Goal: Task Accomplishment & Management: Complete application form

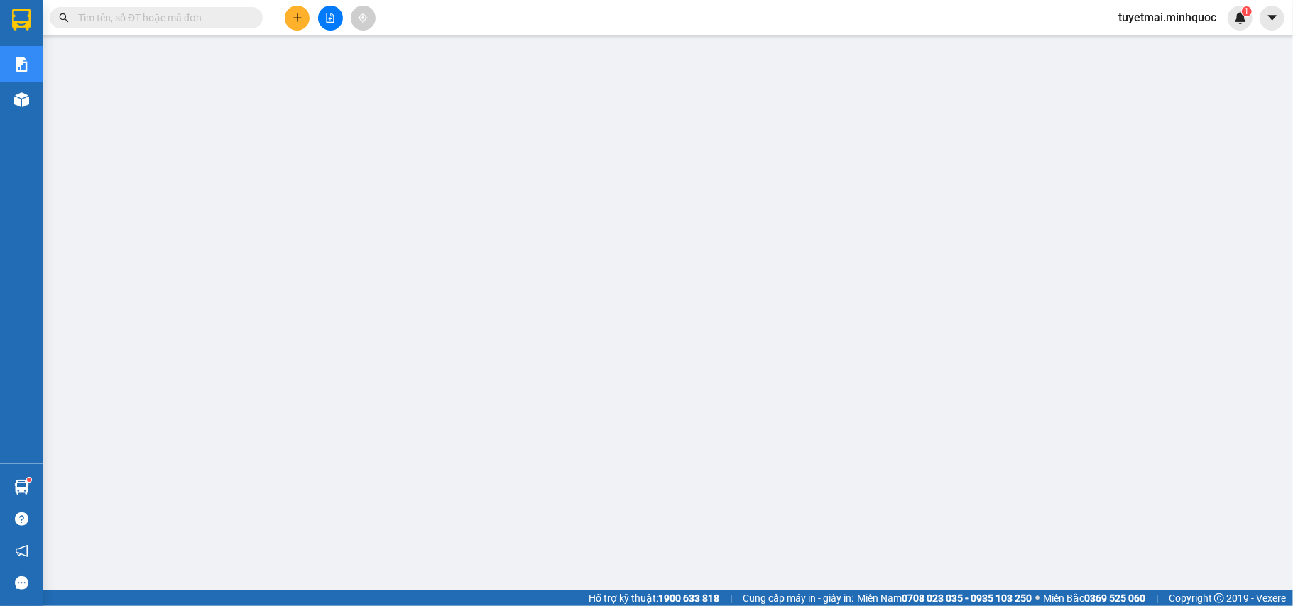
click at [203, 16] on input "text" at bounding box center [162, 18] width 168 height 16
paste input "KT0910250035"
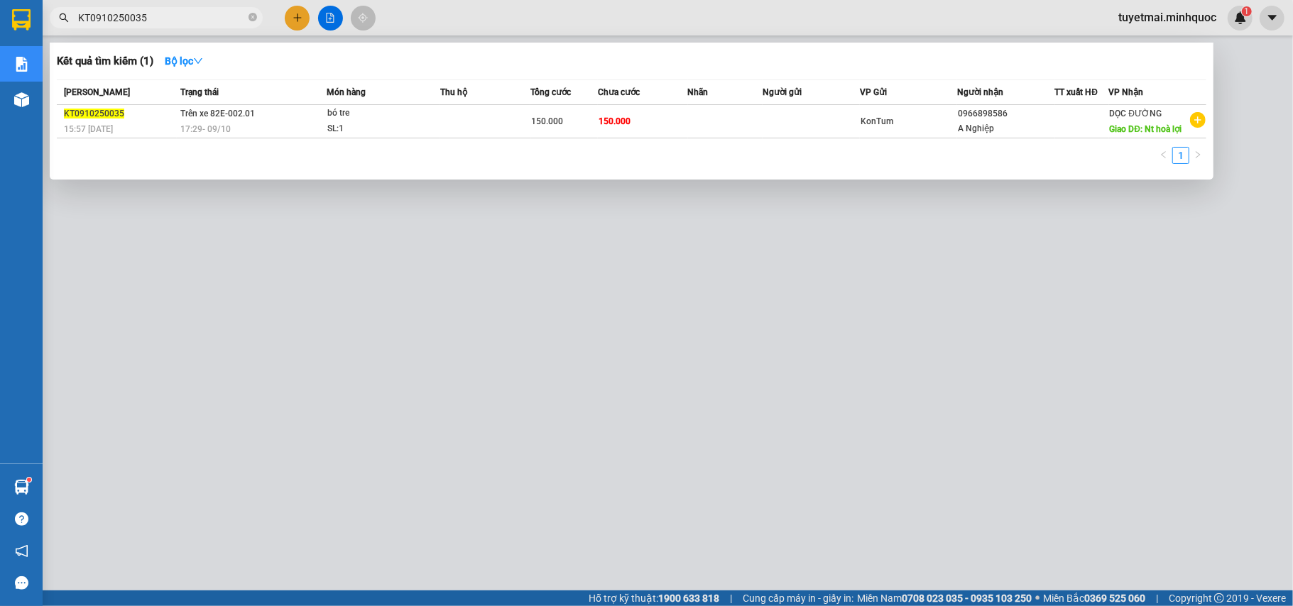
type input "KT0910250035"
click at [529, 100] on th "Thu hộ" at bounding box center [485, 92] width 90 height 25
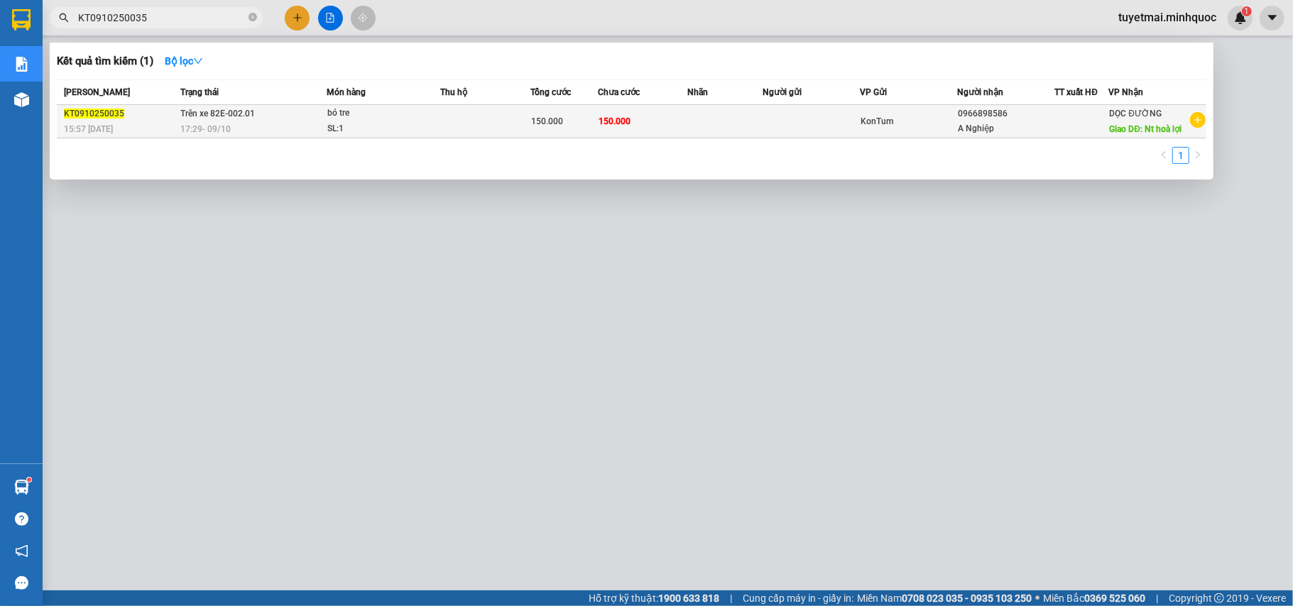
click at [532, 111] on td "150.000" at bounding box center [563, 121] width 67 height 33
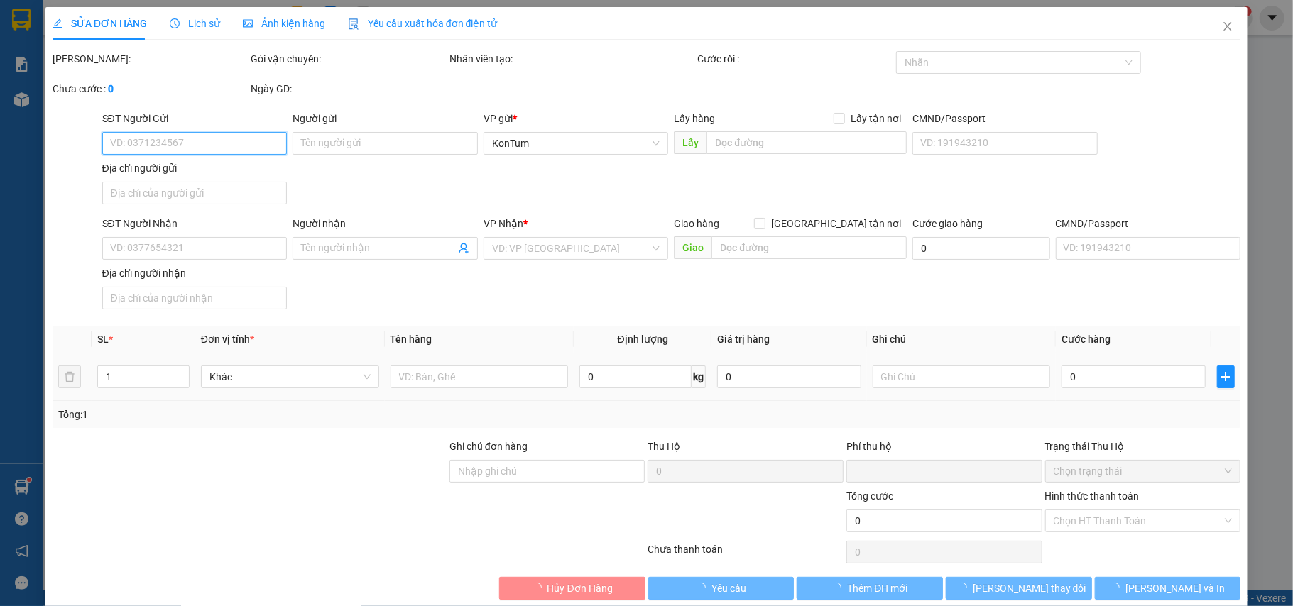
type input "0966898586"
type input "A Nghiệp"
type input "Nt hoà lợi"
type input "0"
type input "150.000"
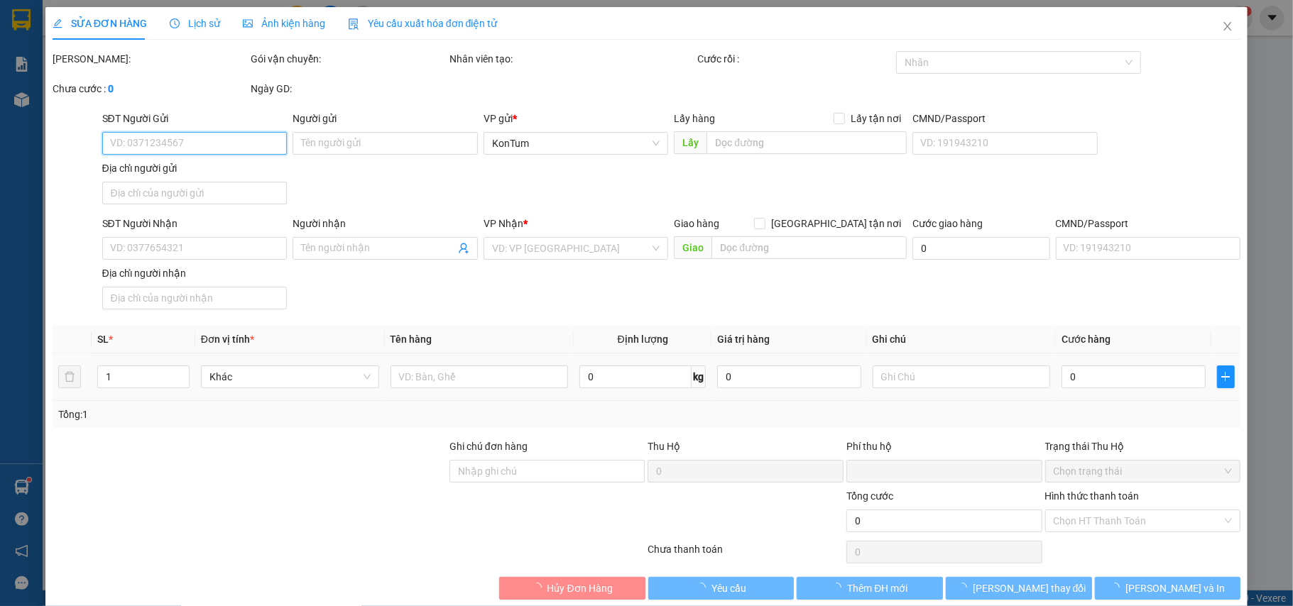
type input "150.000"
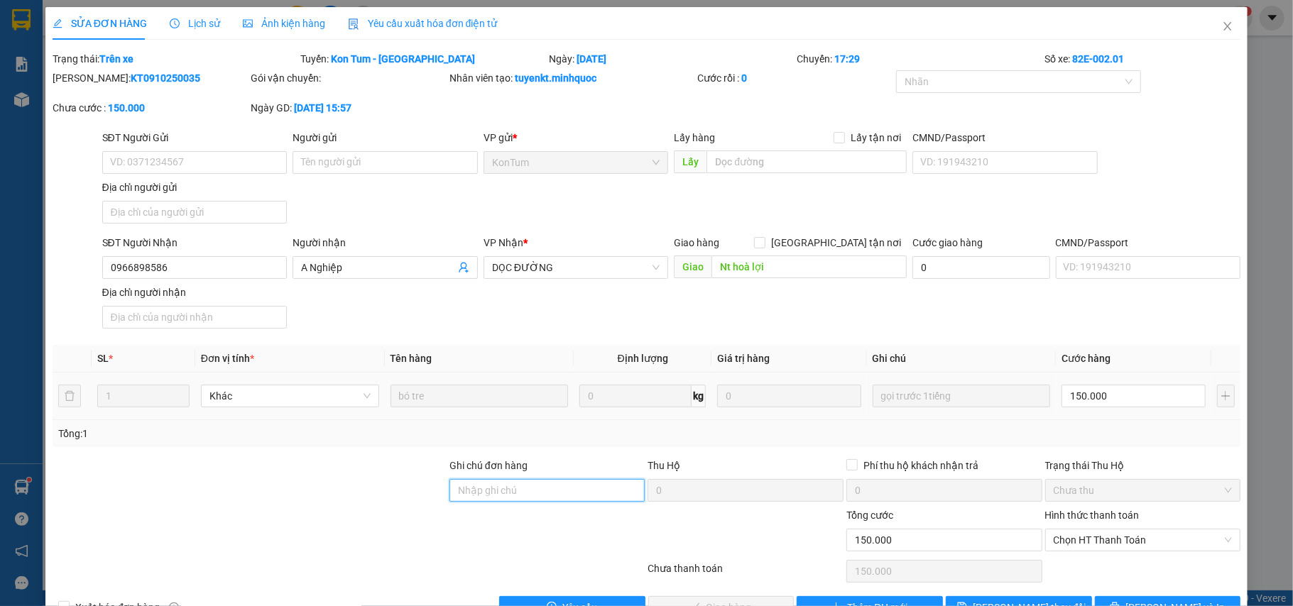
click at [488, 495] on input "Ghi chú đơn hàng" at bounding box center [547, 490] width 196 height 23
click at [1131, 546] on span "Chọn HT Thanh Toán" at bounding box center [1142, 540] width 179 height 21
type input "sổ kho 11/10"
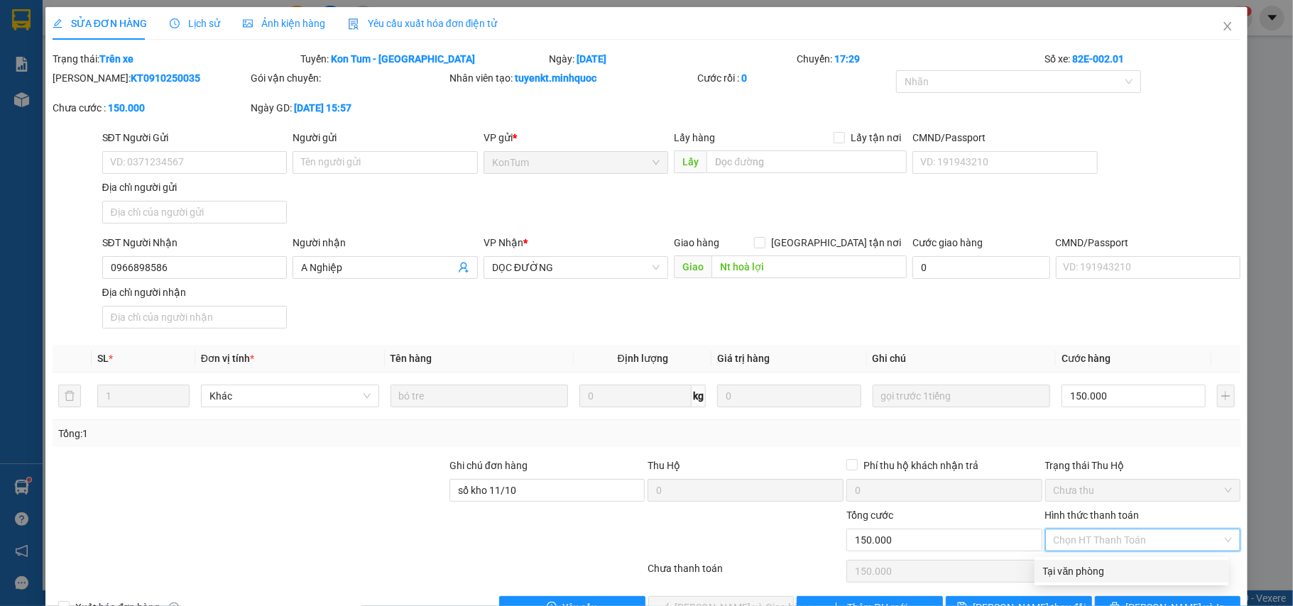
click at [1083, 568] on div "Tại văn phòng" at bounding box center [1131, 572] width 177 height 16
type input "0"
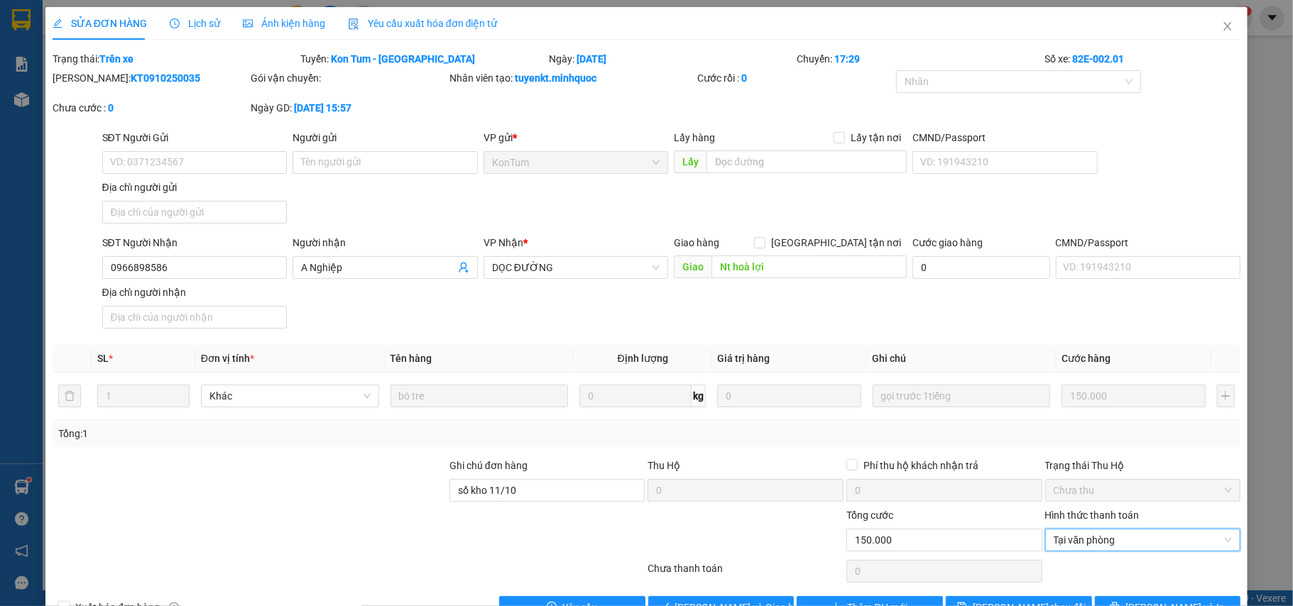
scroll to position [43, 0]
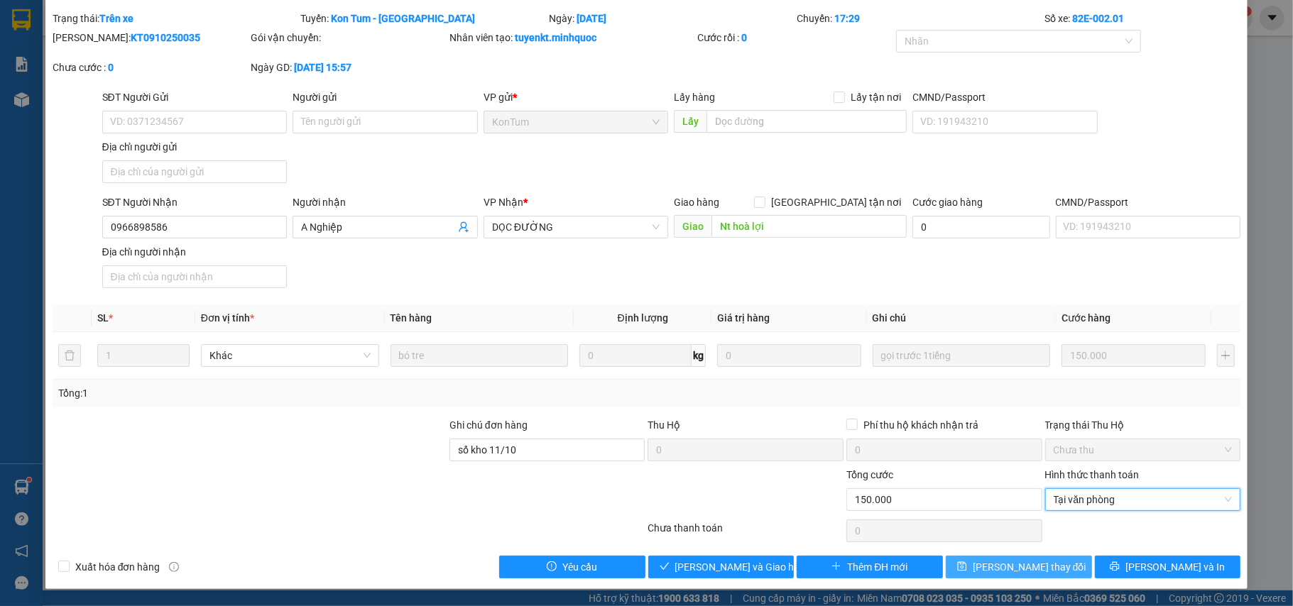
click at [983, 571] on button "Lưu thay đổi" at bounding box center [1019, 567] width 146 height 23
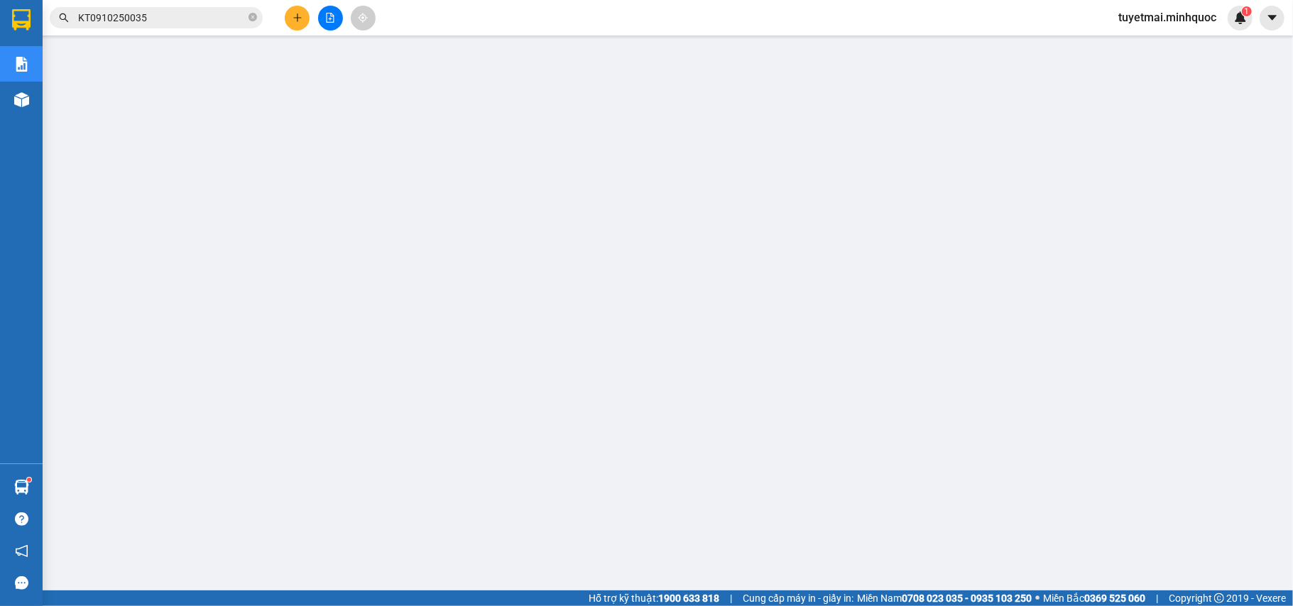
click at [209, 16] on input "KT0910250035" at bounding box center [162, 18] width 168 height 16
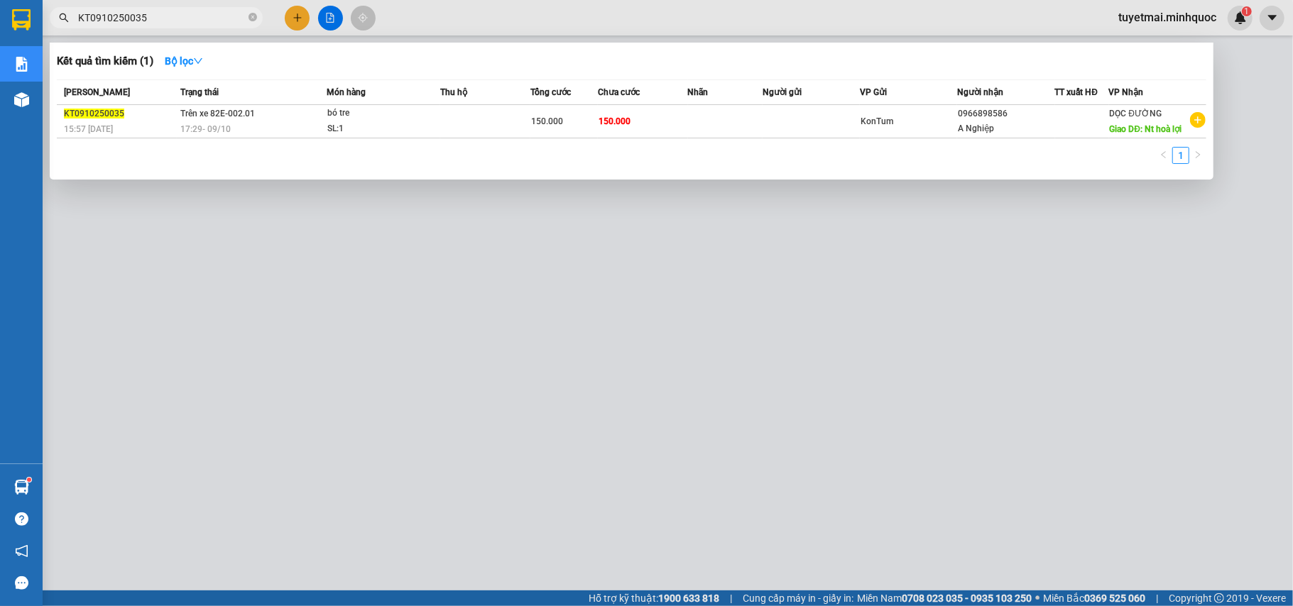
click at [209, 16] on input "KT0910250035" at bounding box center [162, 18] width 168 height 16
paste input "AS1010250018"
type input "AS1010250018"
click at [609, 123] on span "40.000" at bounding box center [611, 121] width 27 height 10
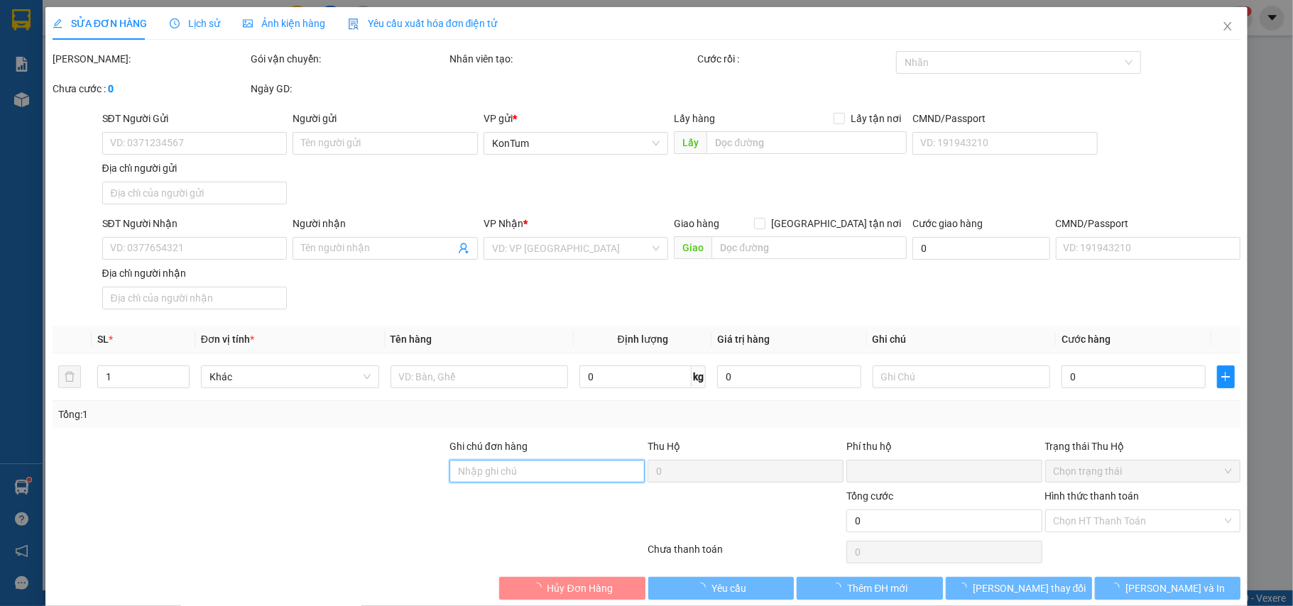
type input "0934770377"
type input "Hải"
type input "0"
type input "40.000"
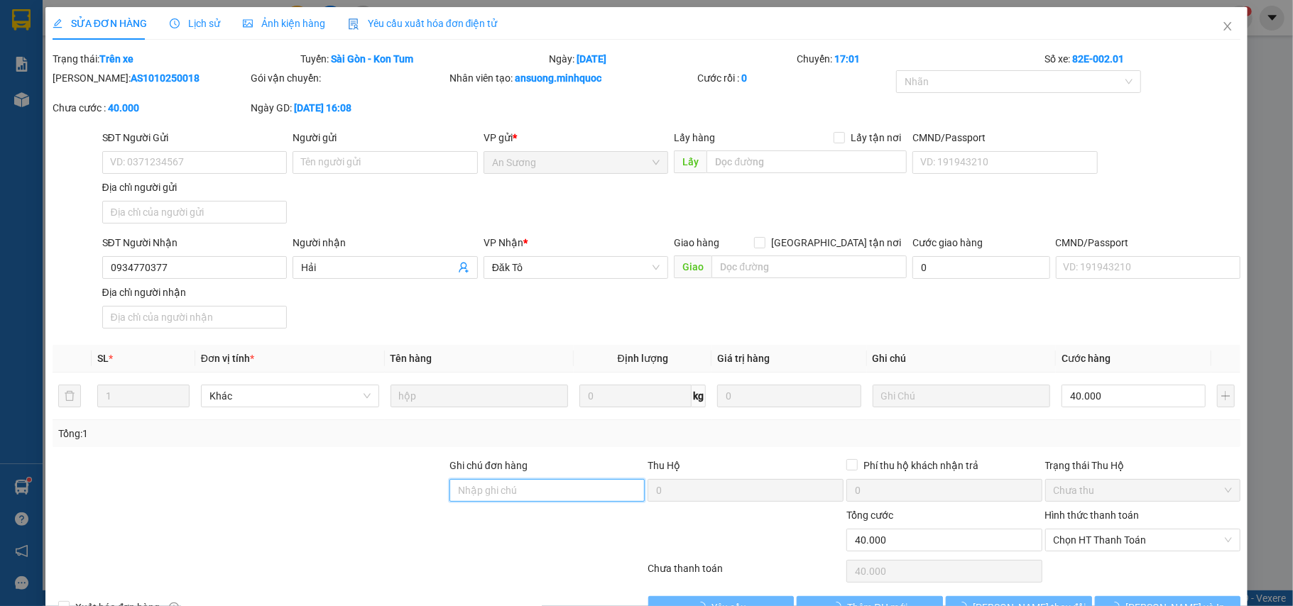
click at [538, 487] on input "Ghi chú đơn hàng" at bounding box center [547, 490] width 196 height 23
click at [1130, 551] on span "Chọn HT Thanh Toán" at bounding box center [1142, 540] width 179 height 21
type input "nh 11/10"
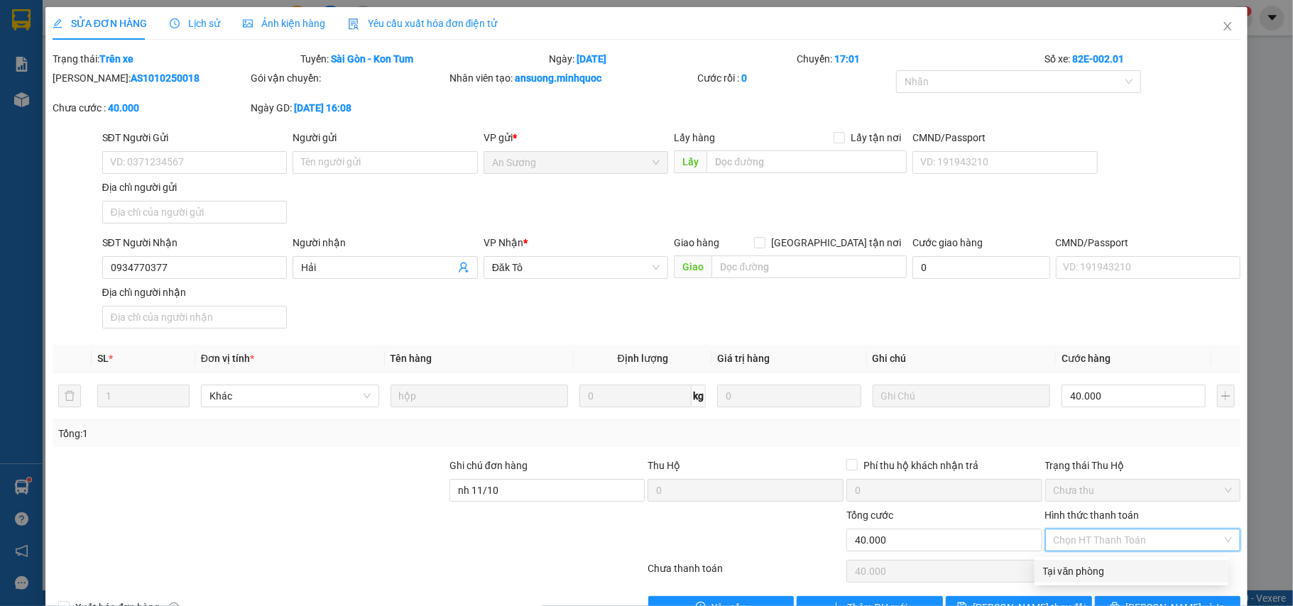
click at [1123, 566] on div "Tại văn phòng" at bounding box center [1131, 572] width 177 height 16
type input "0"
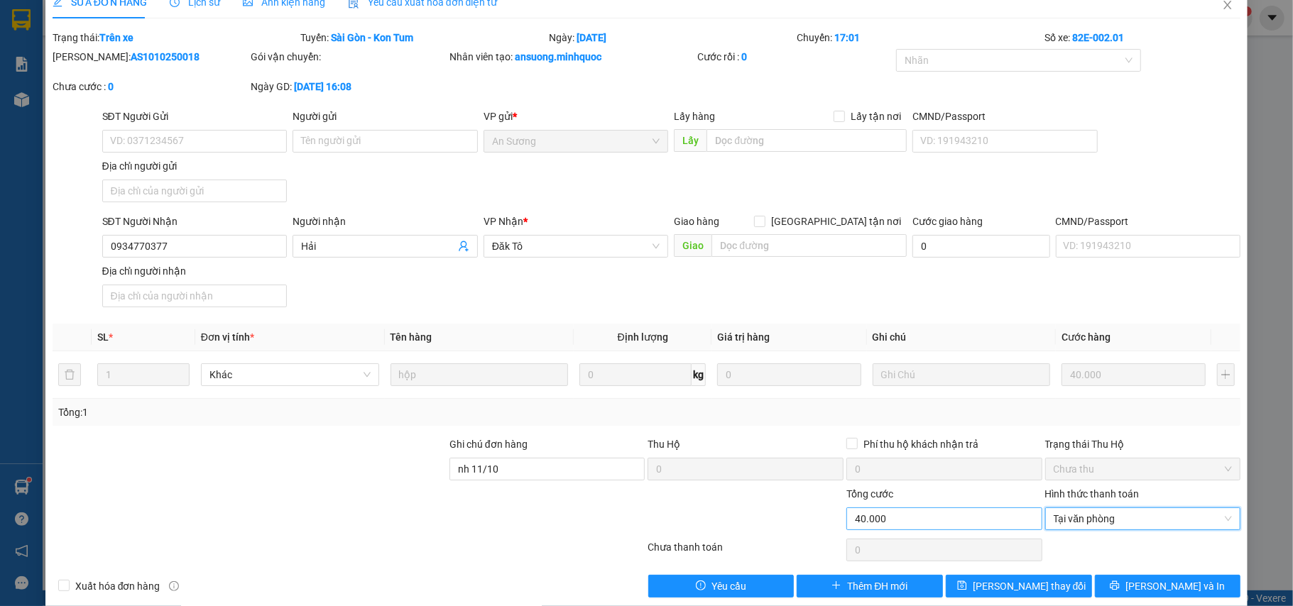
scroll to position [43, 0]
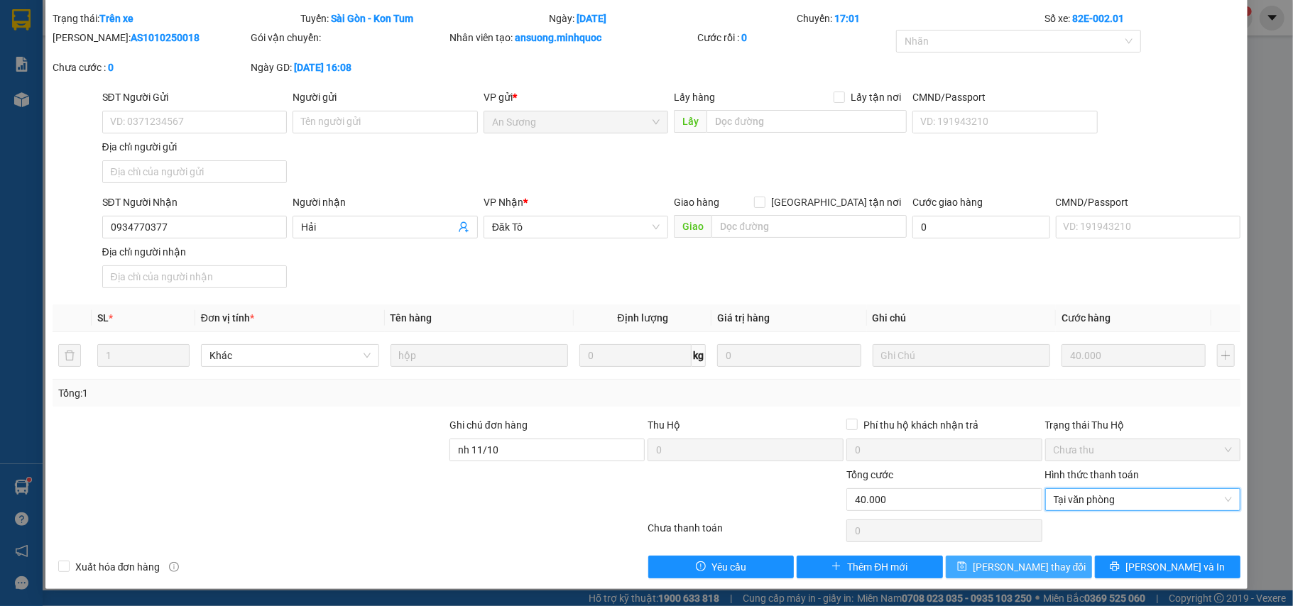
click at [1000, 564] on span "Lưu thay đổi" at bounding box center [1030, 567] width 114 height 16
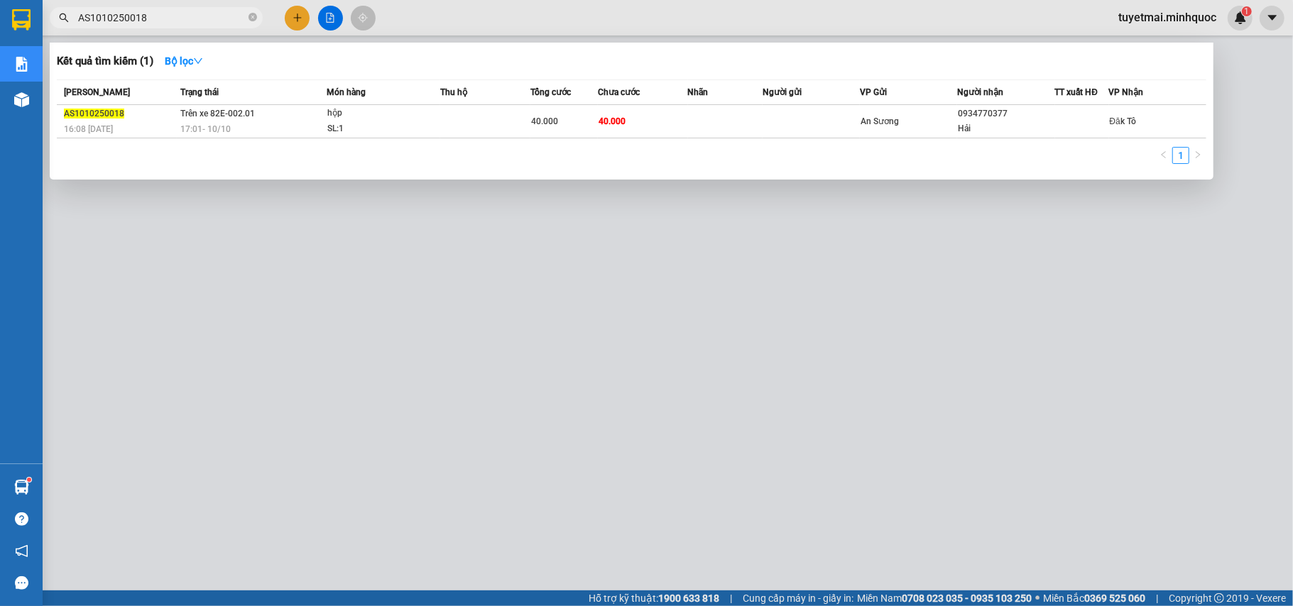
click at [149, 21] on input "AS1010250018" at bounding box center [162, 18] width 168 height 16
paste input "9"
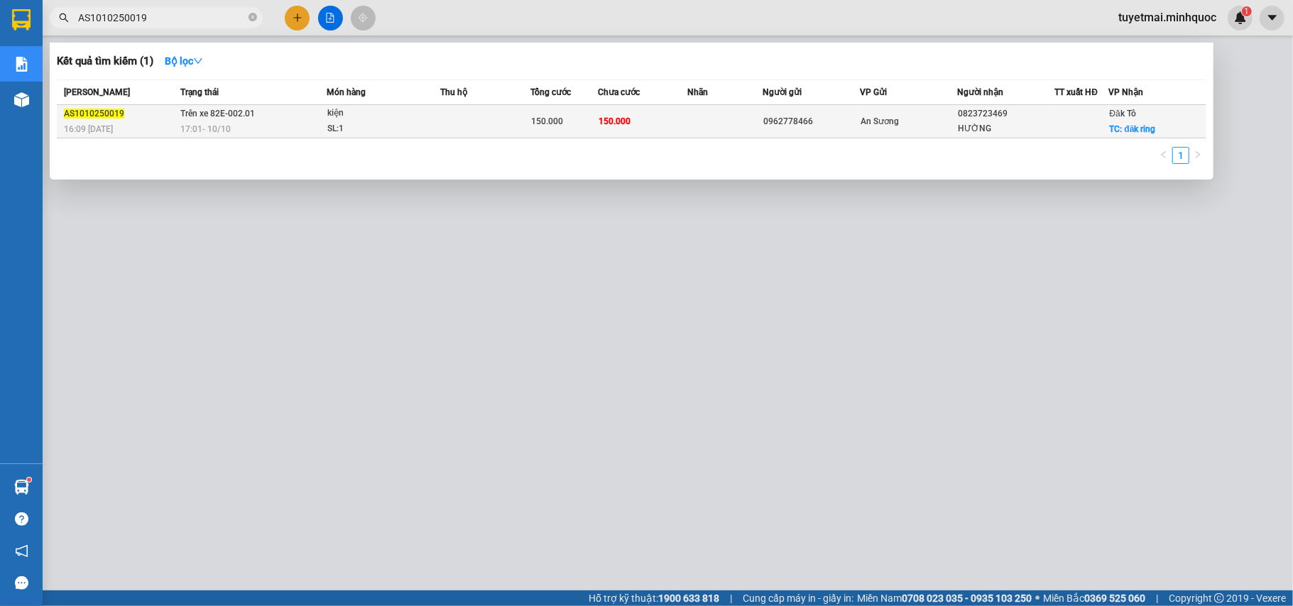
type input "AS1010250019"
click at [571, 118] on div "150.000" at bounding box center [564, 122] width 66 height 16
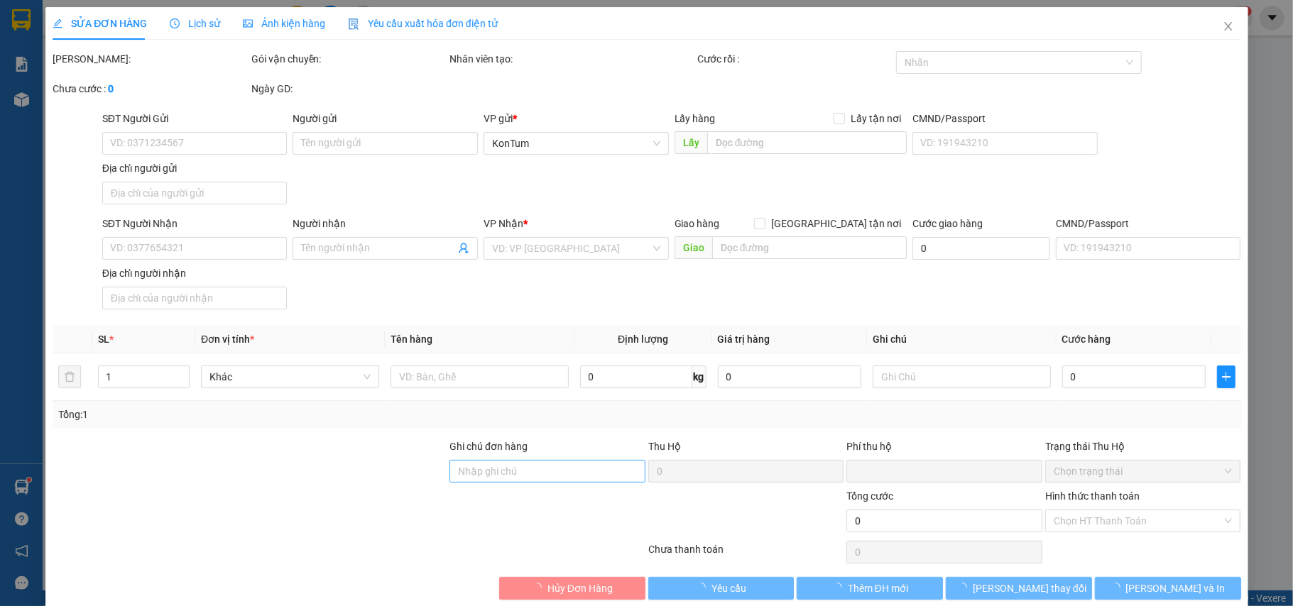
type input "0962778466"
type input "0823723469"
type input "HƯỜNG"
checkbox input "true"
type input "đăk ring"
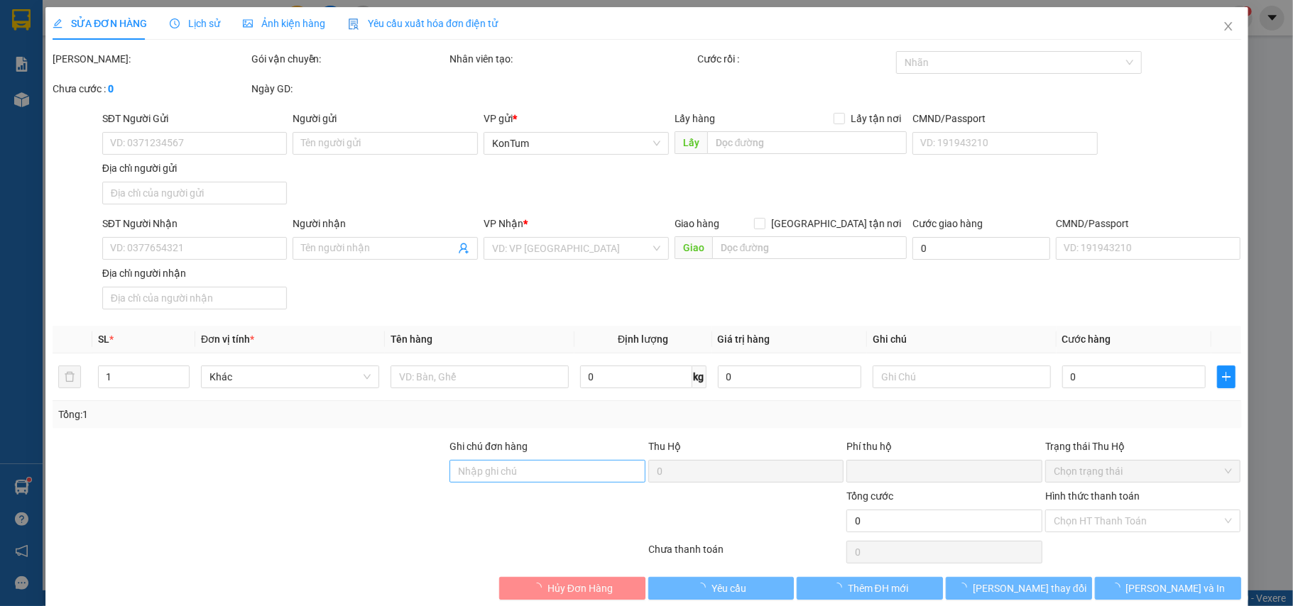
type input "0"
type input "150.000"
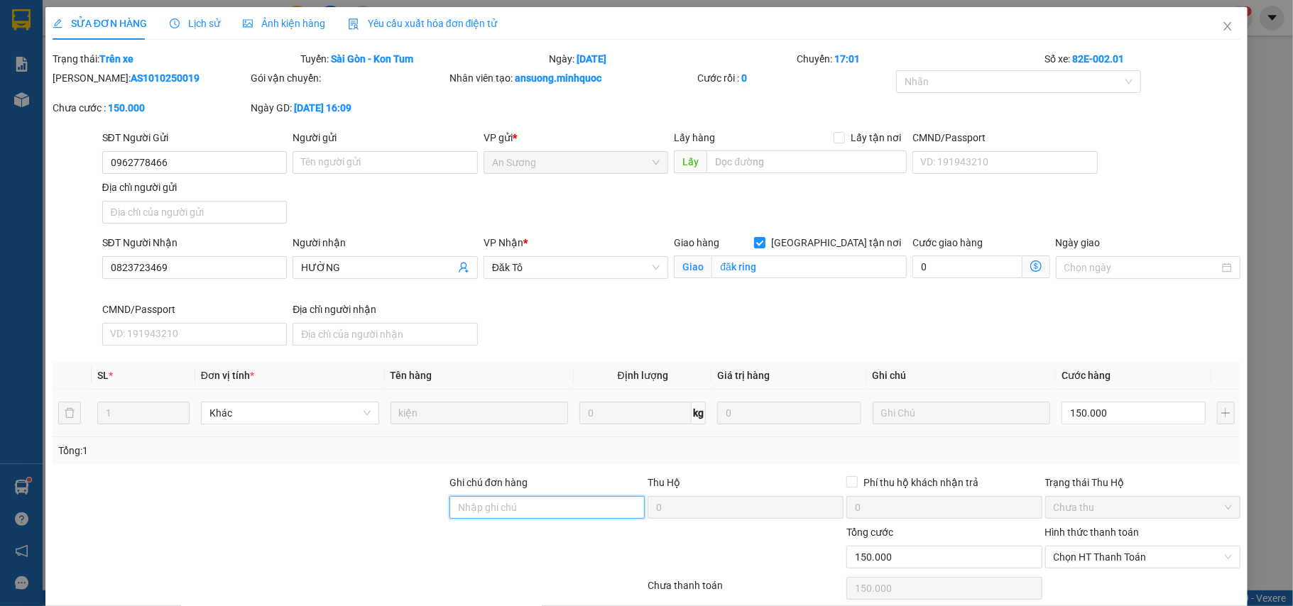
drag, startPoint x: 501, startPoint y: 506, endPoint x: 509, endPoint y: 507, distance: 7.8
click at [501, 507] on input "Ghi chú đơn hàng" at bounding box center [547, 507] width 196 height 23
click at [1076, 557] on span "Chọn HT Thanh Toán" at bounding box center [1142, 557] width 179 height 21
type input "nh 11/10"
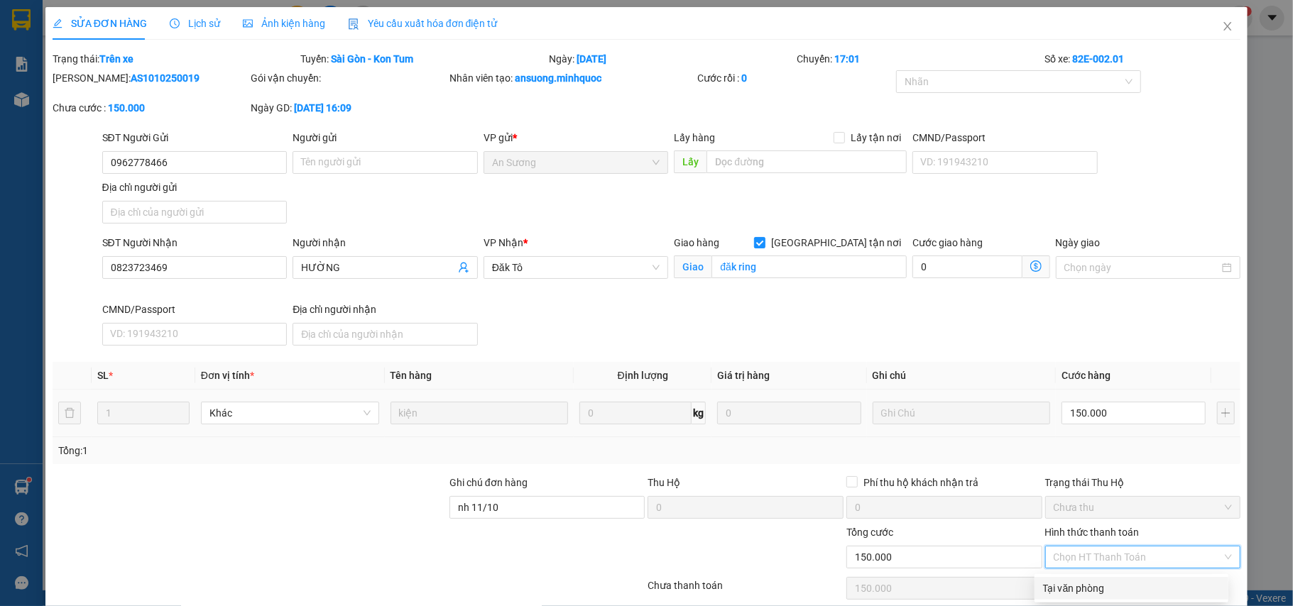
click at [1075, 581] on div "Tại văn phòng" at bounding box center [1131, 589] width 177 height 16
type input "0"
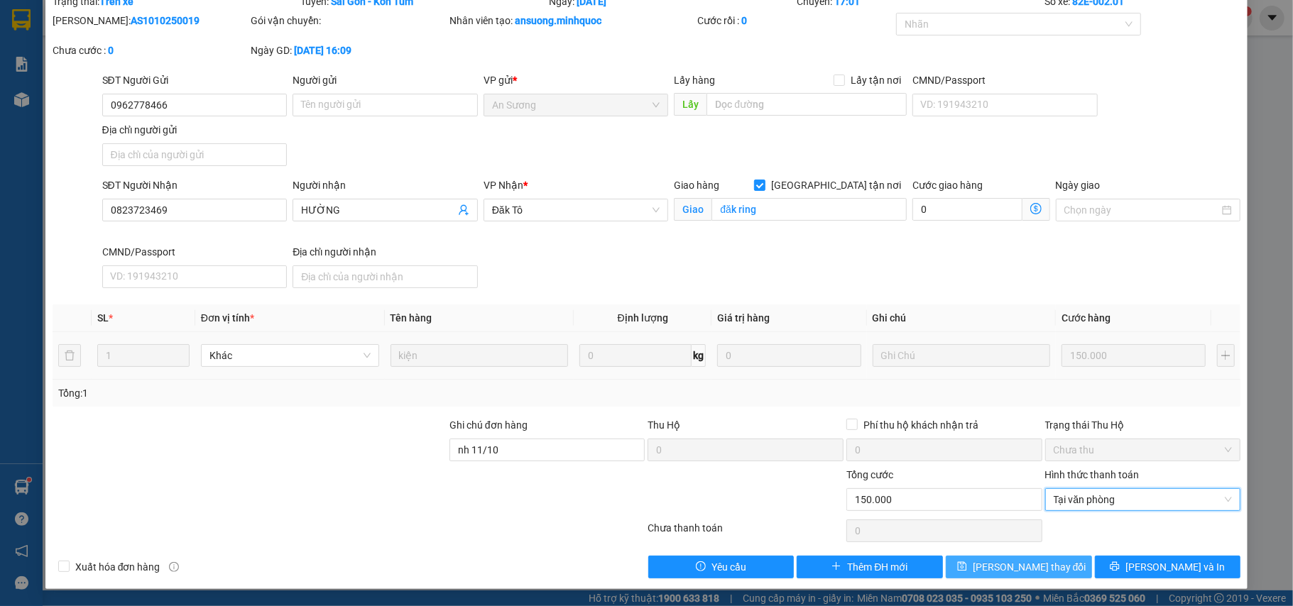
click at [1048, 568] on button "Lưu thay đổi" at bounding box center [1019, 567] width 146 height 23
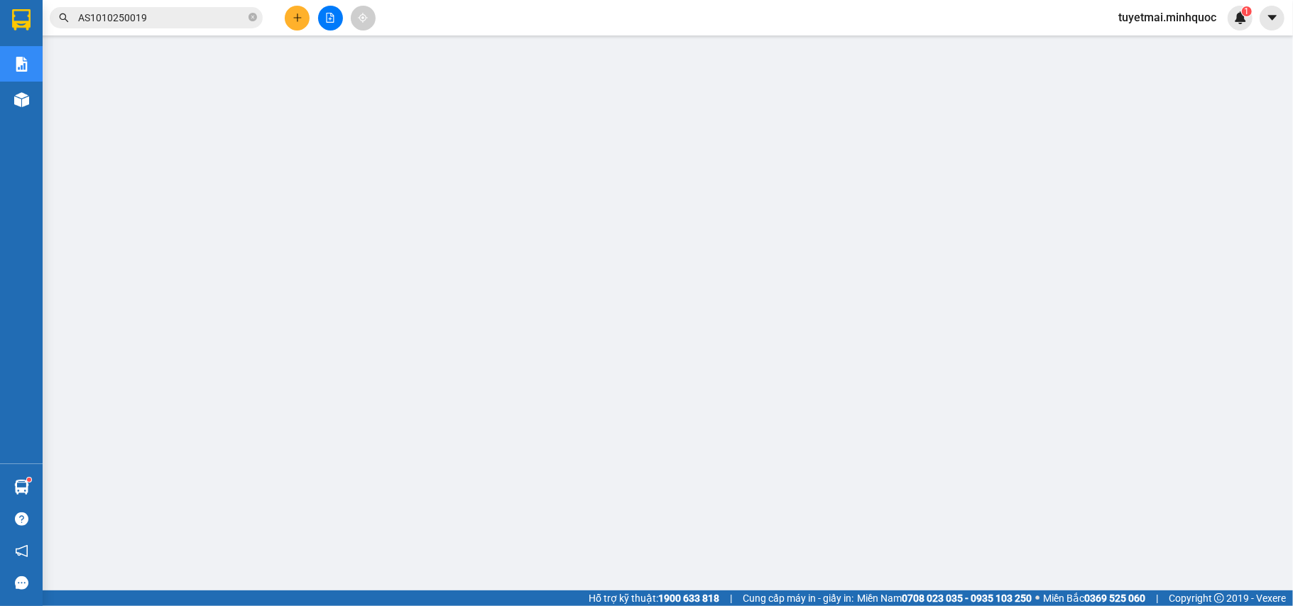
click at [165, 21] on input "AS1010250019" at bounding box center [162, 18] width 168 height 16
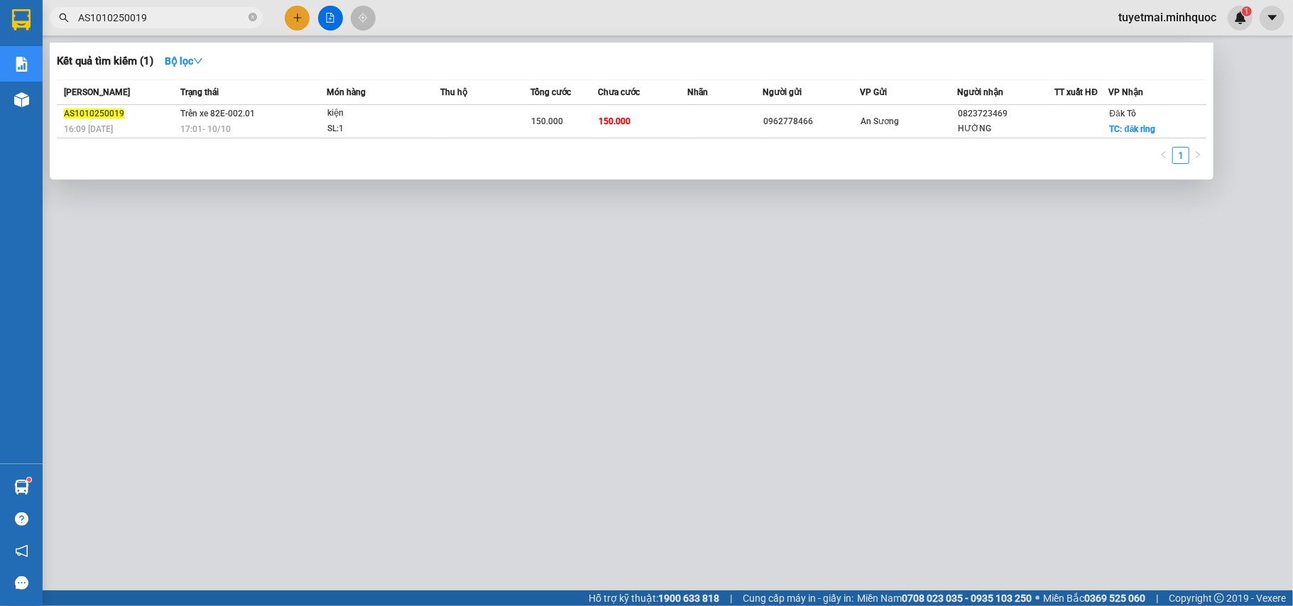
click at [165, 21] on input "AS1010250019" at bounding box center [162, 18] width 168 height 16
paste input "3"
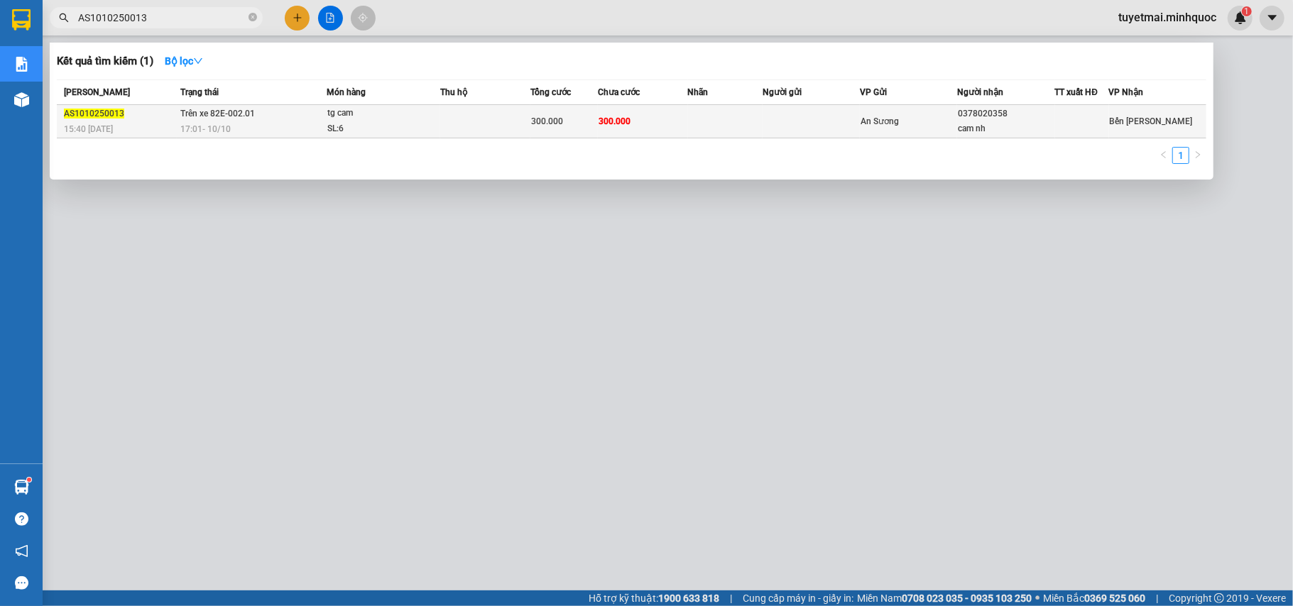
type input "AS1010250013"
click at [633, 125] on td "300.000" at bounding box center [643, 121] width 90 height 33
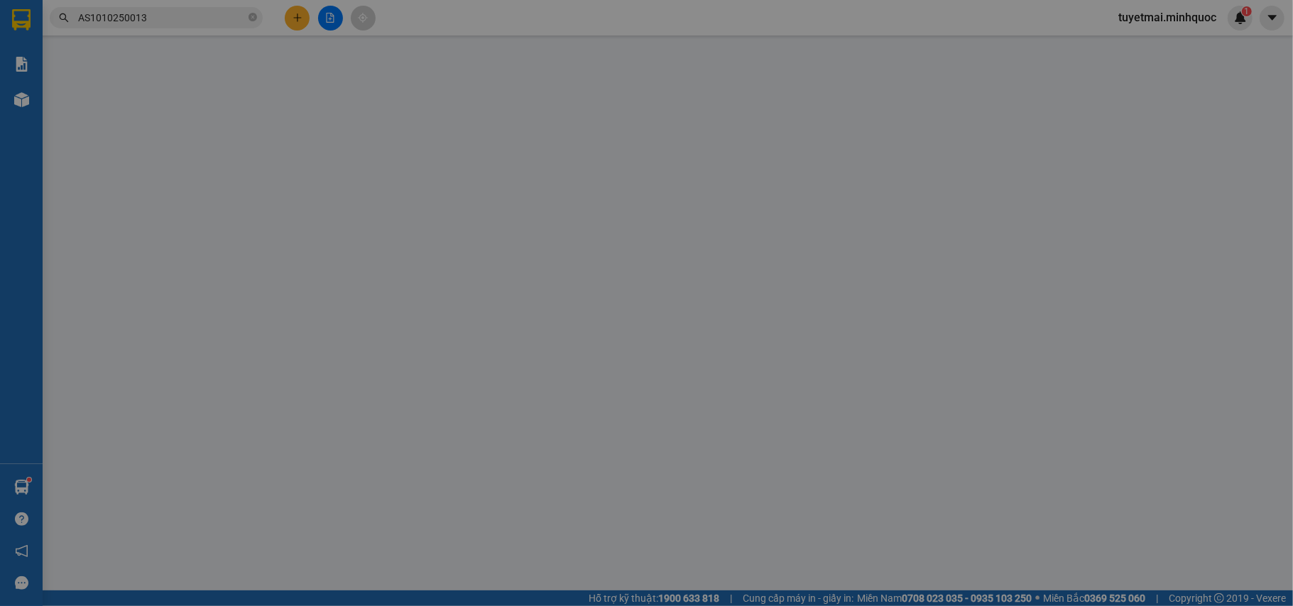
type input "0378020358"
type input "cam nh"
type input "0"
type input "300.000"
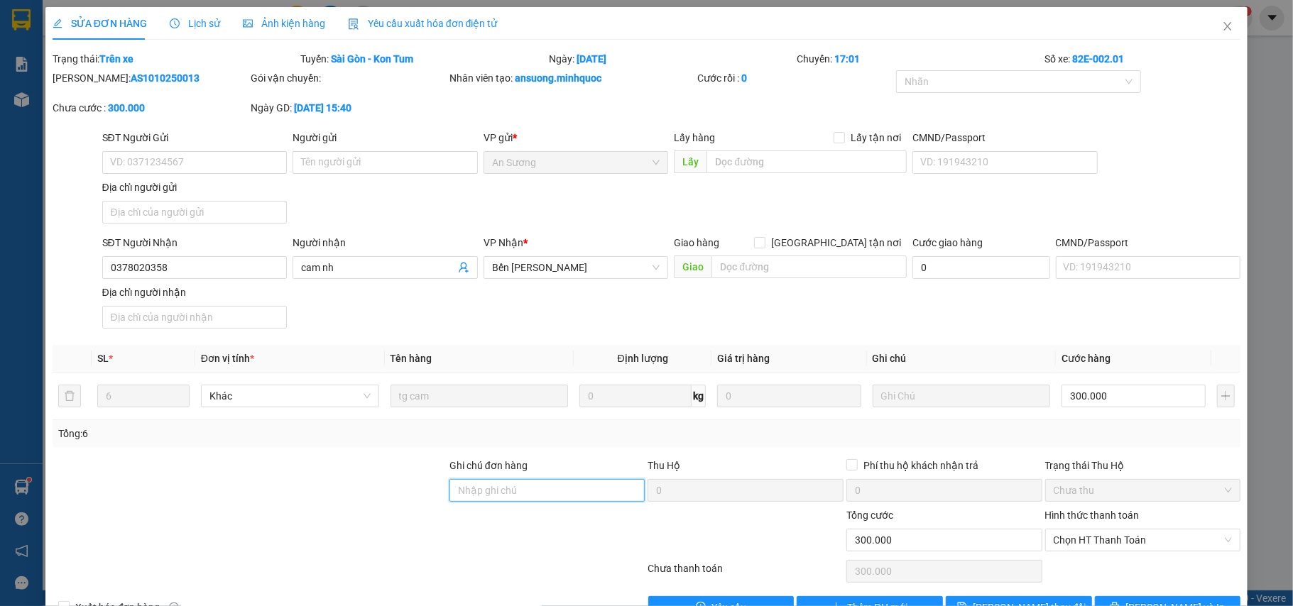
click at [546, 491] on input "Ghi chú đơn hàng" at bounding box center [547, 490] width 196 height 23
click at [1080, 546] on span "Chọn HT Thanh Toán" at bounding box center [1142, 540] width 179 height 21
type input "nh 11/10"
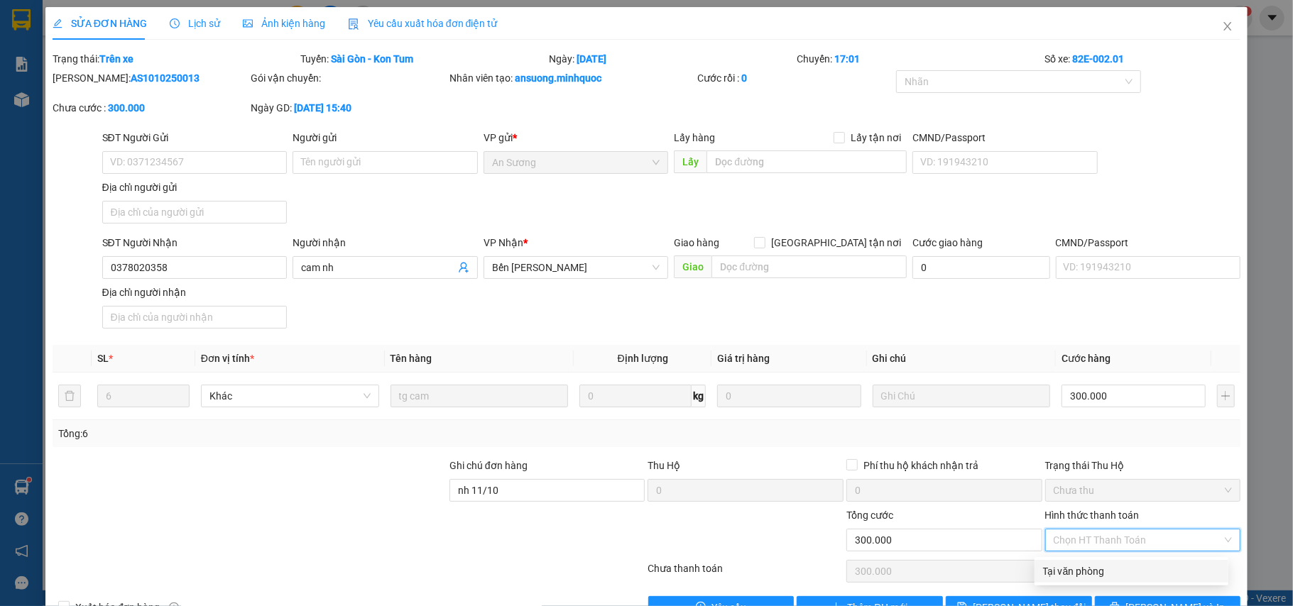
click at [1080, 568] on div "Tại văn phòng" at bounding box center [1131, 572] width 177 height 16
type input "0"
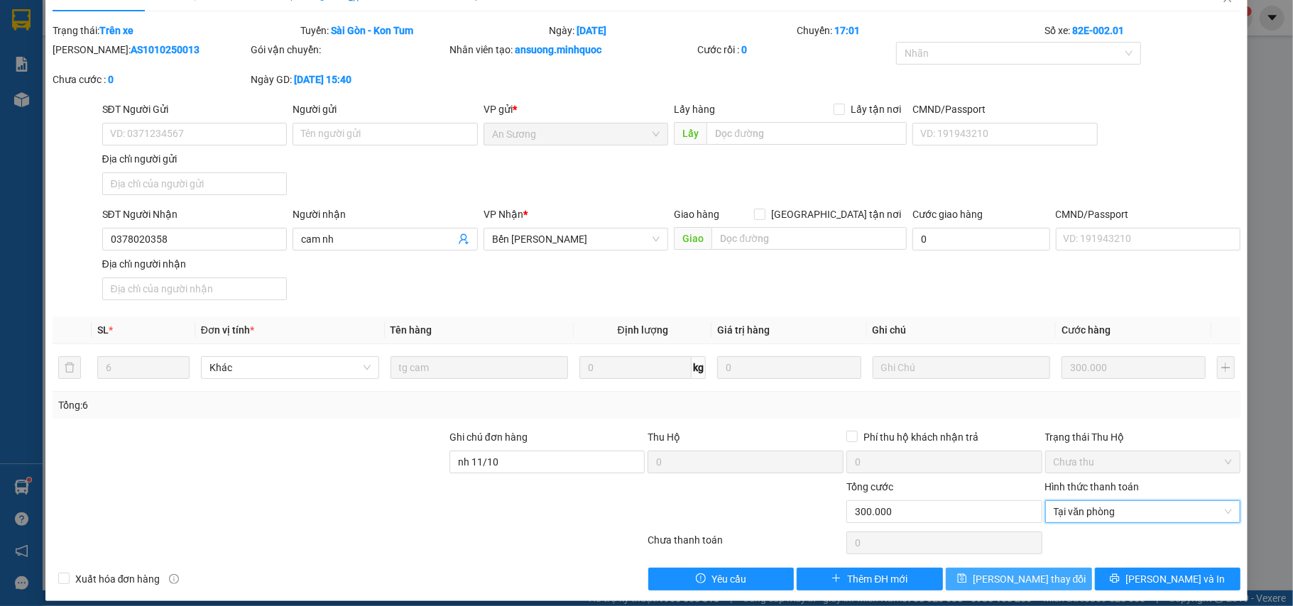
scroll to position [43, 0]
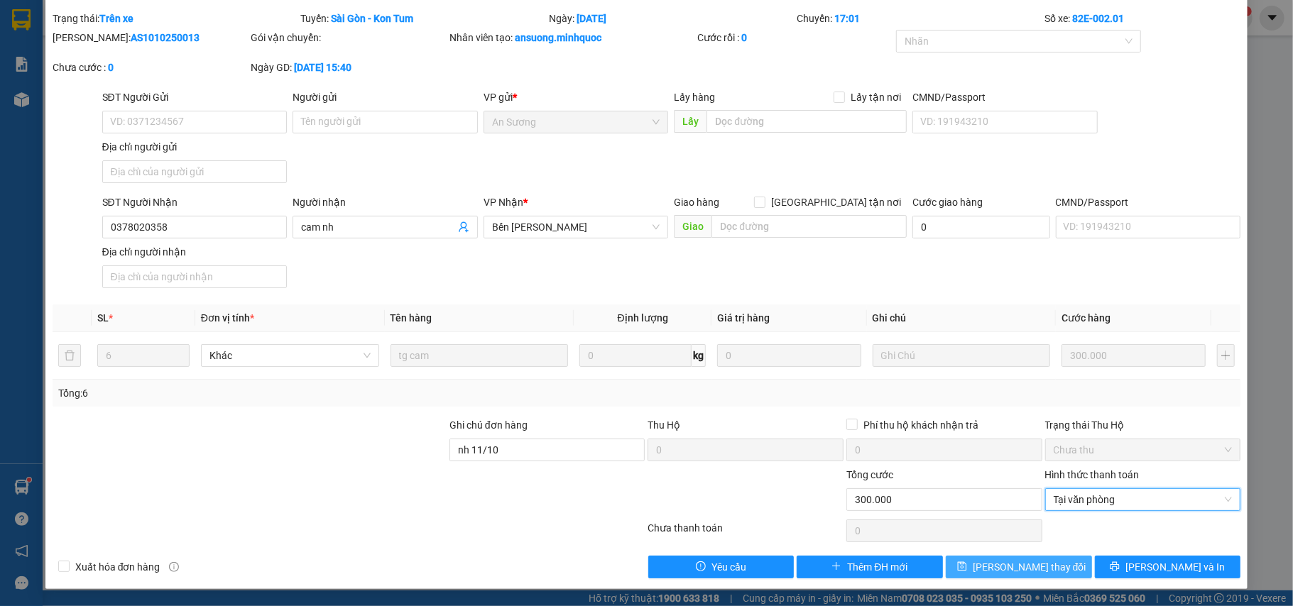
click at [1029, 574] on span "Lưu thay đổi" at bounding box center [1030, 567] width 114 height 16
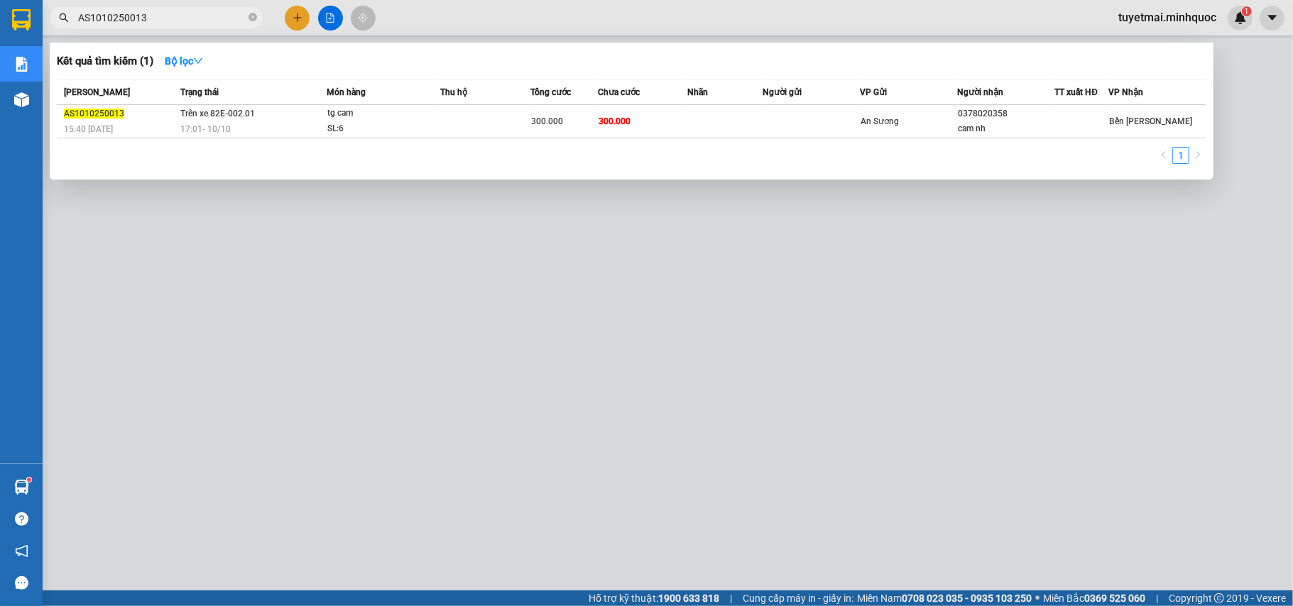
click at [172, 14] on input "AS1010250013" at bounding box center [162, 18] width 168 height 16
paste input "MĐ1010250018"
type input "MĐ1010250018"
click at [600, 116] on span "200.000" at bounding box center [614, 121] width 32 height 10
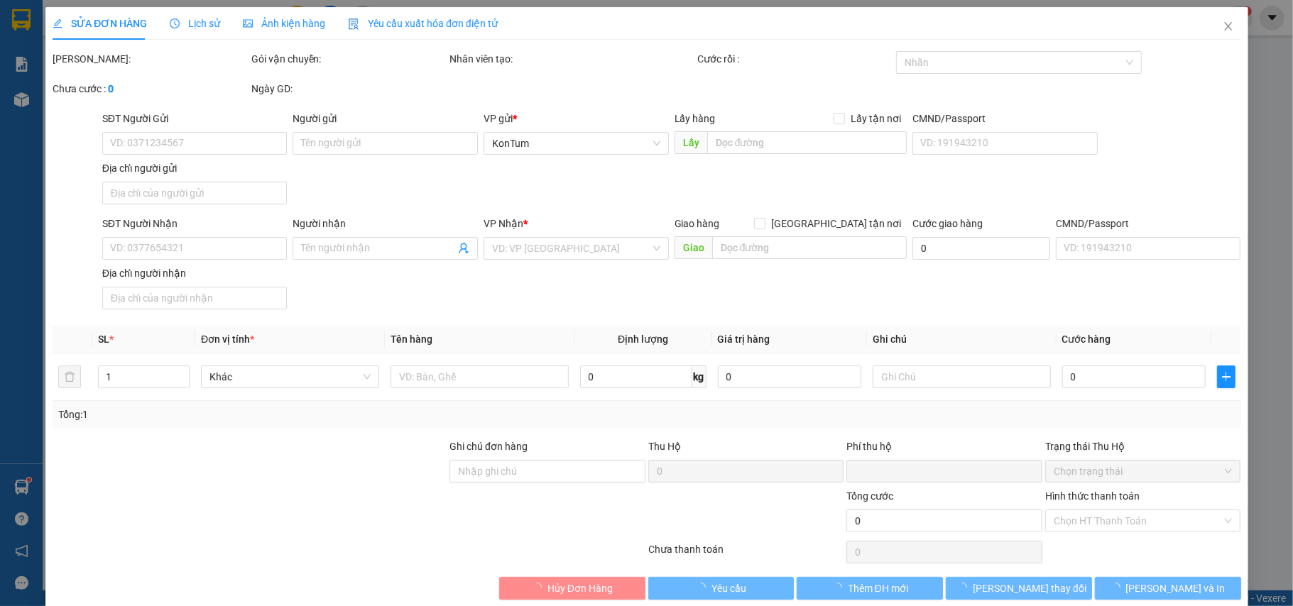
type input "0969052468"
type input "HÙNG"
type input "0"
type input "200.000"
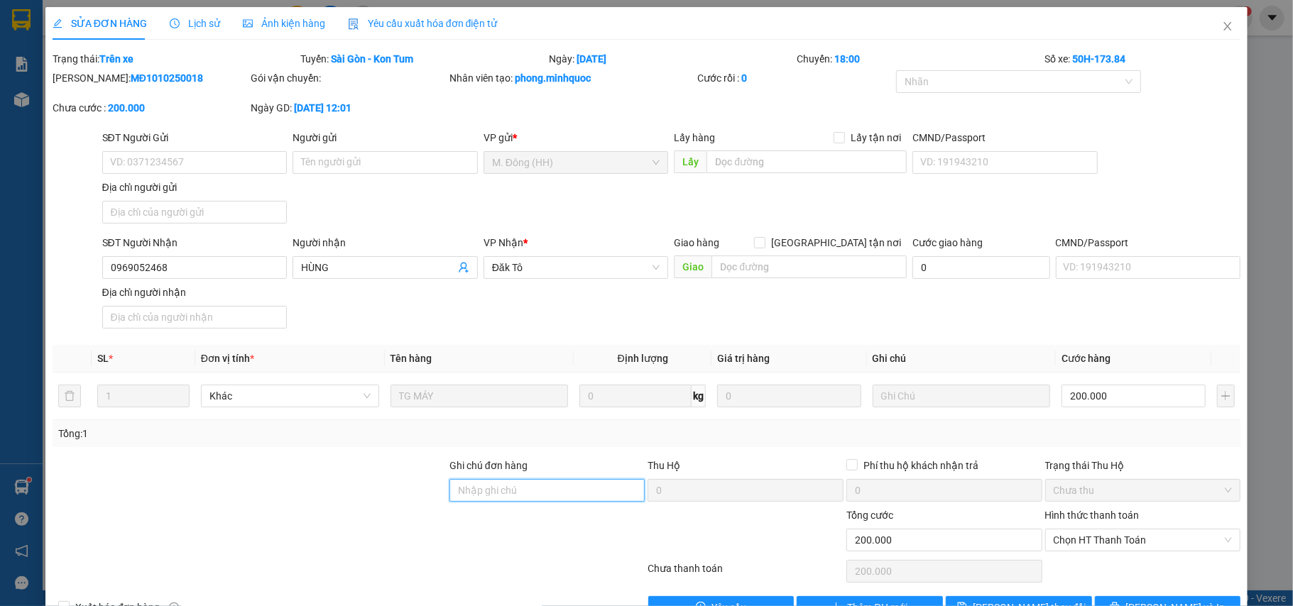
click at [537, 498] on input "Ghi chú đơn hàng" at bounding box center [547, 490] width 196 height 23
click at [1115, 544] on span "Chọn HT Thanh Toán" at bounding box center [1142, 540] width 179 height 21
type input "nh 11/10"
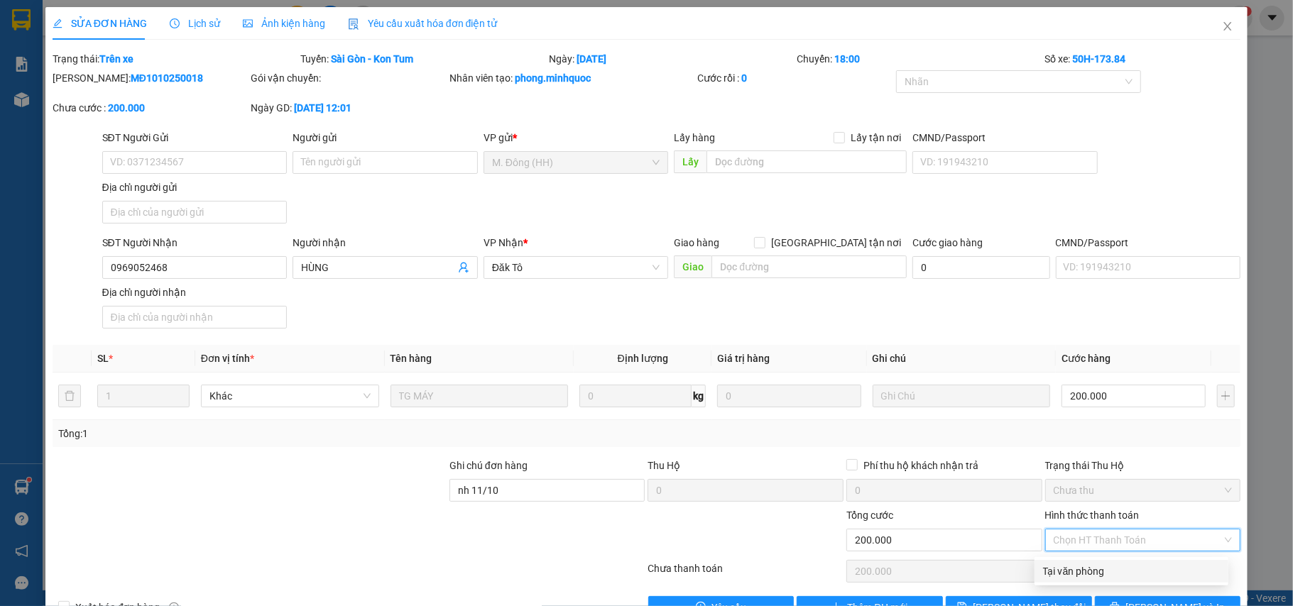
click at [1119, 569] on div "Tại văn phòng" at bounding box center [1131, 572] width 177 height 16
type input "0"
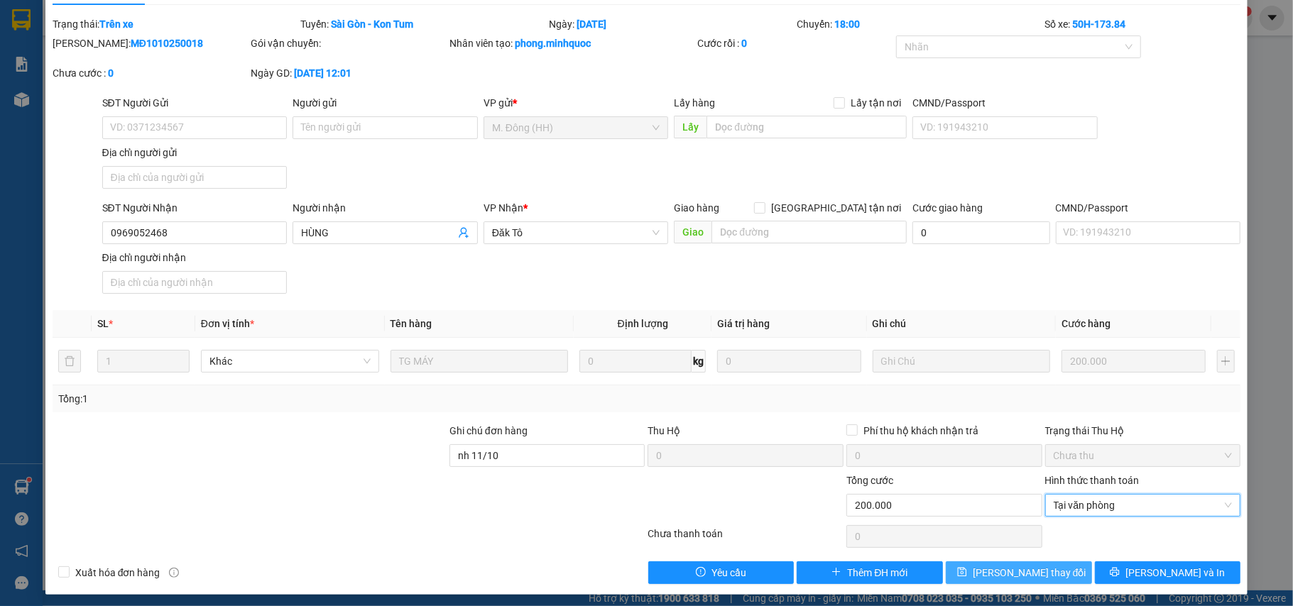
scroll to position [43, 0]
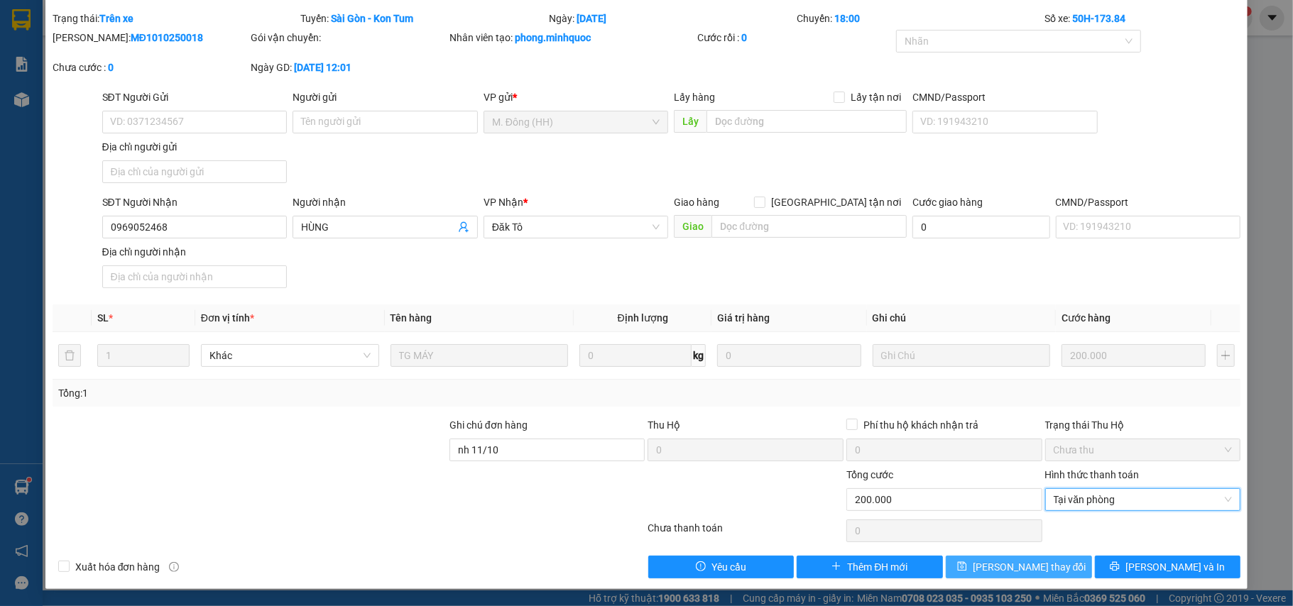
click at [1031, 560] on span "Lưu thay đổi" at bounding box center [1030, 567] width 114 height 16
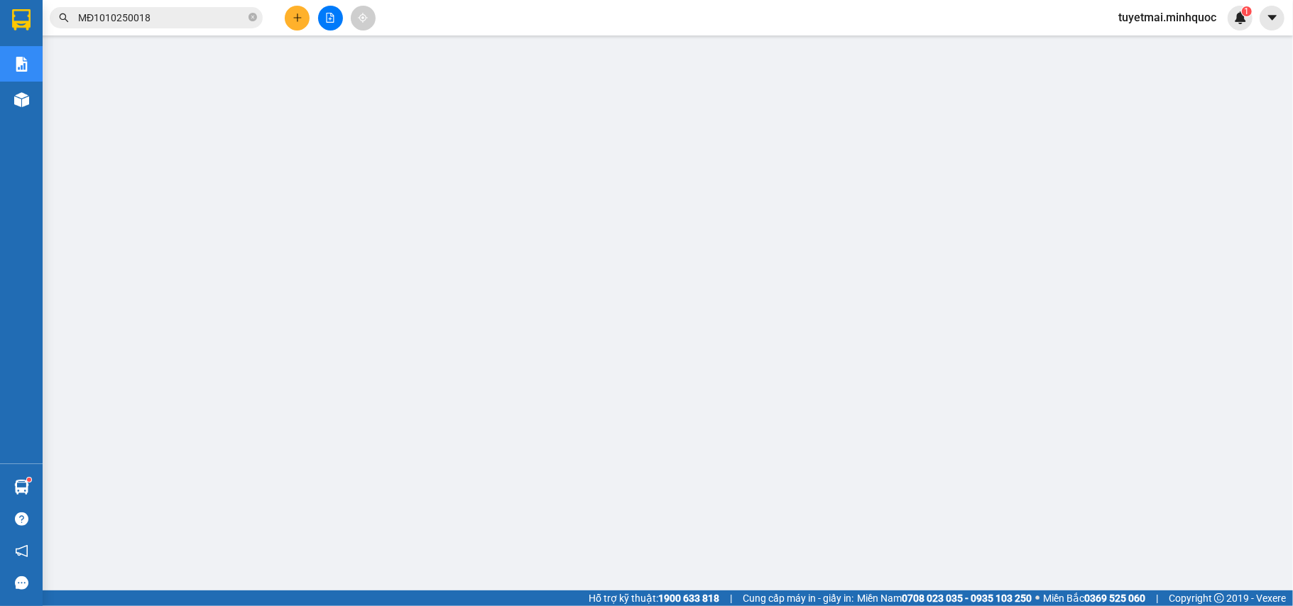
click at [170, 21] on input "MĐ1010250018" at bounding box center [162, 18] width 168 height 16
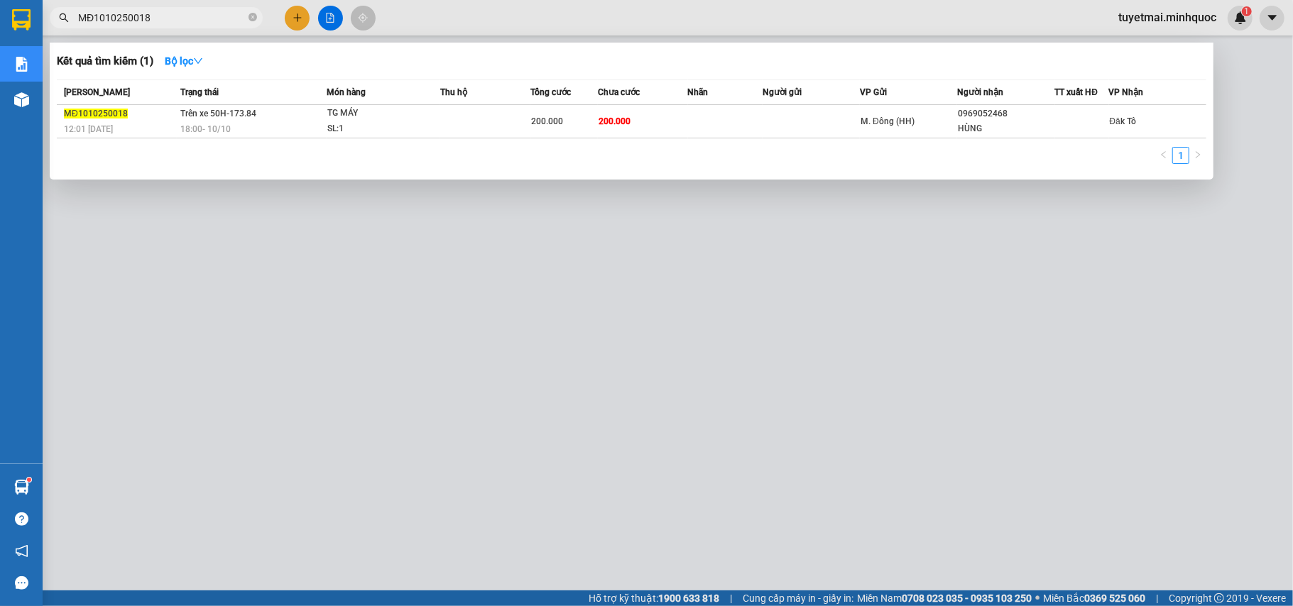
click at [169, 23] on input "MĐ1010250018" at bounding box center [162, 18] width 168 height 16
paste input "47"
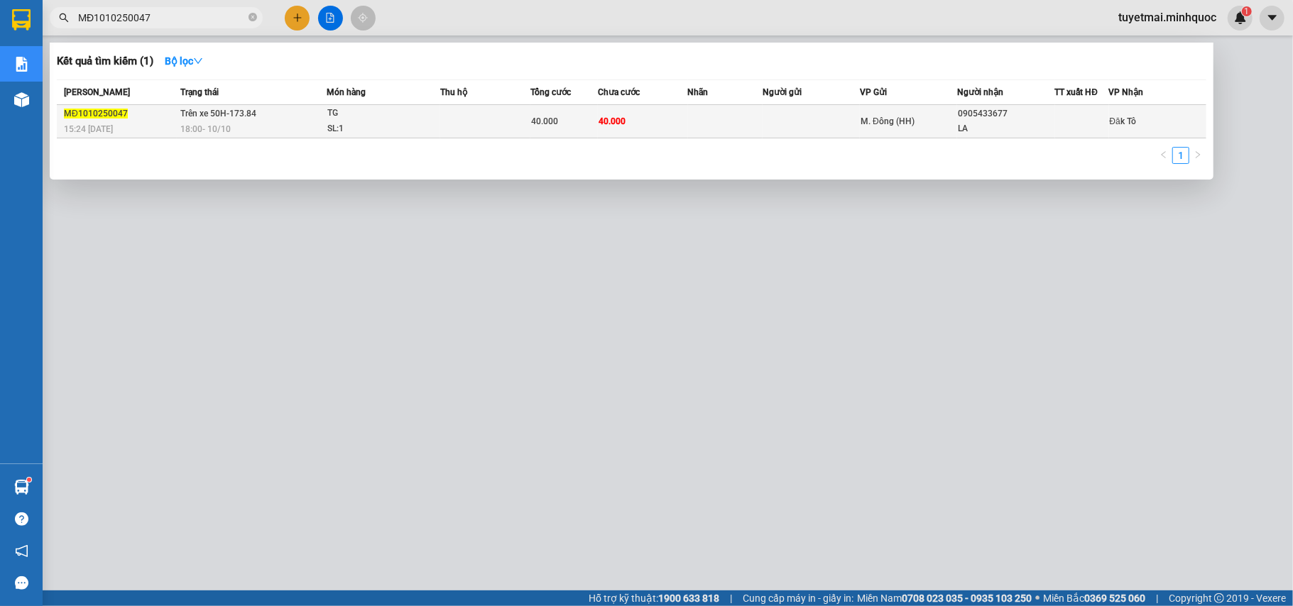
type input "MĐ1010250047"
click at [640, 121] on td "40.000" at bounding box center [643, 121] width 90 height 33
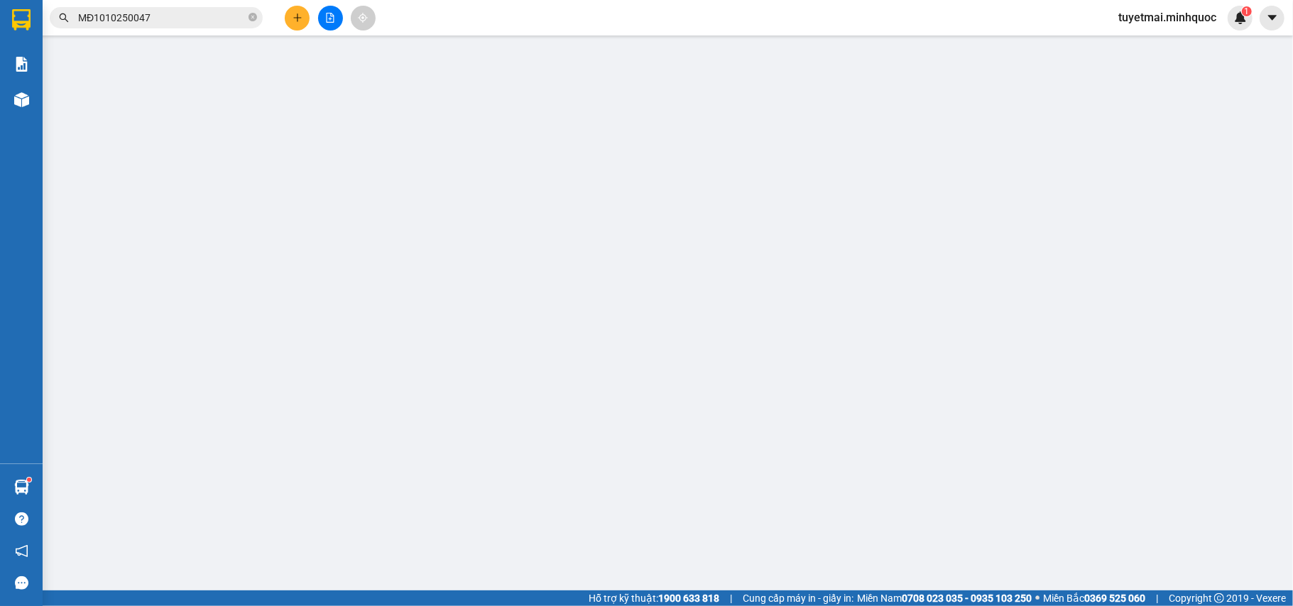
type input "0905433677"
type input "LA"
type input "0"
type input "40.000"
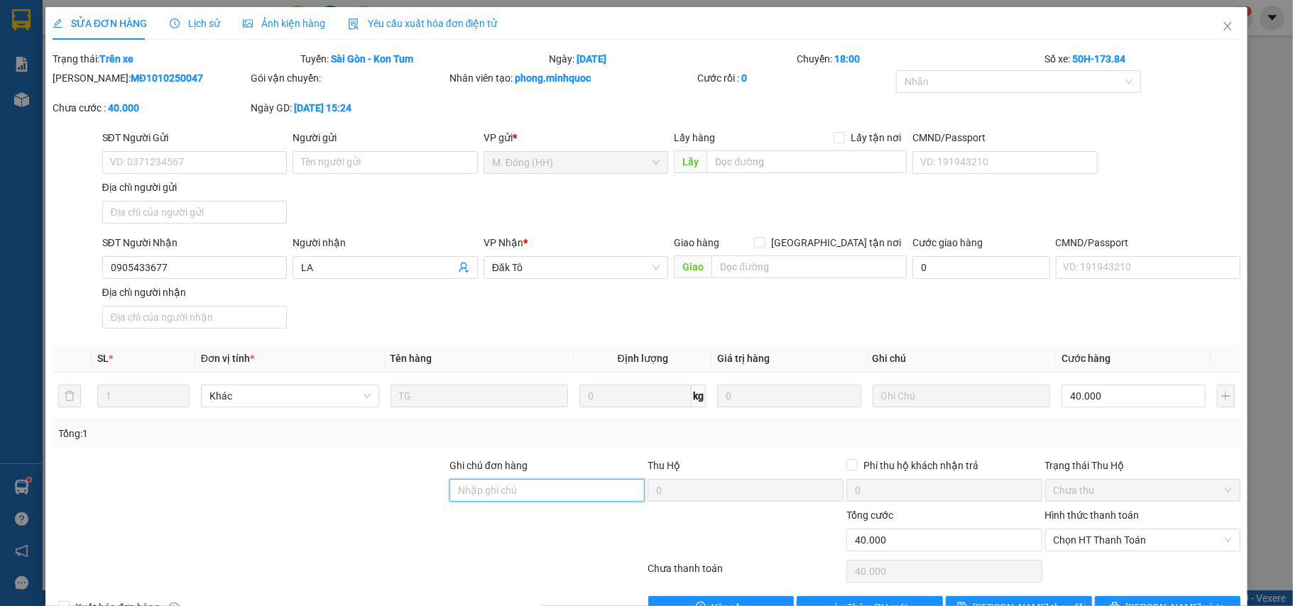
click at [537, 498] on input "Ghi chú đơn hàng" at bounding box center [547, 490] width 196 height 23
click at [1053, 543] on span "Chọn HT Thanh Toán" at bounding box center [1142, 540] width 179 height 21
type input "nh 11/10"
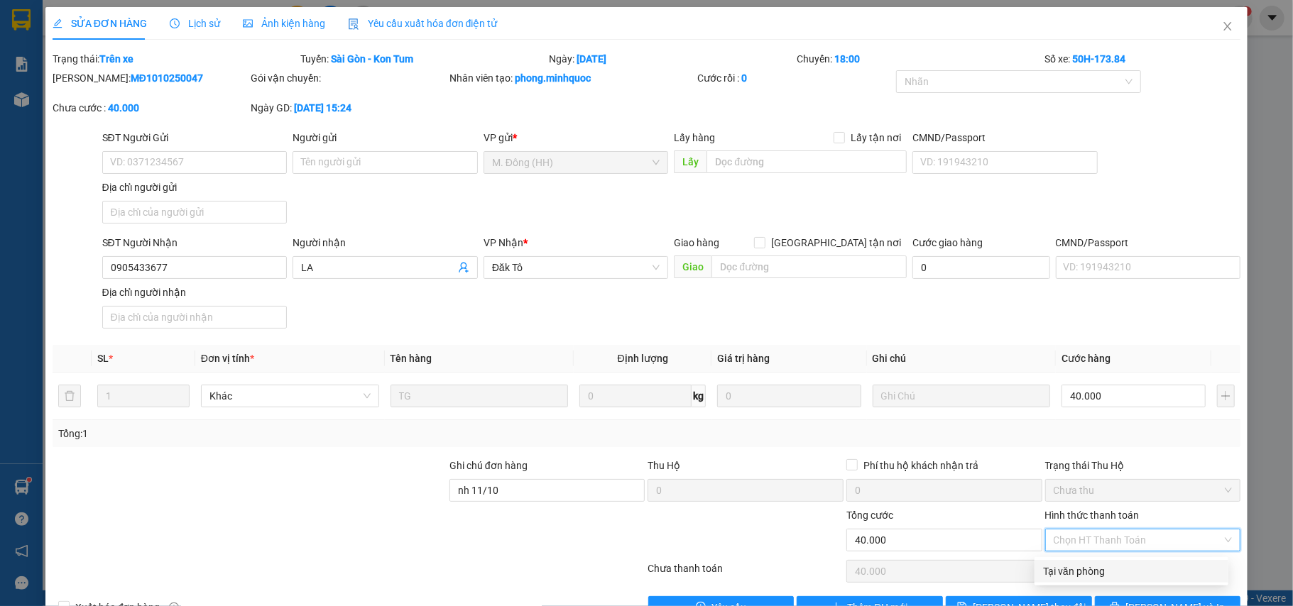
click at [1063, 566] on div "Tại văn phòng" at bounding box center [1131, 572] width 177 height 16
type input "0"
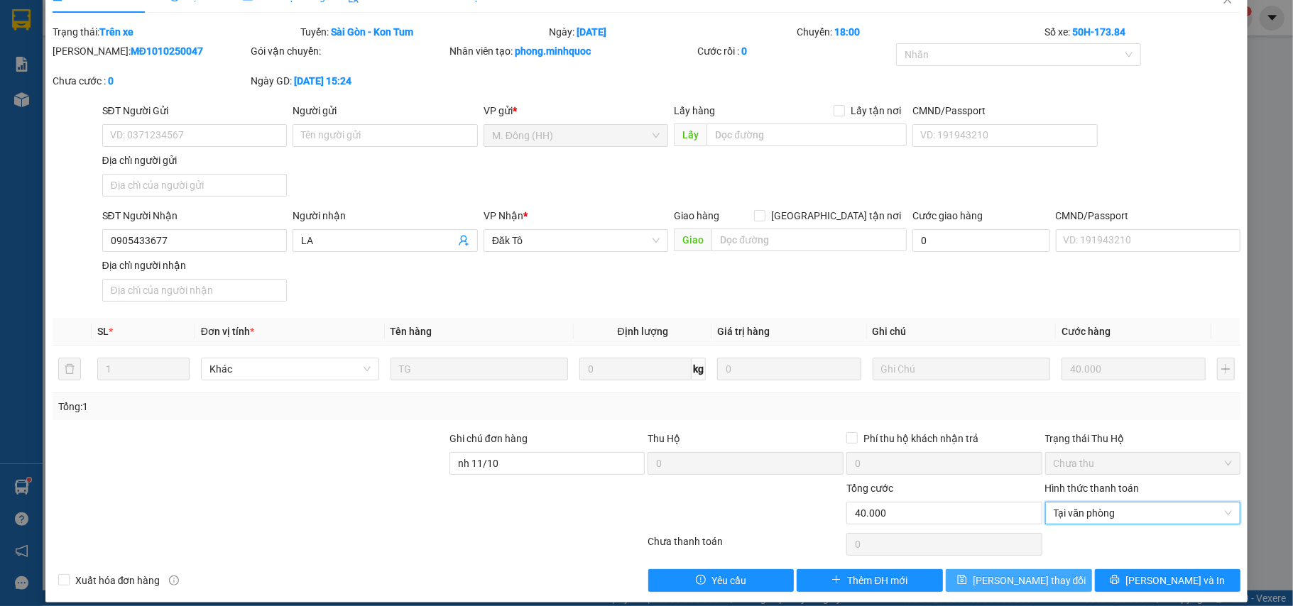
scroll to position [43, 0]
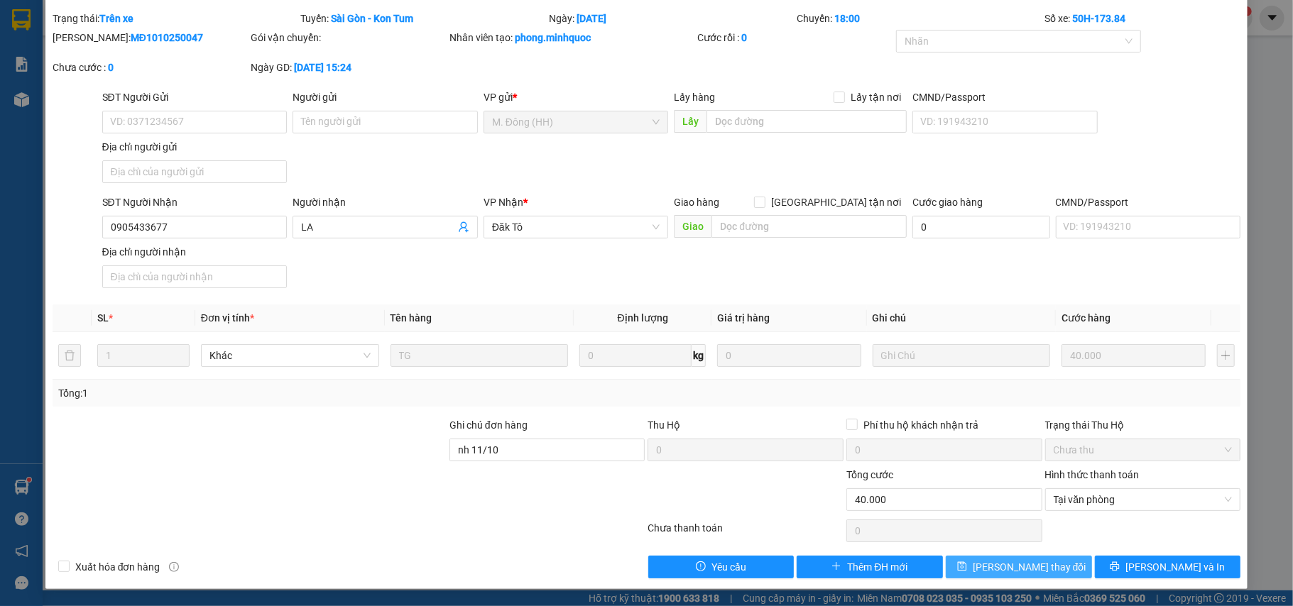
click at [1018, 577] on button "Lưu thay đổi" at bounding box center [1019, 567] width 146 height 23
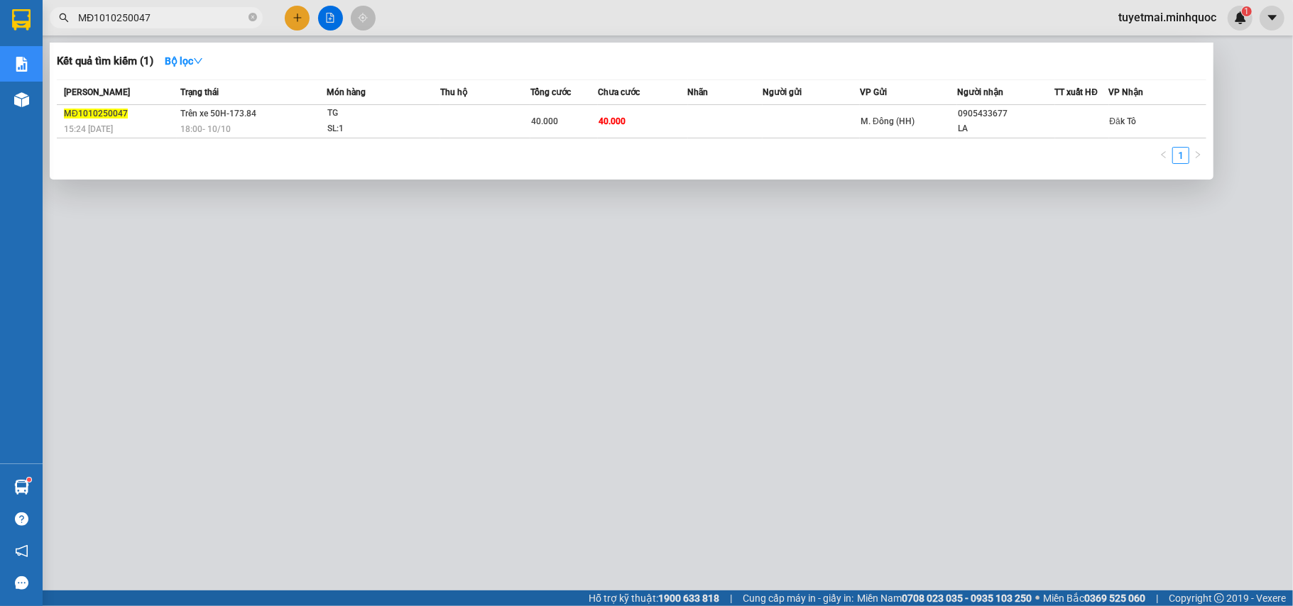
click at [187, 16] on input "MĐ1010250047" at bounding box center [162, 18] width 168 height 16
paste input "60"
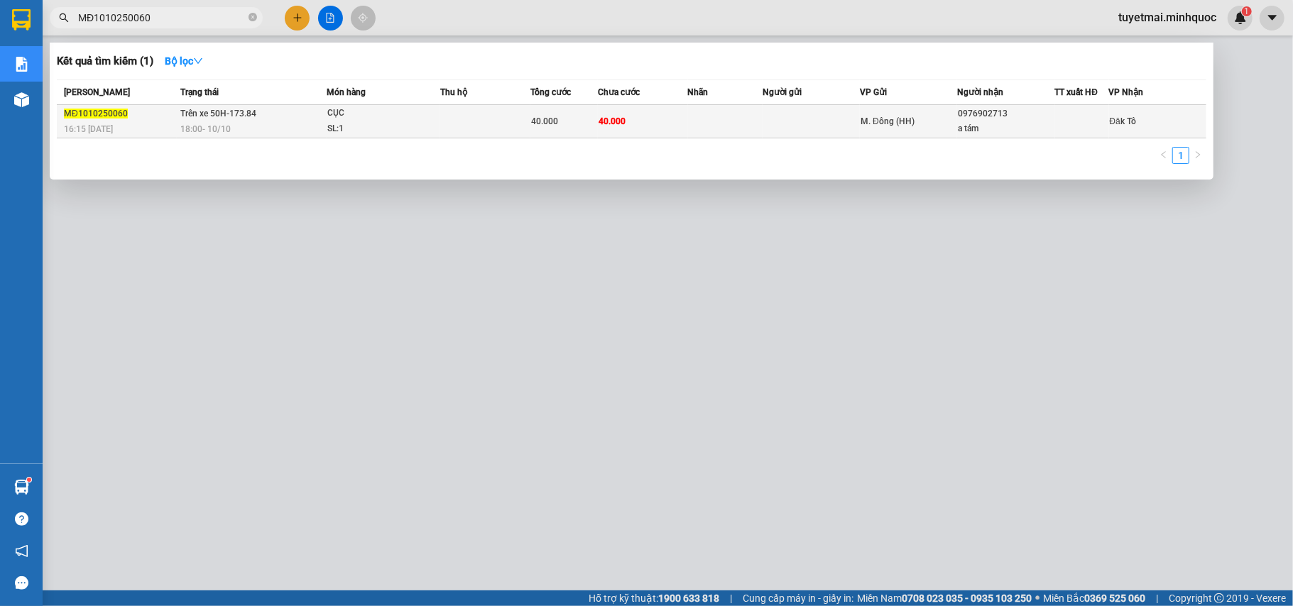
type input "MĐ1010250060"
click at [656, 124] on td "40.000" at bounding box center [643, 121] width 90 height 33
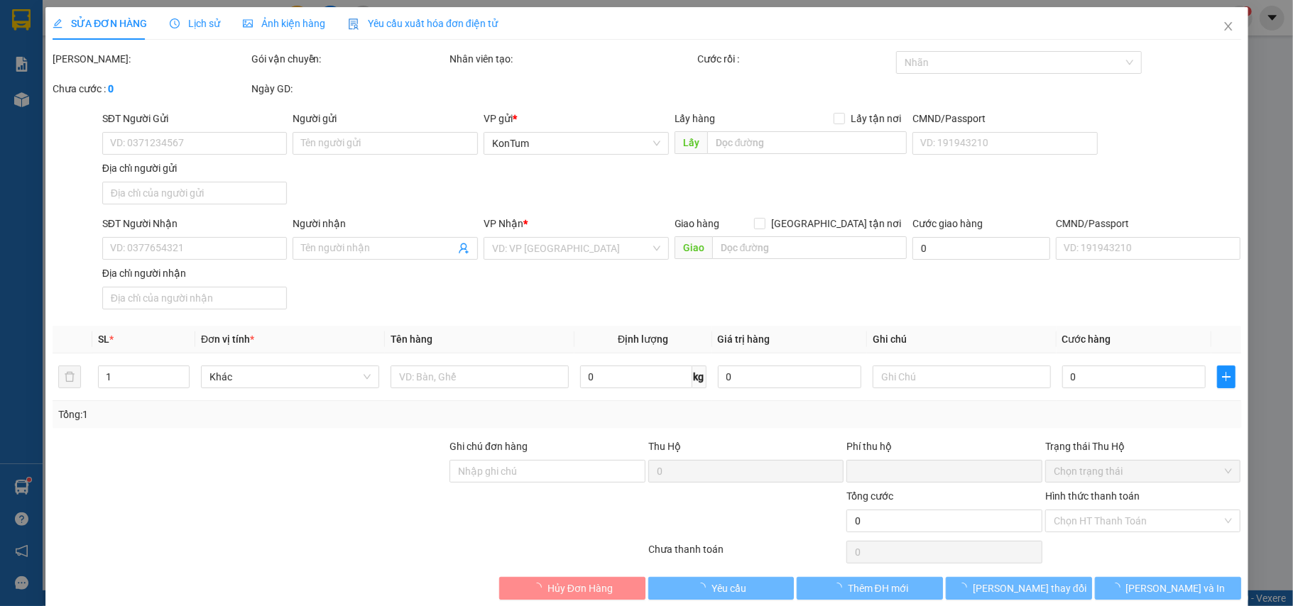
type input "0976902713"
type input "a tám"
type input "0"
type input "40.000"
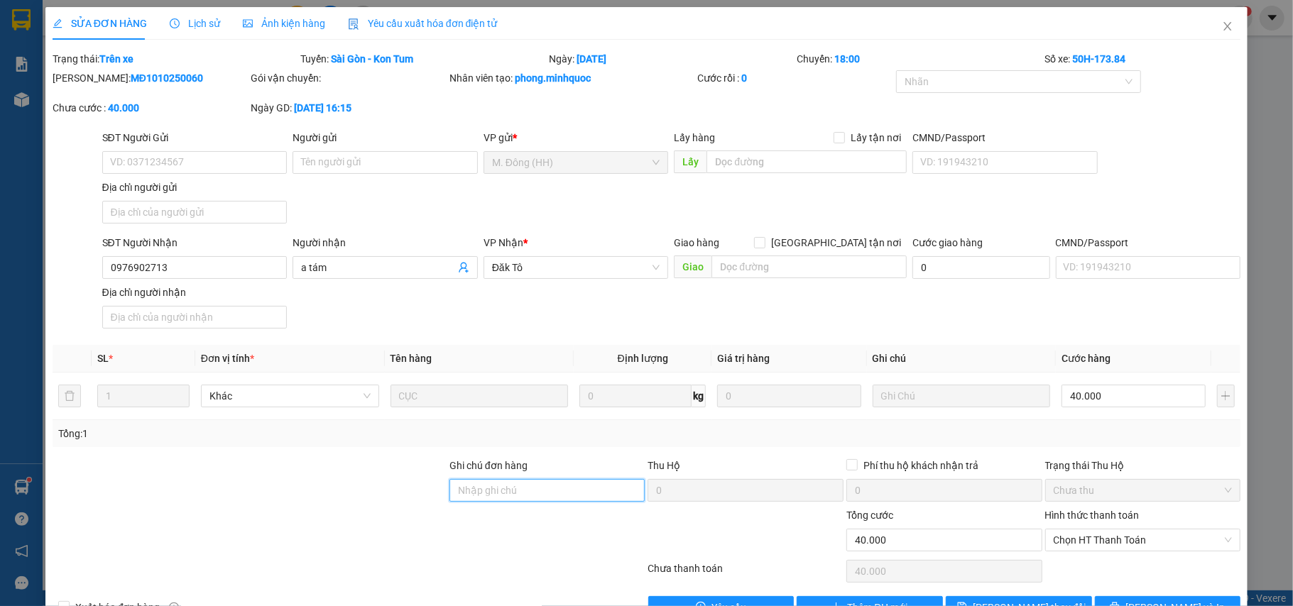
click at [535, 494] on input "Ghi chú đơn hàng" at bounding box center [547, 490] width 196 height 23
click at [1085, 541] on span "Chọn HT Thanh Toán" at bounding box center [1142, 540] width 179 height 21
type input "nh 11/10"
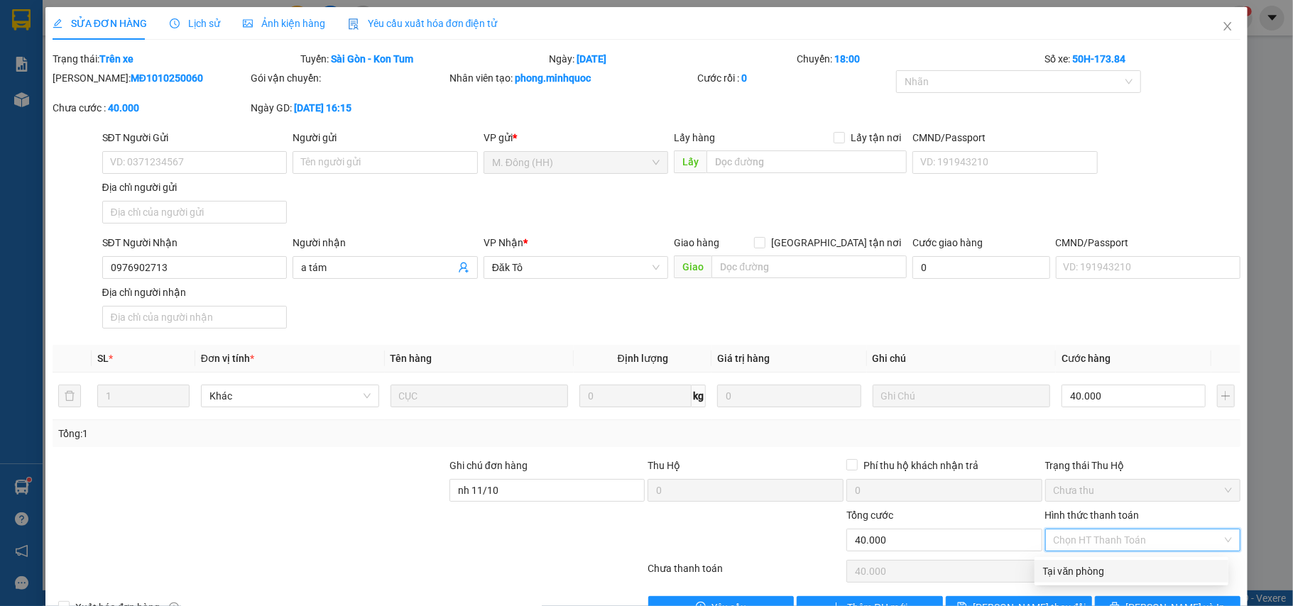
click at [1083, 561] on div "Tại văn phòng" at bounding box center [1131, 571] width 194 height 23
type input "0"
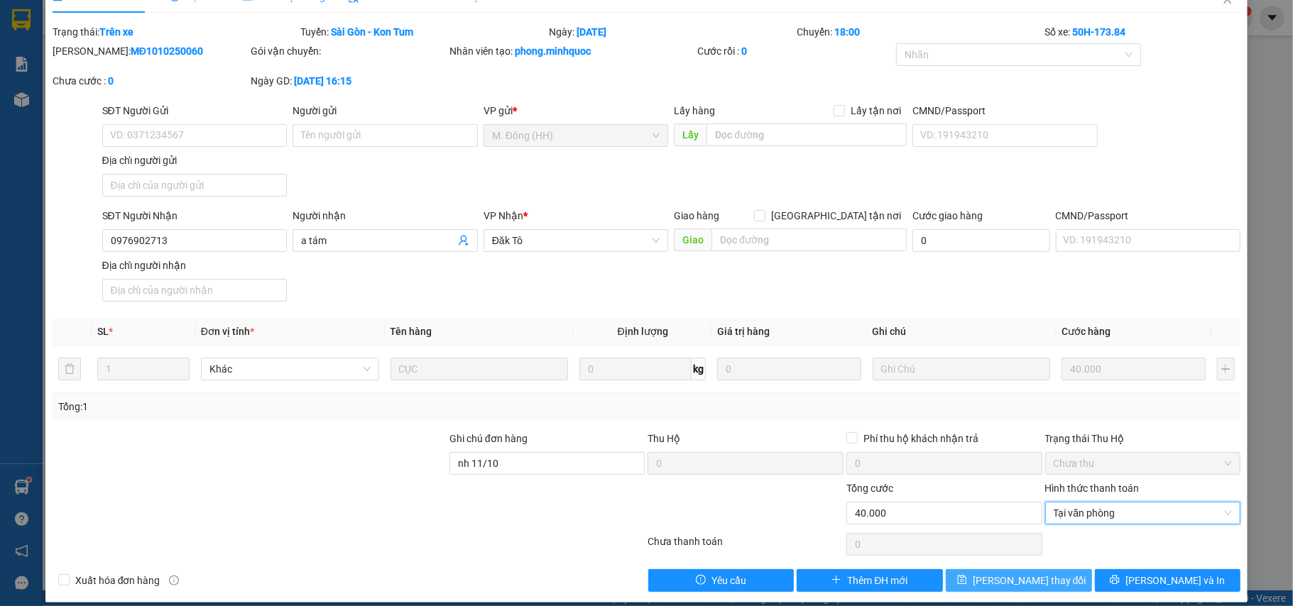
scroll to position [43, 0]
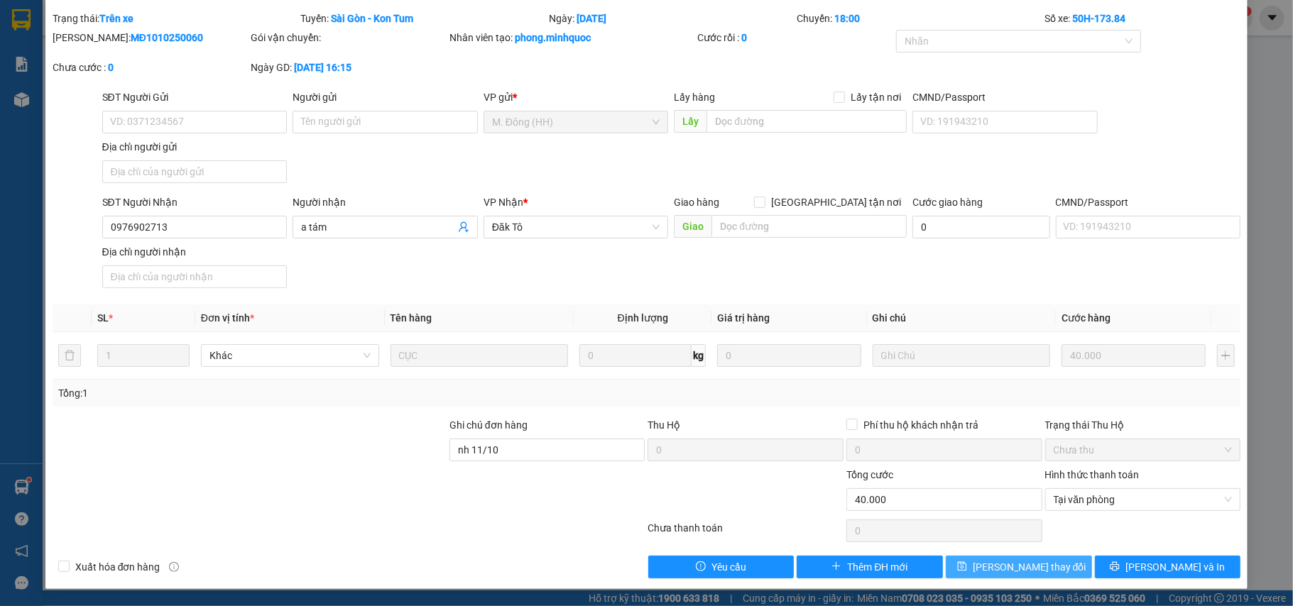
click at [1044, 566] on button "Lưu thay đổi" at bounding box center [1019, 567] width 146 height 23
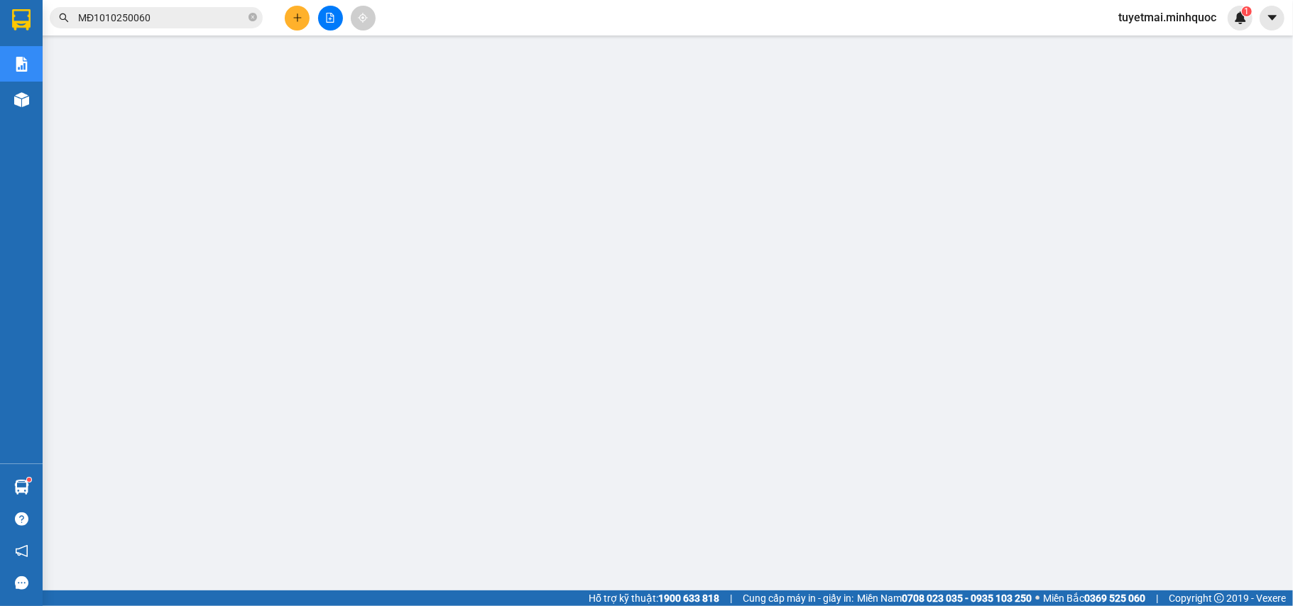
click at [162, 30] on div "Kết quả tìm kiếm ( 1 ) Bộ lọc Mã ĐH Trạng thái Món hàng Thu hộ Tổng cước Chưa c…" at bounding box center [646, 17] width 1293 height 35
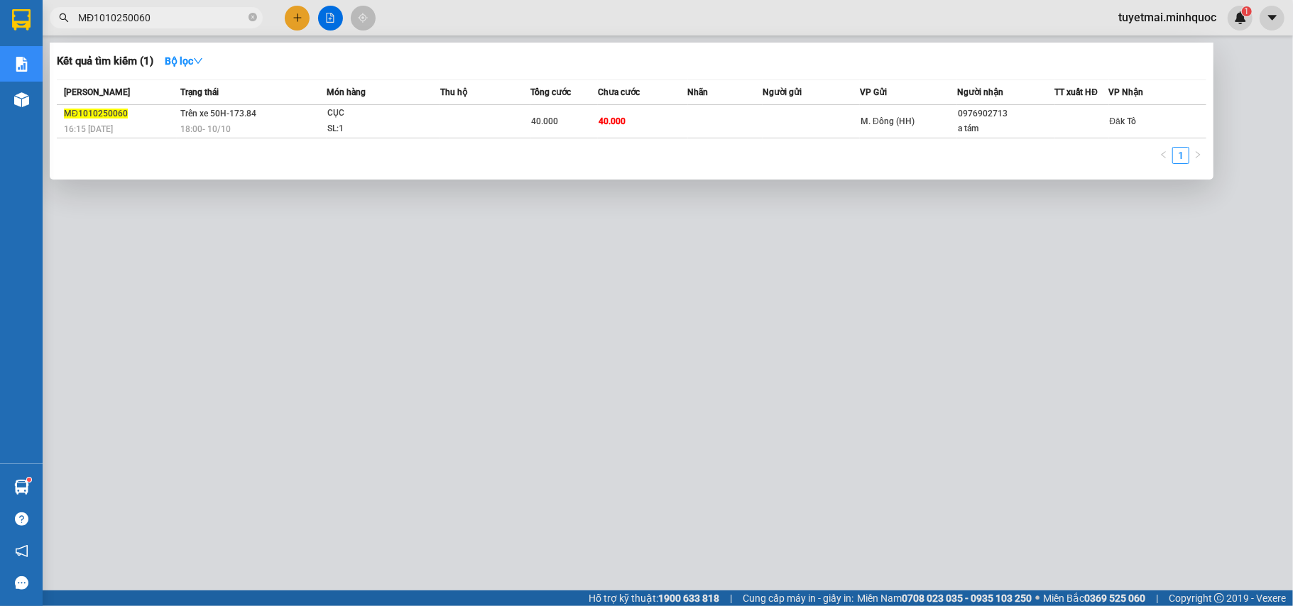
click at [163, 26] on span "MĐ1010250060" at bounding box center [156, 17] width 213 height 21
click at [163, 24] on span "MĐ1010250060" at bounding box center [156, 17] width 213 height 21
drag, startPoint x: 163, startPoint y: 24, endPoint x: 168, endPoint y: 14, distance: 11.1
click at [166, 21] on input "MĐ1010250060" at bounding box center [162, 18] width 168 height 16
paste input "77"
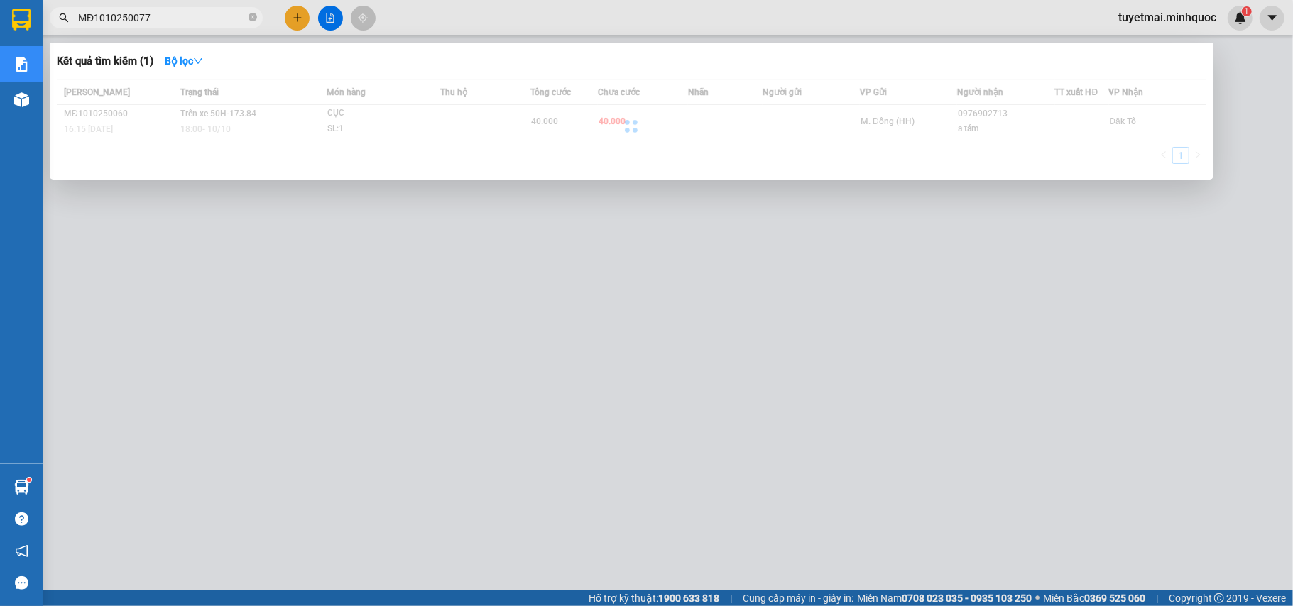
type input "MĐ1010250077"
click at [609, 119] on div at bounding box center [631, 126] width 1149 height 93
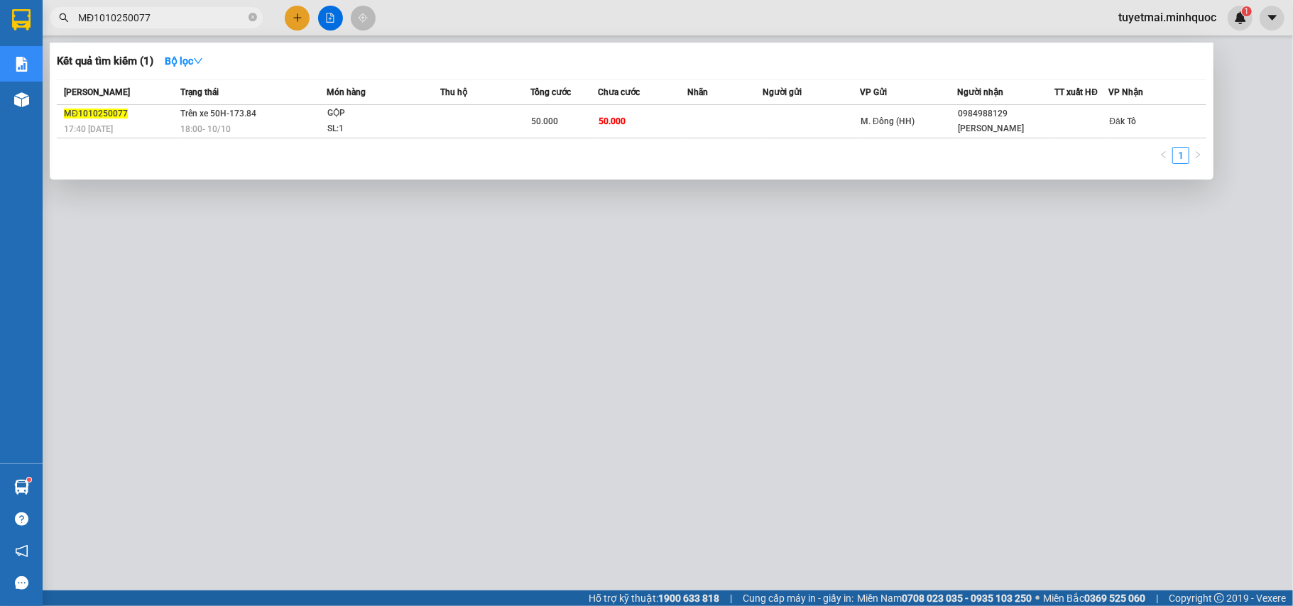
click at [609, 119] on span "50.000" at bounding box center [611, 121] width 27 height 10
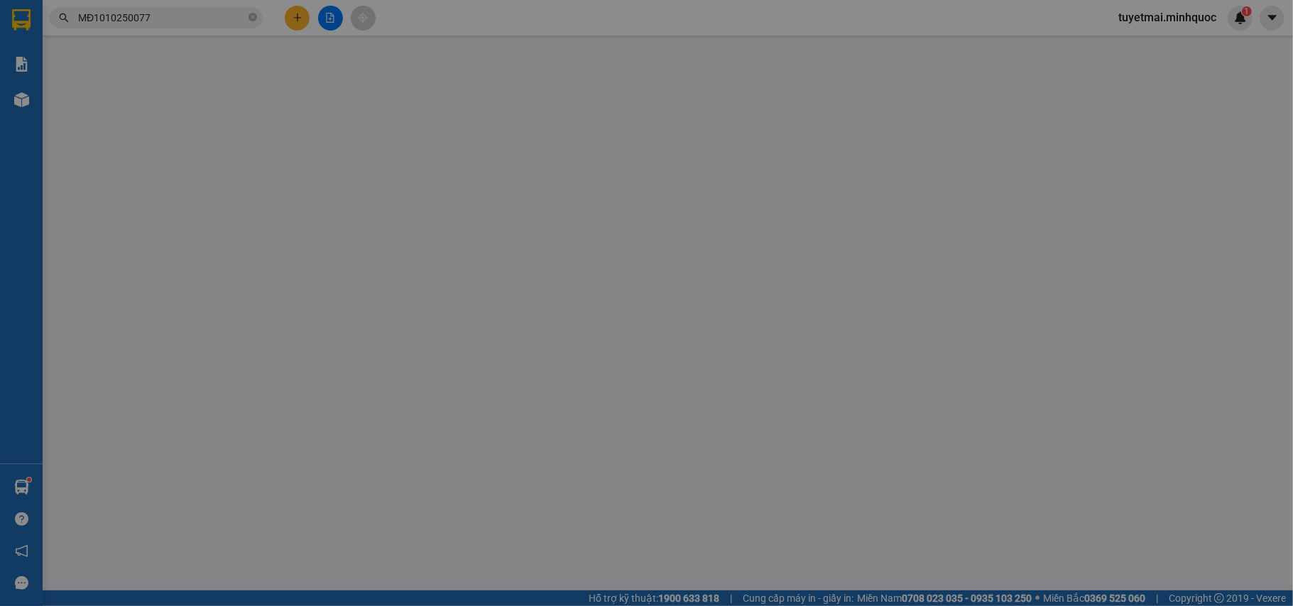
type input "0984988129"
type input "[PERSON_NAME]"
type input "0"
type input "50.000"
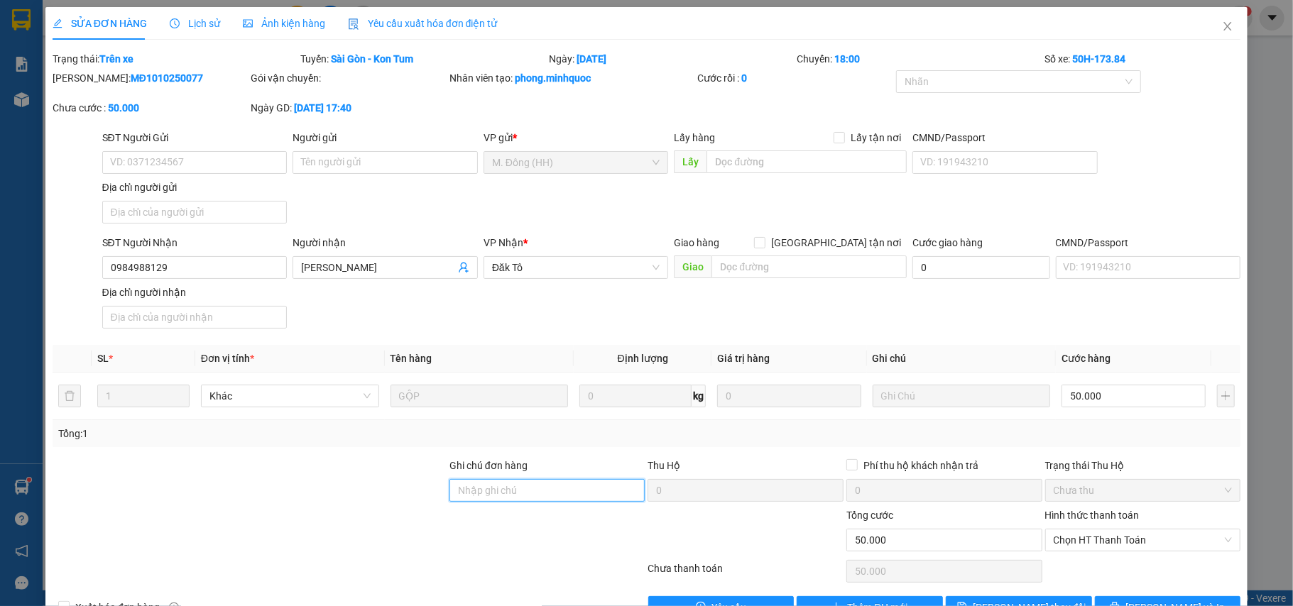
click at [546, 489] on input "Ghi chú đơn hàng" at bounding box center [547, 490] width 196 height 23
type input "h"
click at [1139, 548] on span "Chọn HT Thanh Toán" at bounding box center [1142, 540] width 179 height 21
type input "nh 11/10"
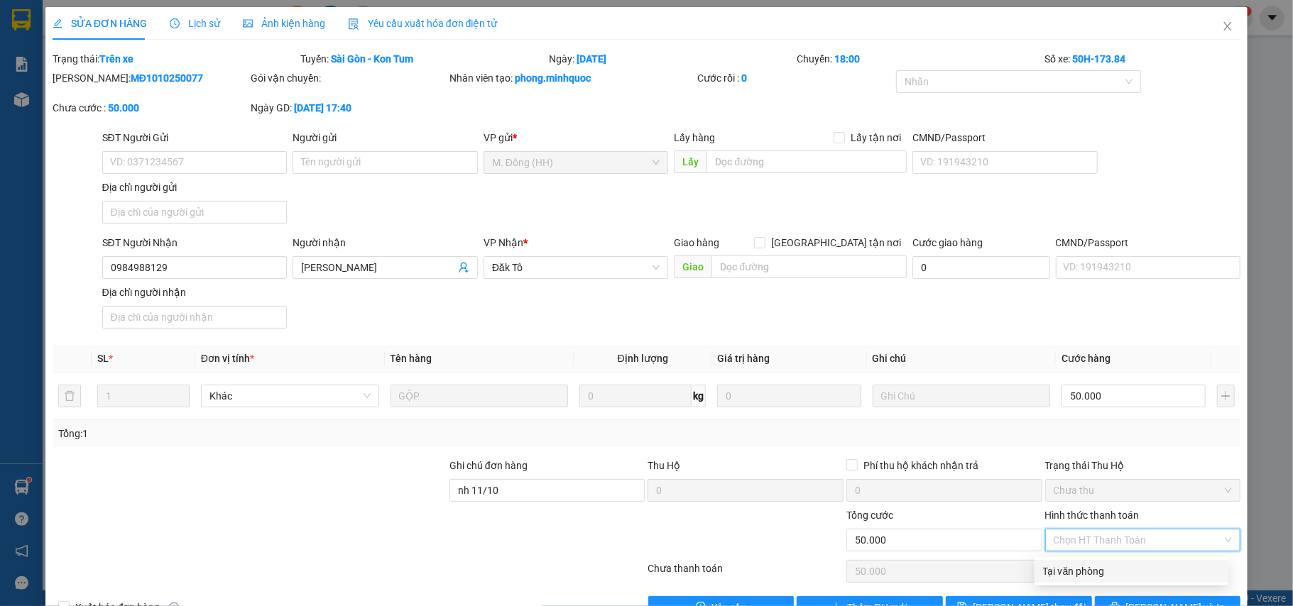
click at [1103, 574] on div "Tại văn phòng" at bounding box center [1131, 572] width 177 height 16
type input "0"
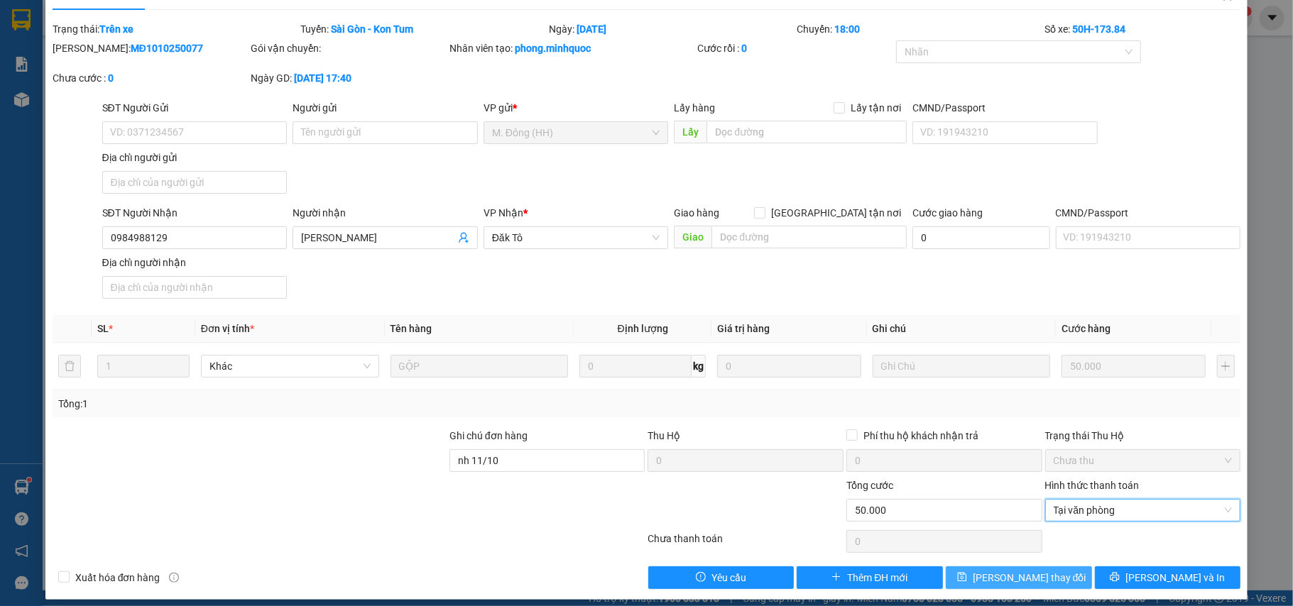
scroll to position [43, 0]
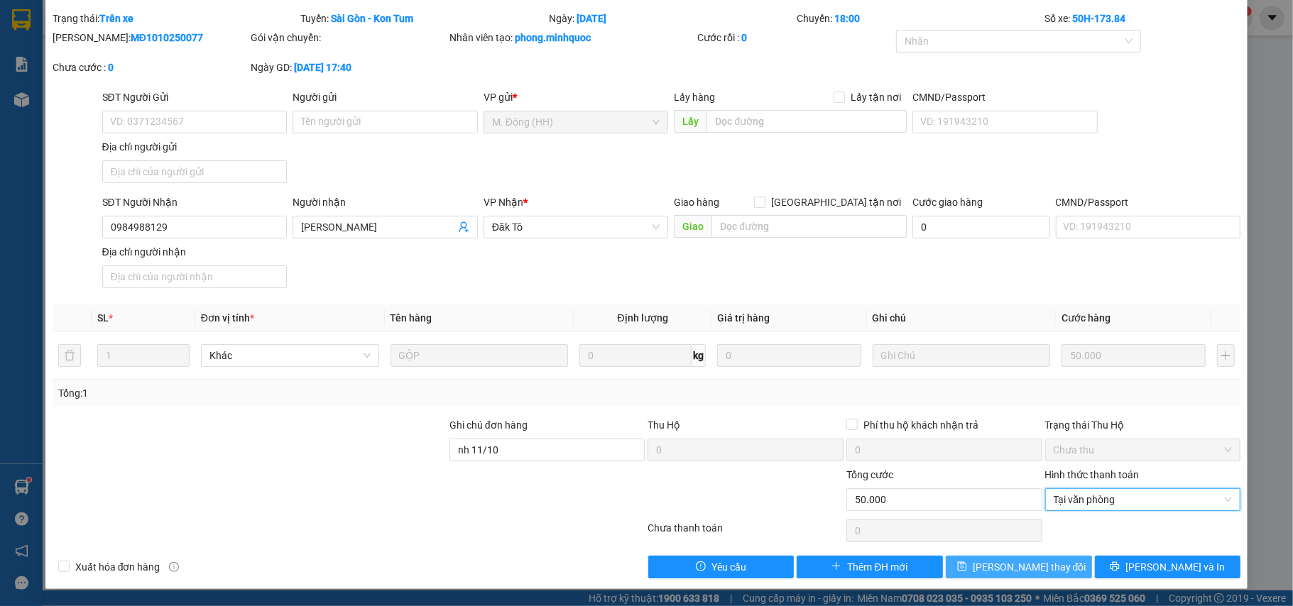
click at [1026, 566] on span "Lưu thay đổi" at bounding box center [1030, 567] width 114 height 16
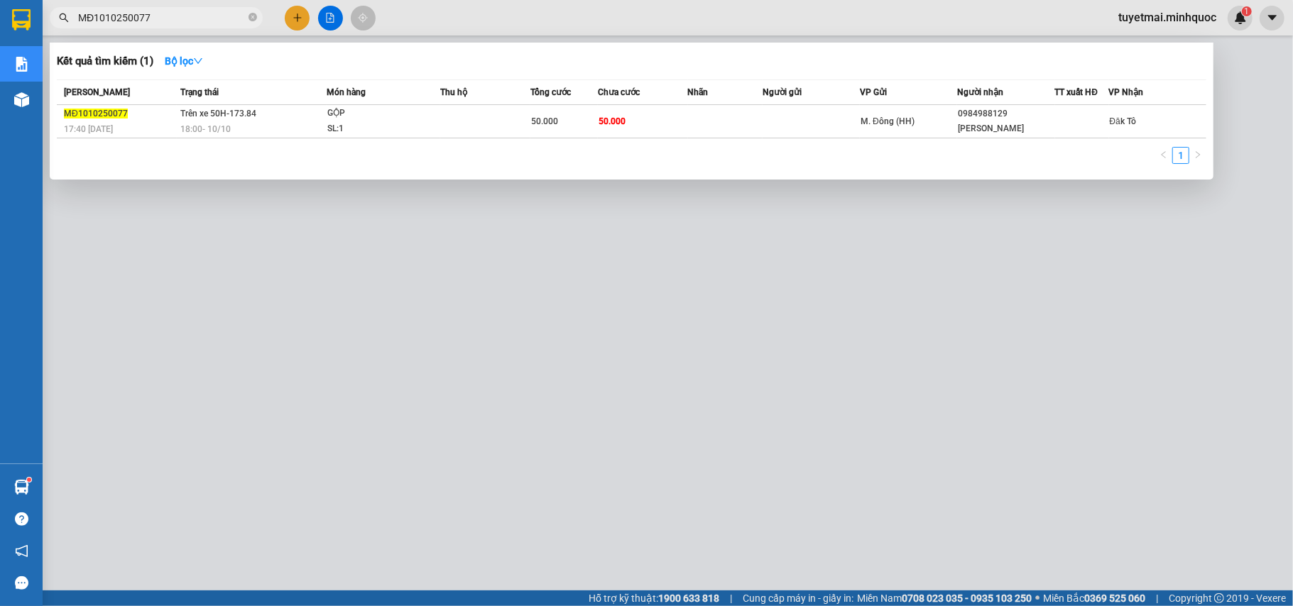
click at [191, 10] on input "MĐ1010250077" at bounding box center [162, 18] width 168 height 16
paste input "23"
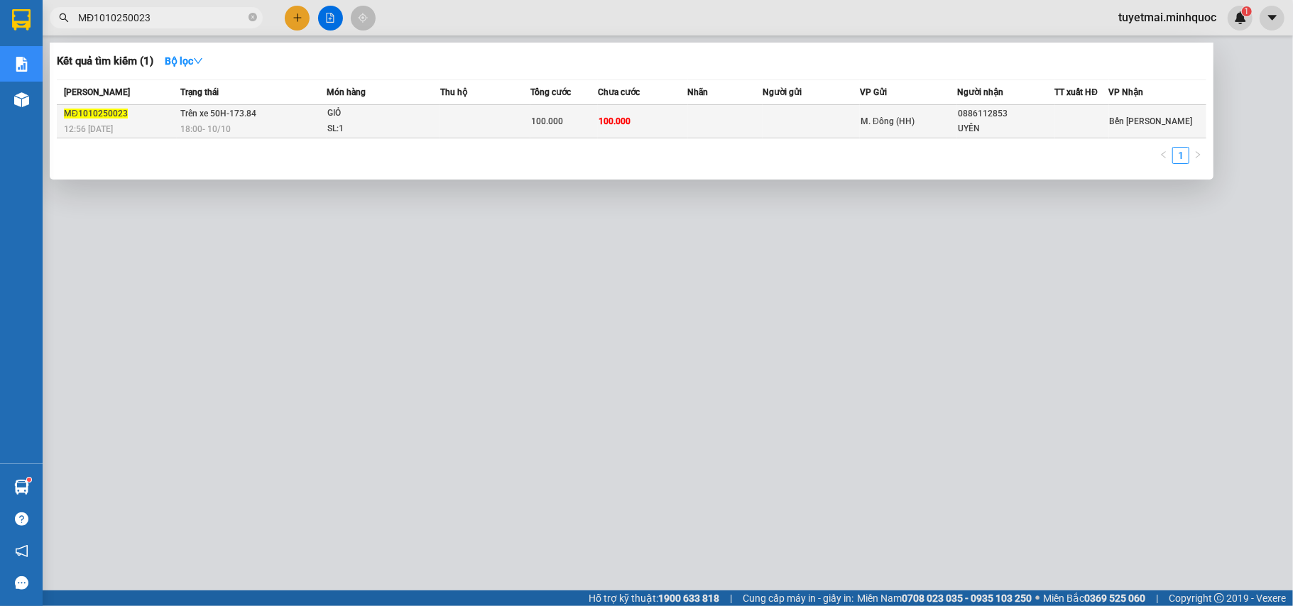
type input "MĐ1010250023"
click at [579, 134] on td "100.000" at bounding box center [563, 121] width 67 height 33
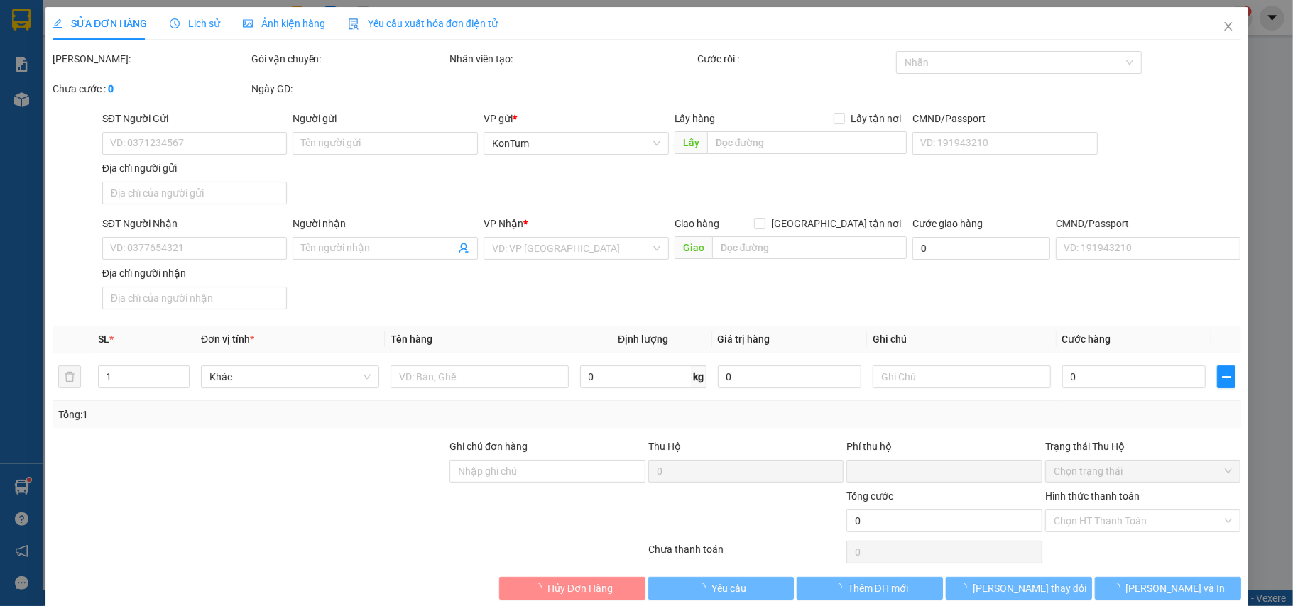
type input "0886112853"
type input "UYÊN"
type input "0"
type input "100.000"
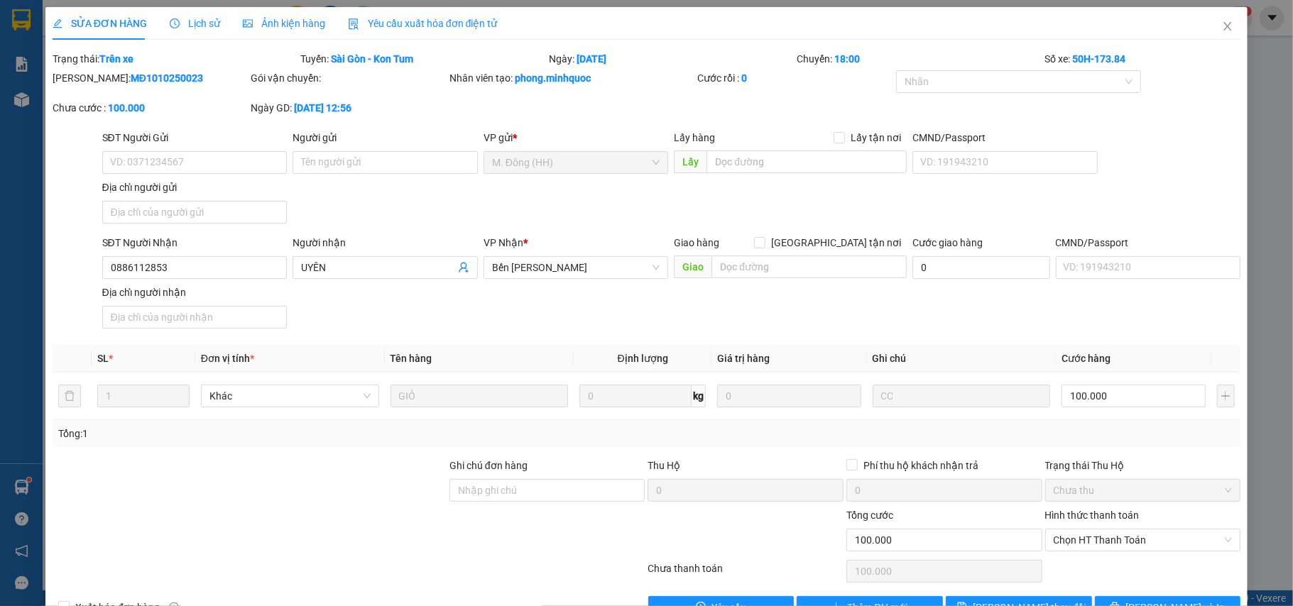
click at [490, 504] on div "Ghi chú đơn hàng" at bounding box center [547, 483] width 196 height 50
click at [490, 501] on input "Ghi chú đơn hàng" at bounding box center [547, 490] width 196 height 23
click at [1089, 542] on span "Chọn HT Thanh Toán" at bounding box center [1142, 540] width 179 height 21
type input "nh 11/10"
click at [1083, 561] on div "Tại văn phòng" at bounding box center [1131, 571] width 194 height 23
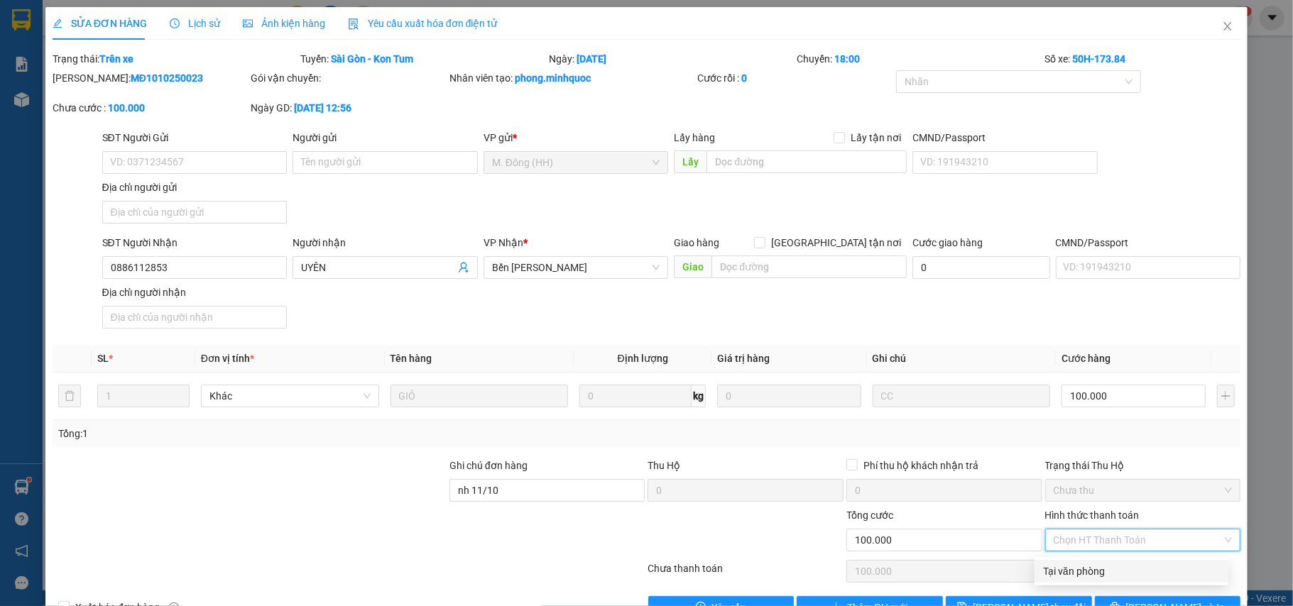
type input "0"
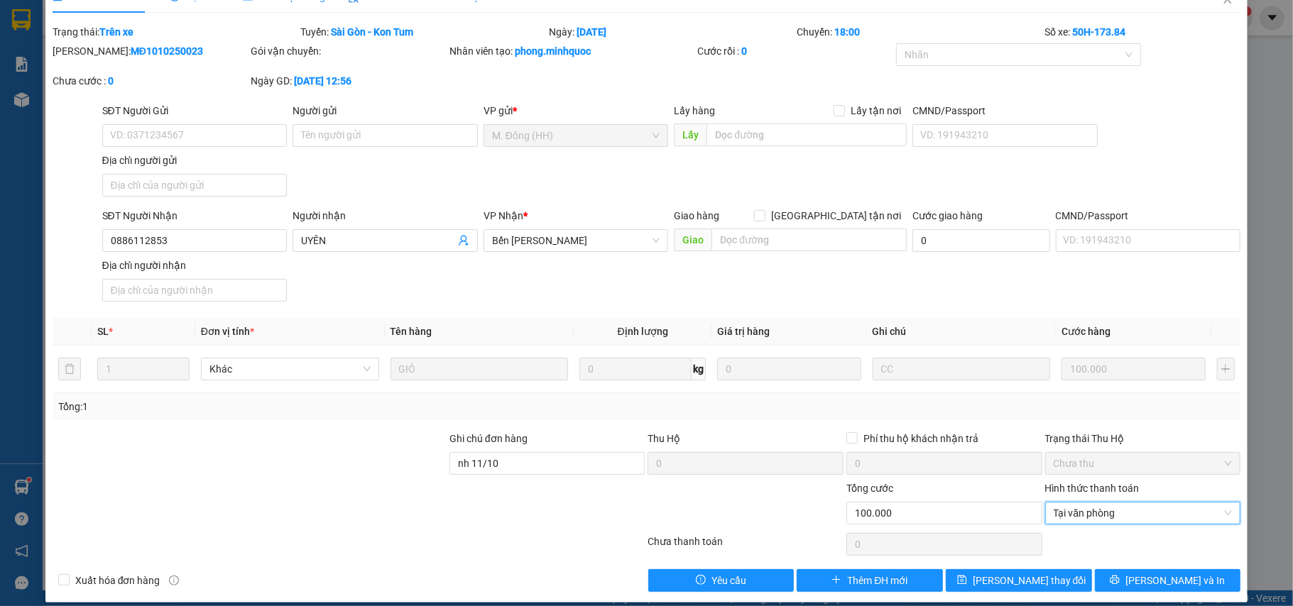
scroll to position [43, 0]
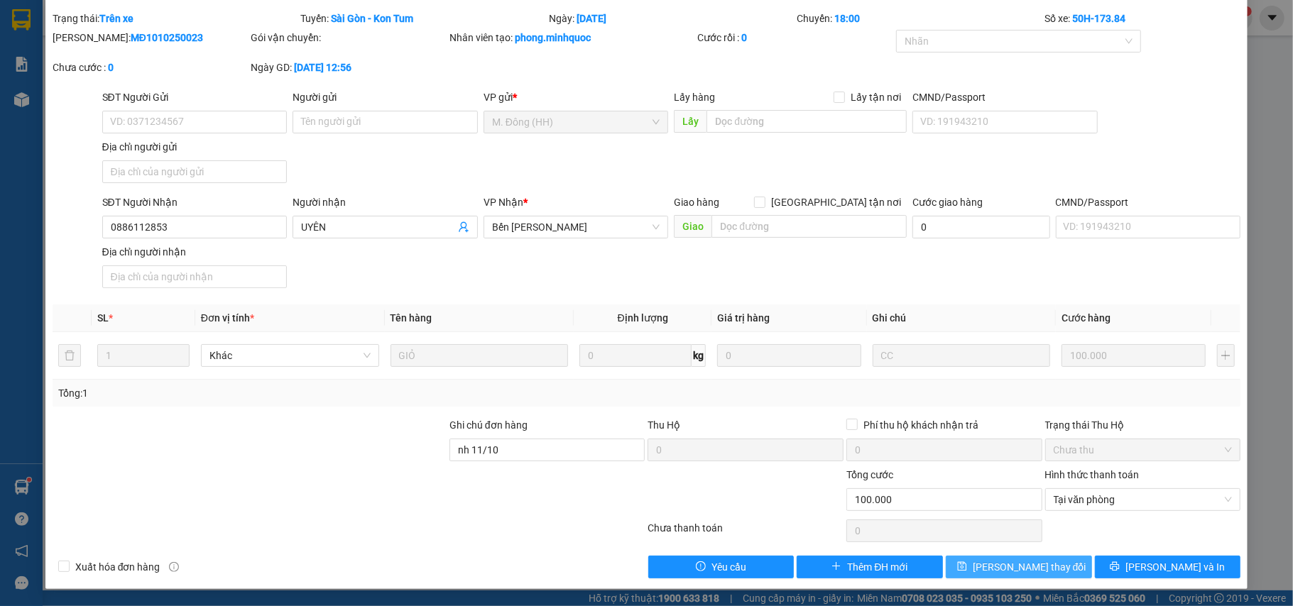
click at [967, 569] on icon "save" at bounding box center [962, 567] width 10 height 10
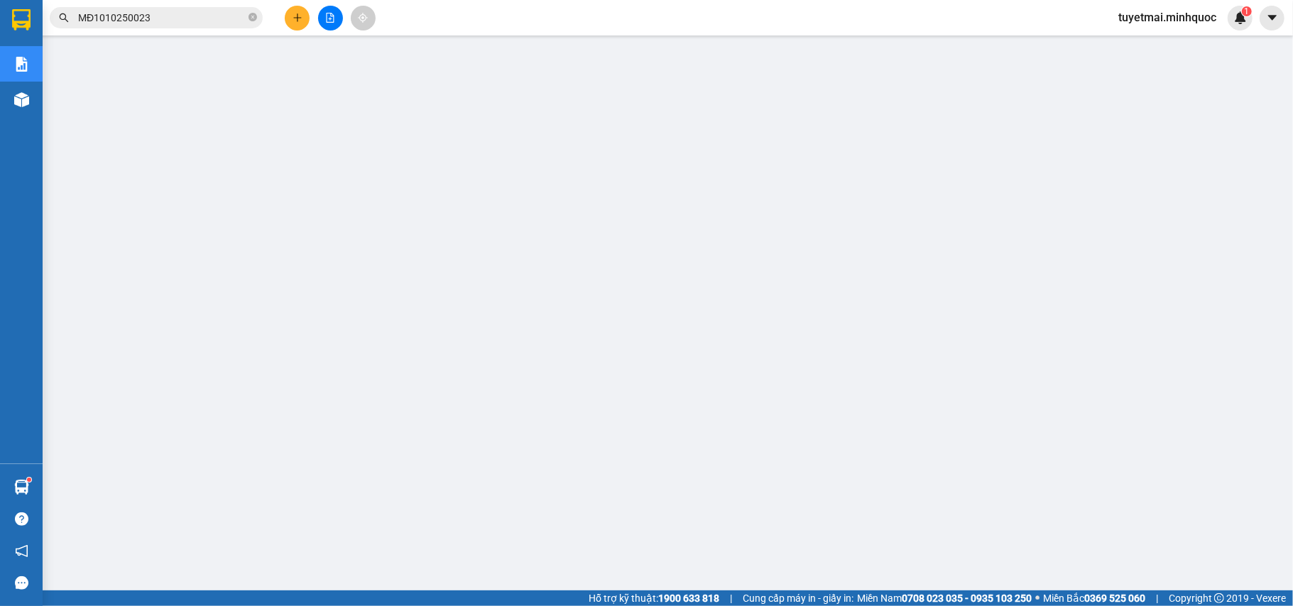
click at [172, 21] on input "MĐ1010250023" at bounding box center [162, 18] width 168 height 16
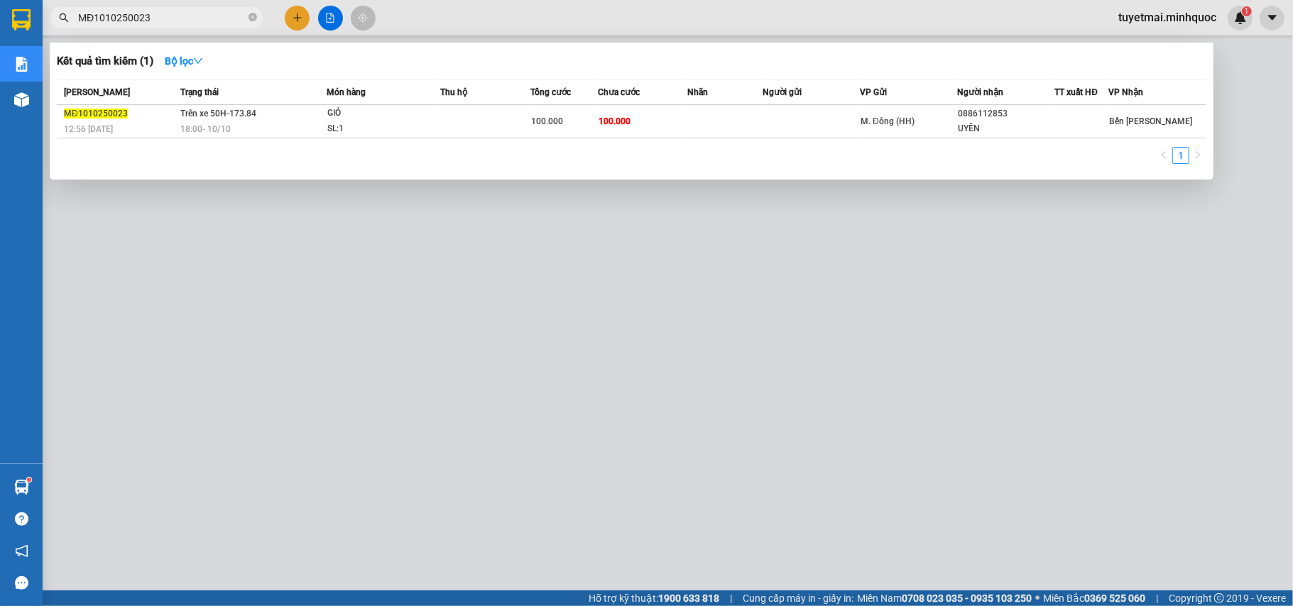
click at [172, 21] on input "MĐ1010250023" at bounding box center [162, 18] width 168 height 16
paste input "PQ1010250030"
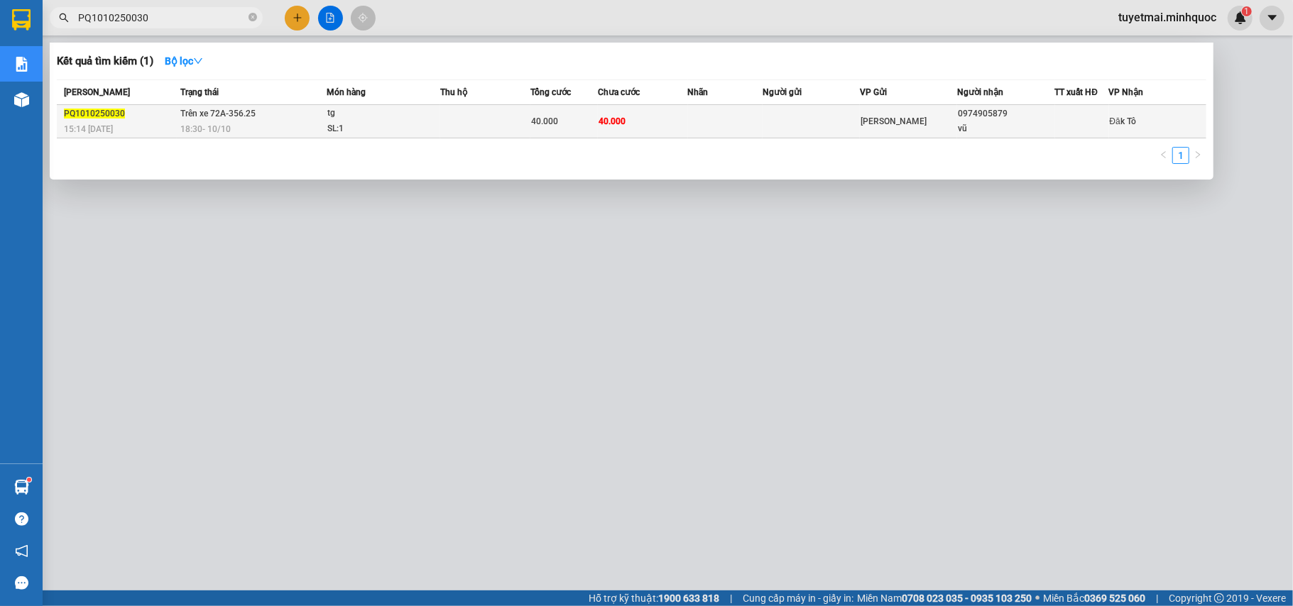
type input "PQ1010250030"
click at [578, 123] on div "40.000" at bounding box center [564, 122] width 66 height 16
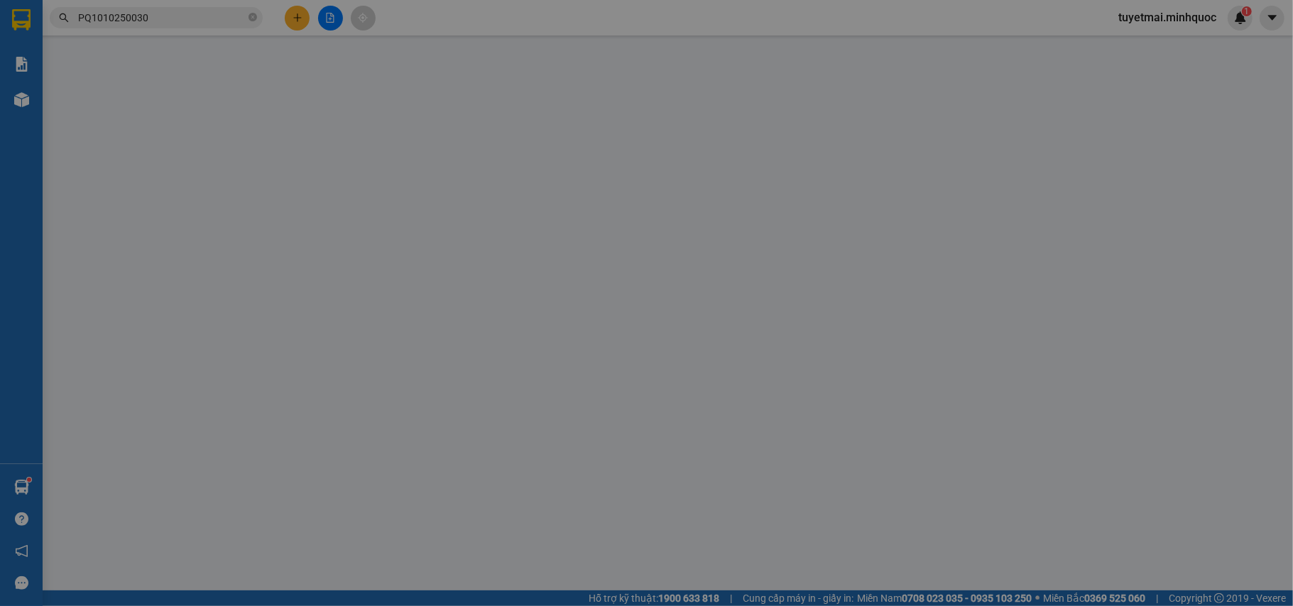
type input "0974905879"
type input "vũ"
type input "0"
type input "40.000"
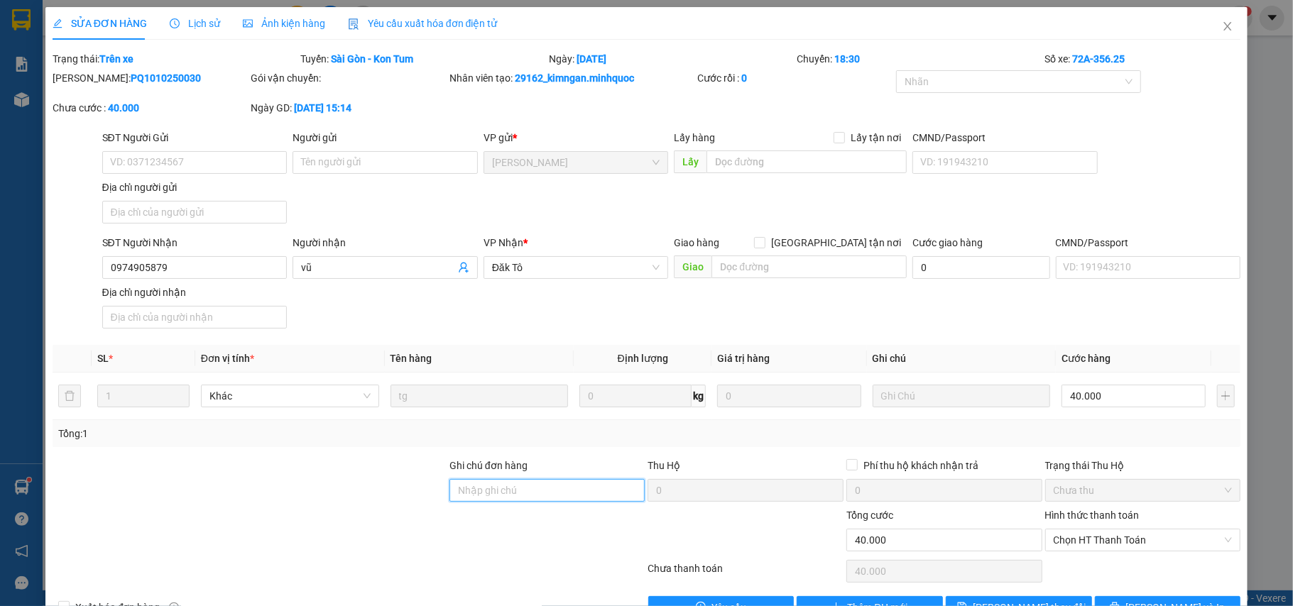
click at [477, 488] on input "Ghi chú đơn hàng" at bounding box center [547, 490] width 196 height 23
click at [1099, 534] on span "Chọn HT Thanh Toán" at bounding box center [1142, 540] width 179 height 21
type input "nh 11/10"
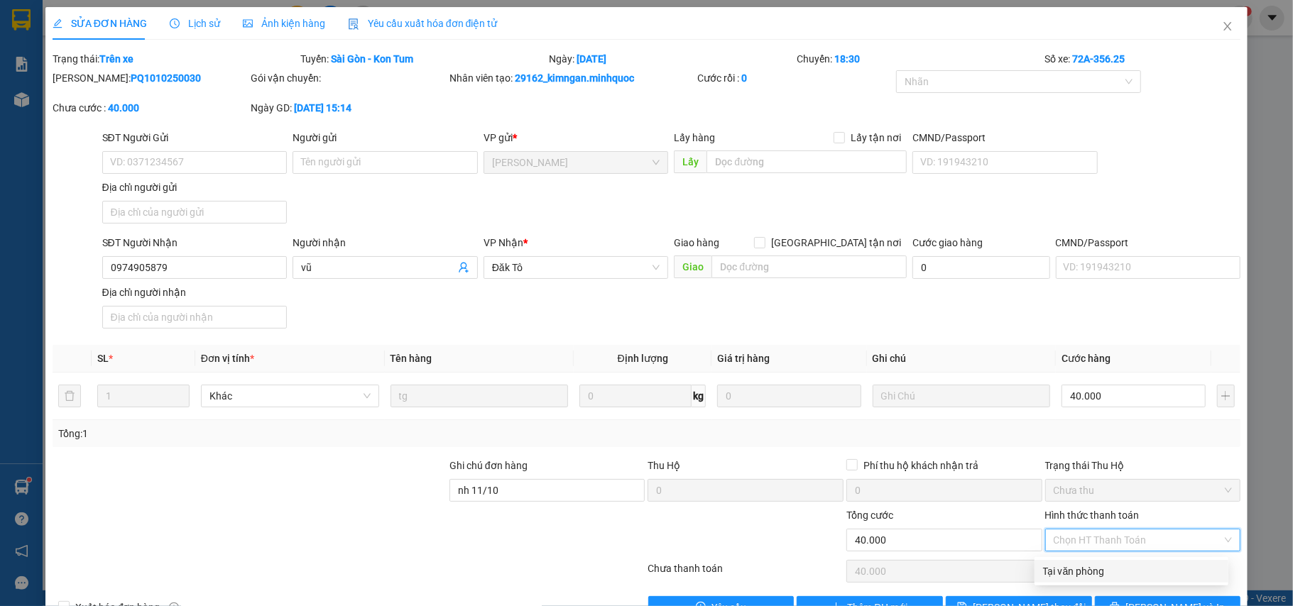
click at [1065, 566] on div "Tại văn phòng" at bounding box center [1131, 572] width 177 height 16
type input "0"
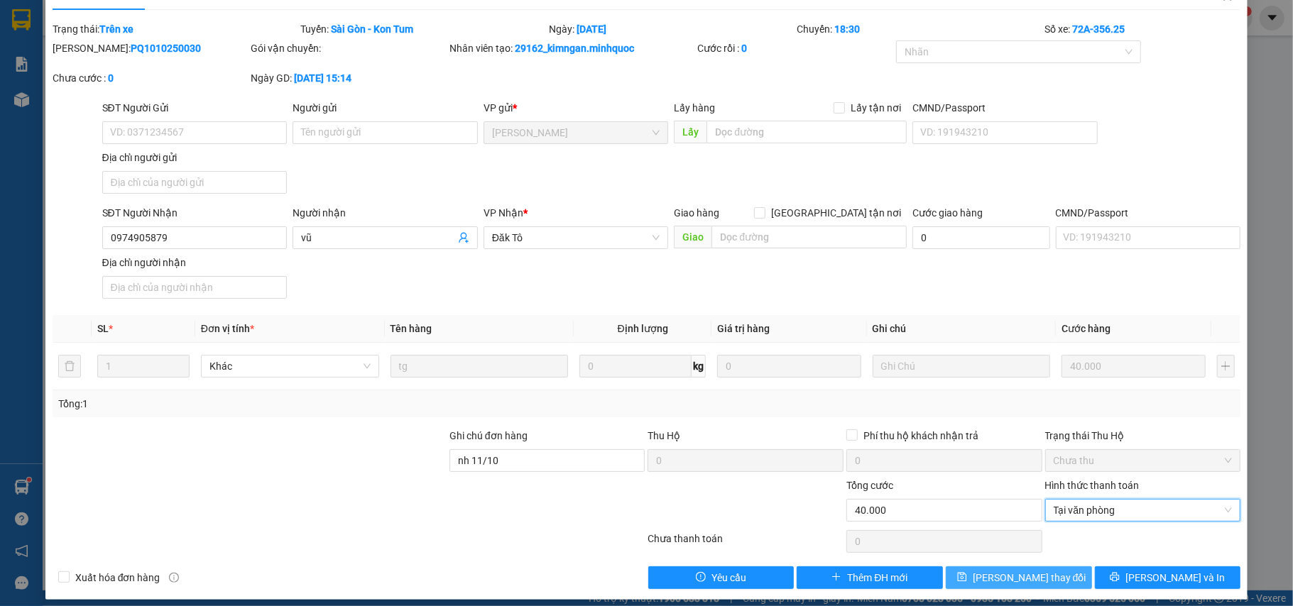
scroll to position [43, 0]
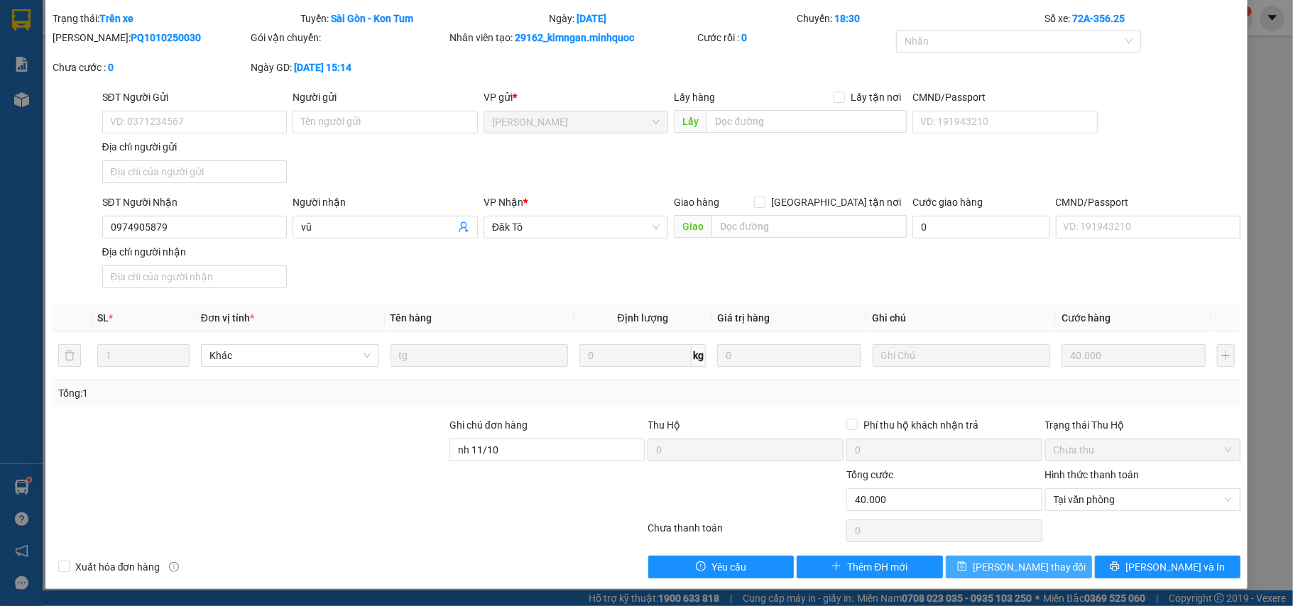
click at [1022, 569] on span "Lưu thay đổi" at bounding box center [1030, 567] width 114 height 16
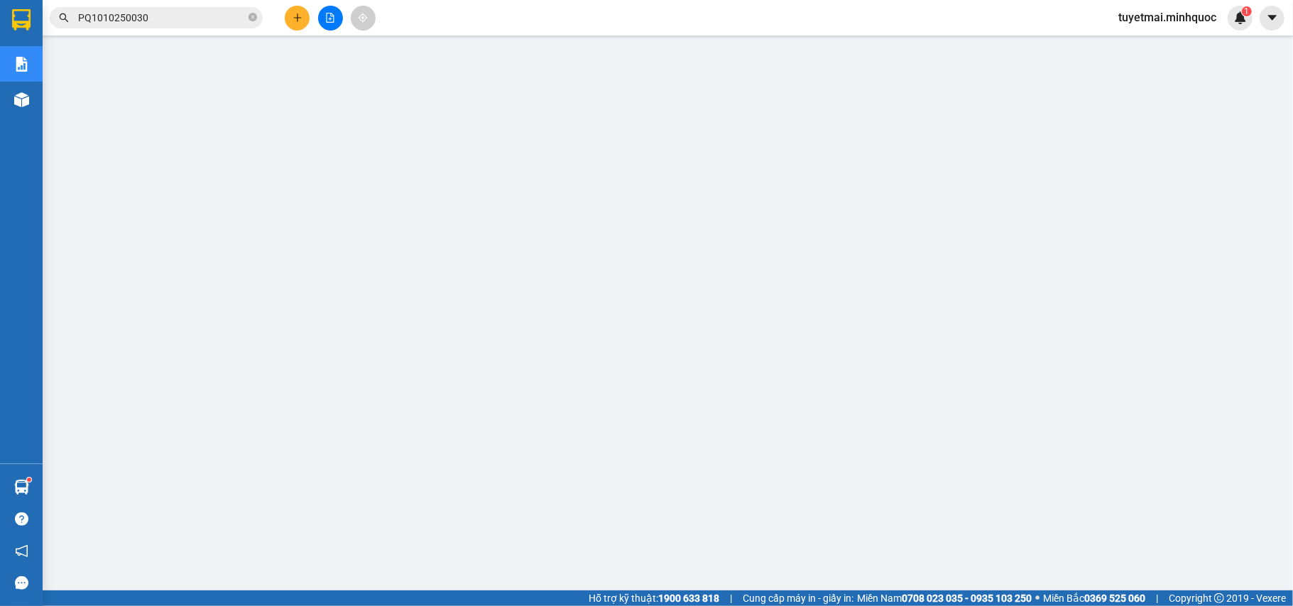
click at [192, 15] on input "PQ1010250030" at bounding box center [162, 18] width 168 height 16
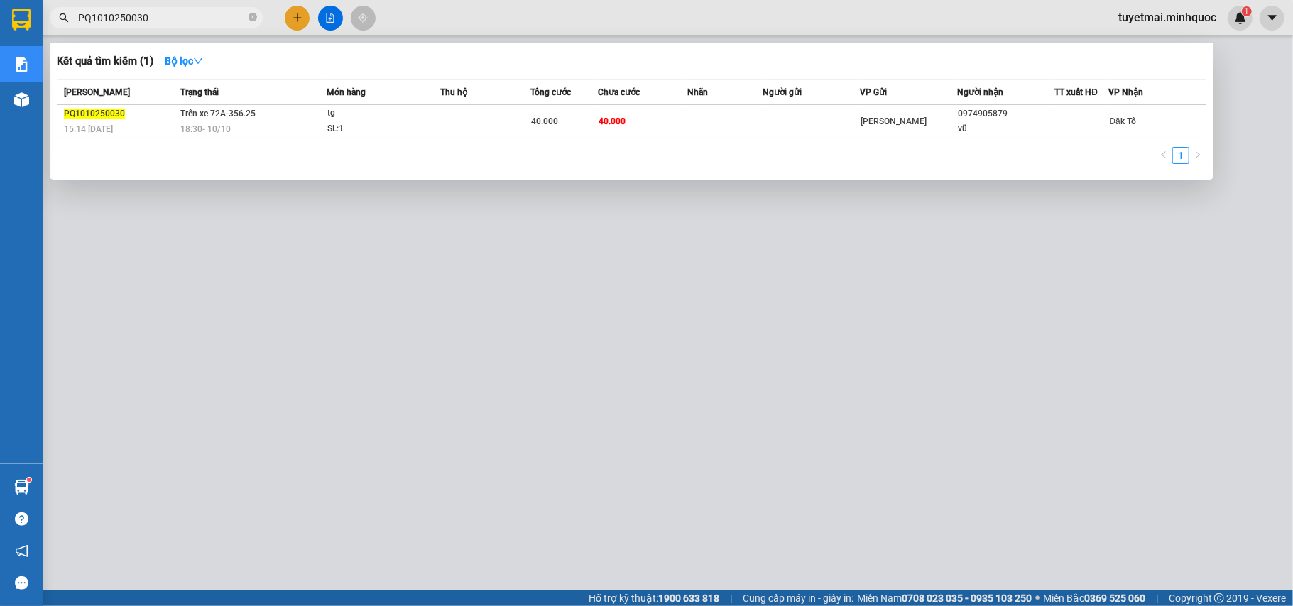
click at [192, 15] on input "PQ1010250030" at bounding box center [162, 18] width 168 height 16
paste input "0910250029"
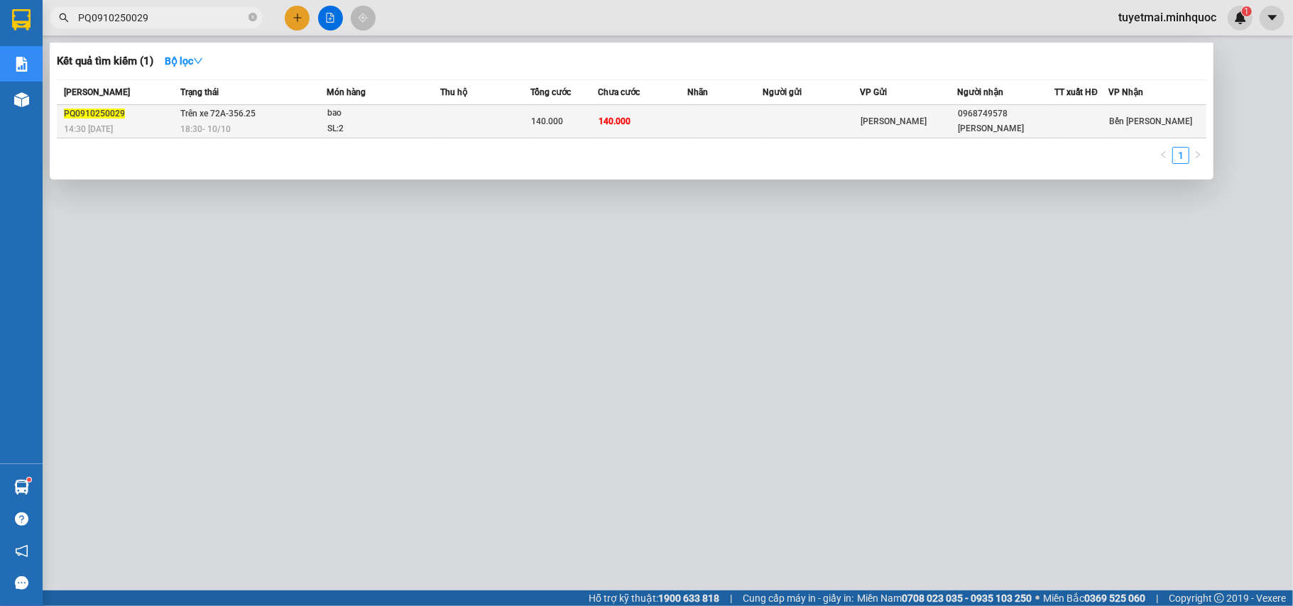
type input "PQ0910250029"
click at [640, 126] on td "140.000" at bounding box center [643, 121] width 90 height 33
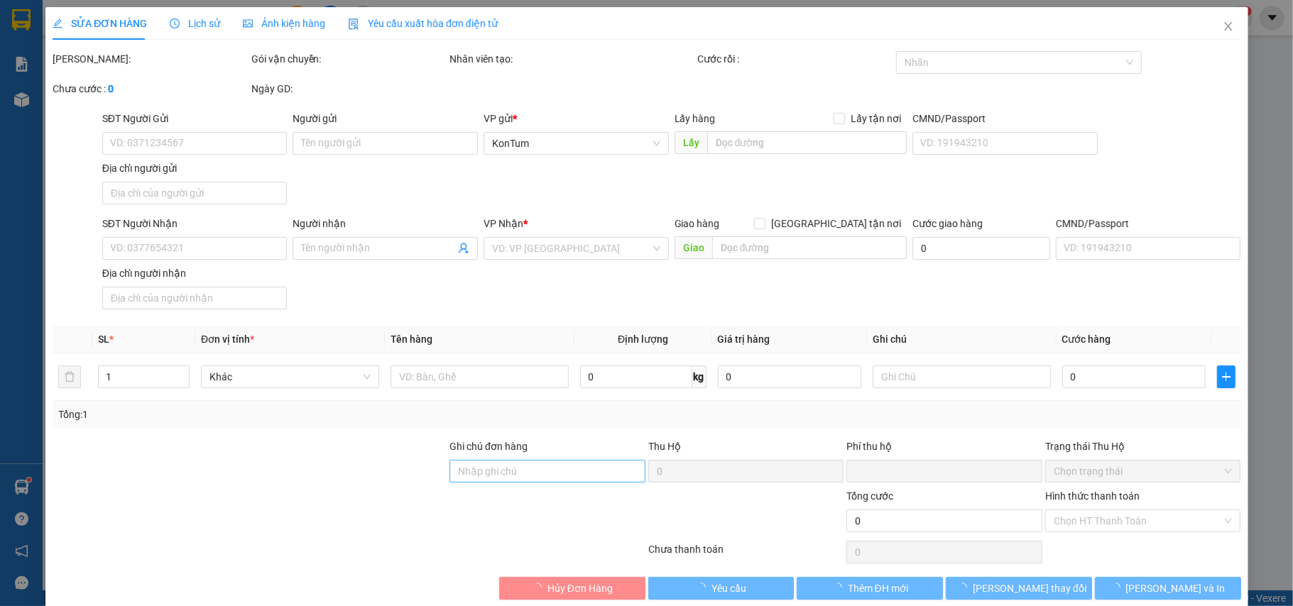
type input "0968749578"
type input "anh dũng"
type input "0"
type input "140.000"
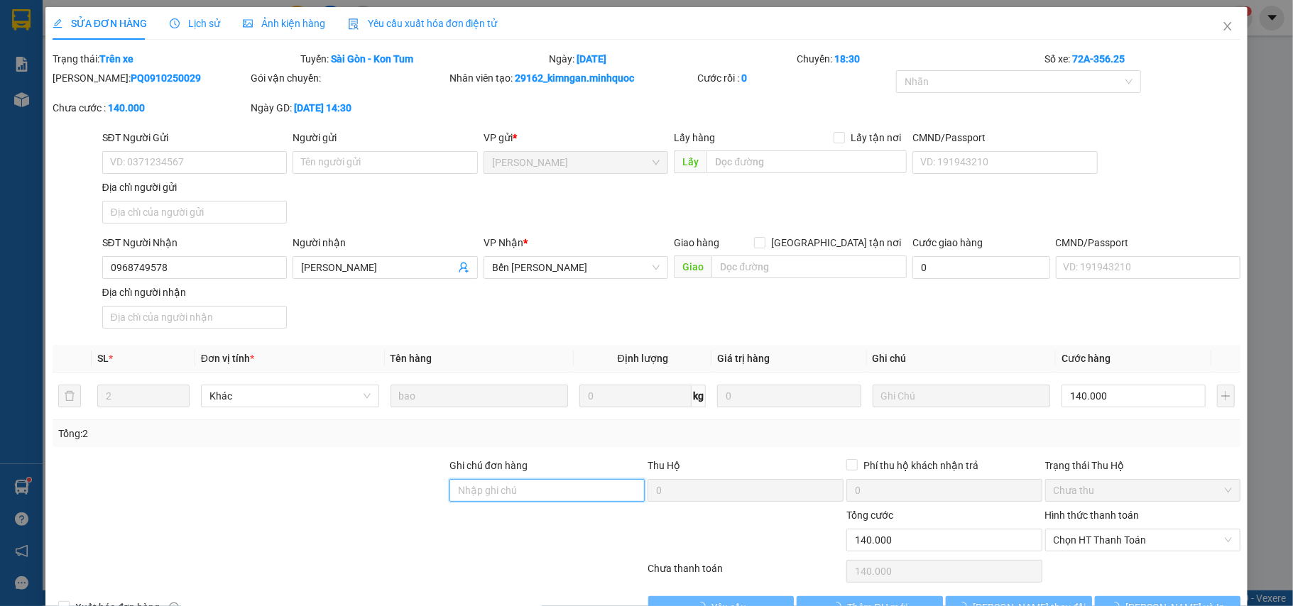
click at [515, 496] on input "Ghi chú đơn hàng" at bounding box center [547, 490] width 196 height 23
click at [1105, 548] on span "Chọn HT Thanh Toán" at bounding box center [1142, 540] width 179 height 21
type input "nh 11/10"
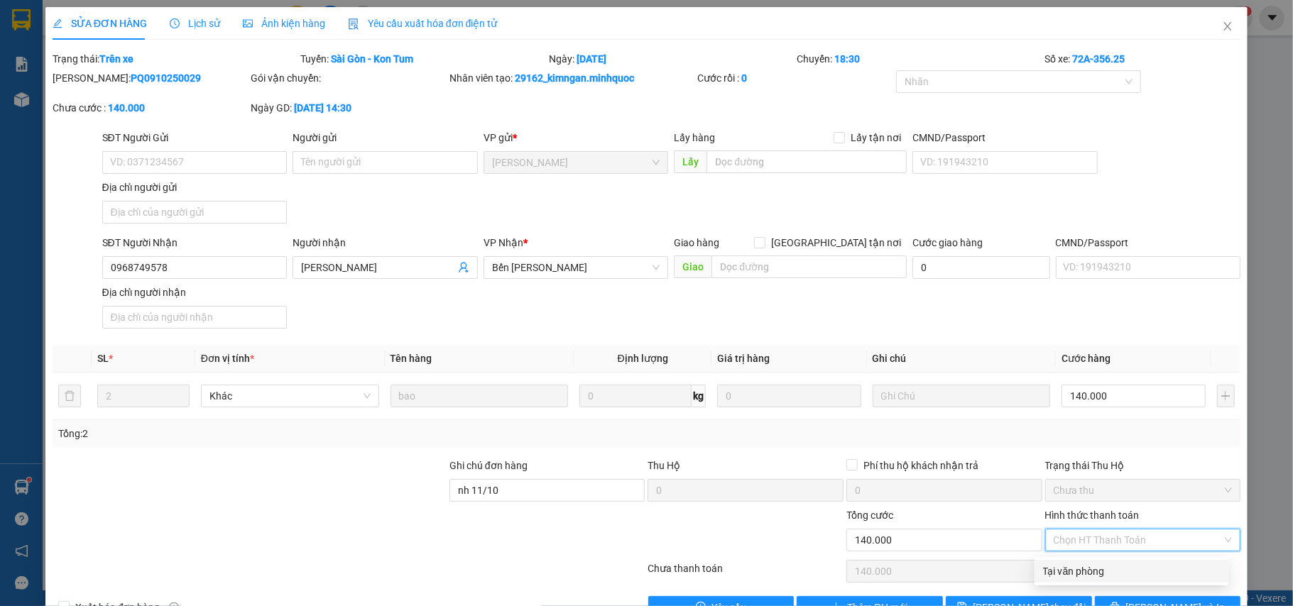
click at [1094, 576] on div "Tại văn phòng" at bounding box center [1131, 572] width 177 height 16
type input "0"
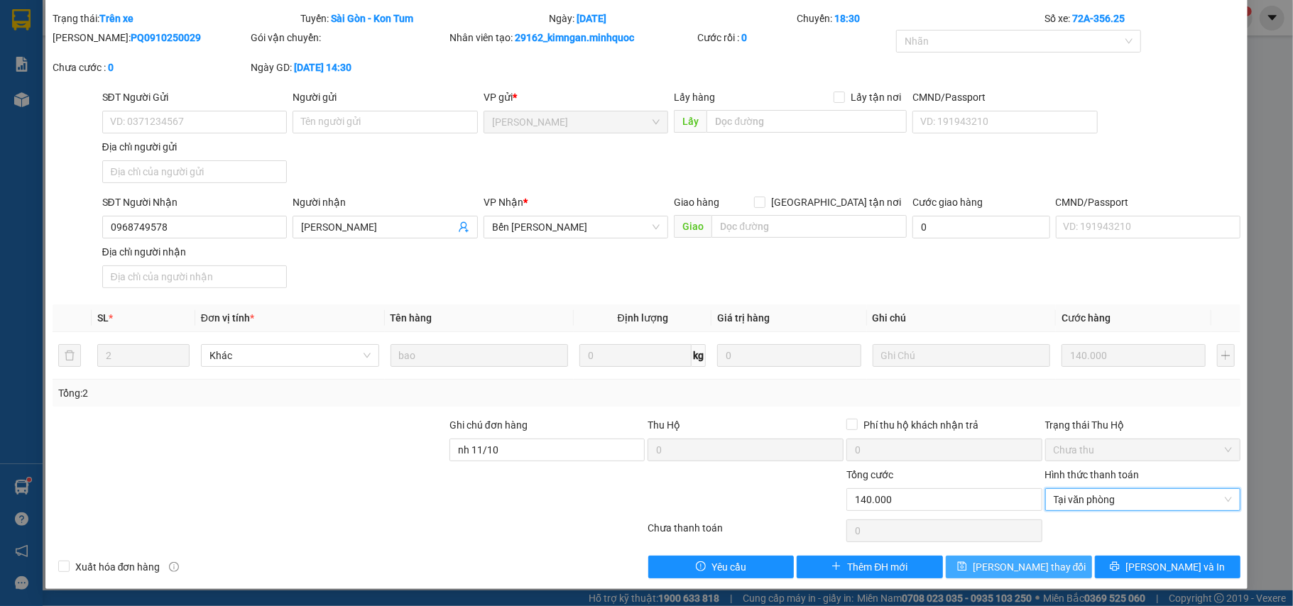
click at [1037, 572] on span "Lưu thay đổi" at bounding box center [1030, 567] width 114 height 16
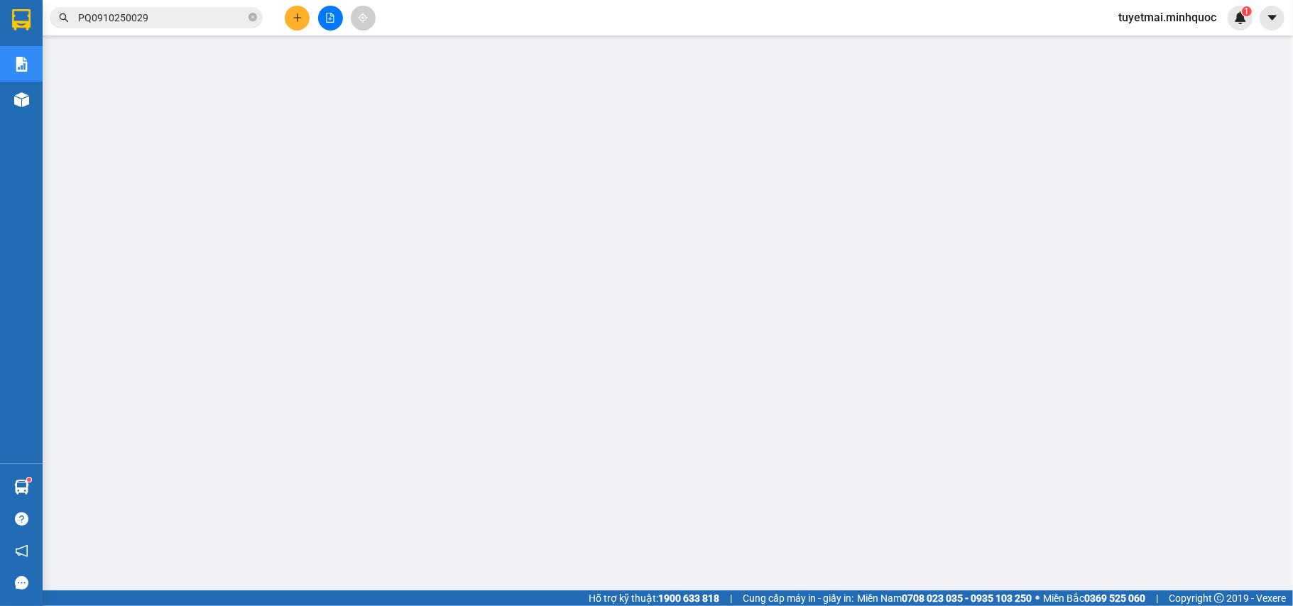
click at [176, 9] on span "PQ0910250029" at bounding box center [156, 17] width 213 height 21
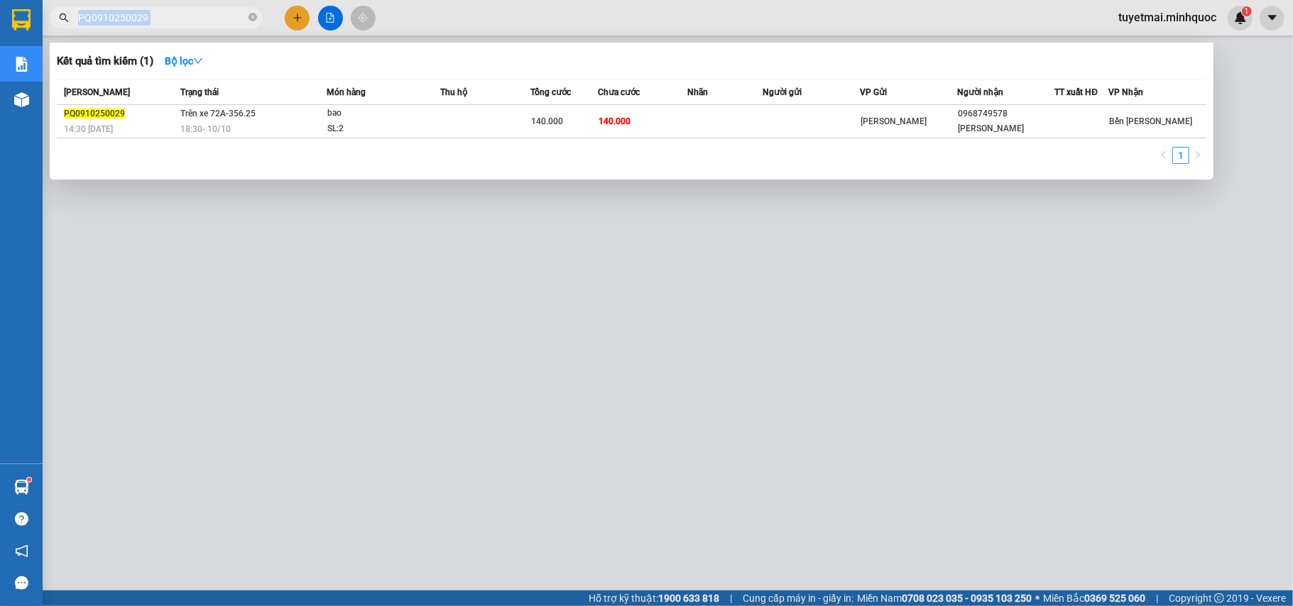
click at [174, 9] on span "PQ0910250029" at bounding box center [156, 17] width 213 height 21
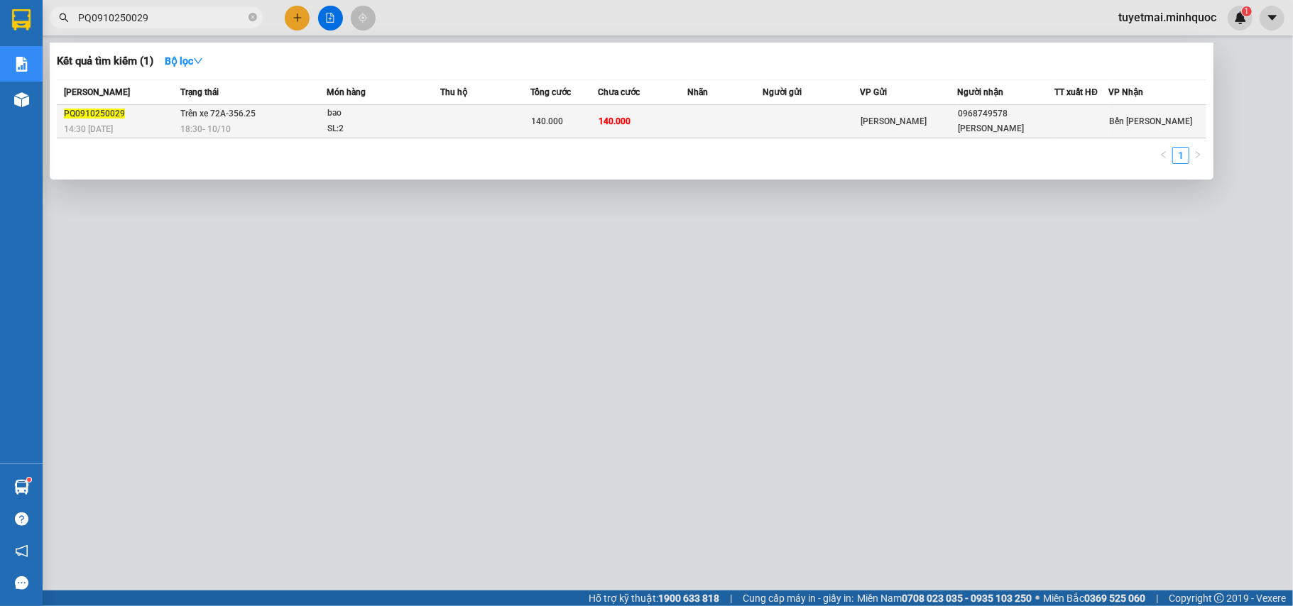
click at [383, 112] on div "bao" at bounding box center [380, 114] width 106 height 16
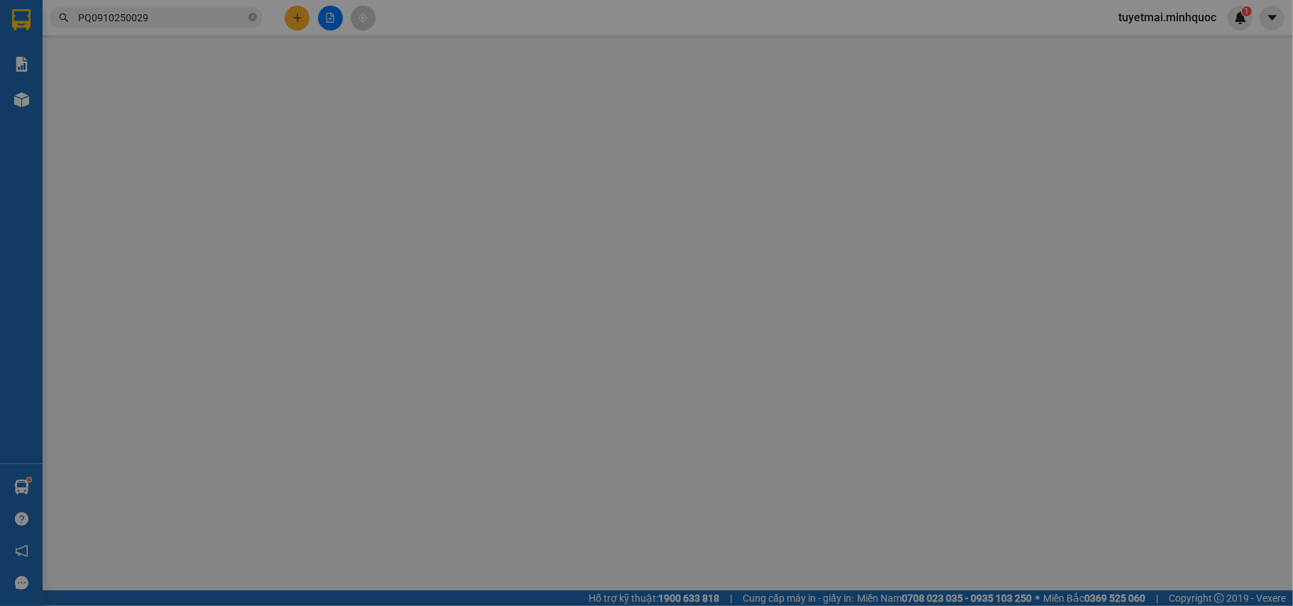
type input "0968749578"
type input "anh dũng"
type input "nh 11/10"
type input "0"
type input "140.000"
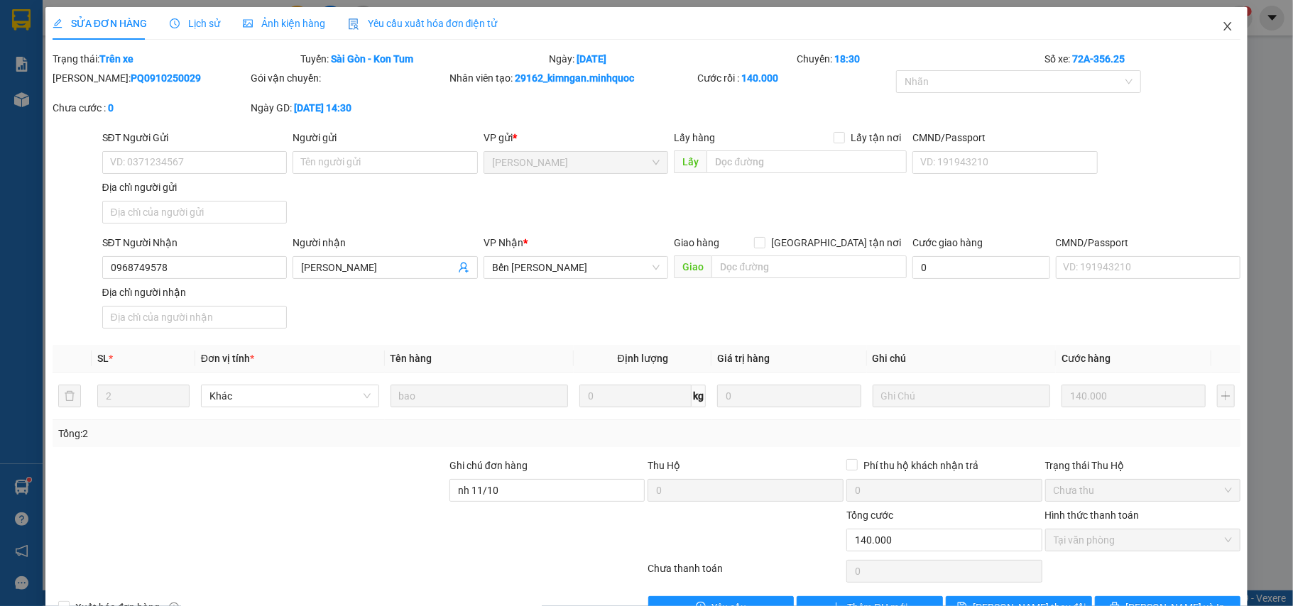
click at [1222, 30] on icon "close" at bounding box center [1227, 26] width 11 height 11
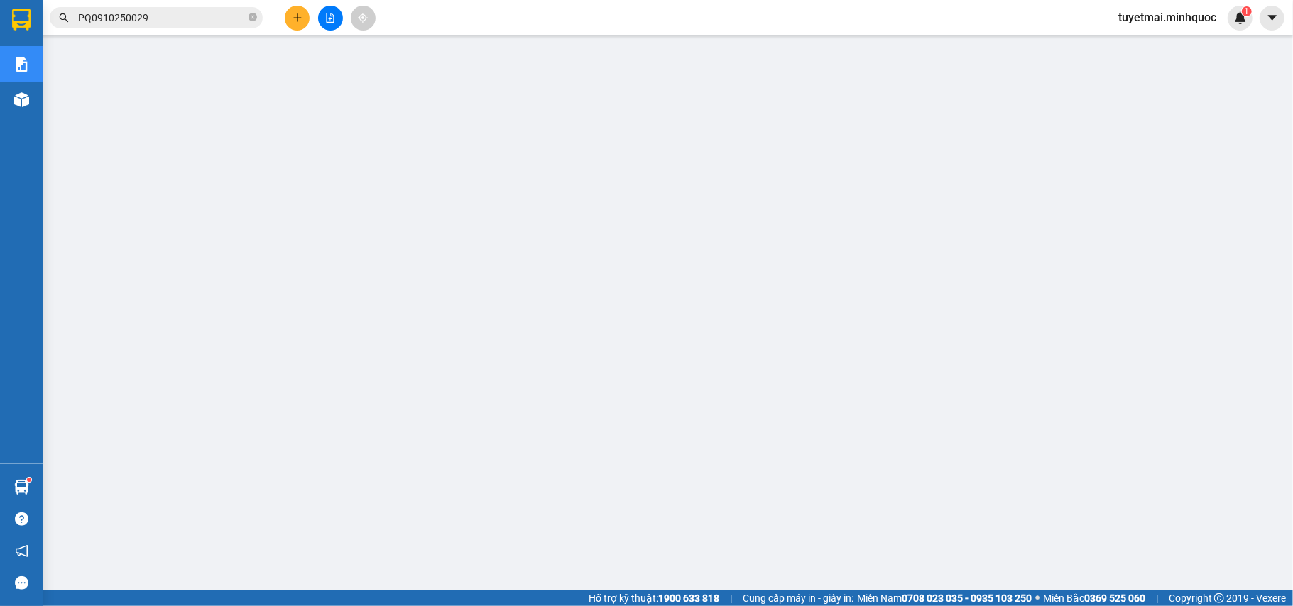
click at [175, 20] on input "PQ0910250029" at bounding box center [162, 18] width 168 height 16
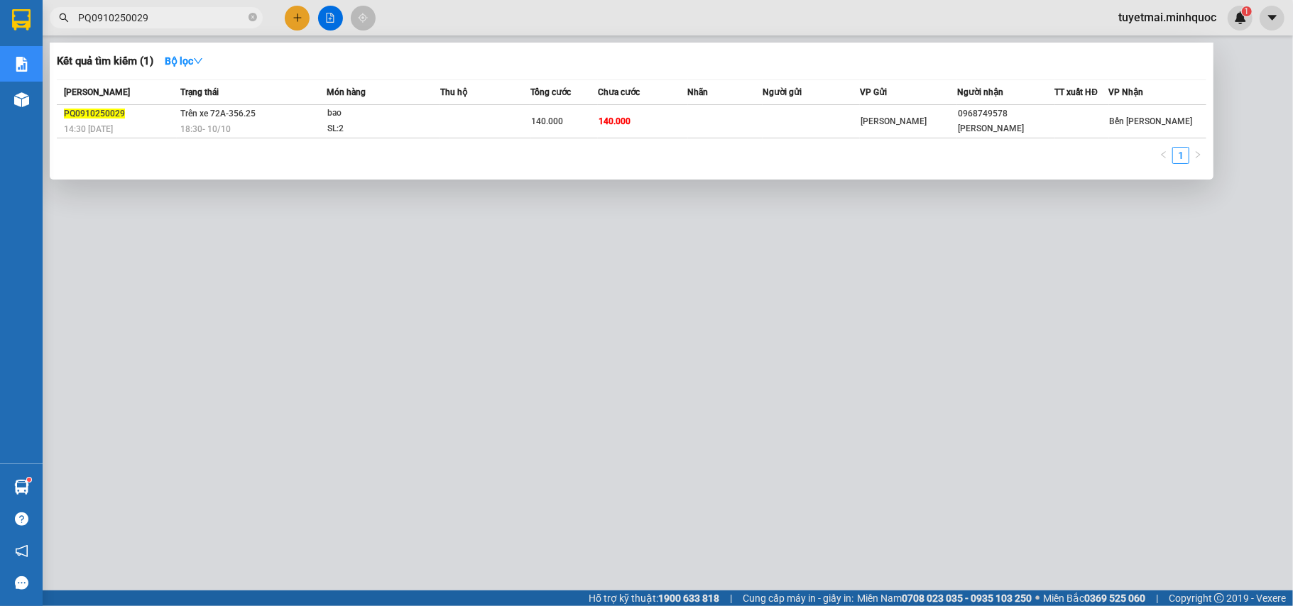
click at [175, 20] on input "PQ0910250029" at bounding box center [162, 18] width 168 height 16
paste input "KT091025007"
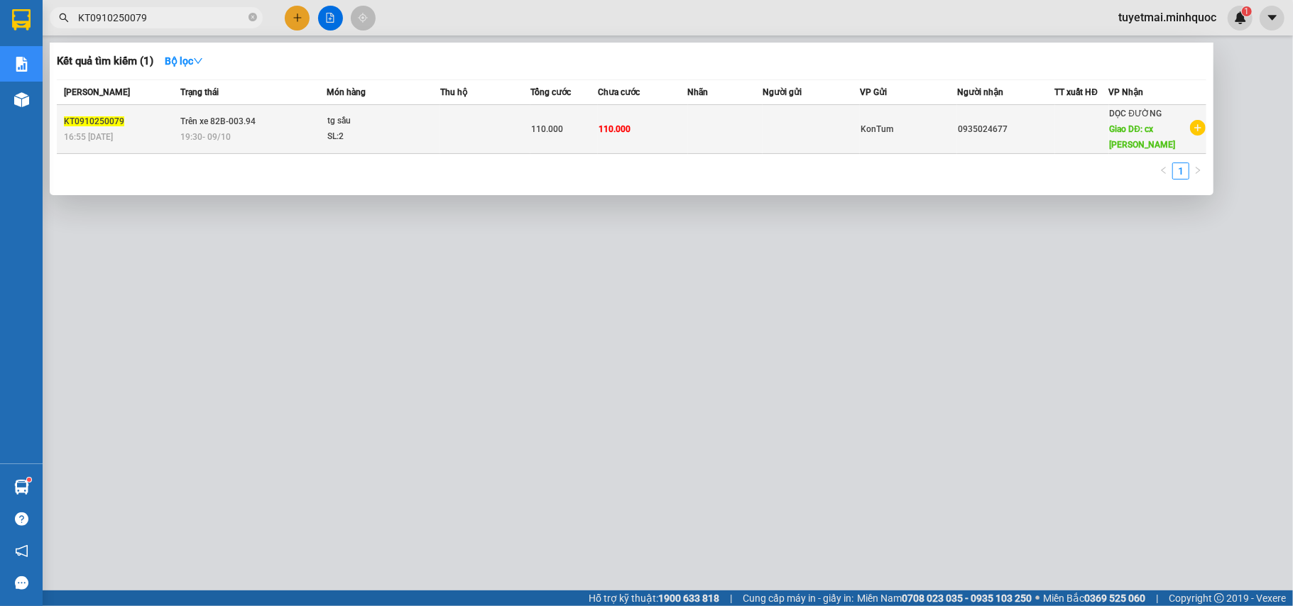
type input "KT0910250079"
click at [620, 124] on span "110.000" at bounding box center [614, 129] width 32 height 10
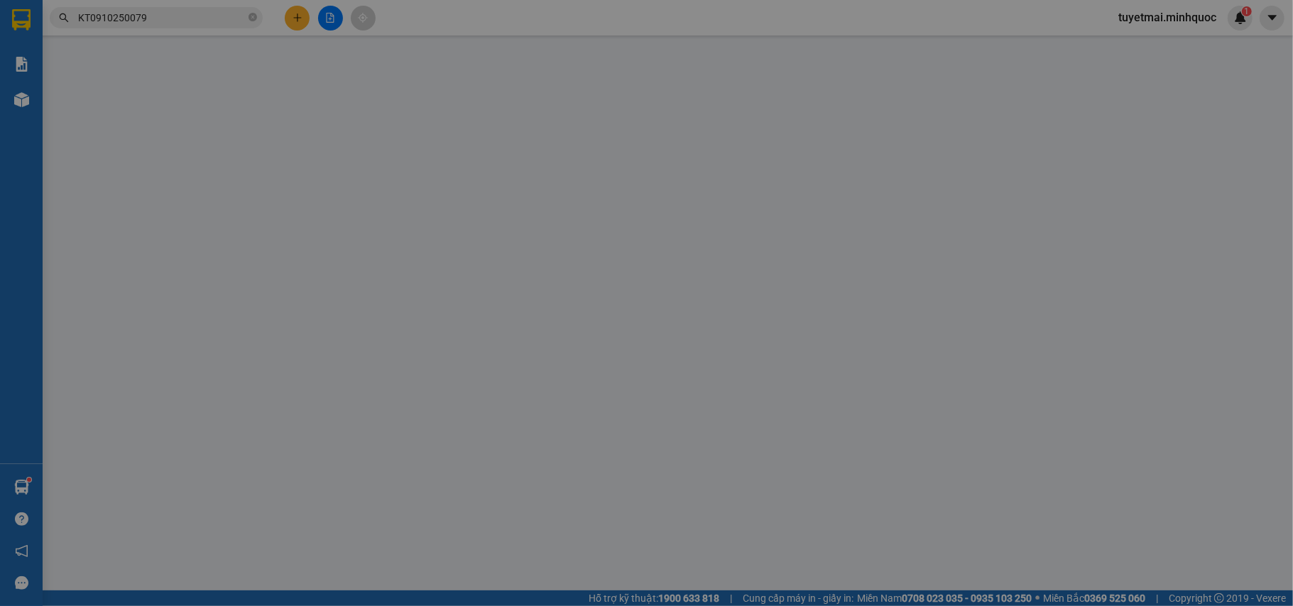
type input "0935024677"
type input "cx hà lam"
type input "0"
type input "110.000"
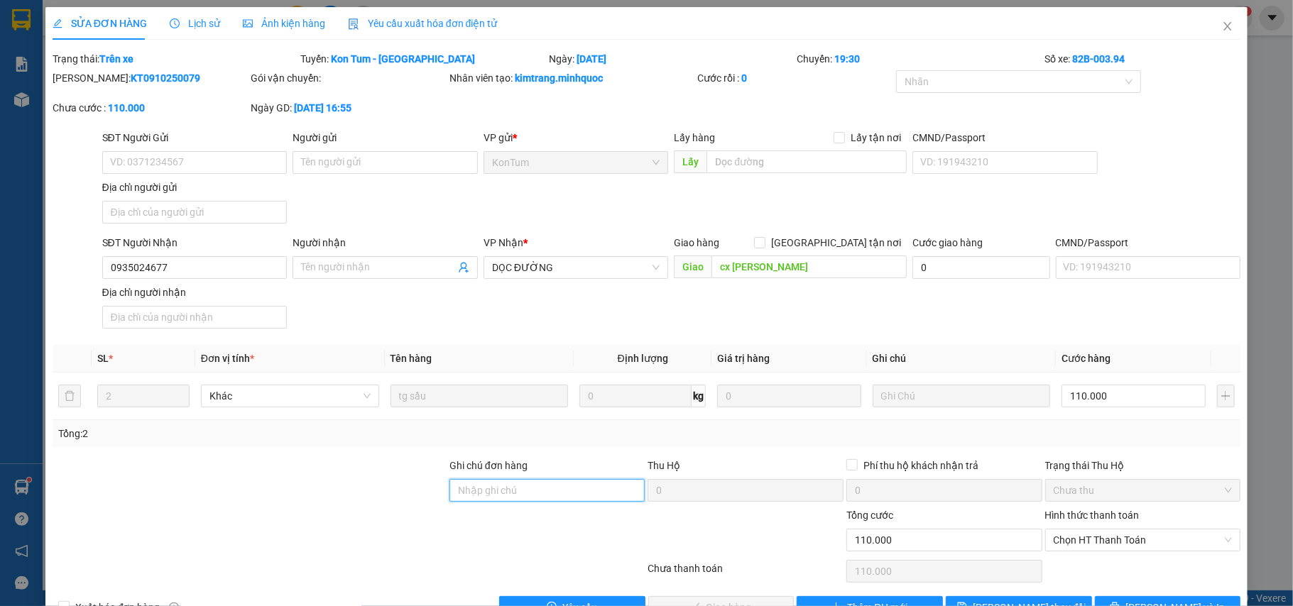
click at [549, 489] on input "Ghi chú đơn hàng" at bounding box center [547, 490] width 196 height 23
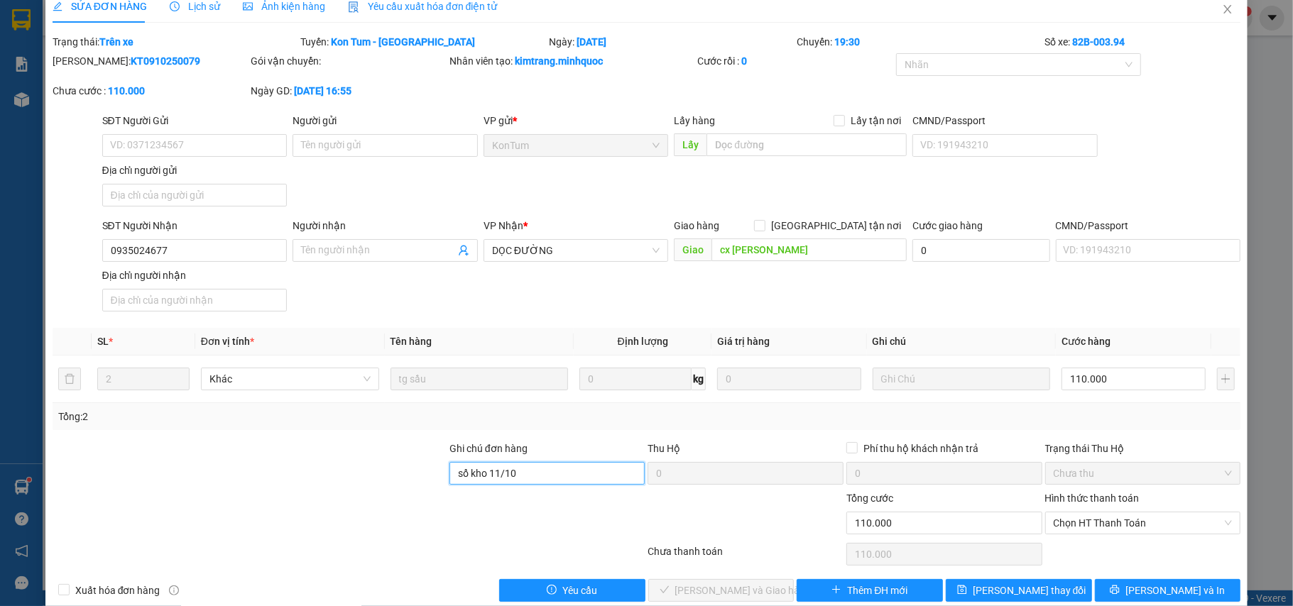
scroll to position [43, 0]
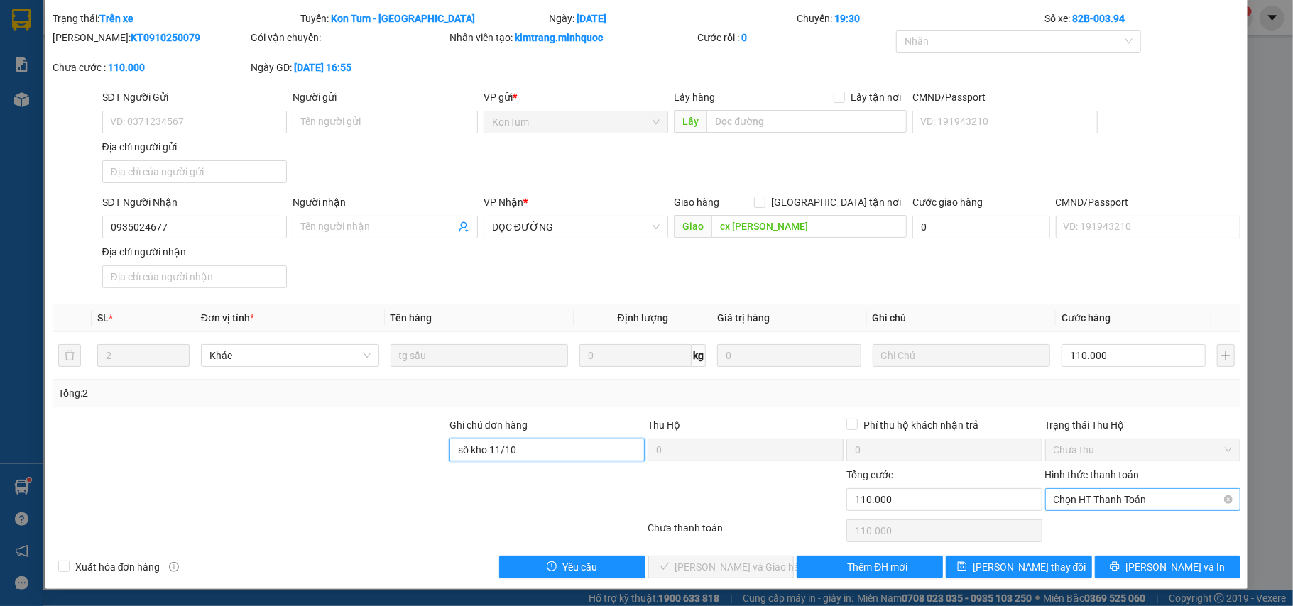
click at [1126, 492] on span "Chọn HT Thanh Toán" at bounding box center [1142, 499] width 179 height 21
type input "sổ kho 11/10"
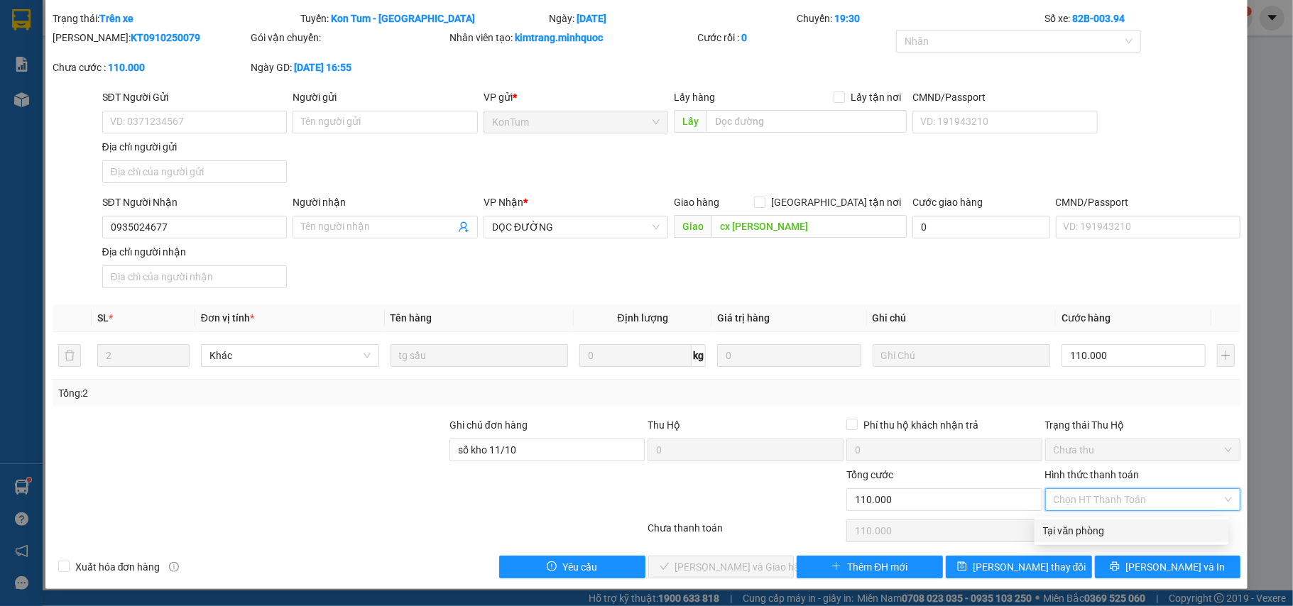
click at [1094, 523] on div "Tại văn phòng" at bounding box center [1131, 531] width 177 height 16
type input "0"
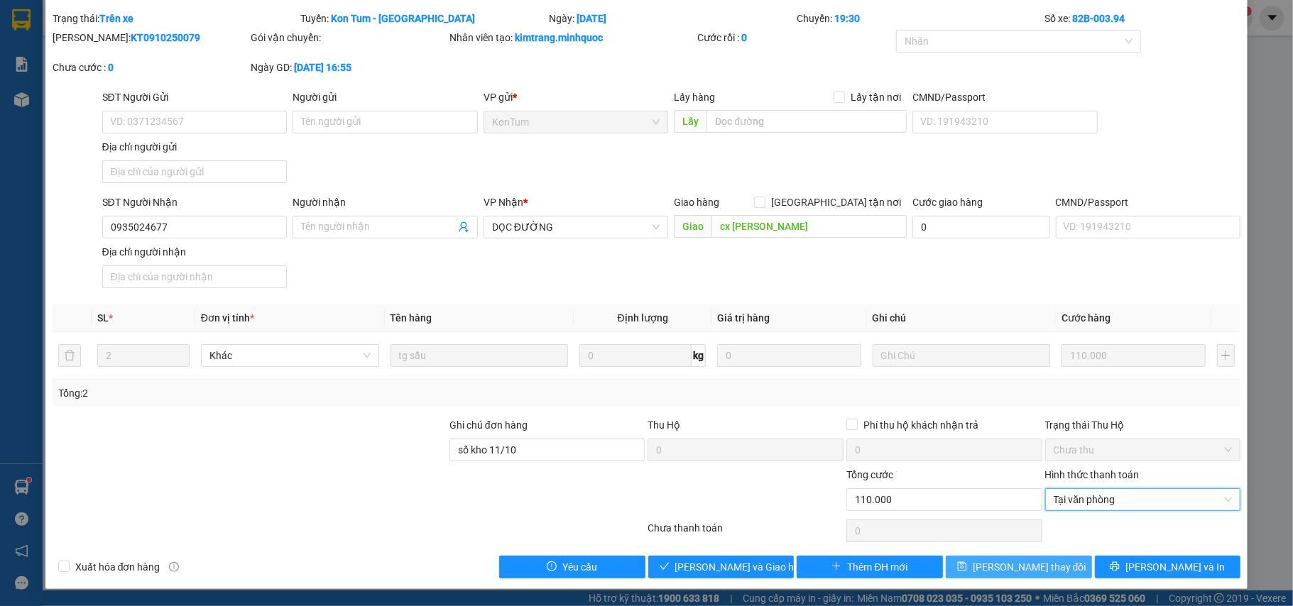
click at [1040, 571] on span "Lưu thay đổi" at bounding box center [1030, 567] width 114 height 16
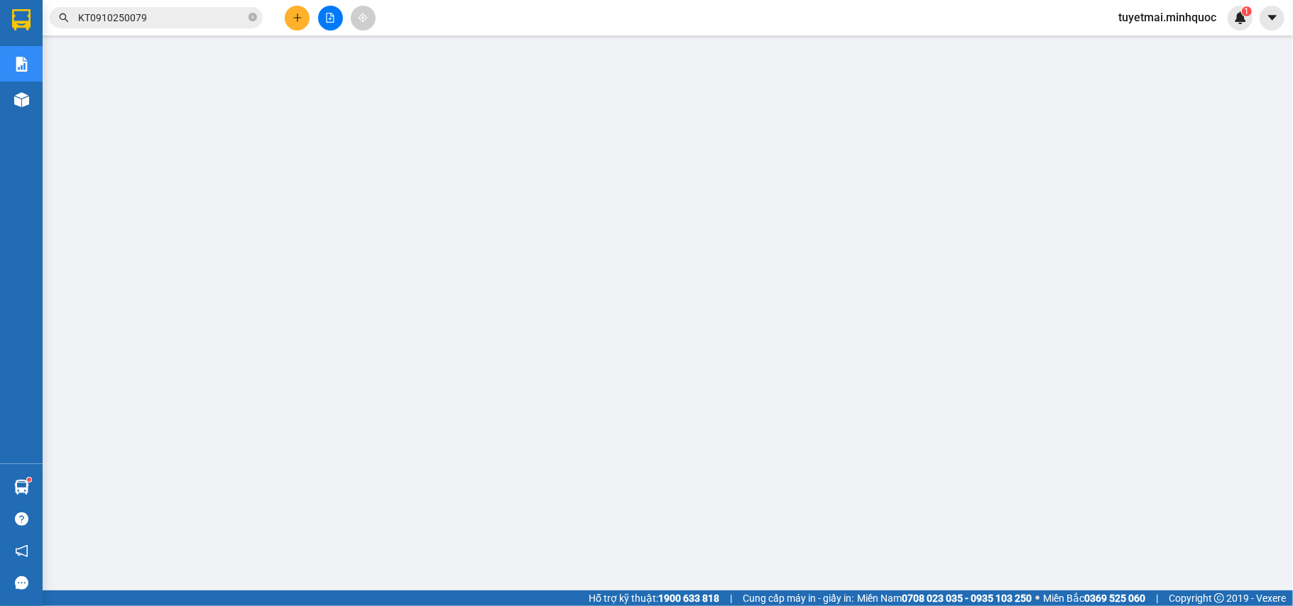
click at [174, 18] on input "KT0910250079" at bounding box center [162, 18] width 168 height 16
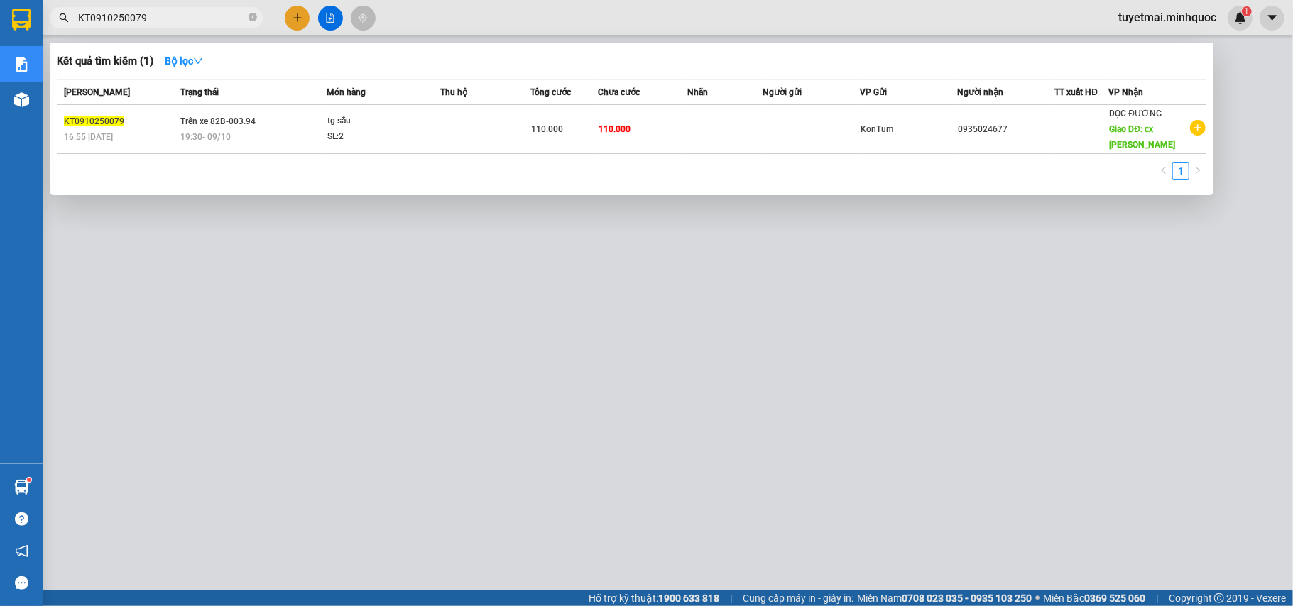
click at [174, 18] on input "KT0910250079" at bounding box center [162, 18] width 168 height 16
paste input "06"
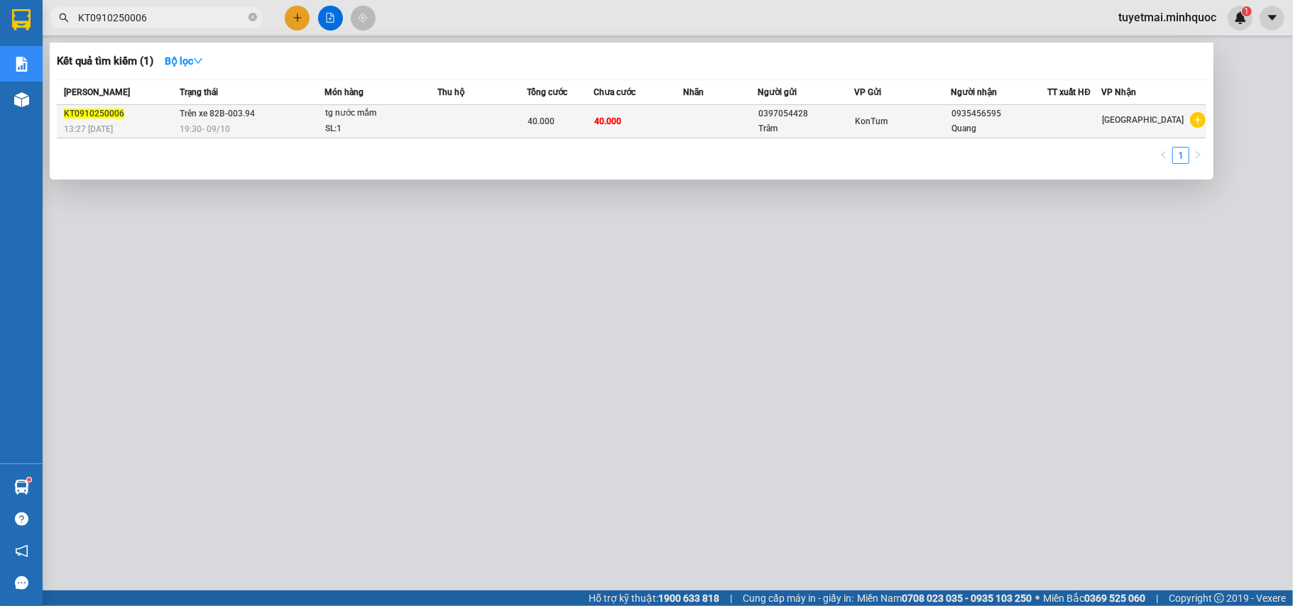
type input "KT0910250006"
click at [561, 126] on div "40.000" at bounding box center [559, 122] width 65 height 16
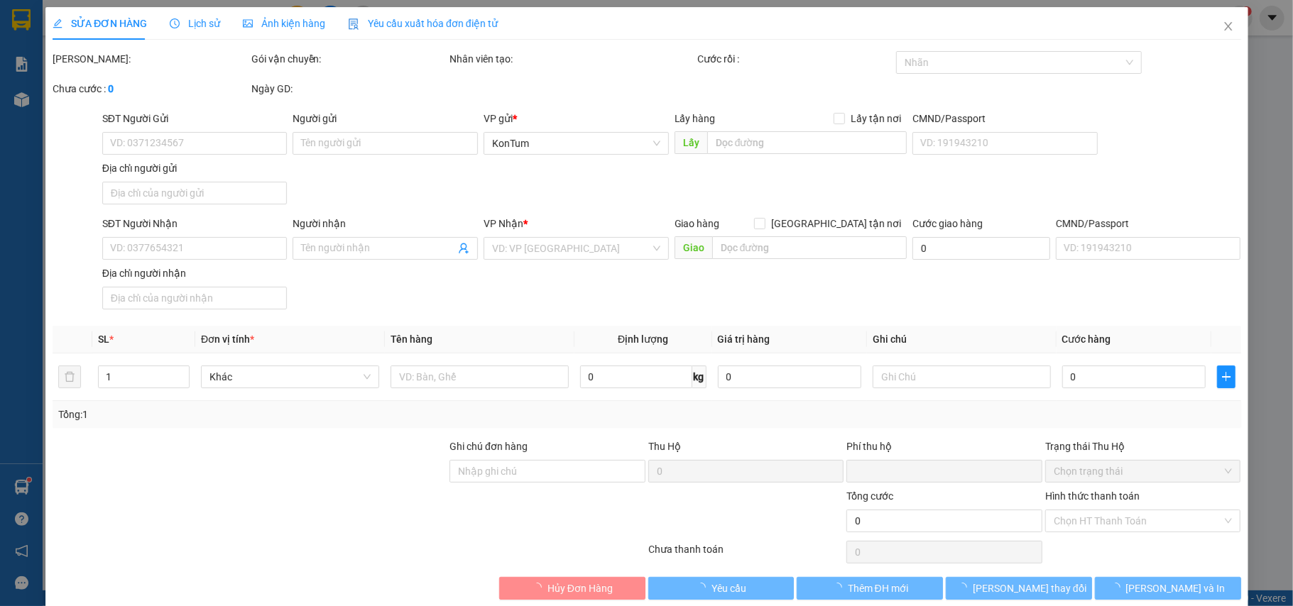
type input "0397054428"
type input "Trâm"
type input "0935456595"
type input "Quang"
type input "0"
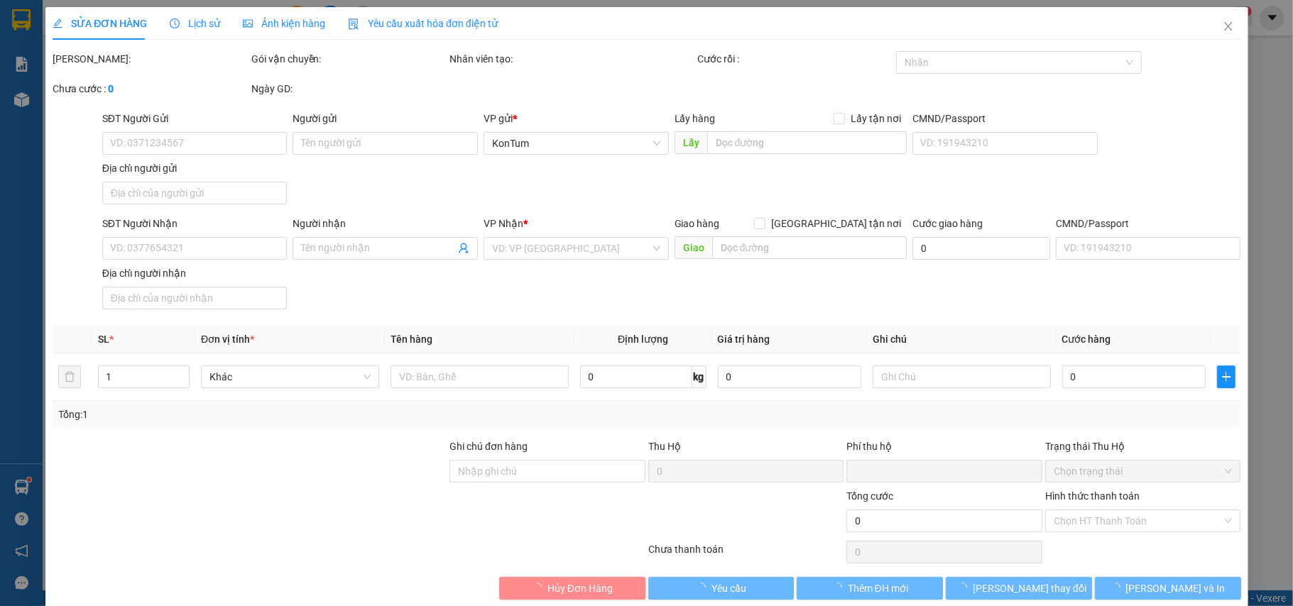
type input "40.000"
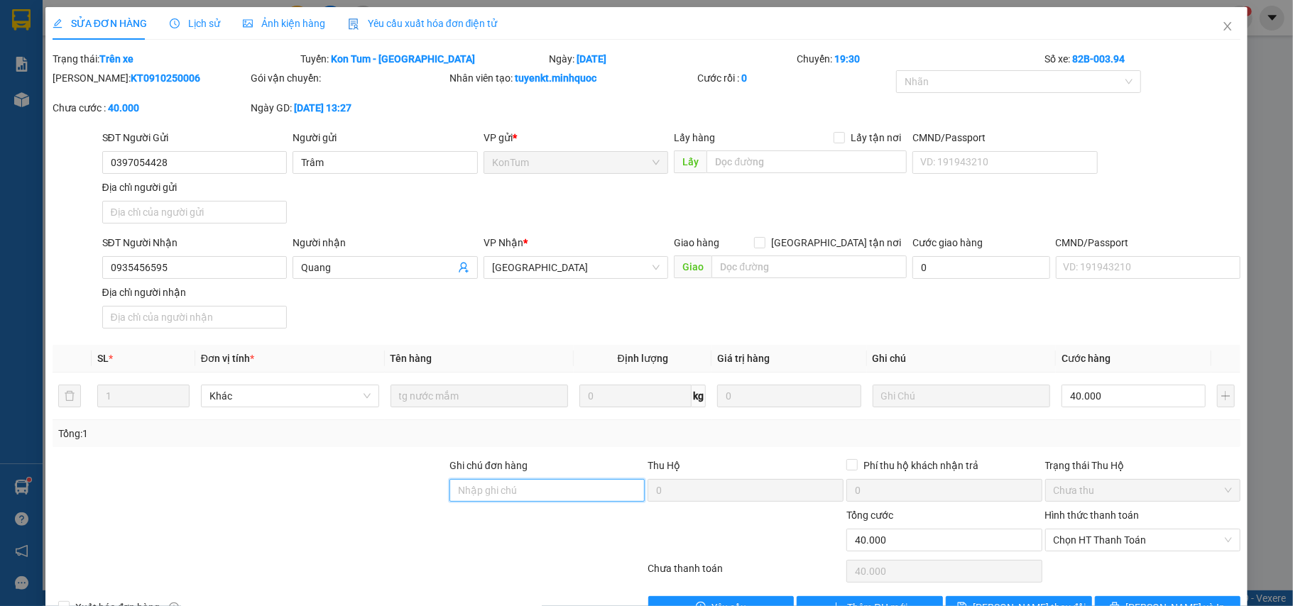
click at [523, 497] on input "Ghi chú đơn hàng" at bounding box center [547, 490] width 196 height 23
type input "n"
click at [1085, 545] on span "Chọn HT Thanh Toán" at bounding box center [1142, 540] width 179 height 21
type input "sổ kho 11/10"
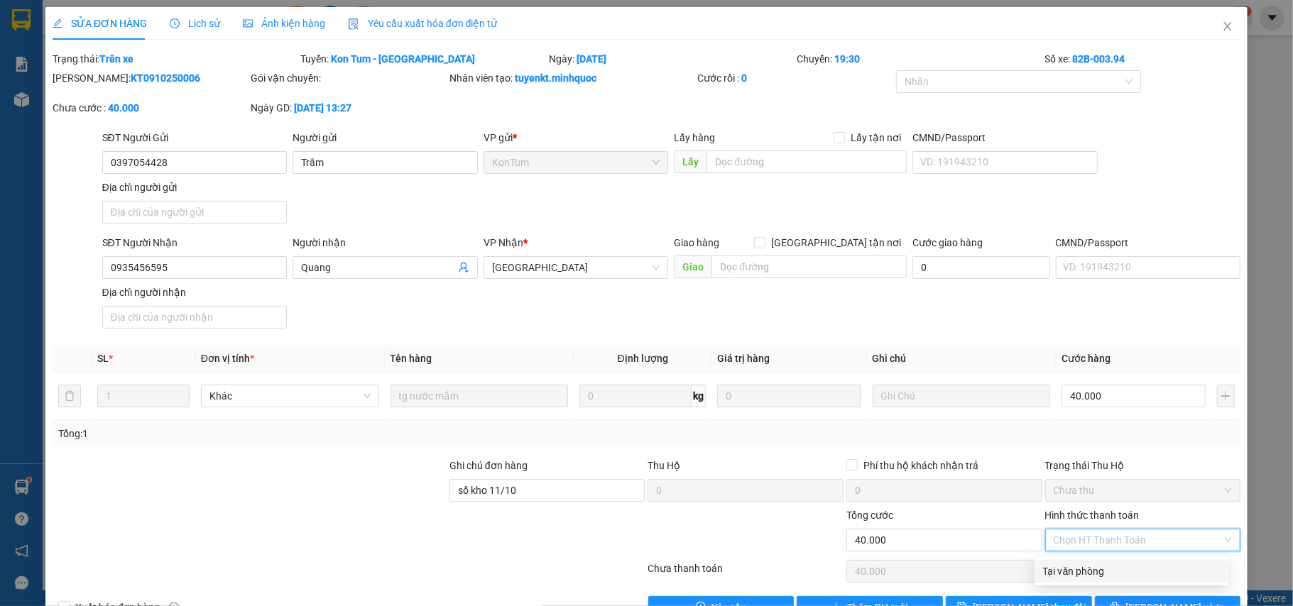
click at [1077, 565] on div "Tại văn phòng" at bounding box center [1131, 572] width 177 height 16
type input "0"
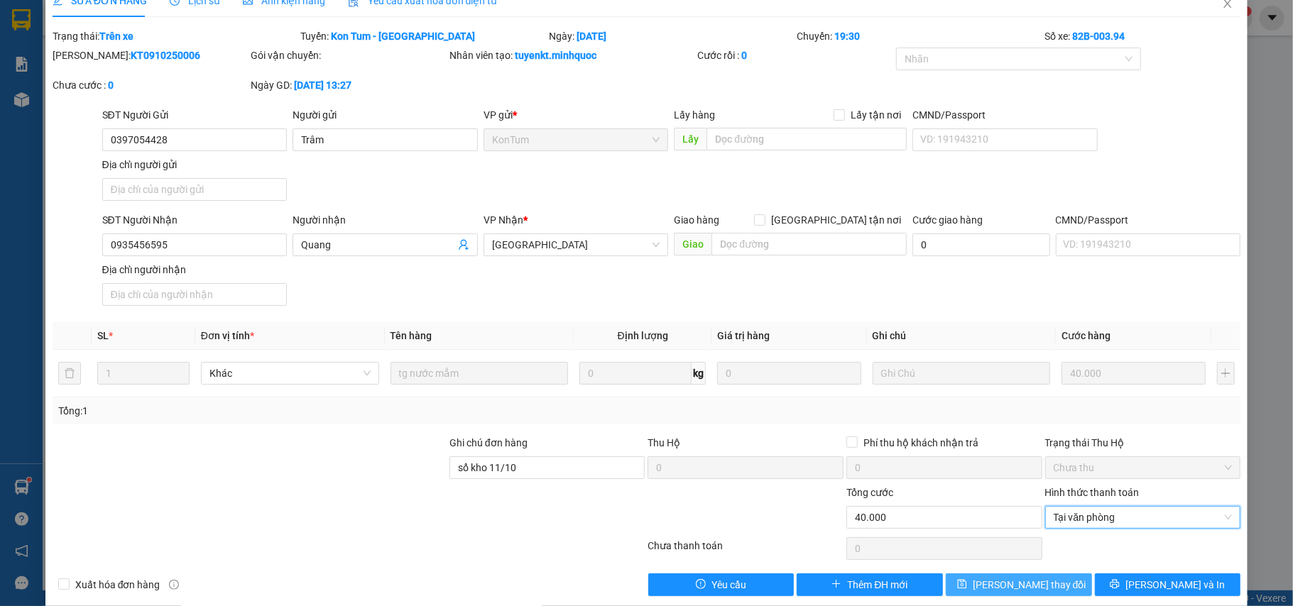
scroll to position [43, 0]
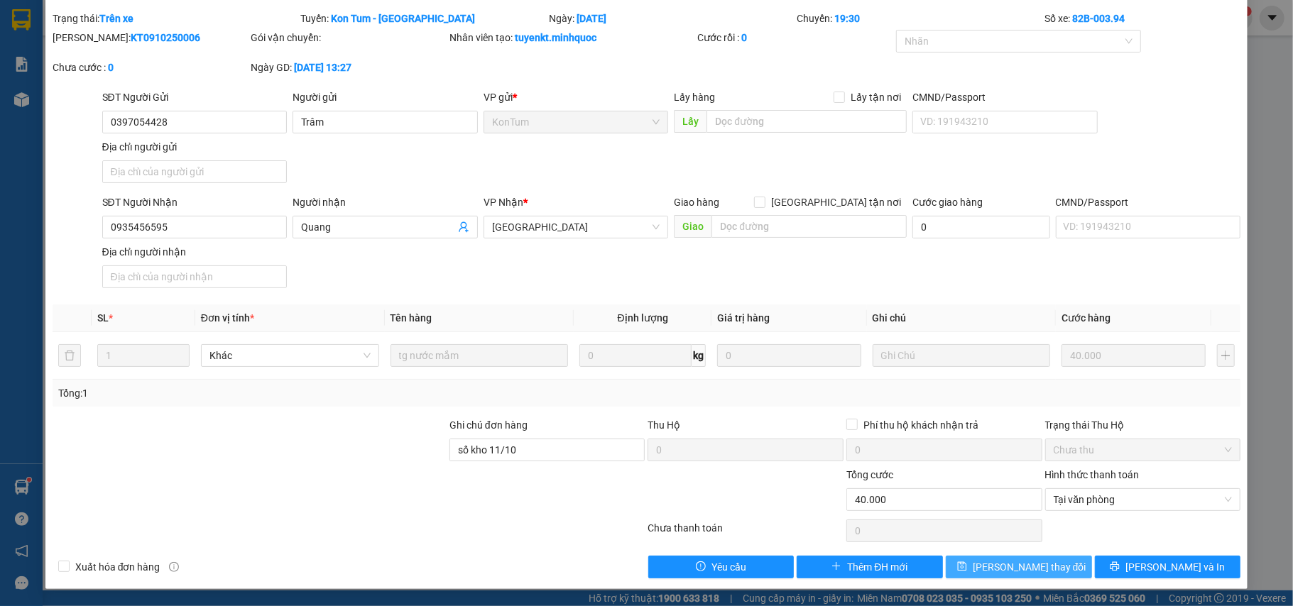
click at [1002, 566] on span "Lưu thay đổi" at bounding box center [1030, 567] width 114 height 16
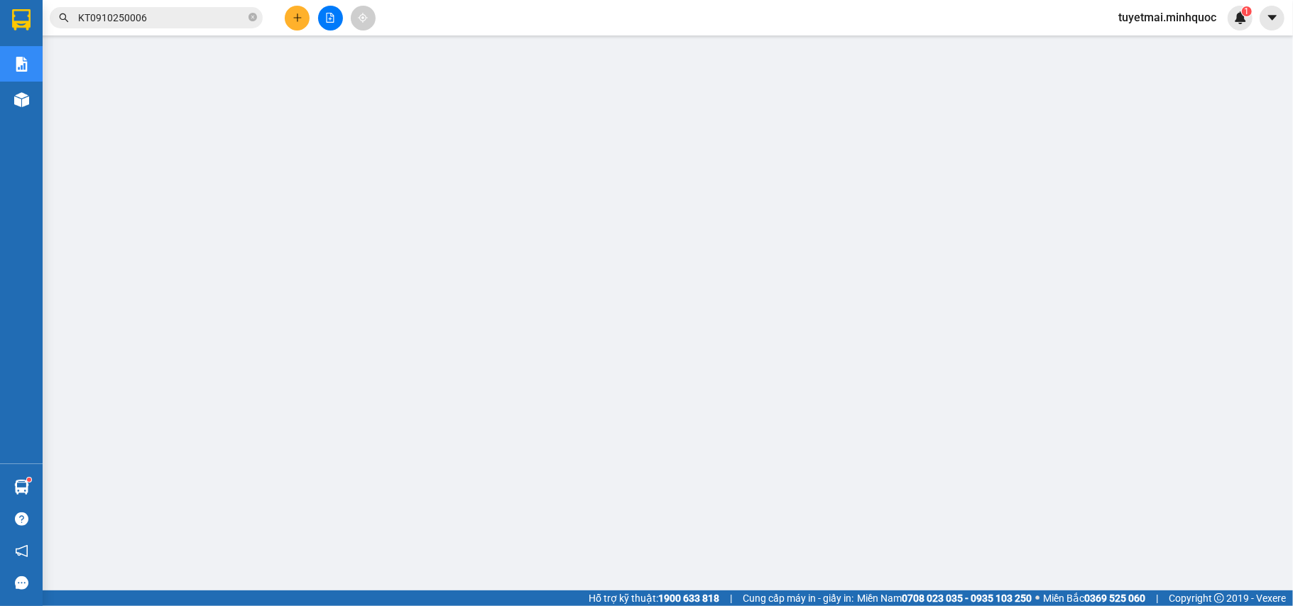
click at [219, 23] on input "KT0910250006" at bounding box center [162, 18] width 168 height 16
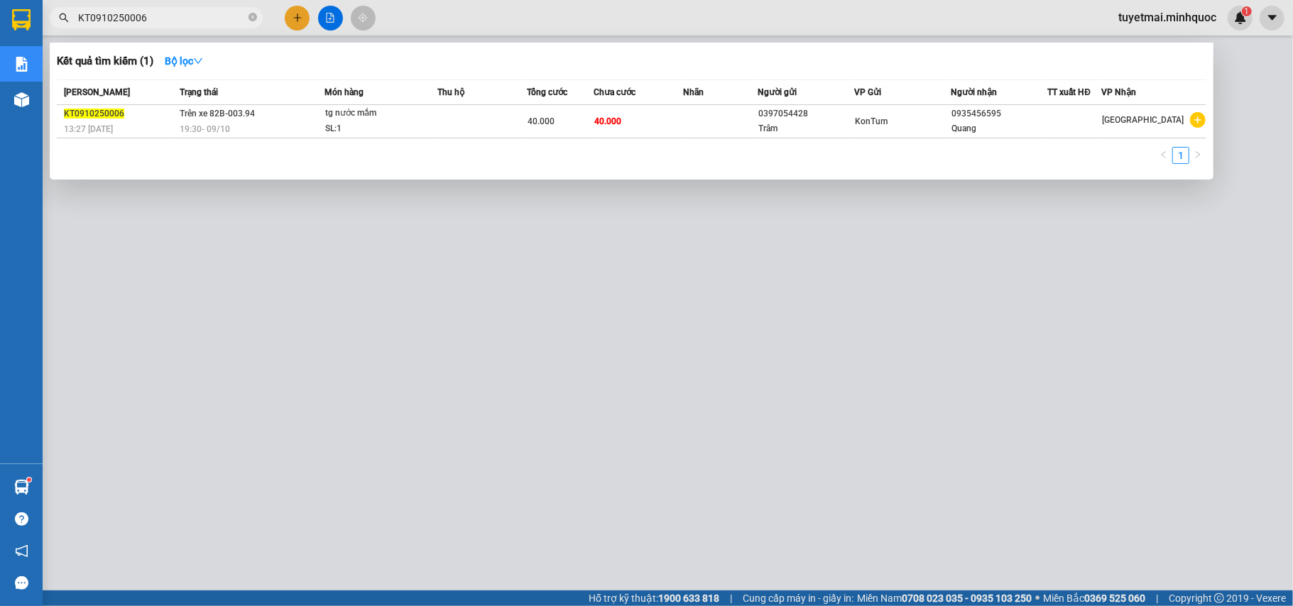
click at [219, 23] on input "KT0910250006" at bounding box center [162, 18] width 168 height 16
paste input "14"
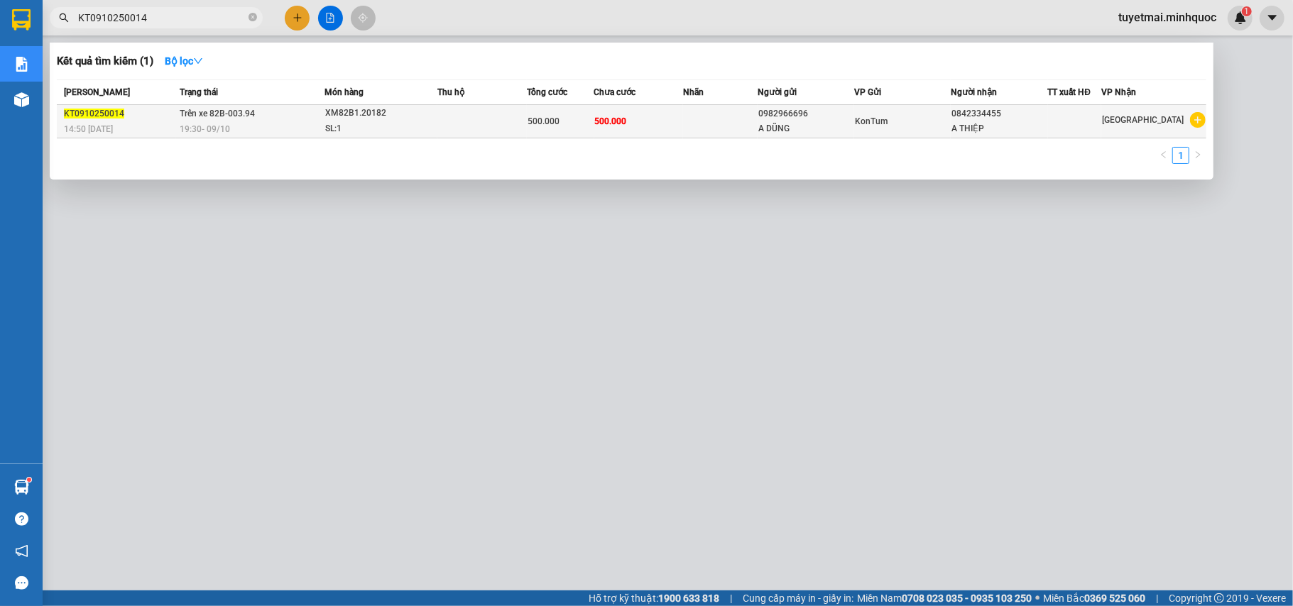
type input "KT0910250014"
click at [581, 123] on div "500.000" at bounding box center [559, 122] width 65 height 16
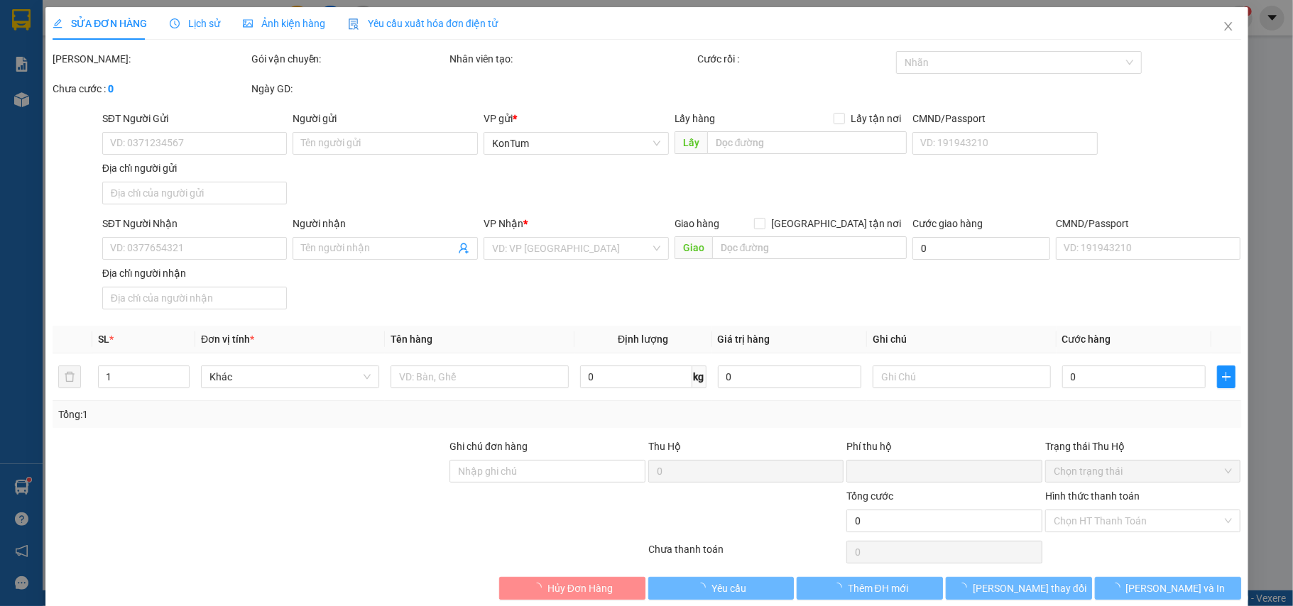
type input "0982966696"
type input "A DŨNG"
type input "0842334455"
type input "A THIỆP"
type input "0"
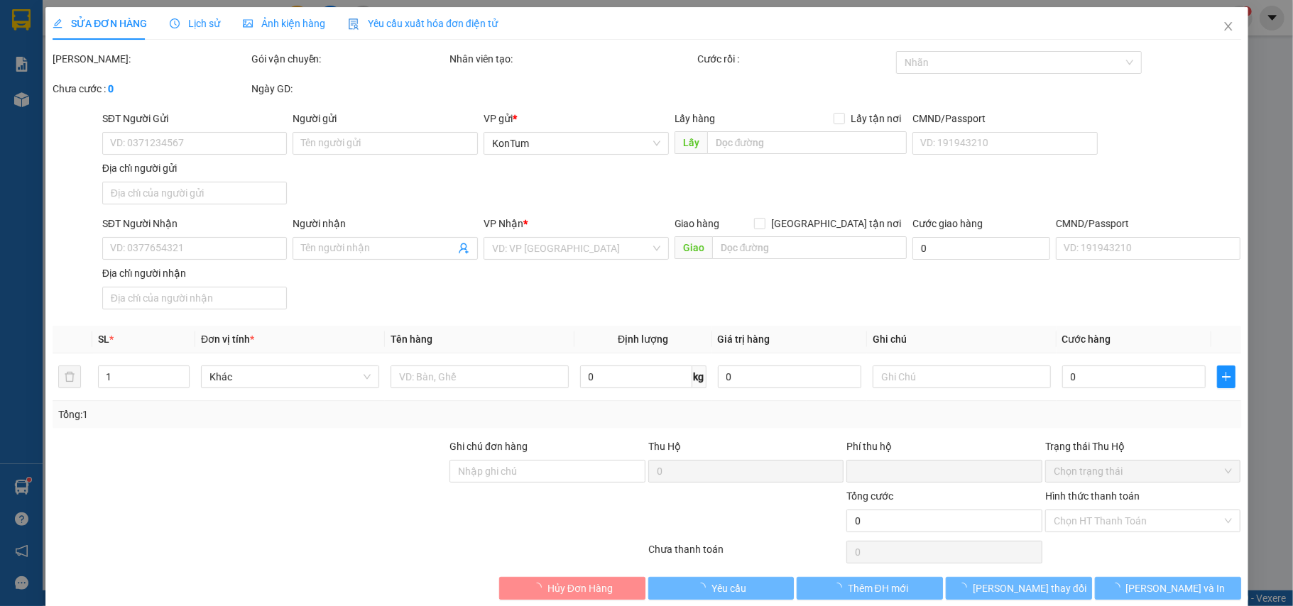
type input "500.000"
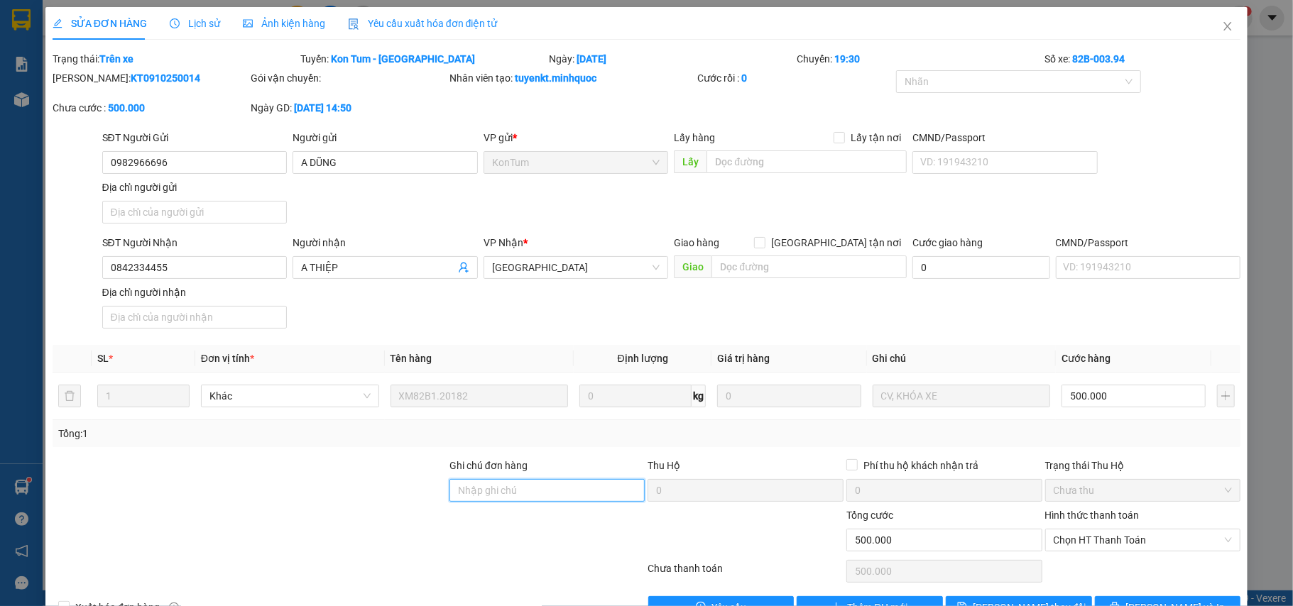
click at [478, 497] on input "Ghi chú đơn hàng" at bounding box center [547, 490] width 196 height 23
click at [1088, 538] on span "Chọn HT Thanh Toán" at bounding box center [1142, 540] width 179 height 21
type input "sổ kho 11/10"
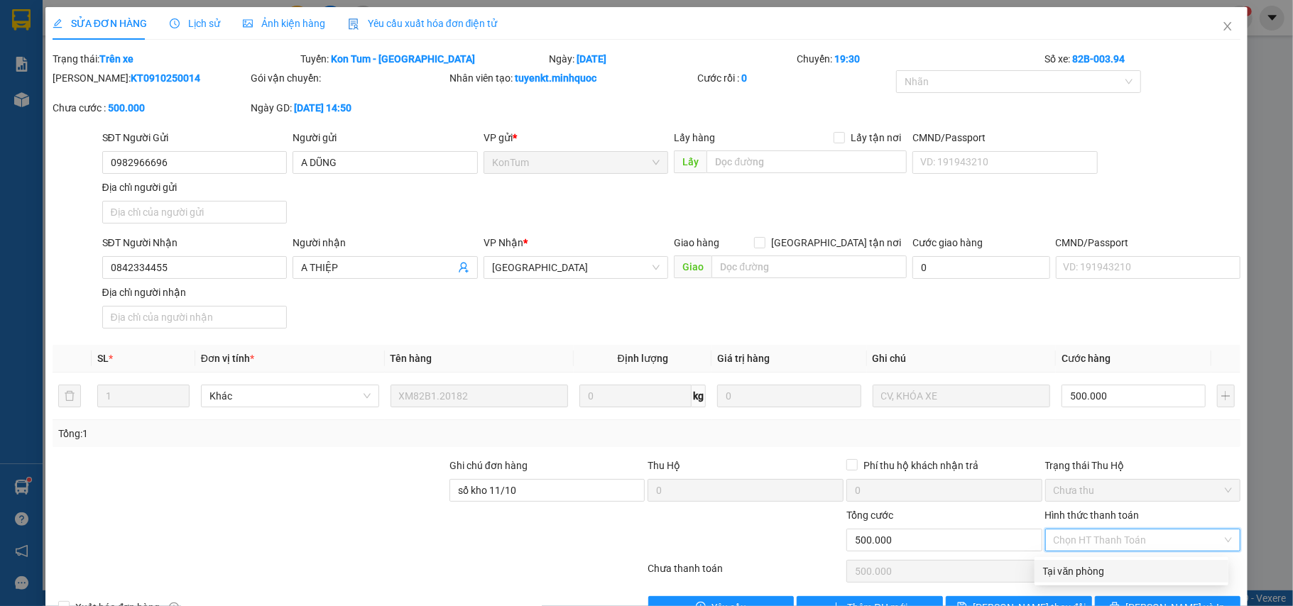
click at [1088, 575] on div "Tại văn phòng" at bounding box center [1131, 572] width 177 height 16
type input "0"
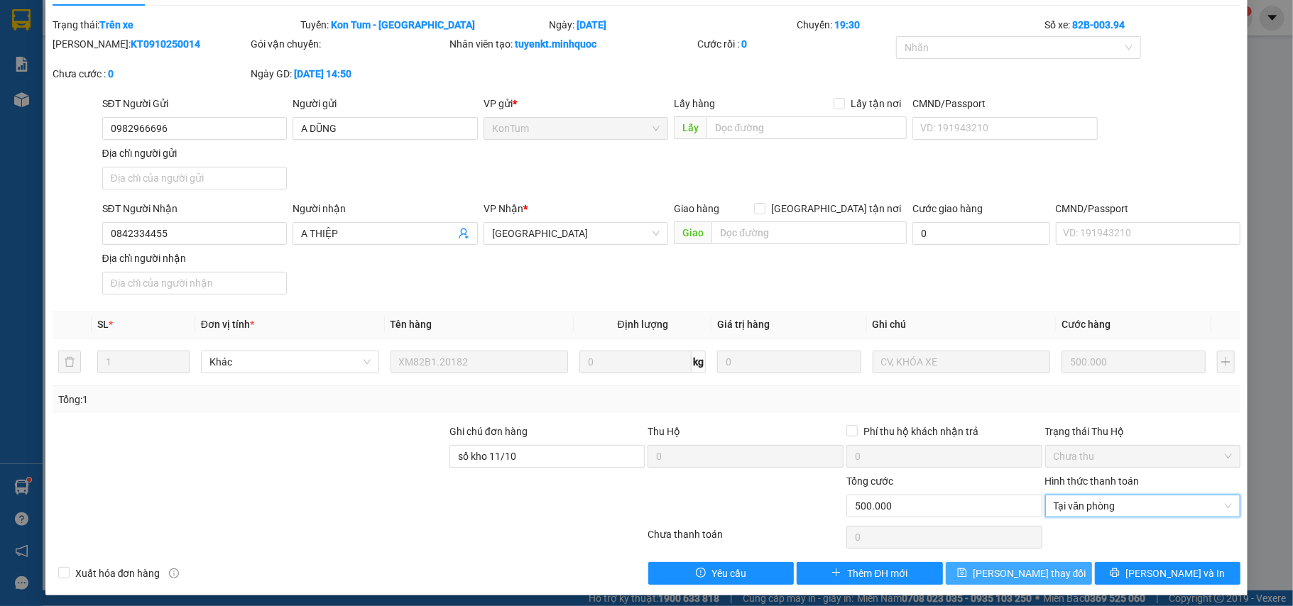
scroll to position [43, 0]
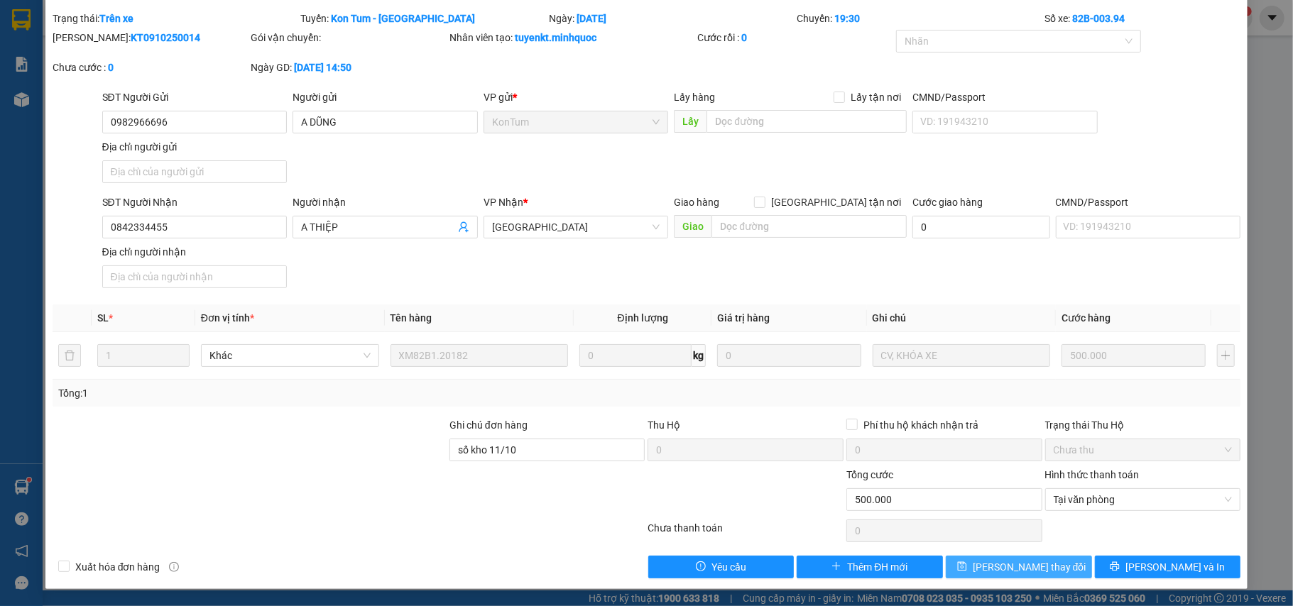
click at [1043, 565] on button "Lưu thay đổi" at bounding box center [1019, 567] width 146 height 23
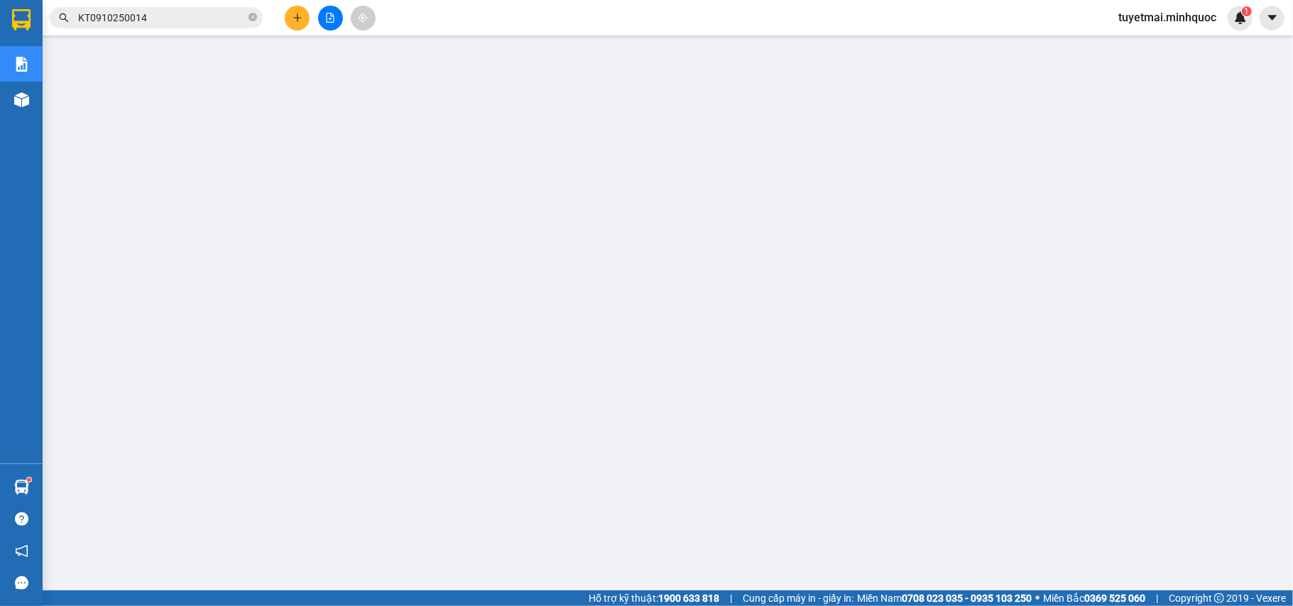
click at [191, 20] on input "KT0910250014" at bounding box center [162, 18] width 168 height 16
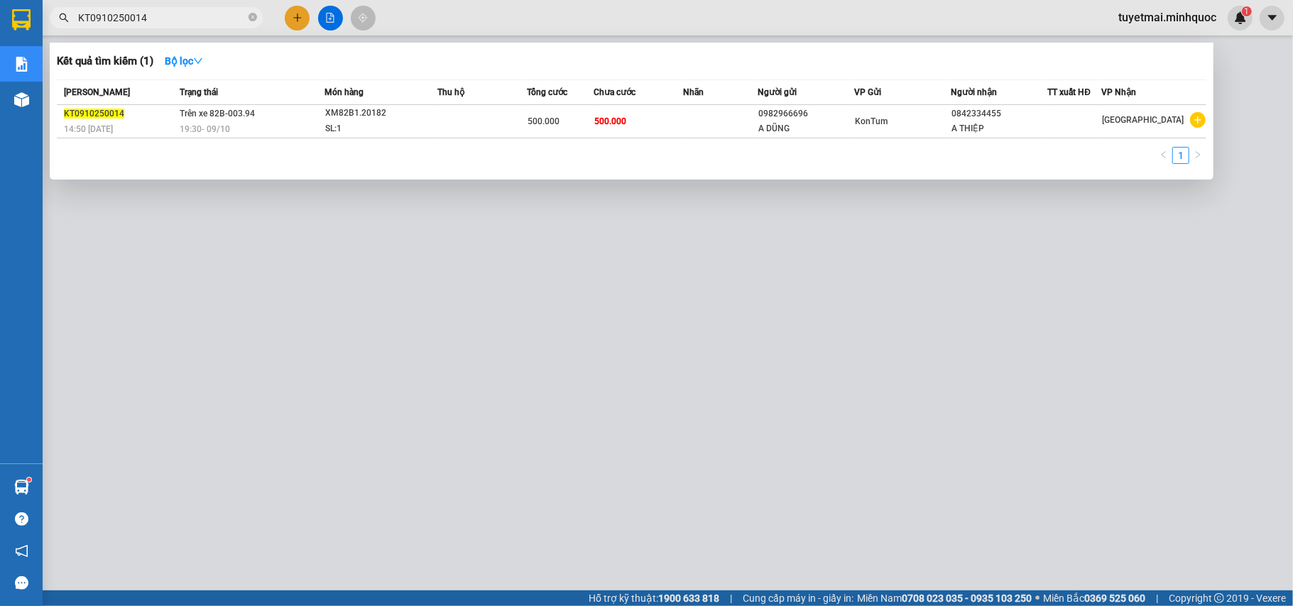
click at [191, 20] on input "KT0910250014" at bounding box center [162, 18] width 168 height 16
paste input "42"
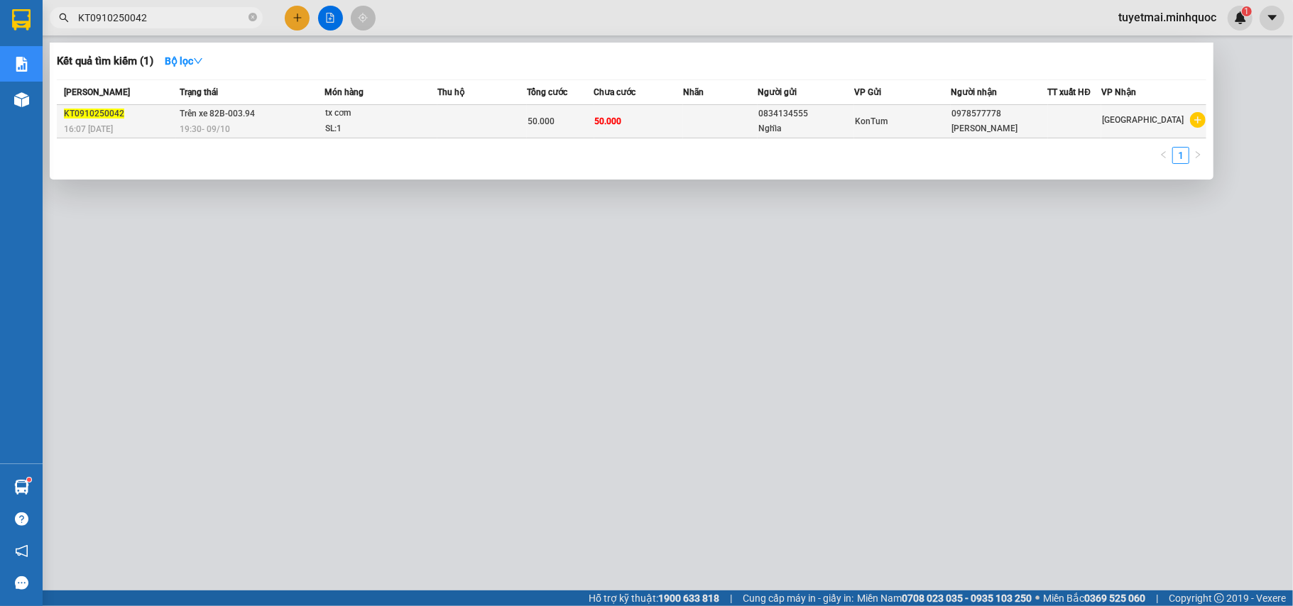
type input "KT0910250042"
click at [582, 126] on div "50.000" at bounding box center [559, 122] width 65 height 16
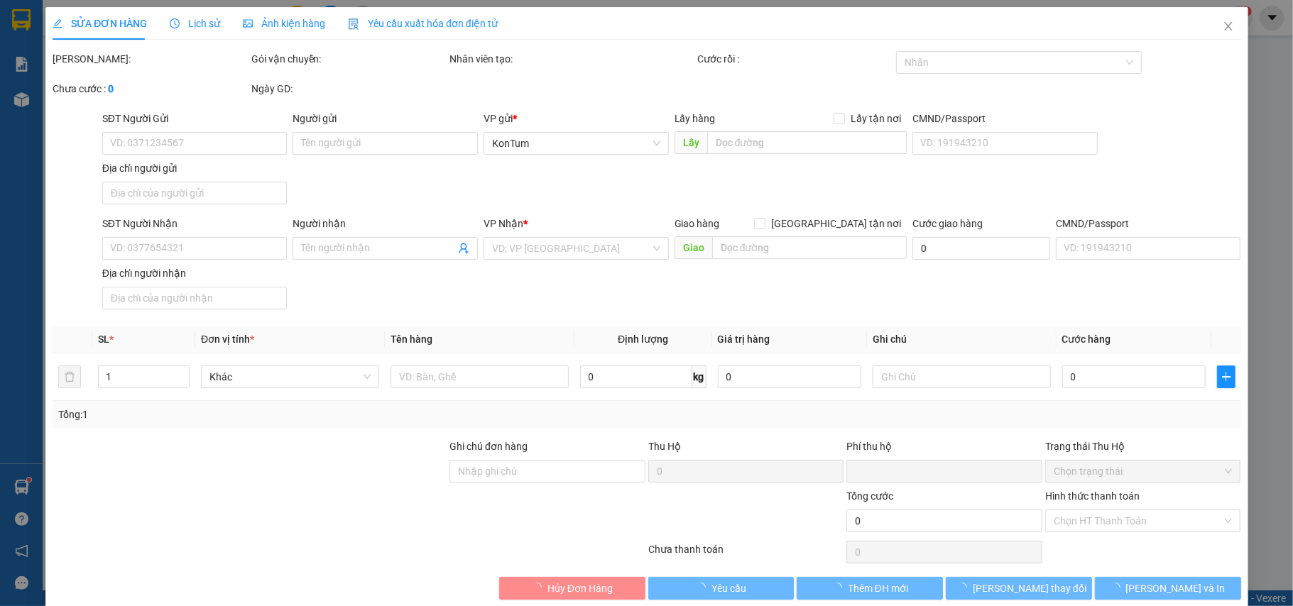
type input "0834134555"
type input "Nghĩa"
type input "0978577778"
type input "Vân Đàm"
type input "0"
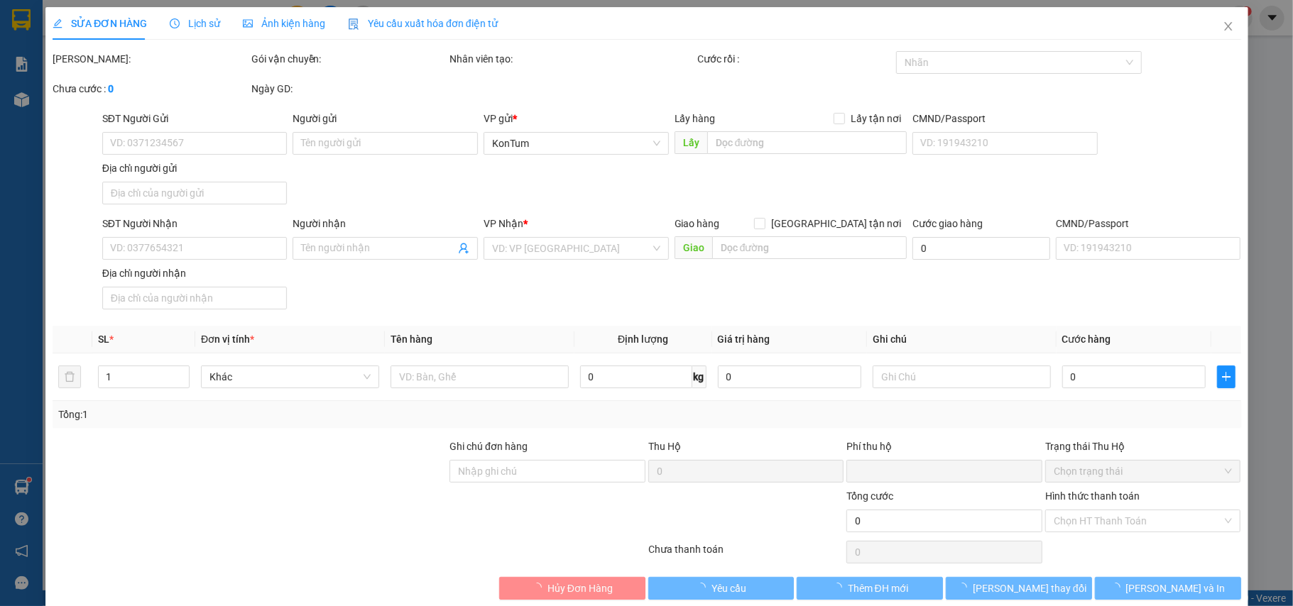
type input "50.000"
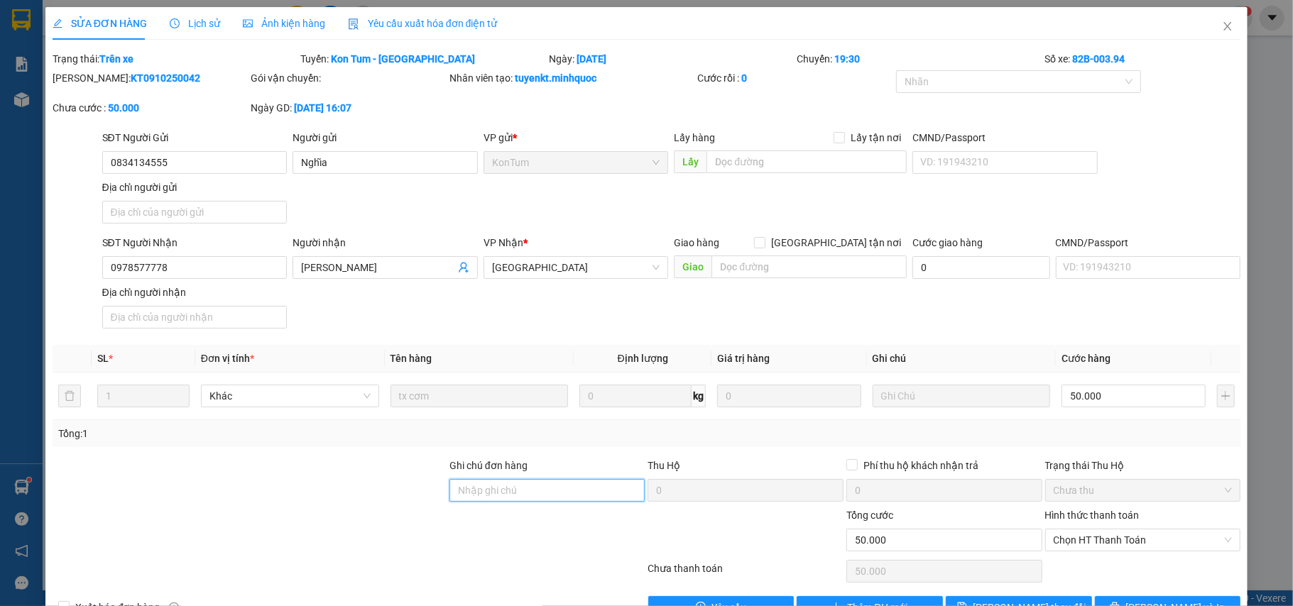
click at [520, 497] on input "Ghi chú đơn hàng" at bounding box center [547, 490] width 196 height 23
drag, startPoint x: 1159, startPoint y: 537, endPoint x: 1147, endPoint y: 538, distance: 11.4
click at [1157, 537] on span "Chọn HT Thanh Toán" at bounding box center [1142, 540] width 179 height 21
type input "sổ kho 11/10"
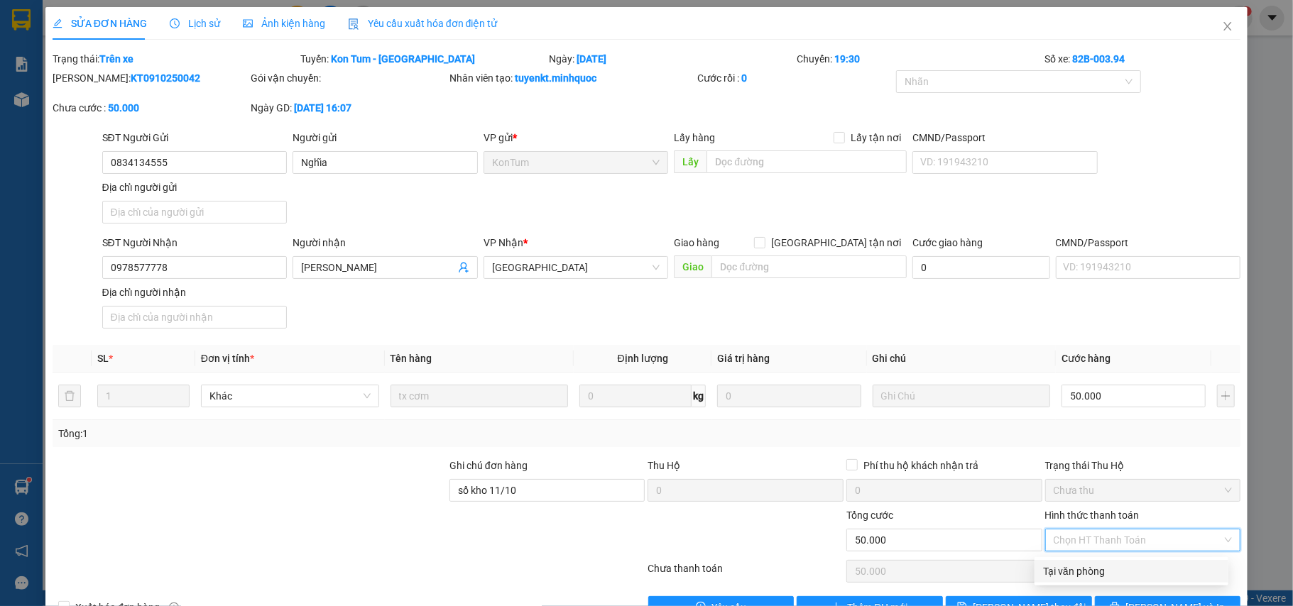
click at [1111, 578] on div "Tại văn phòng" at bounding box center [1131, 572] width 177 height 16
type input "0"
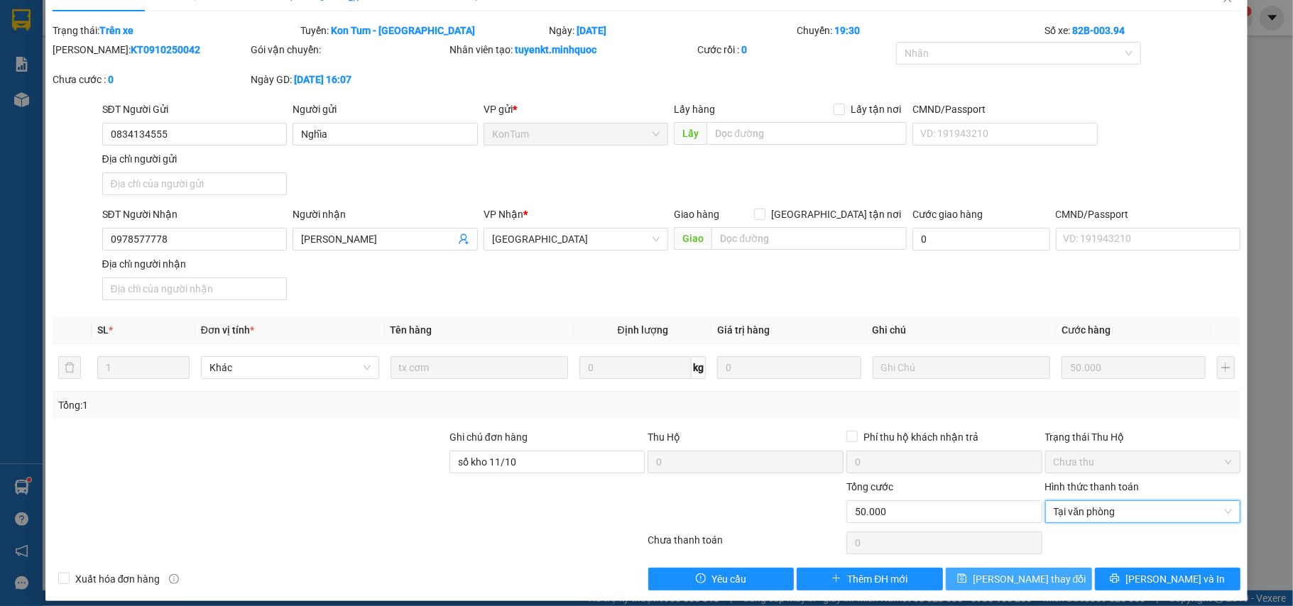
scroll to position [43, 0]
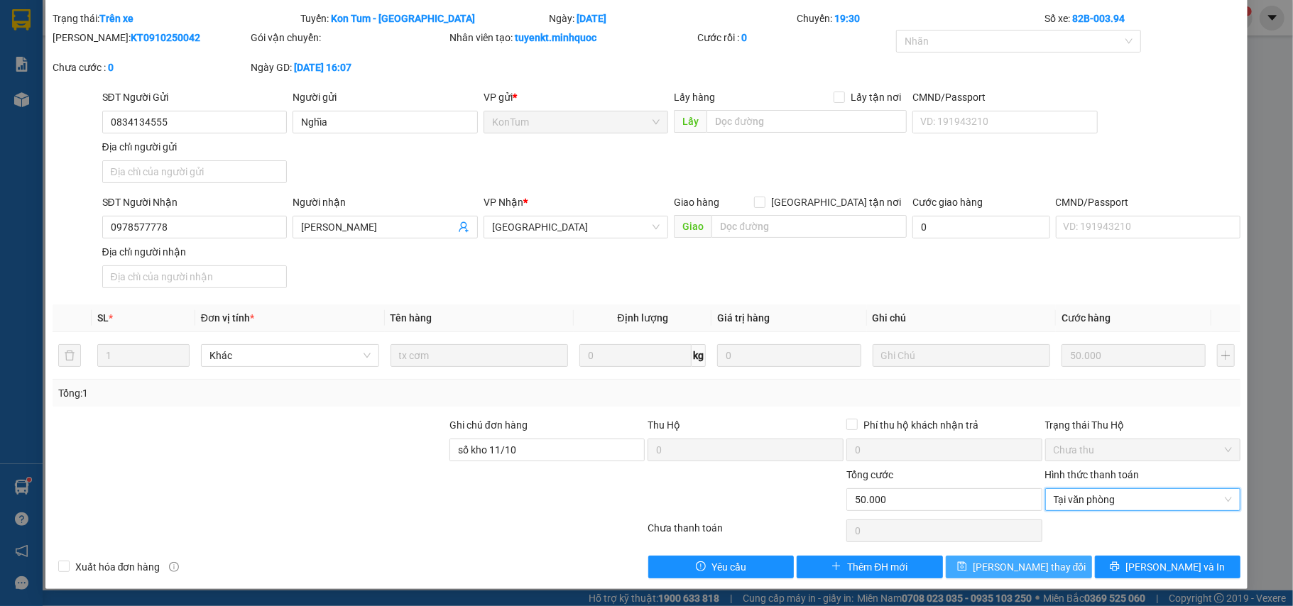
click at [1043, 565] on button "Lưu thay đổi" at bounding box center [1019, 567] width 146 height 23
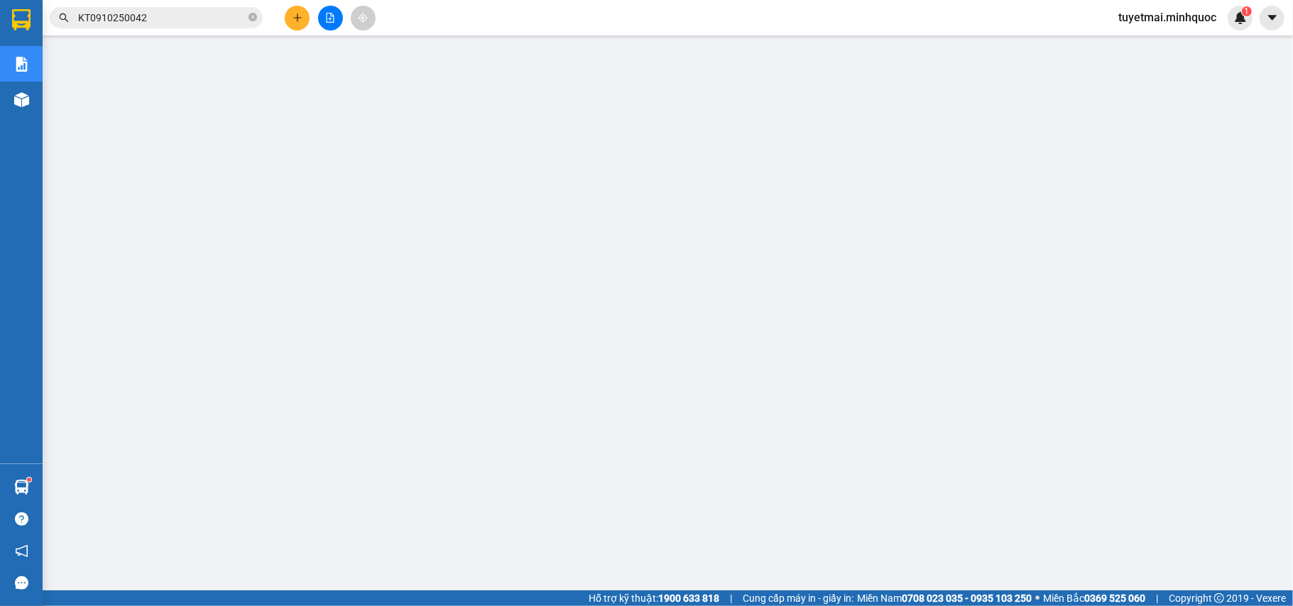
click at [172, 23] on input "KT0910250042" at bounding box center [162, 18] width 168 height 16
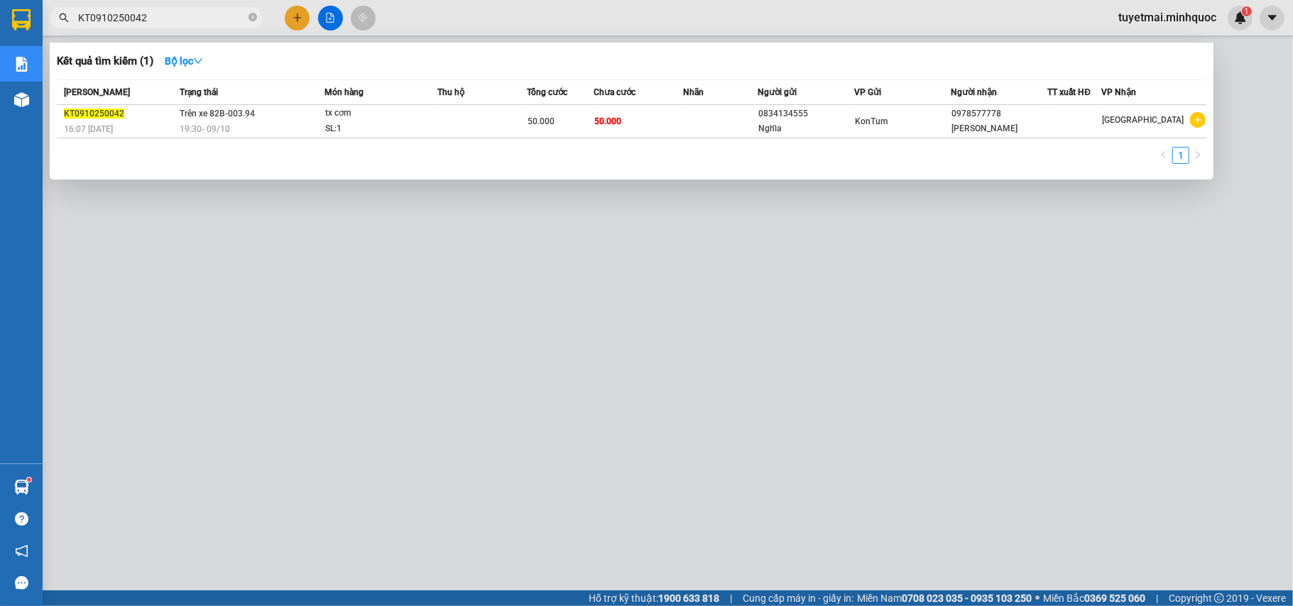
click at [172, 23] on input "KT0910250042" at bounding box center [162, 18] width 168 height 16
paste input "71"
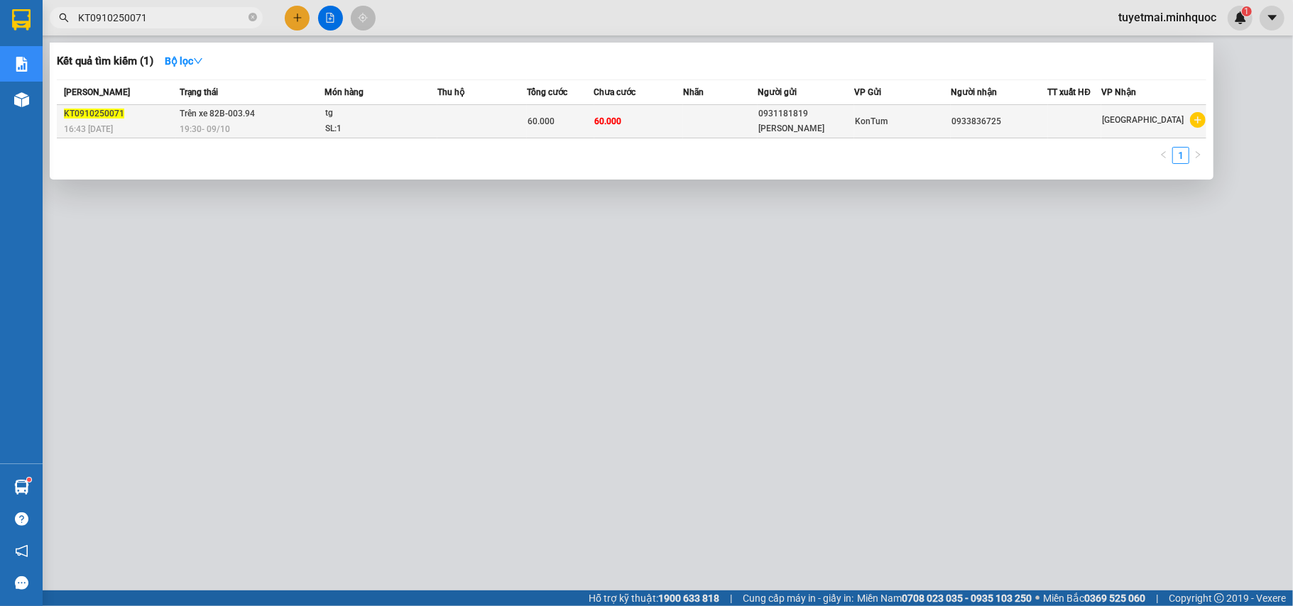
type input "KT0910250071"
click at [611, 126] on td "60.000" at bounding box center [638, 121] width 89 height 33
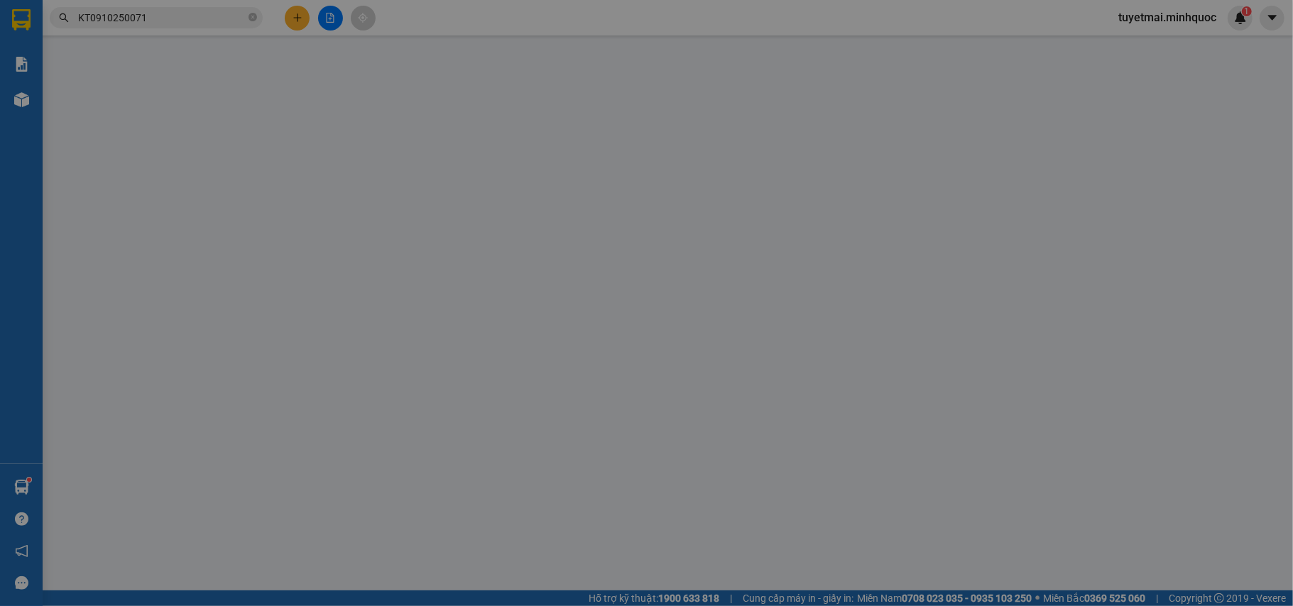
type input "0931181819"
type input "Linh"
type input "0933836725"
type input "0"
type input "60.000"
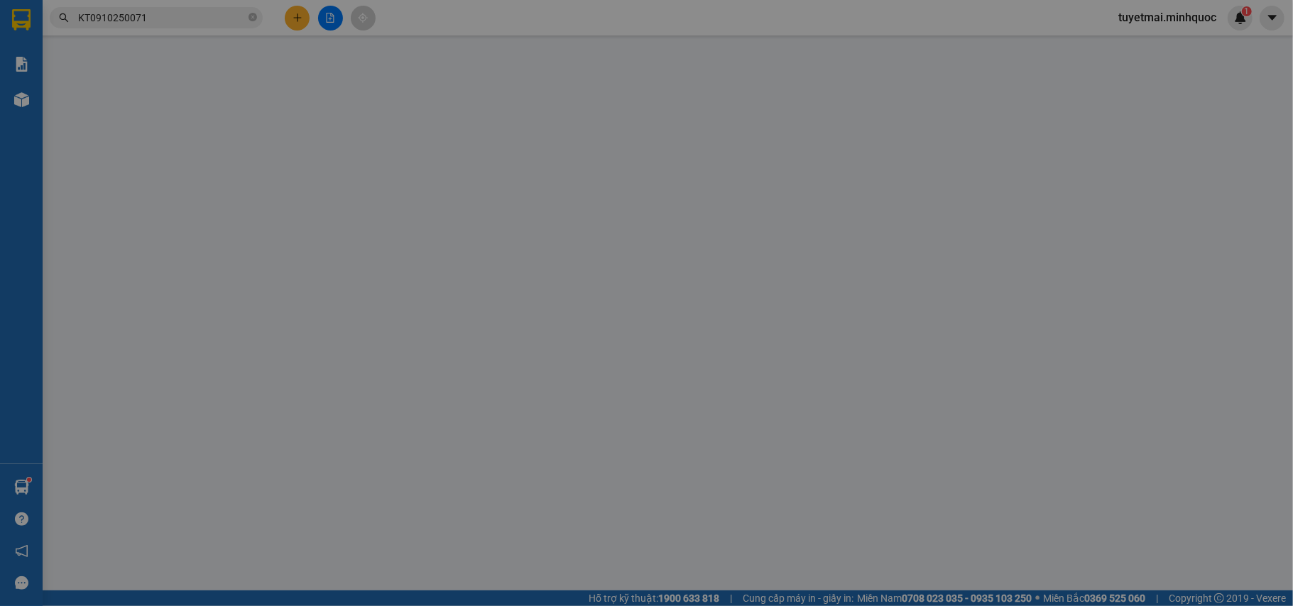
type input "60.000"
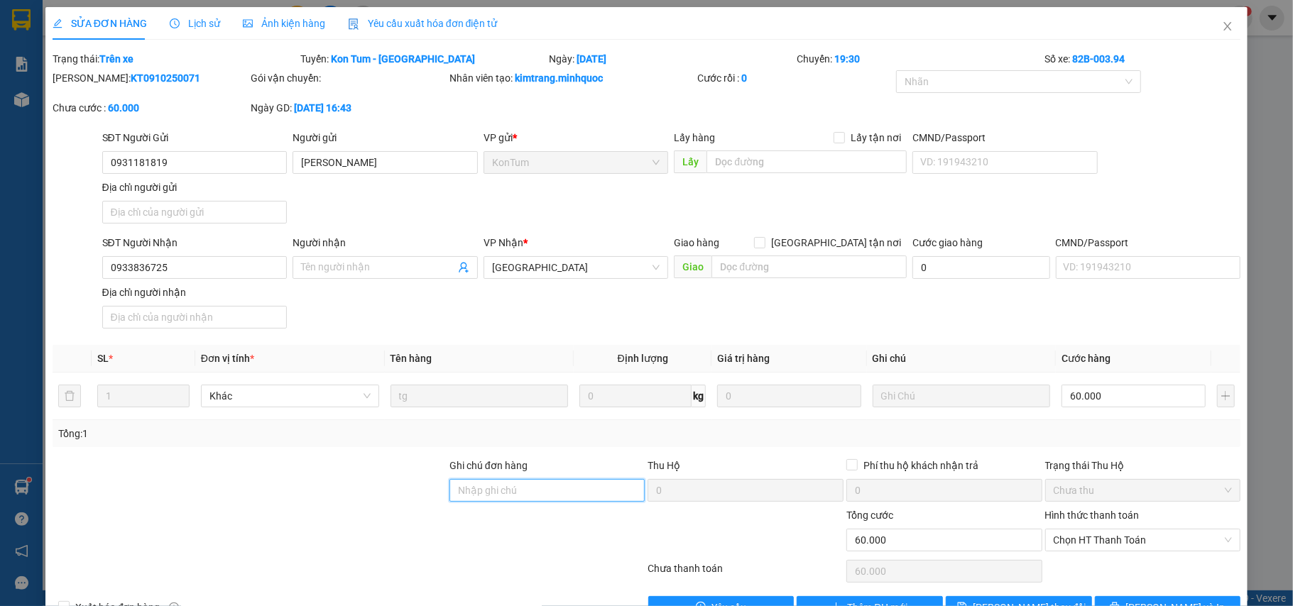
click at [540, 500] on input "Ghi chú đơn hàng" at bounding box center [547, 490] width 196 height 23
click at [1083, 531] on div "Chọn HT Thanh Toán" at bounding box center [1143, 540] width 196 height 23
type input "nh 11/10"
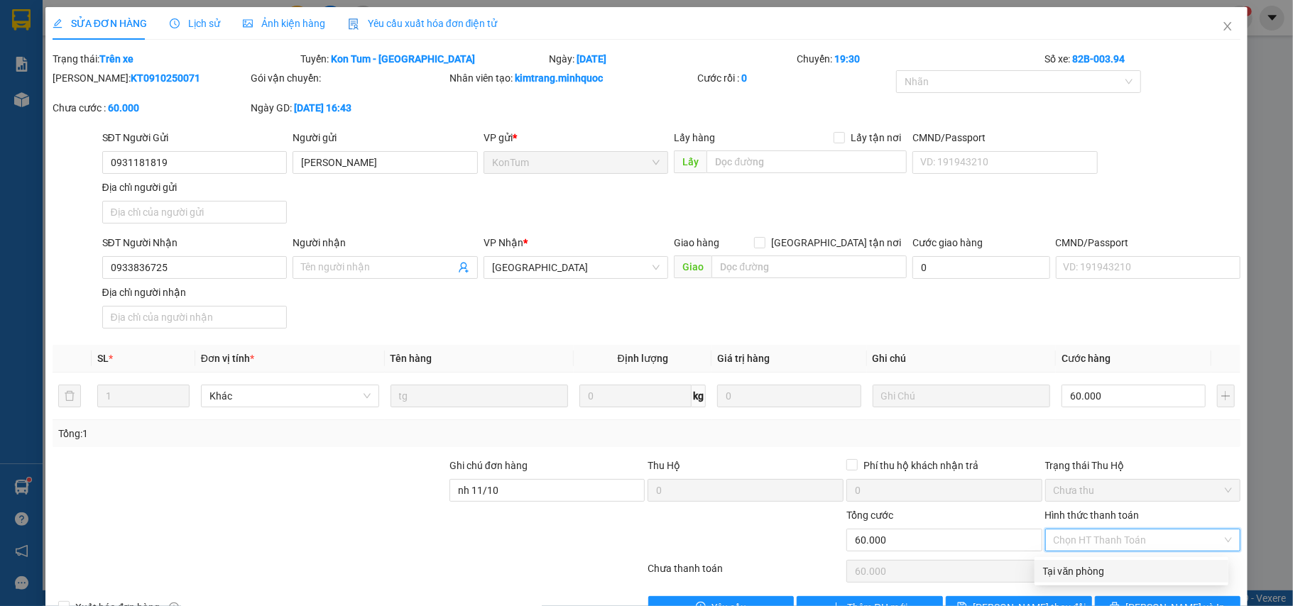
click at [1083, 579] on div "Tại văn phòng" at bounding box center [1131, 571] width 194 height 23
type input "0"
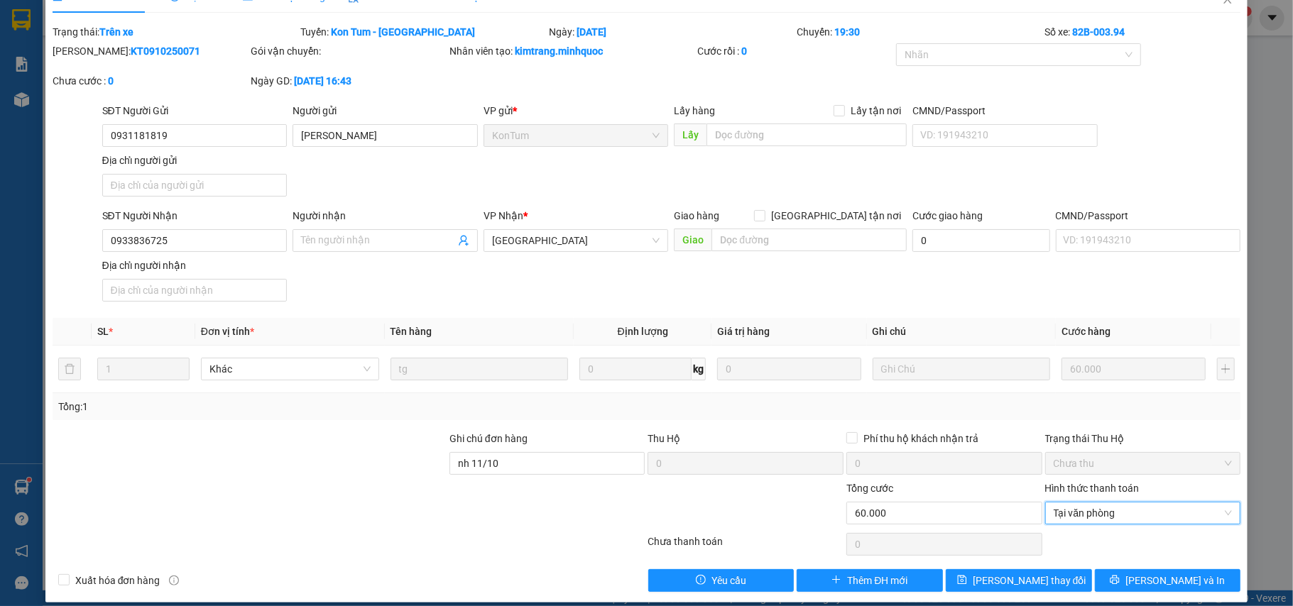
scroll to position [43, 0]
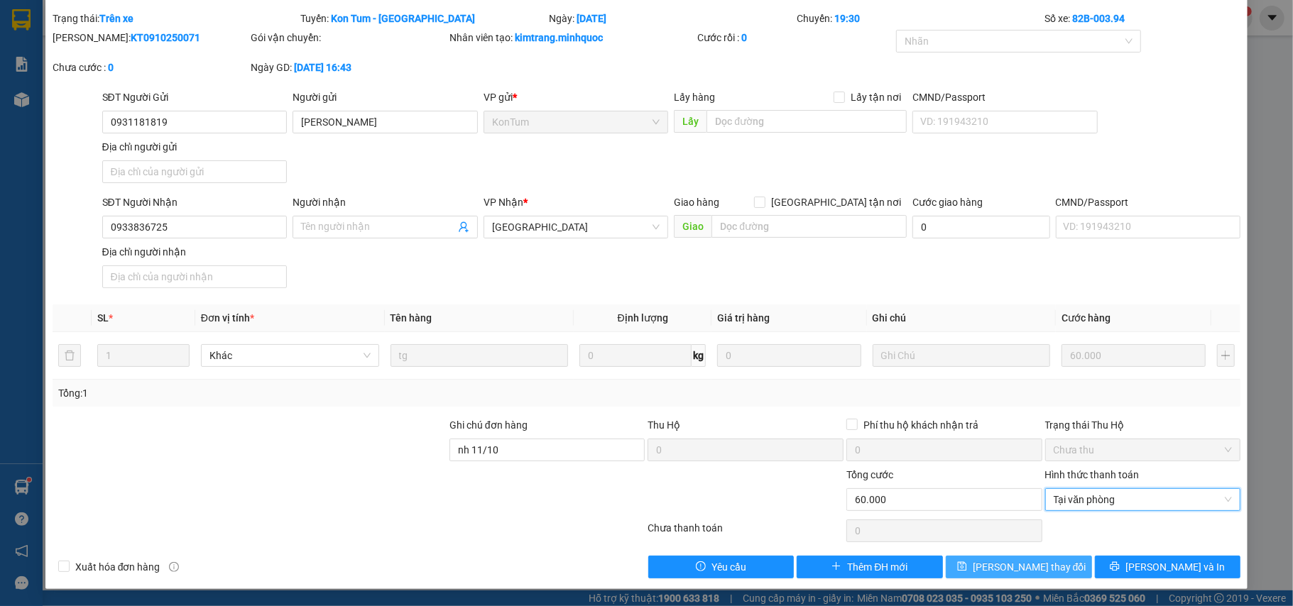
click at [1034, 575] on span "Lưu thay đổi" at bounding box center [1030, 567] width 114 height 16
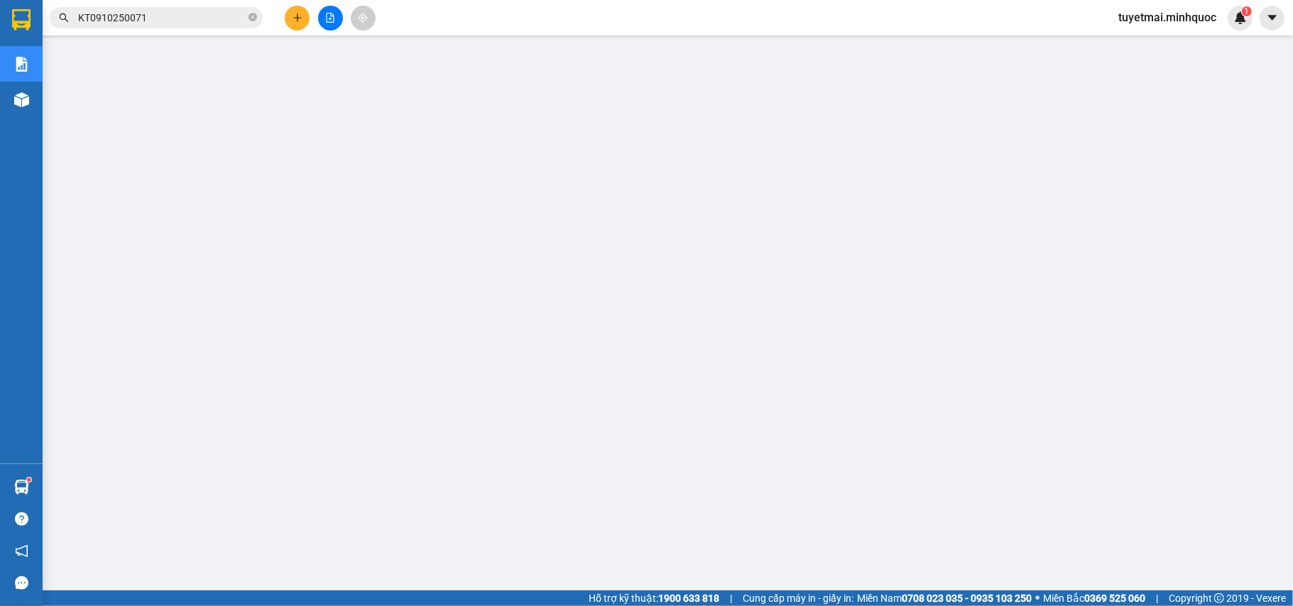
click at [168, 26] on span "KT0910250071" at bounding box center [156, 17] width 213 height 21
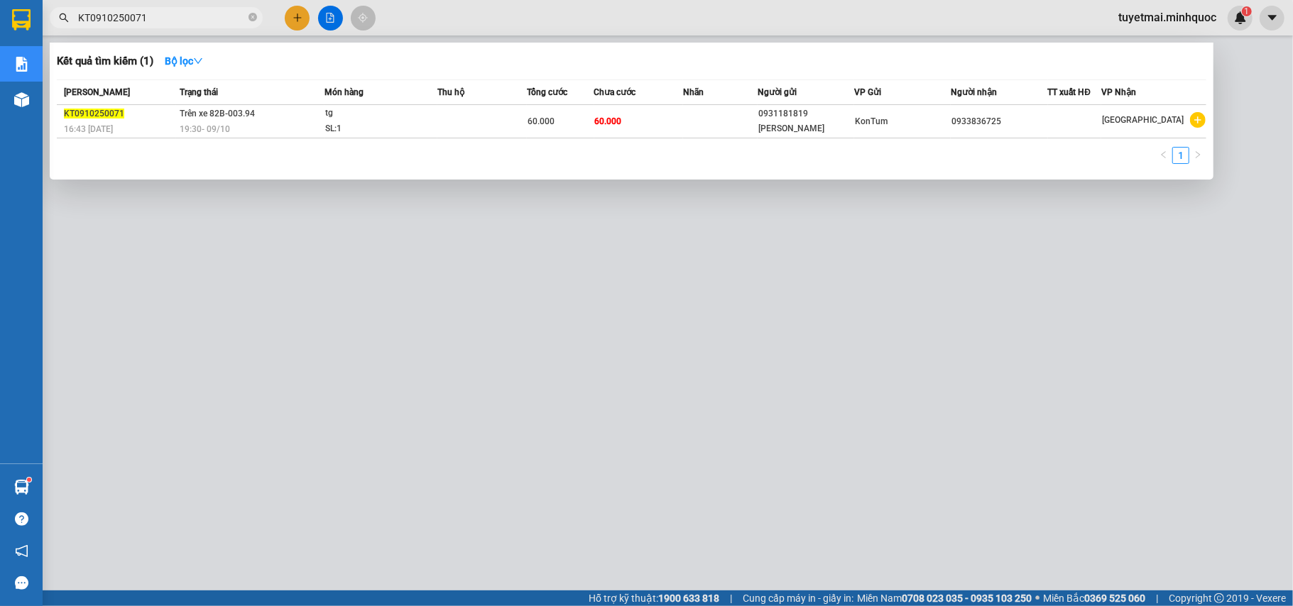
click at [160, 10] on input "KT0910250071" at bounding box center [162, 18] width 168 height 16
paste input "89"
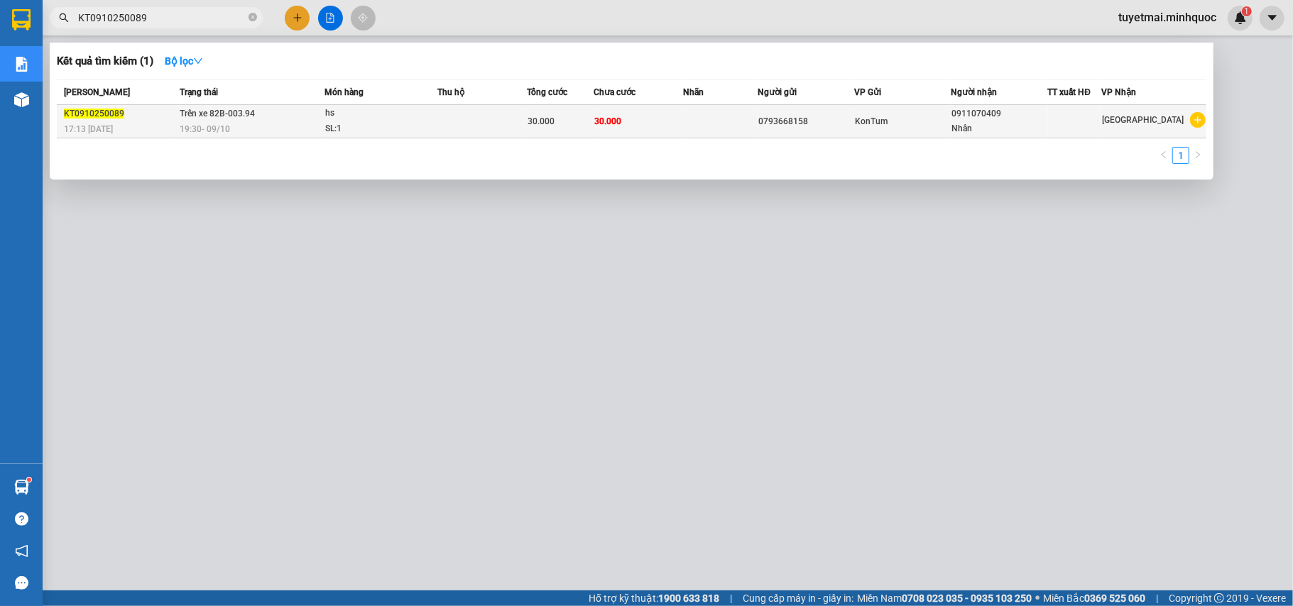
type input "KT0910250089"
click at [684, 116] on td "30.000" at bounding box center [638, 121] width 89 height 33
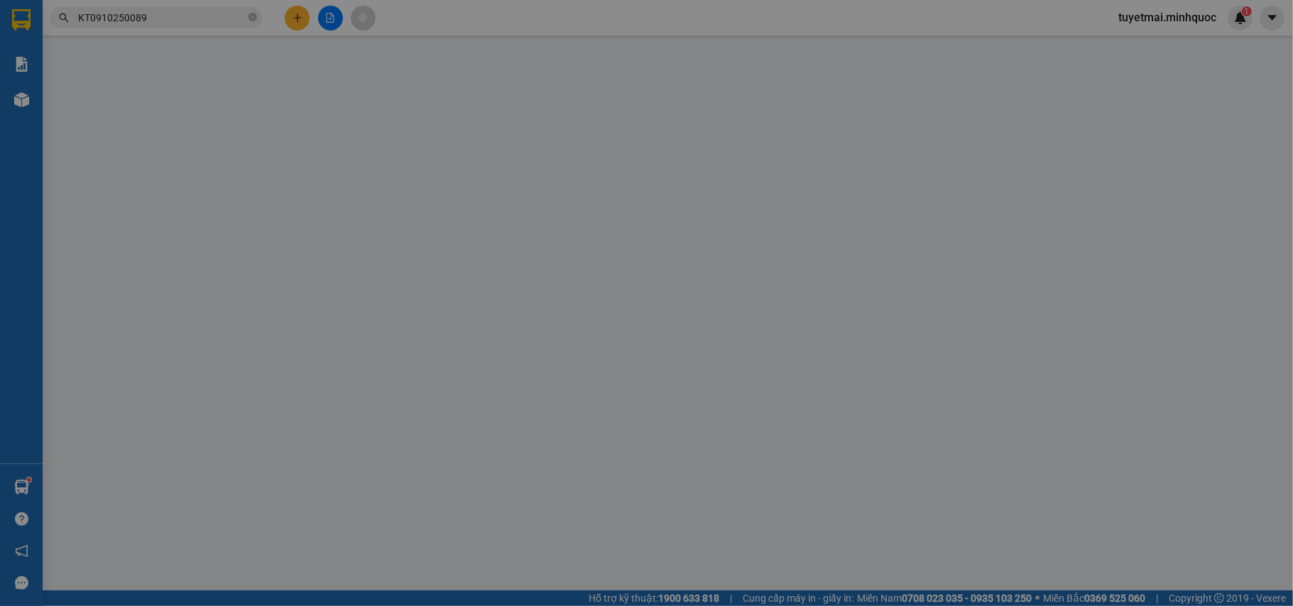
type input "0793668158"
type input "0911070409"
type input "Nhân"
type input "0"
type input "30.000"
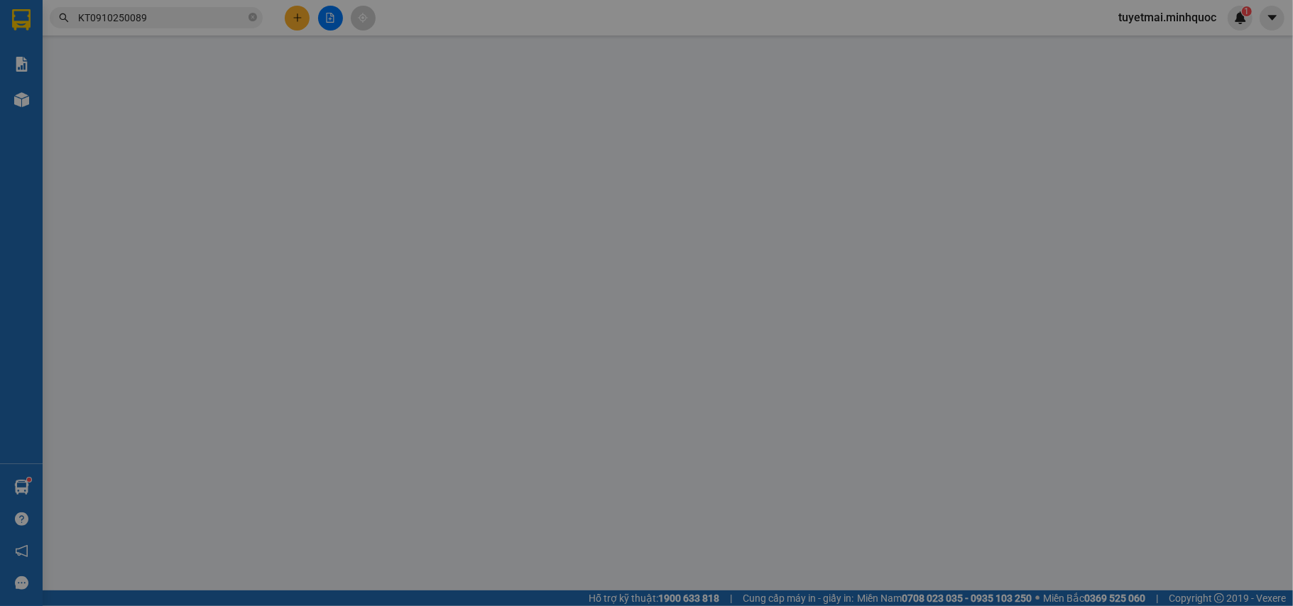
type input "30.000"
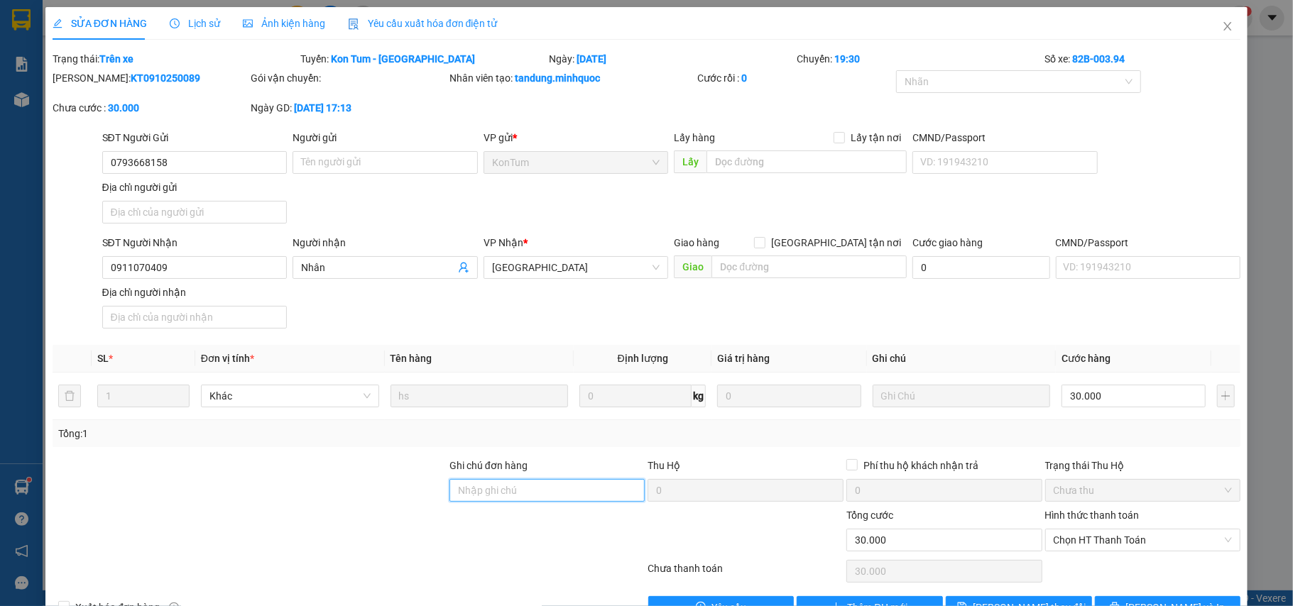
drag, startPoint x: 552, startPoint y: 498, endPoint x: 558, endPoint y: 481, distance: 17.3
click at [552, 498] on input "Ghi chú đơn hàng" at bounding box center [547, 490] width 196 height 23
click at [1148, 535] on span "Chọn HT Thanh Toán" at bounding box center [1142, 540] width 179 height 21
type input "sổ kho 11/10"
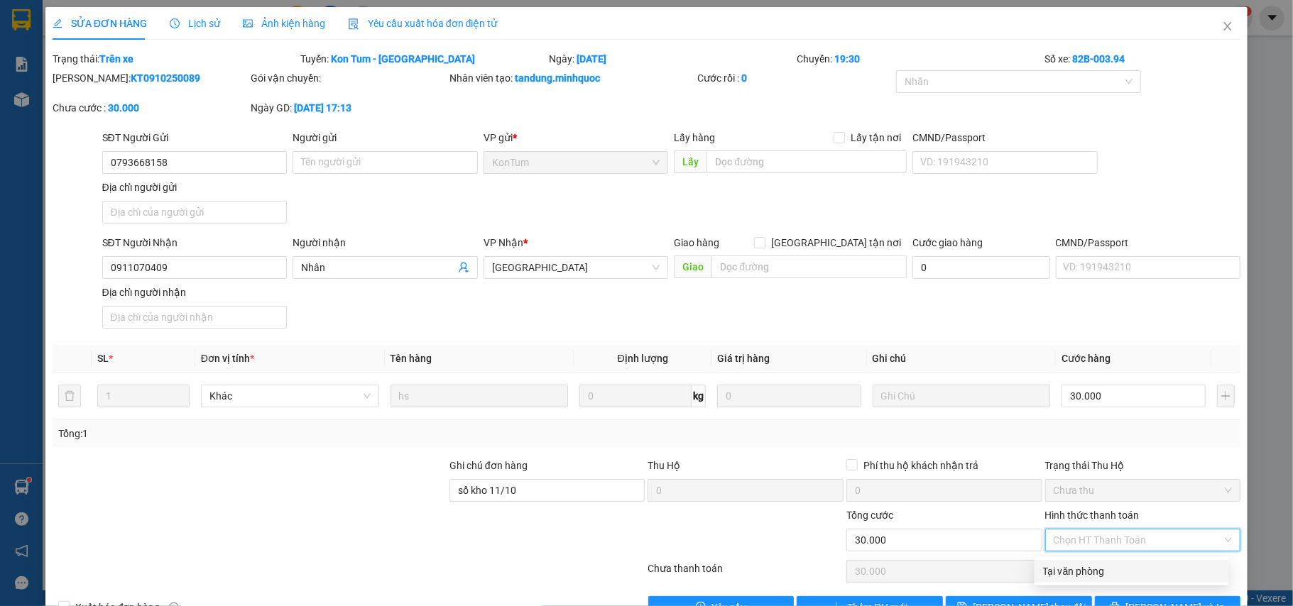
click at [1122, 566] on div "Tại văn phòng" at bounding box center [1131, 572] width 177 height 16
type input "0"
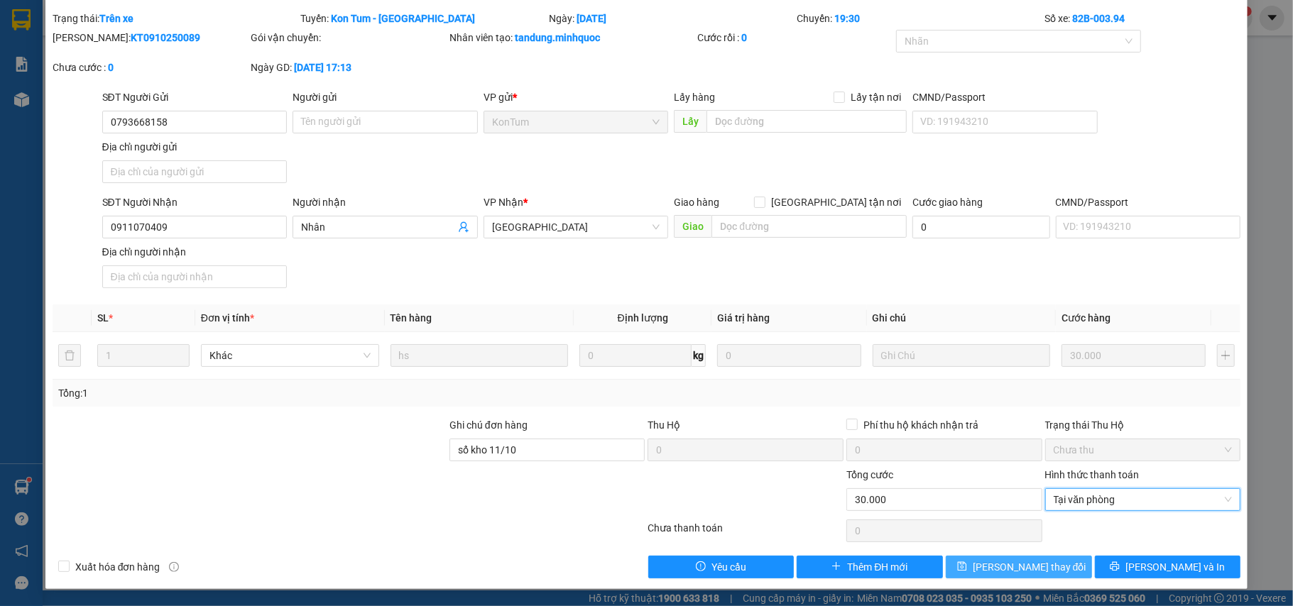
click at [1027, 579] on button "Lưu thay đổi" at bounding box center [1019, 567] width 146 height 23
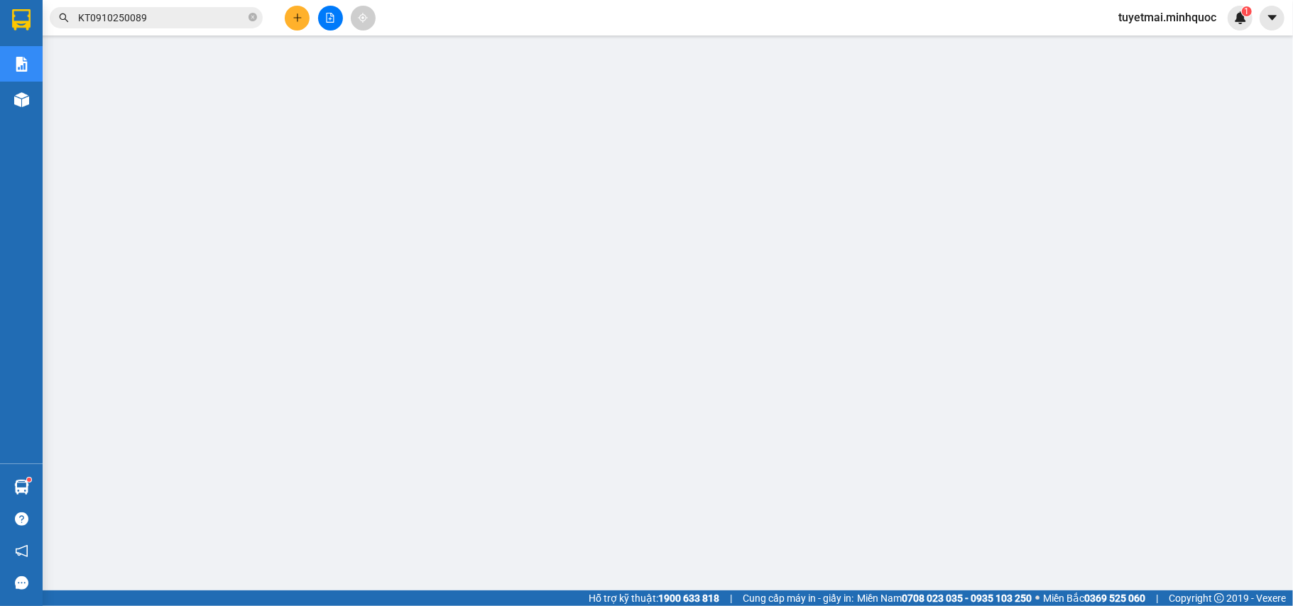
click at [180, 20] on input "KT0910250089" at bounding box center [162, 18] width 168 height 16
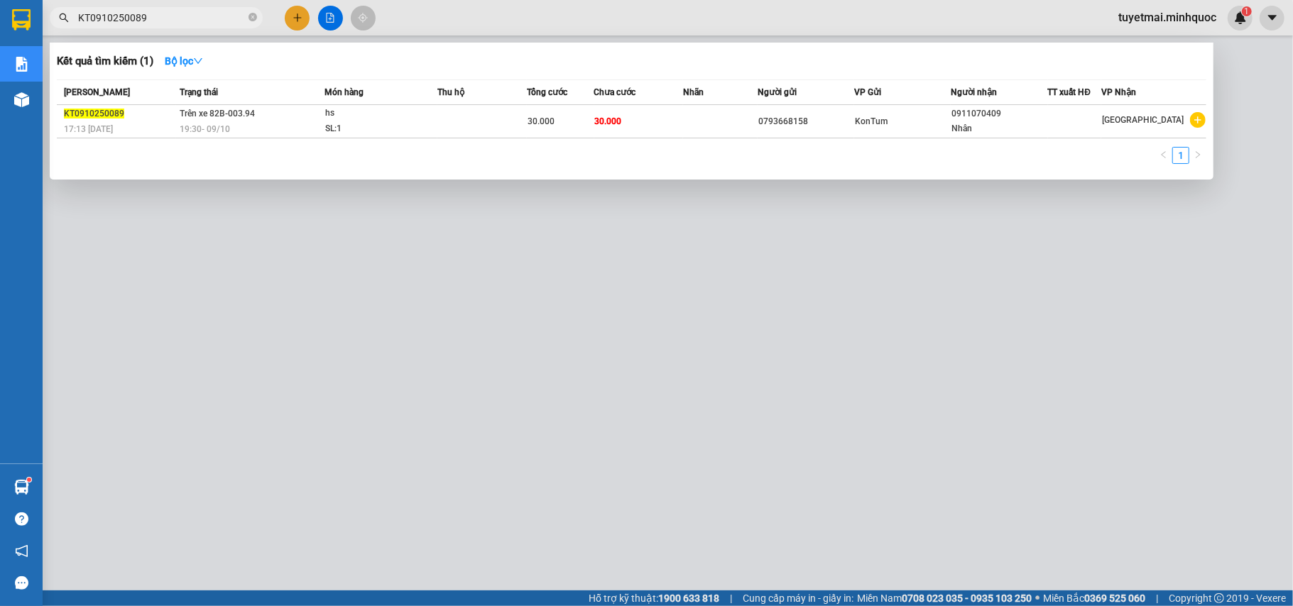
click at [180, 20] on input "KT0910250089" at bounding box center [162, 18] width 168 height 16
paste input "94"
type input "KT0910250094"
click at [571, 121] on div "60.000" at bounding box center [559, 122] width 65 height 16
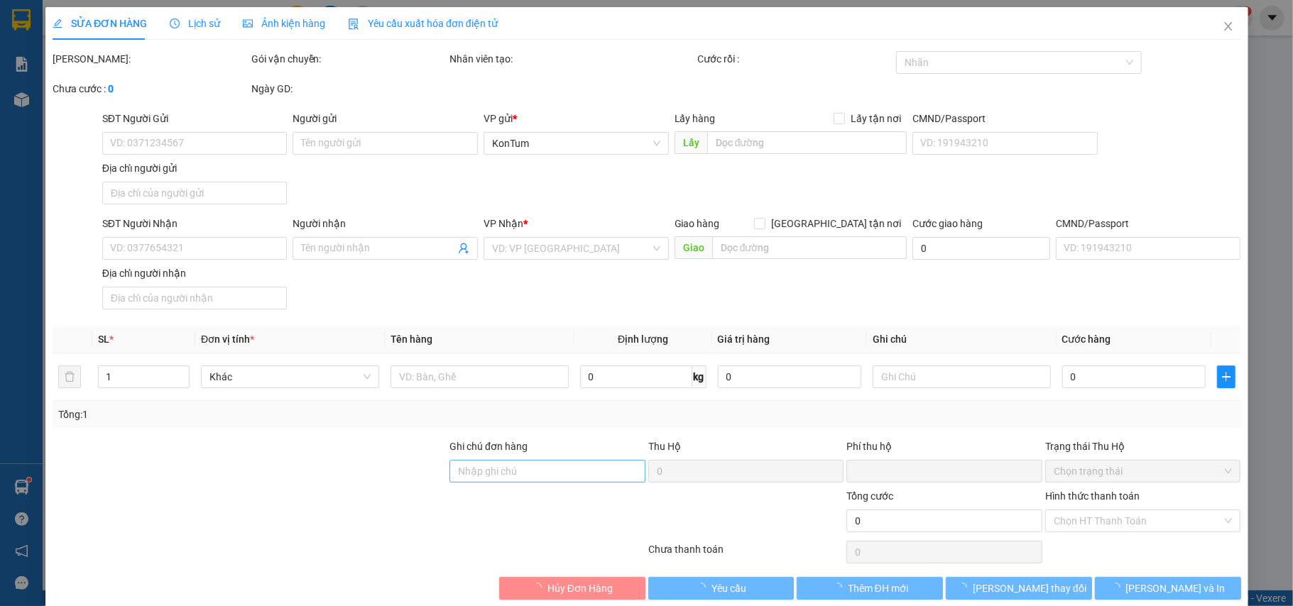
type input "0786262713"
type input "0"
type input "60.000"
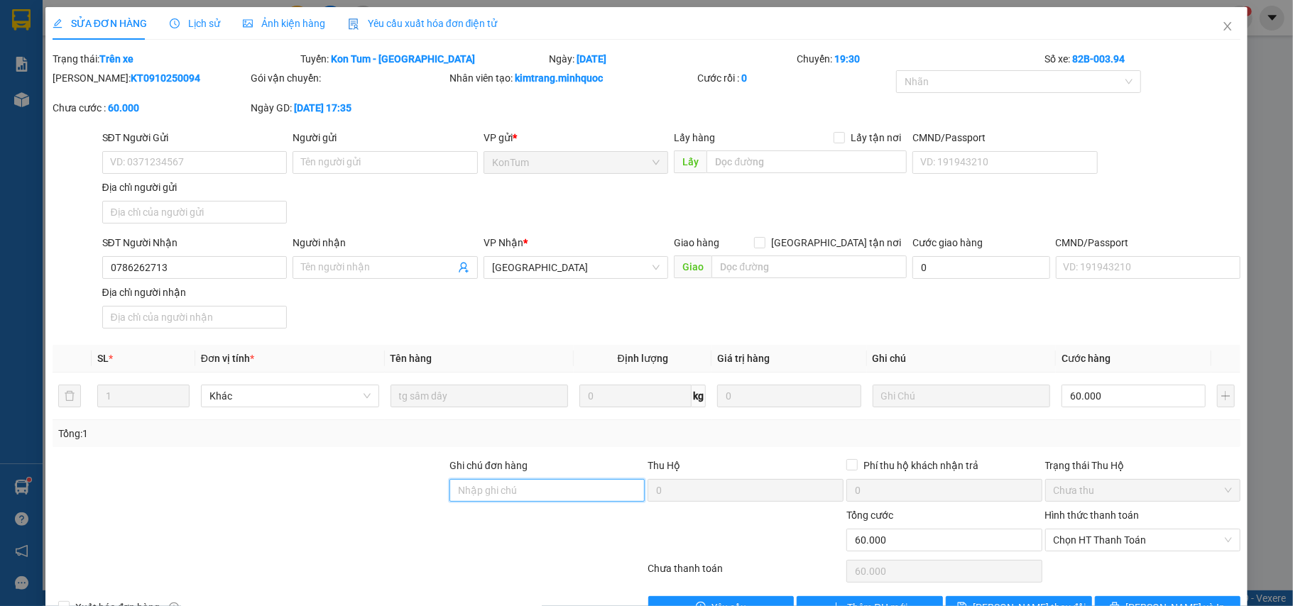
click at [518, 490] on input "Ghi chú đơn hàng" at bounding box center [547, 490] width 196 height 23
click at [1094, 547] on span "Chọn HT Thanh Toán" at bounding box center [1142, 540] width 179 height 21
type input "sổ kho 11/10"
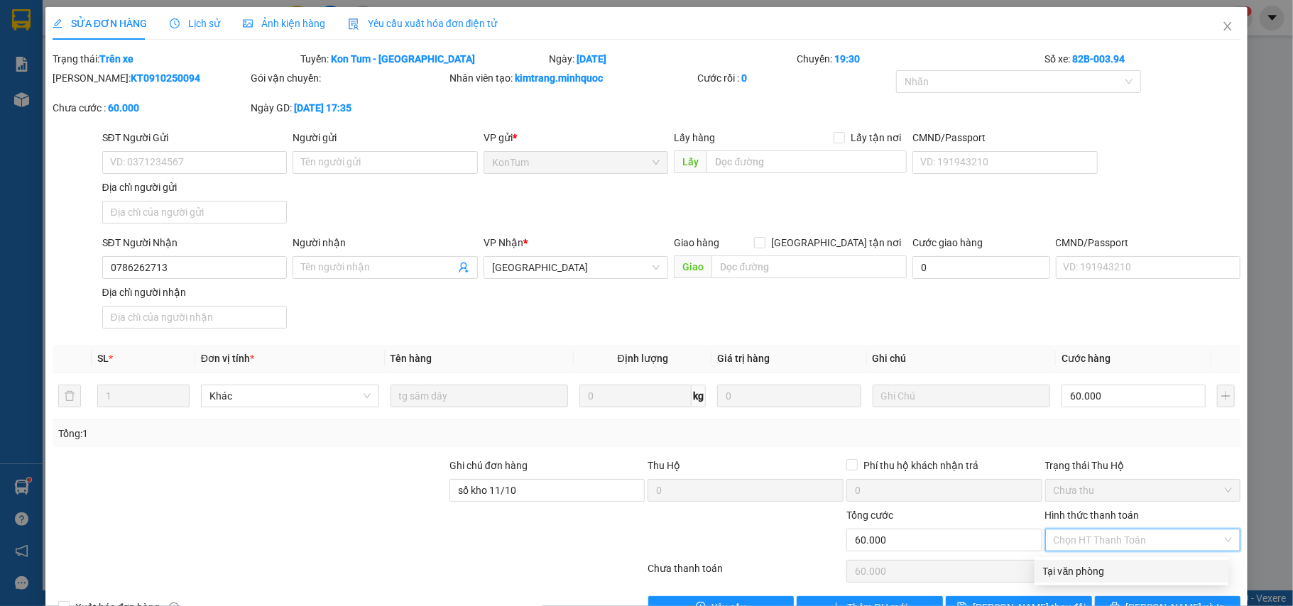
click at [1092, 580] on div "Tại văn phòng" at bounding box center [1131, 571] width 194 height 23
type input "0"
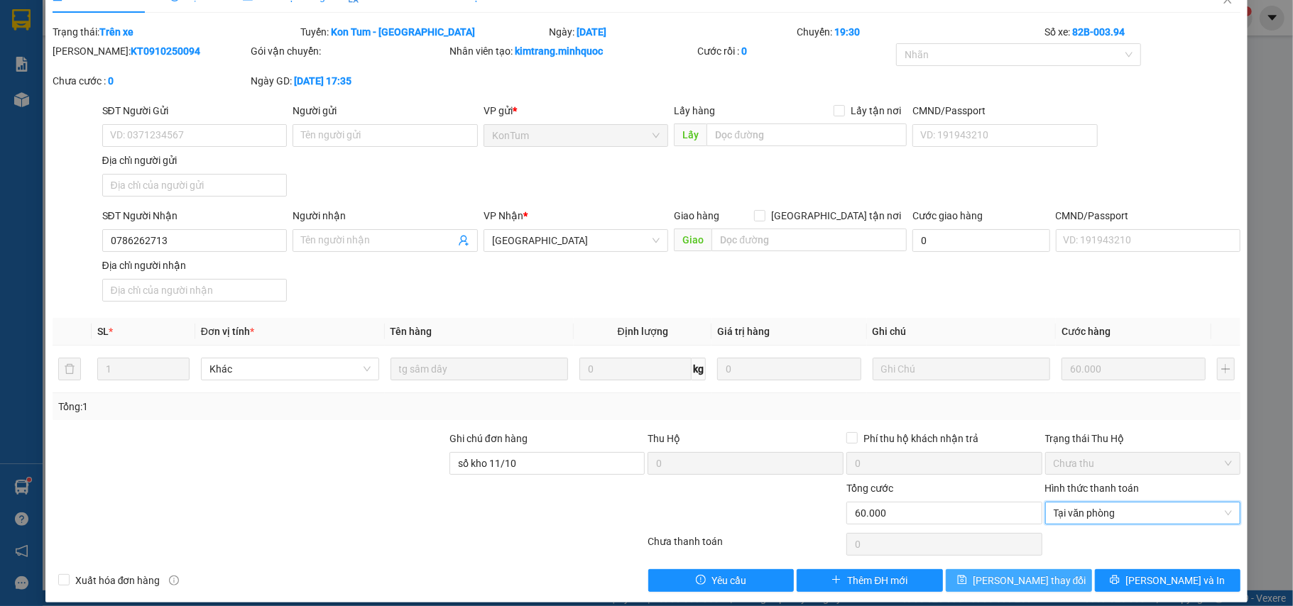
scroll to position [43, 0]
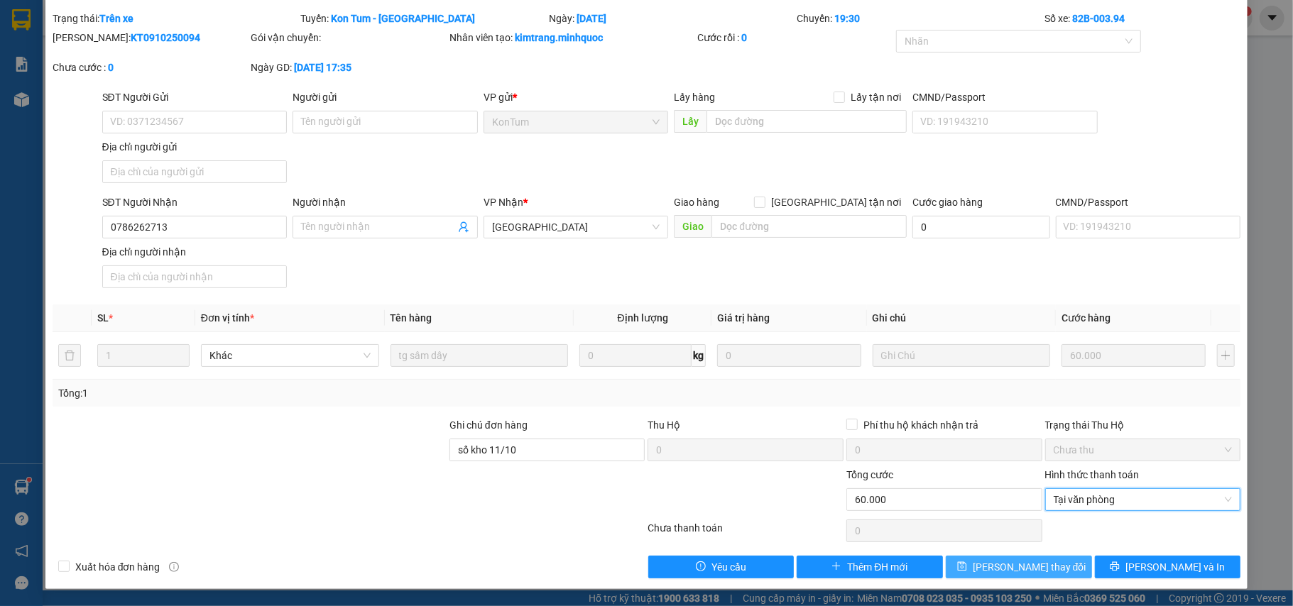
click at [1032, 569] on span "Lưu thay đổi" at bounding box center [1030, 567] width 114 height 16
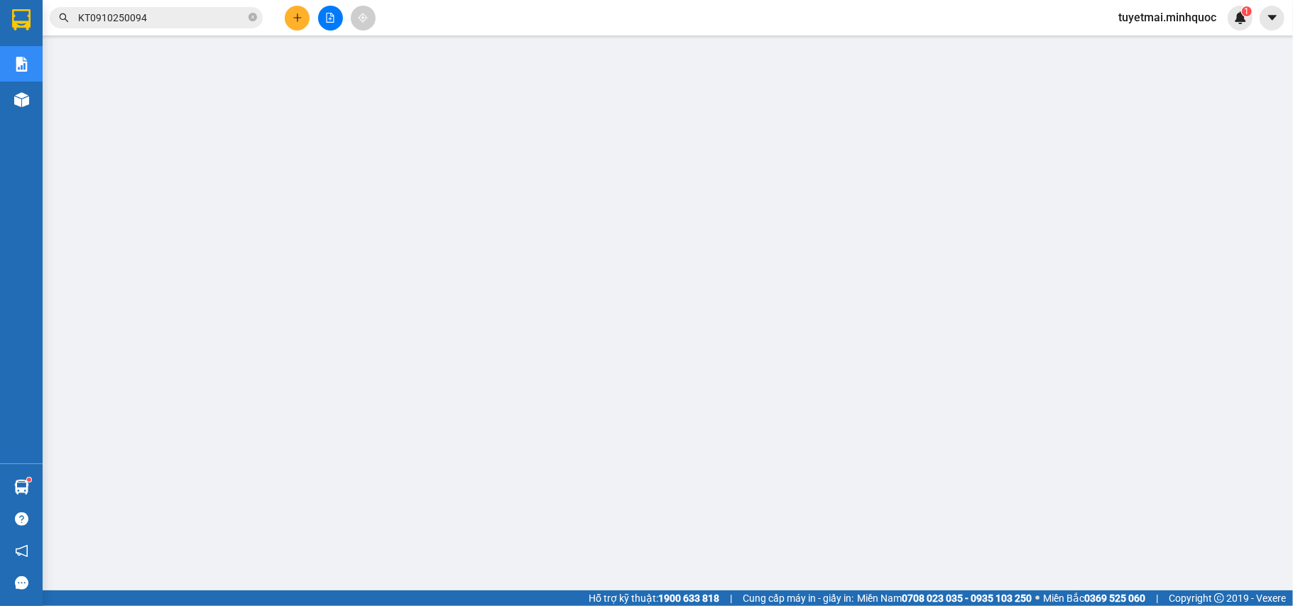
click at [143, 20] on input "KT0910250094" at bounding box center [162, 18] width 168 height 16
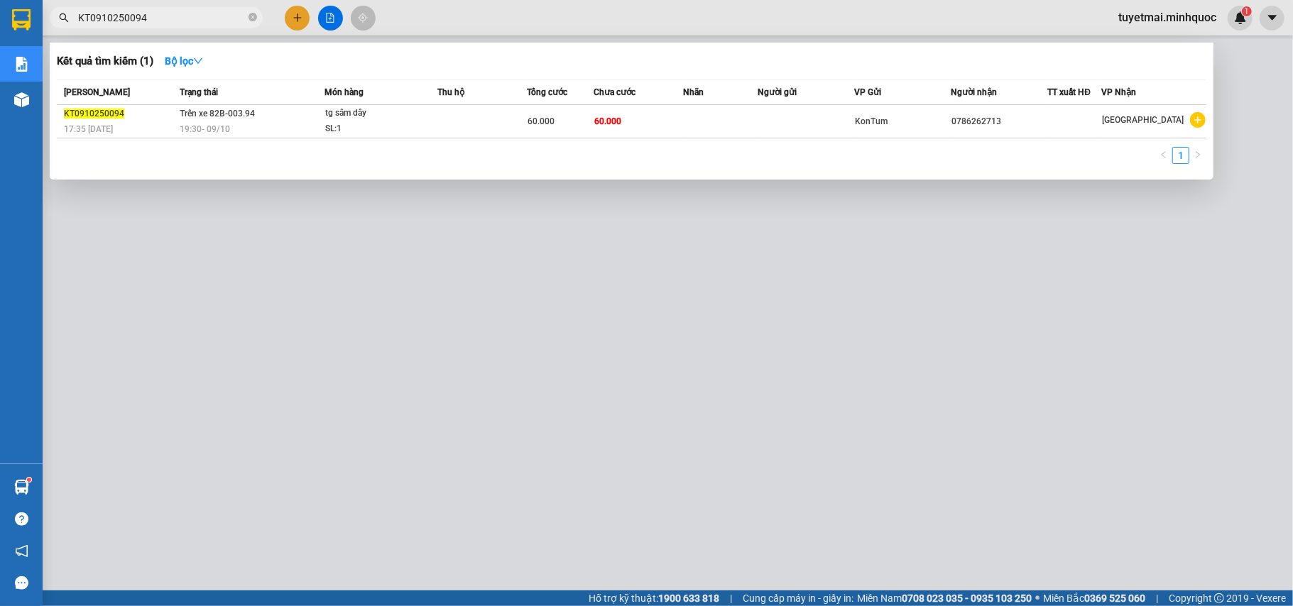
click at [143, 20] on input "KT0910250094" at bounding box center [162, 18] width 168 height 16
paste input "8"
type input "KT0910250098"
click at [490, 131] on td at bounding box center [481, 121] width 89 height 33
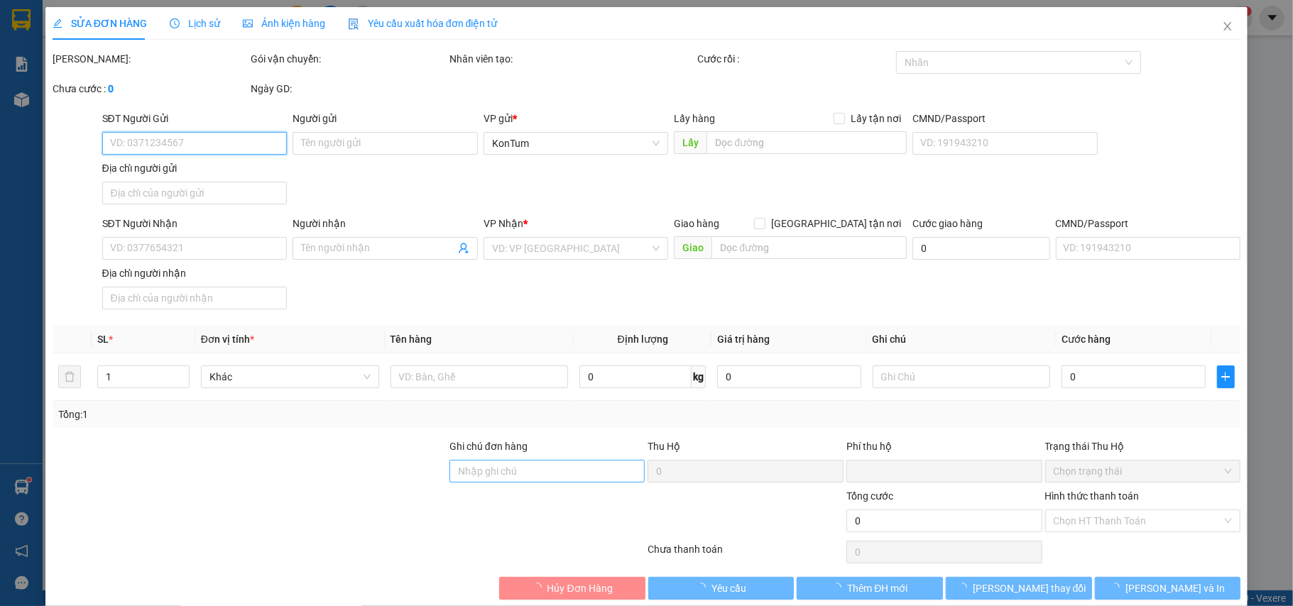
type input "0365678387"
type input "0777428674"
type input "0"
type input "80.000"
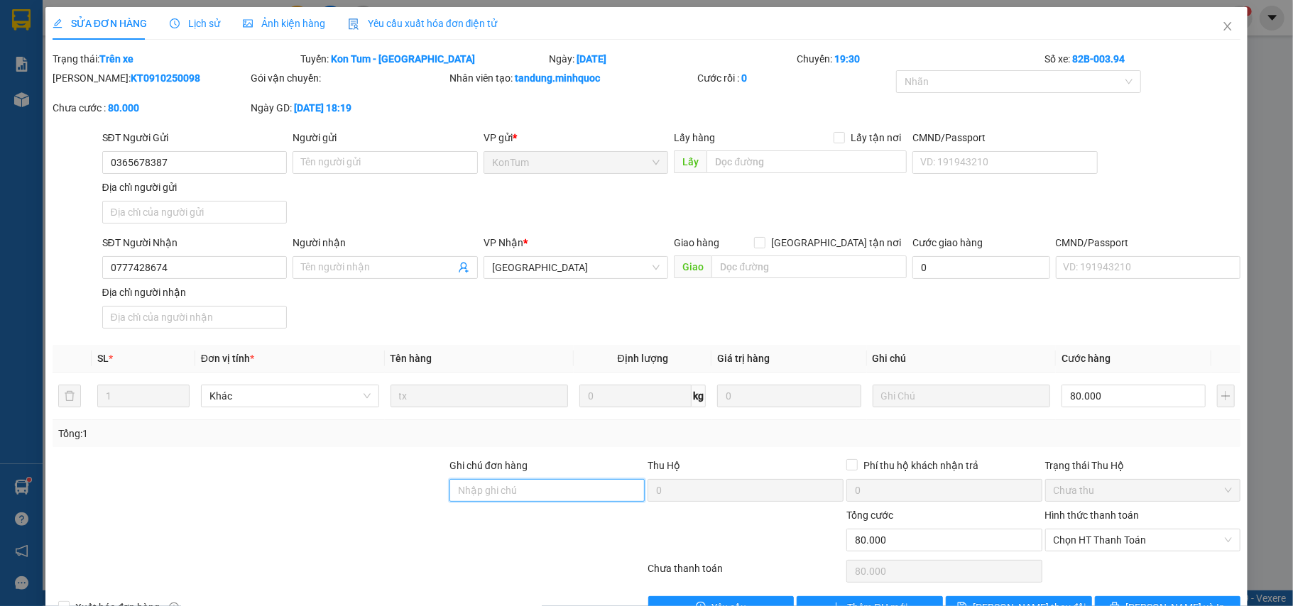
click at [488, 489] on input "Ghi chú đơn hàng" at bounding box center [547, 490] width 196 height 23
click at [1082, 543] on span "Chọn HT Thanh Toán" at bounding box center [1142, 540] width 179 height 21
type input "sổ kho 11/10"
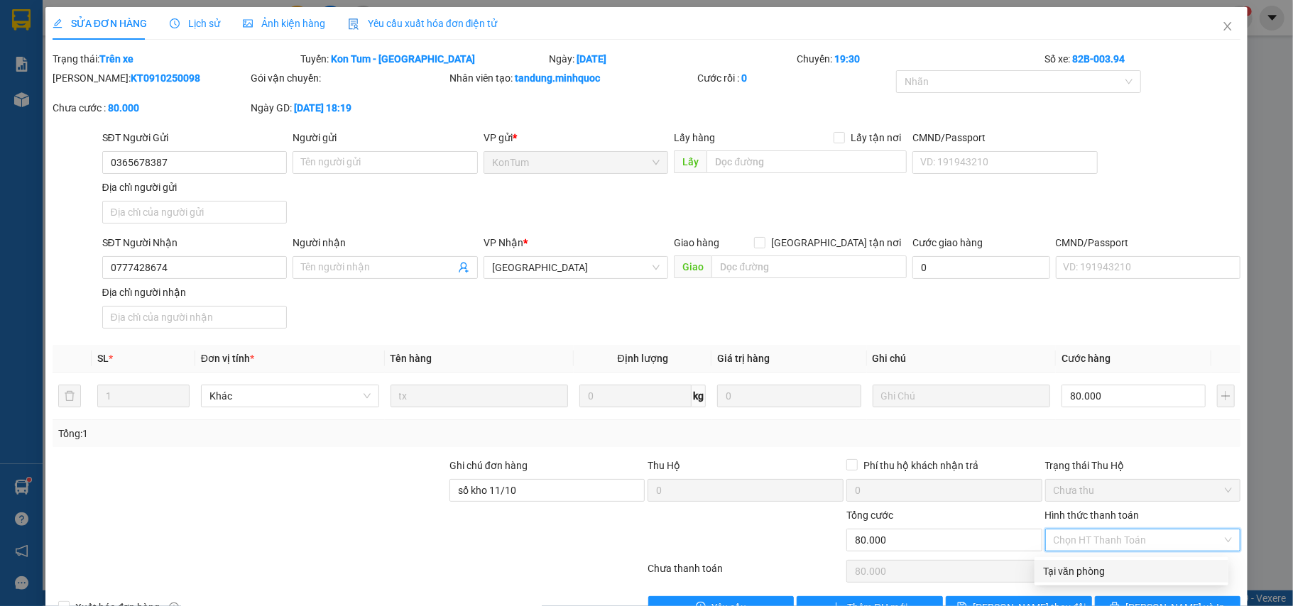
click at [1074, 569] on div "Tại văn phòng" at bounding box center [1131, 572] width 177 height 16
type input "0"
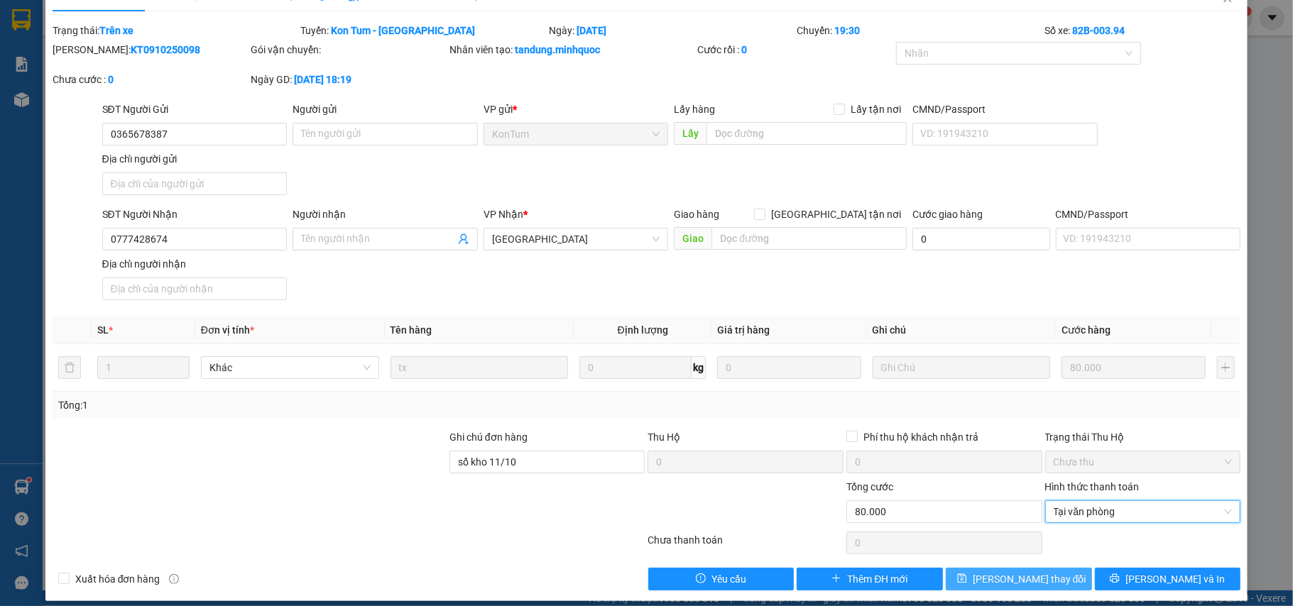
scroll to position [43, 0]
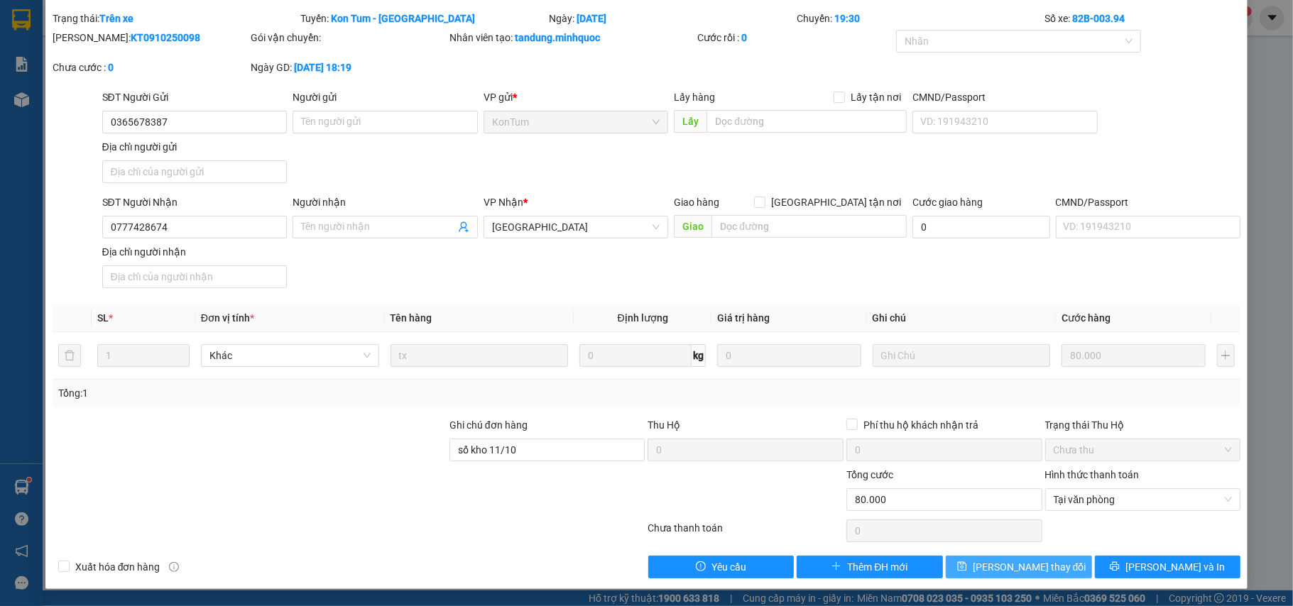
click at [1027, 572] on span "Lưu thay đổi" at bounding box center [1030, 567] width 114 height 16
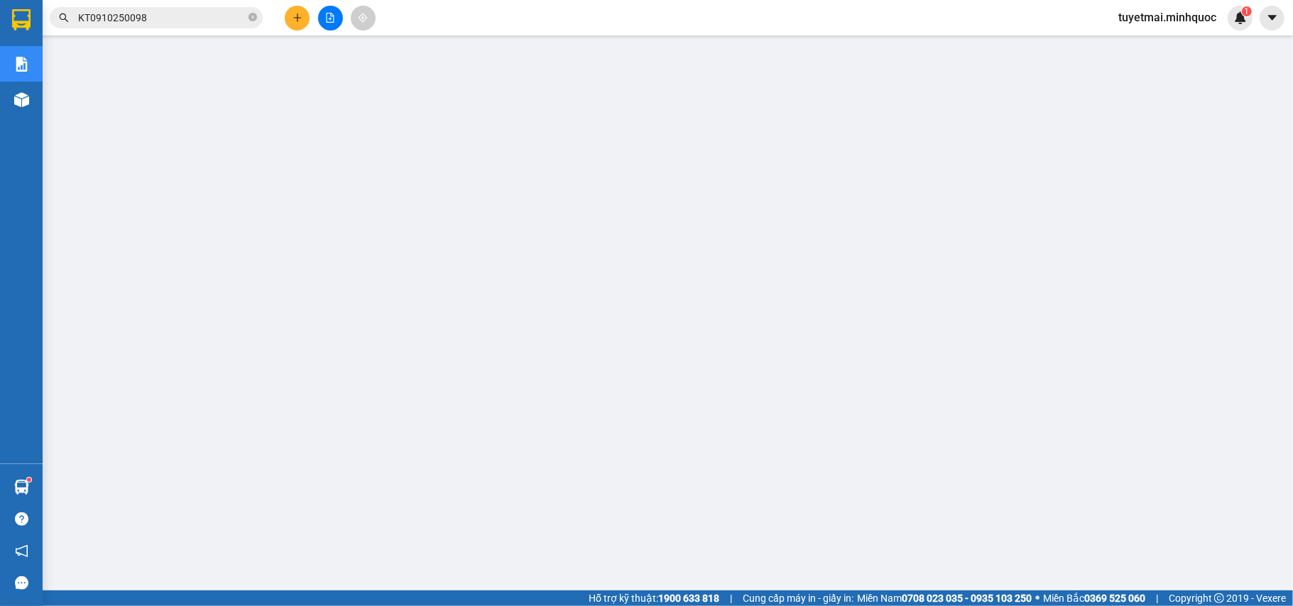
click at [175, 15] on input "KT0910250098" at bounding box center [162, 18] width 168 height 16
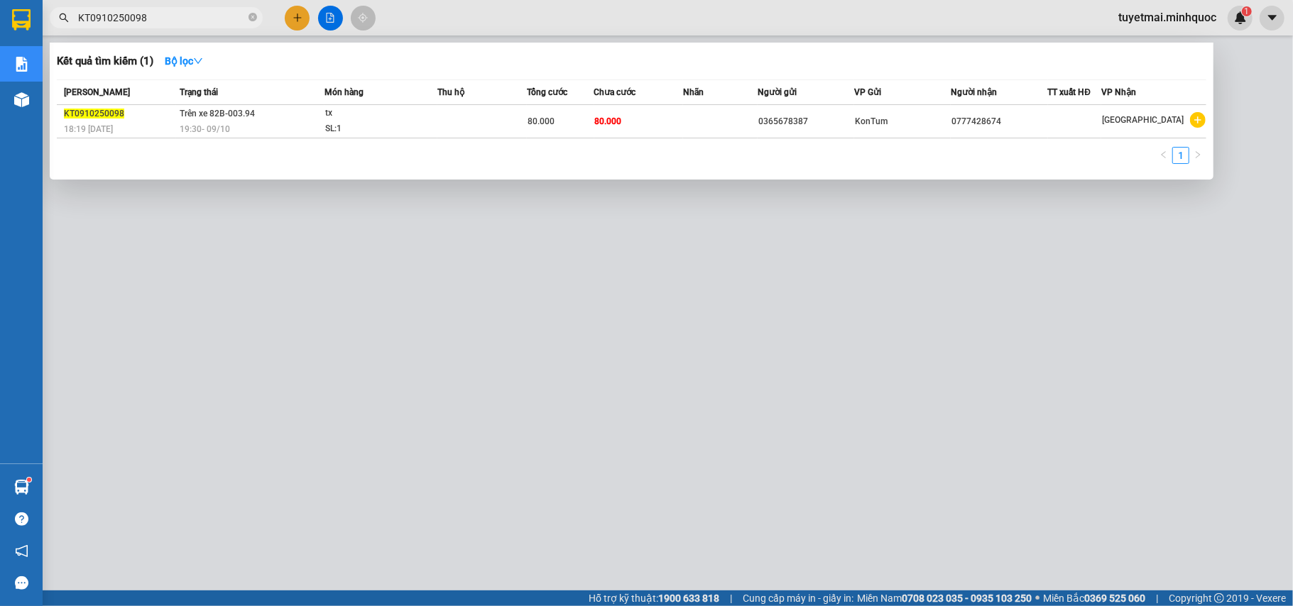
click at [175, 15] on input "KT0910250098" at bounding box center [162, 18] width 168 height 16
paste input "101"
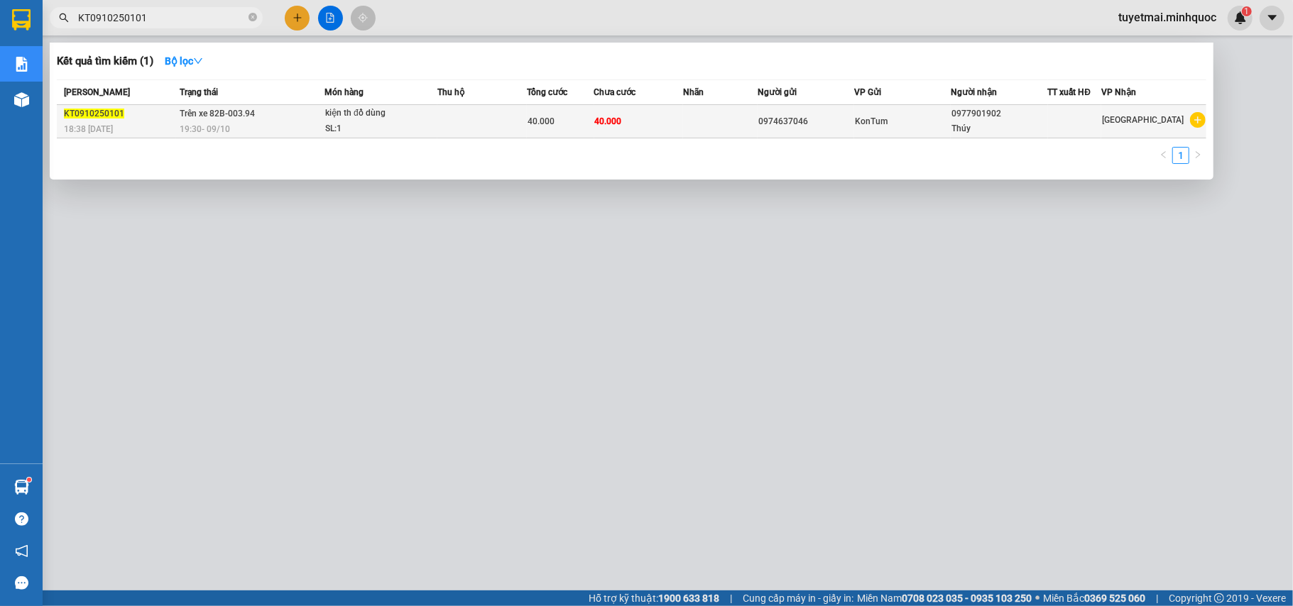
type input "KT0910250101"
click at [598, 121] on span "40.000" at bounding box center [608, 121] width 27 height 10
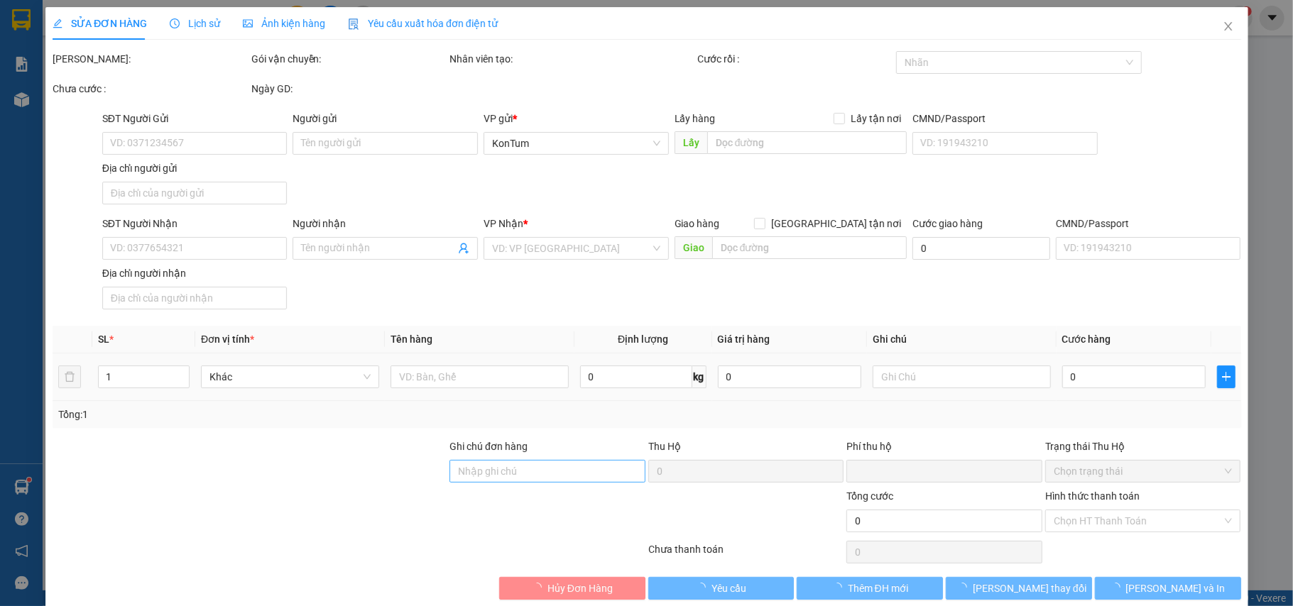
type input "0974637046"
type input "0977901902"
type input "Thúy"
type input "0"
type input "40.000"
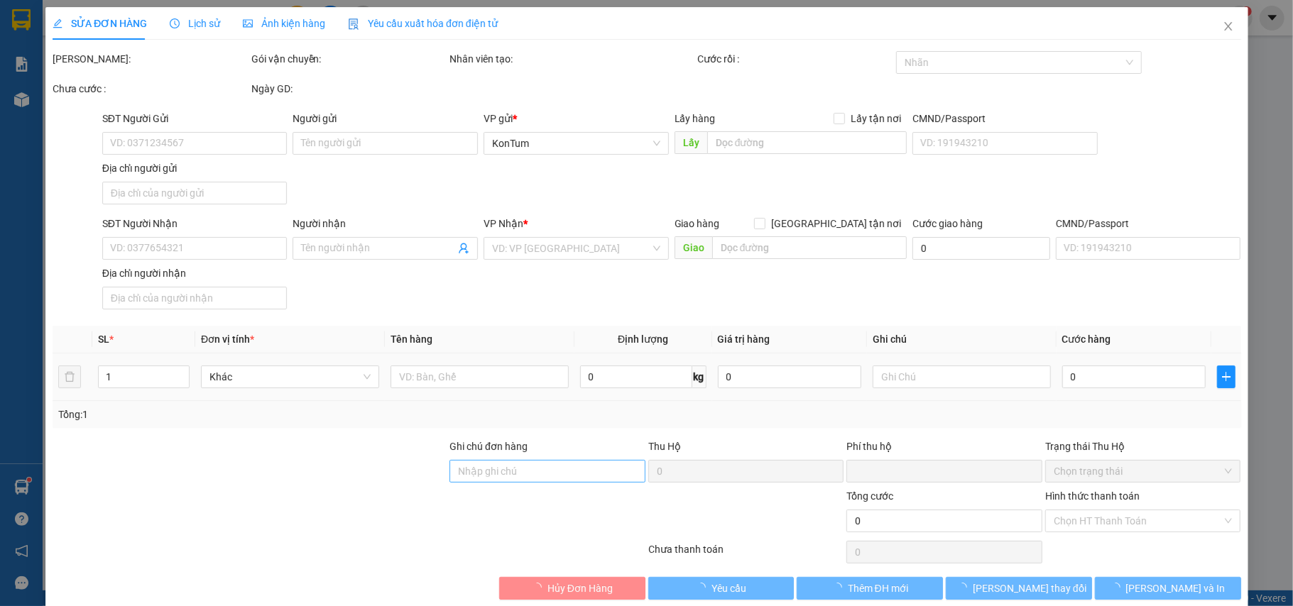
type input "40.000"
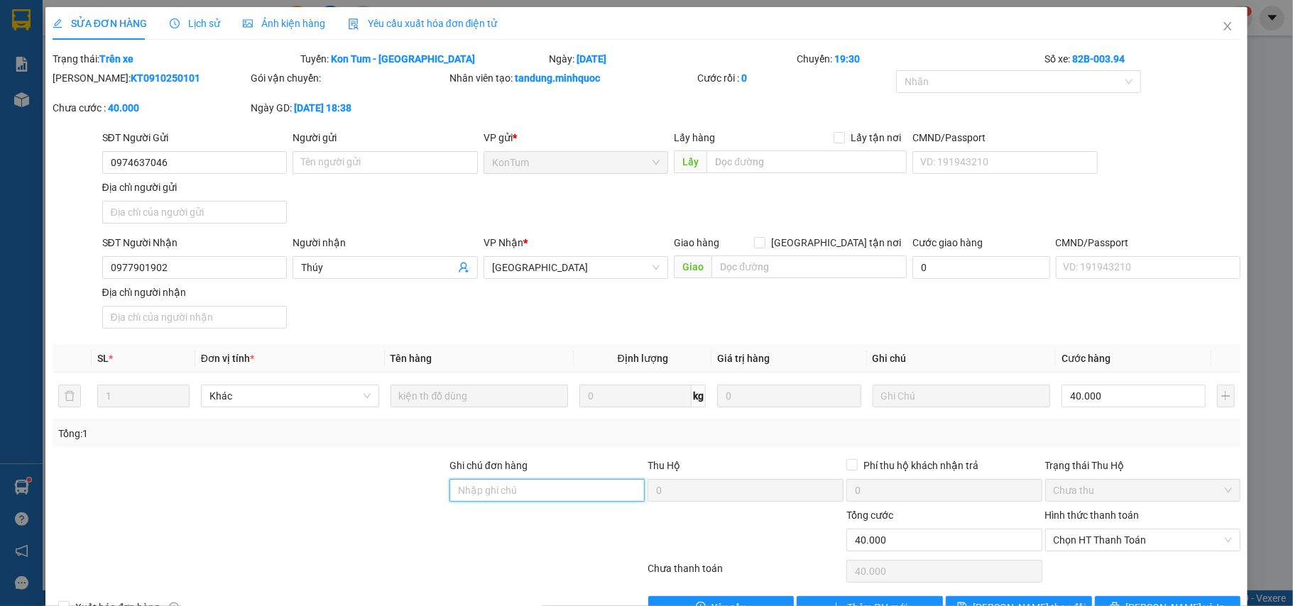
click at [486, 496] on input "Ghi chú đơn hàng" at bounding box center [547, 490] width 196 height 23
click at [1130, 541] on span "Chọn HT Thanh Toán" at bounding box center [1142, 540] width 179 height 21
type input "sổ kho 11/10"
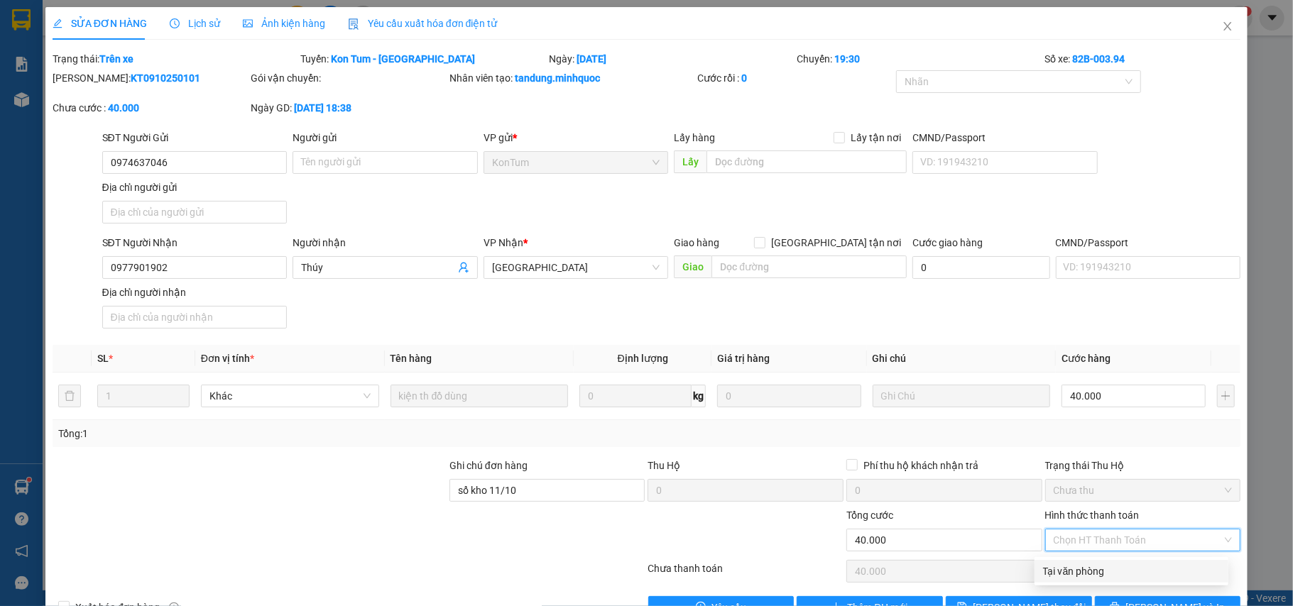
click at [1103, 575] on div "Tại văn phòng" at bounding box center [1131, 572] width 177 height 16
type input "0"
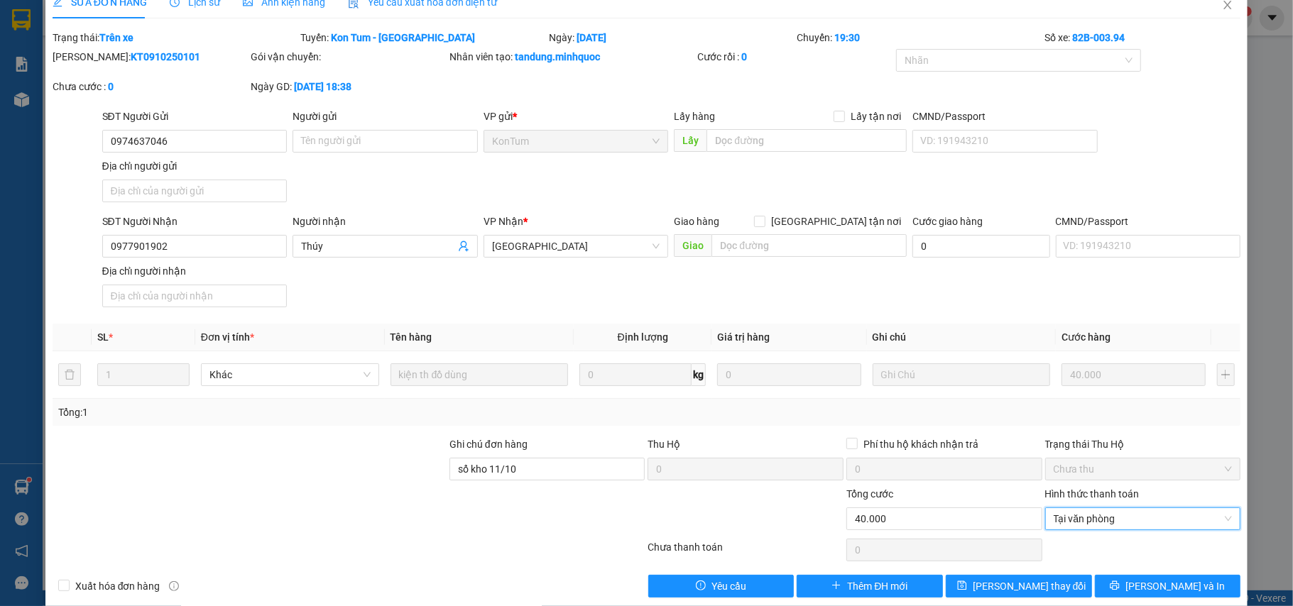
scroll to position [43, 0]
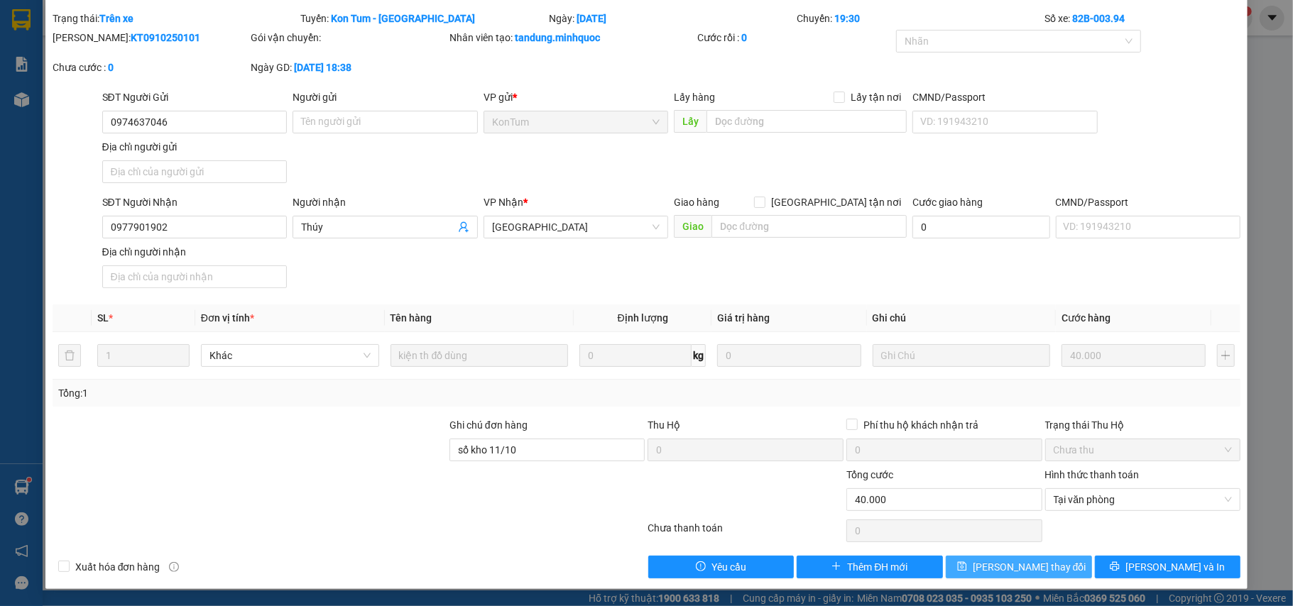
click at [1029, 572] on span "Lưu thay đổi" at bounding box center [1030, 567] width 114 height 16
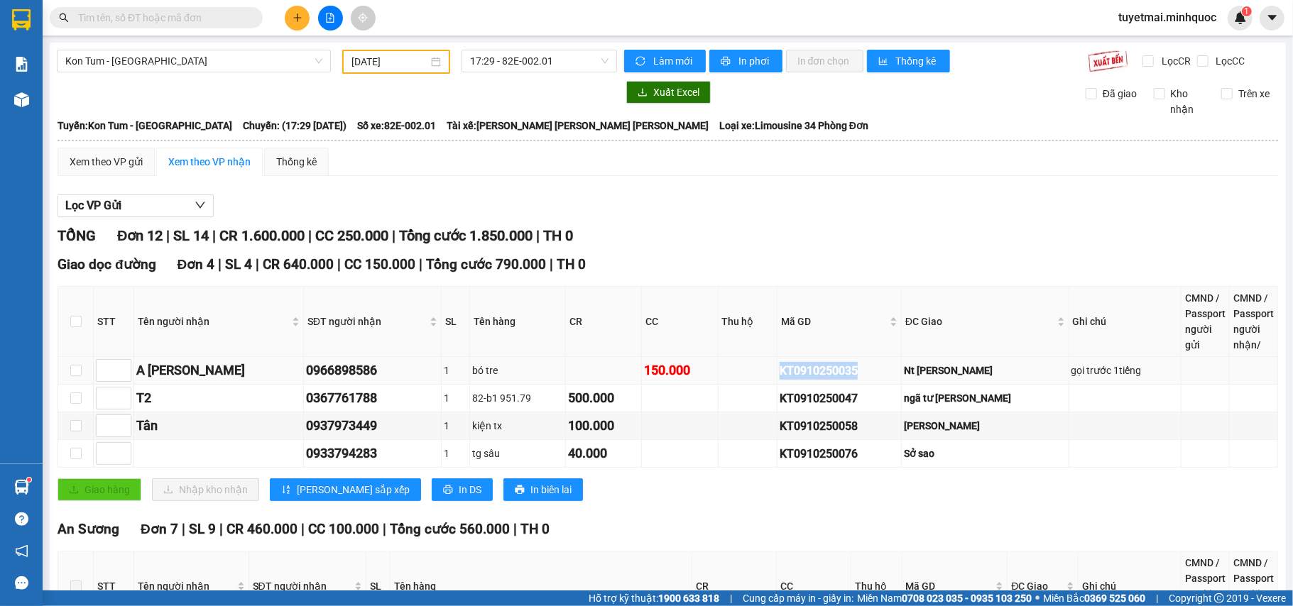
drag, startPoint x: 900, startPoint y: 373, endPoint x: 794, endPoint y: 373, distance: 106.5
click at [794, 373] on td "KT0910250035" at bounding box center [839, 371] width 124 height 28
copy div "KT0910250035"
click at [672, 69] on button "Làm mới" at bounding box center [665, 61] width 82 height 23
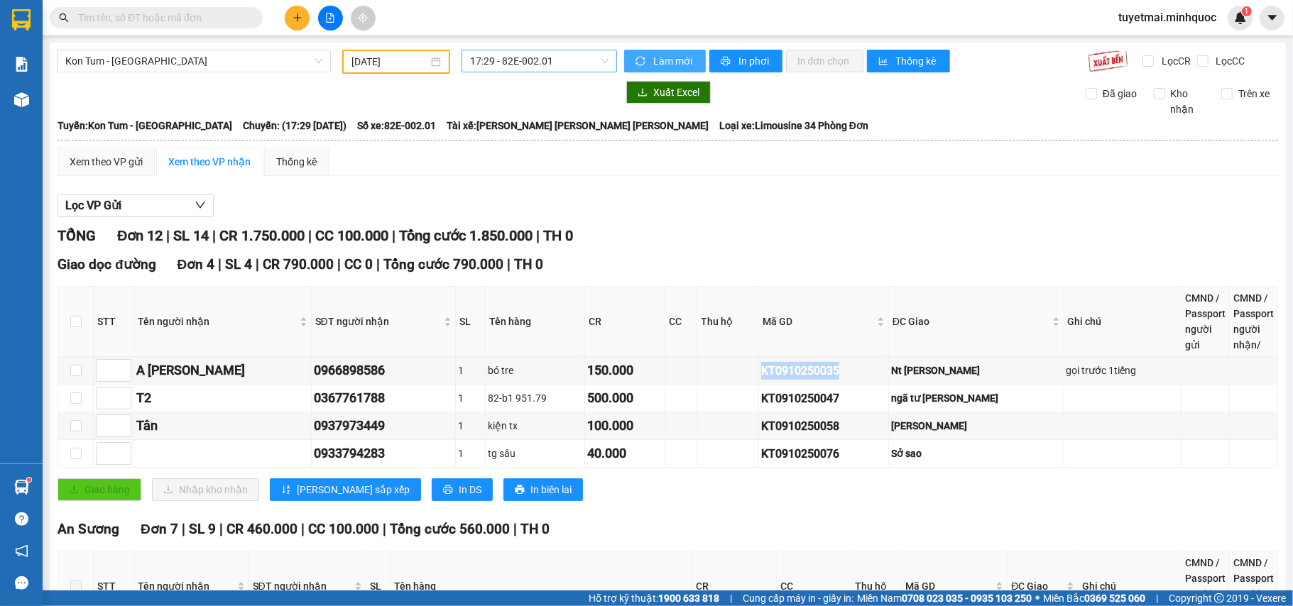
click at [532, 71] on div "17:29 - 82E-002.01" at bounding box center [538, 61] width 155 height 23
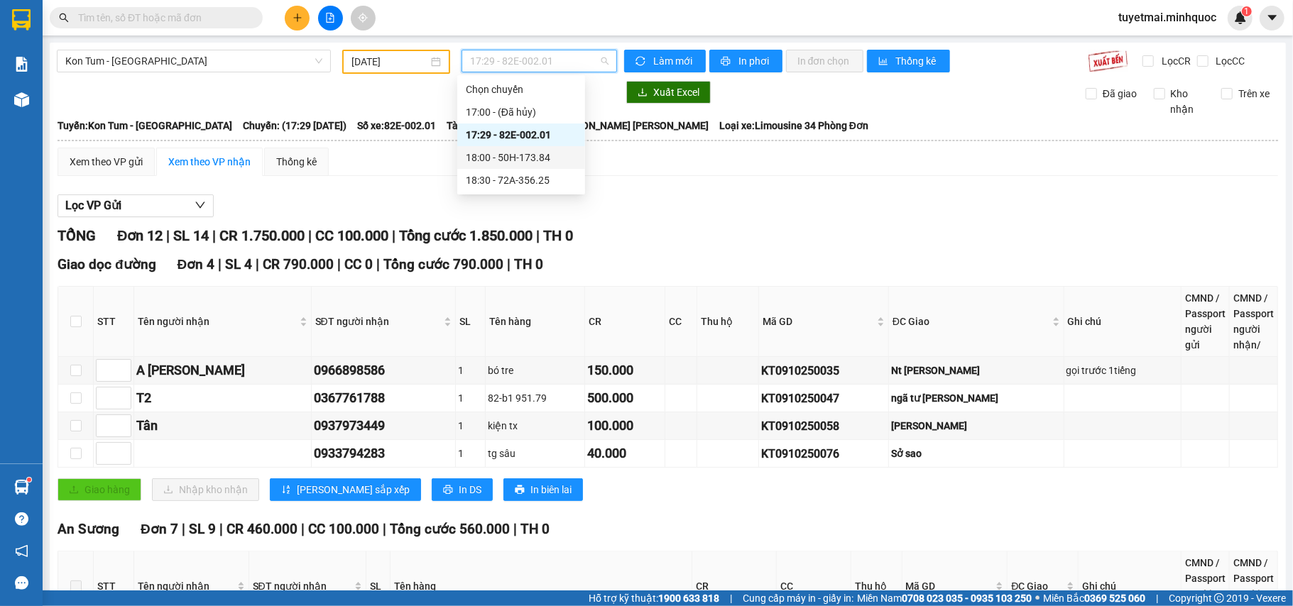
click at [540, 152] on div "18:00 - 50H-173.84" at bounding box center [521, 158] width 111 height 16
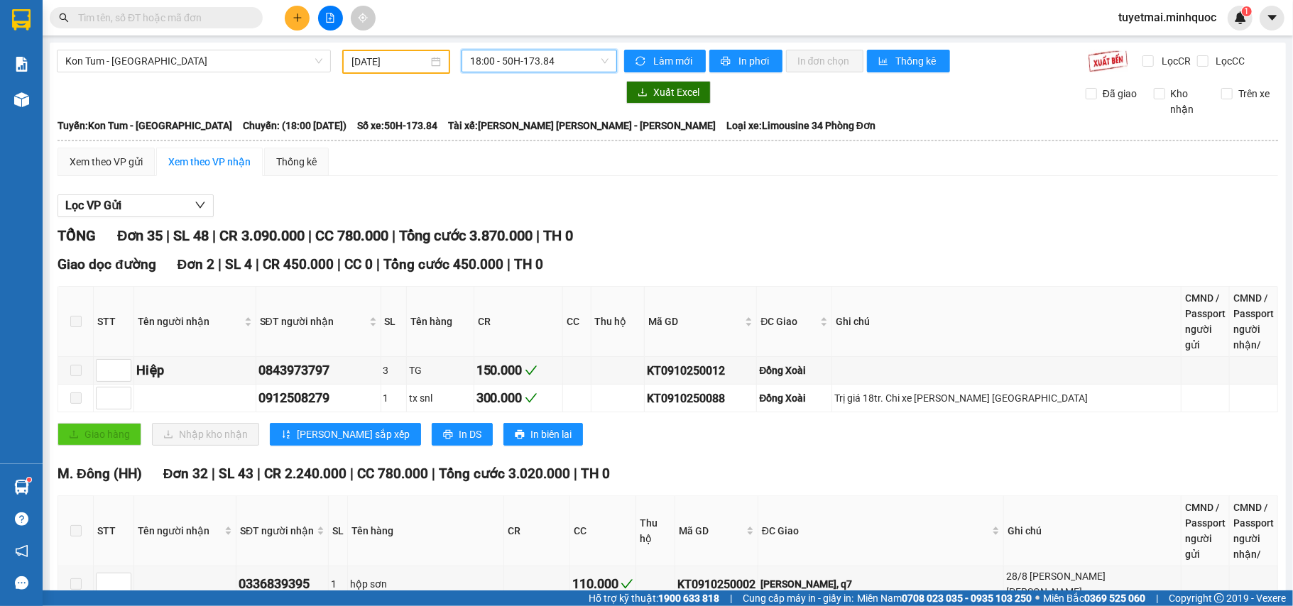
click at [548, 60] on span "18:00 - 50H-173.84" at bounding box center [539, 60] width 138 height 21
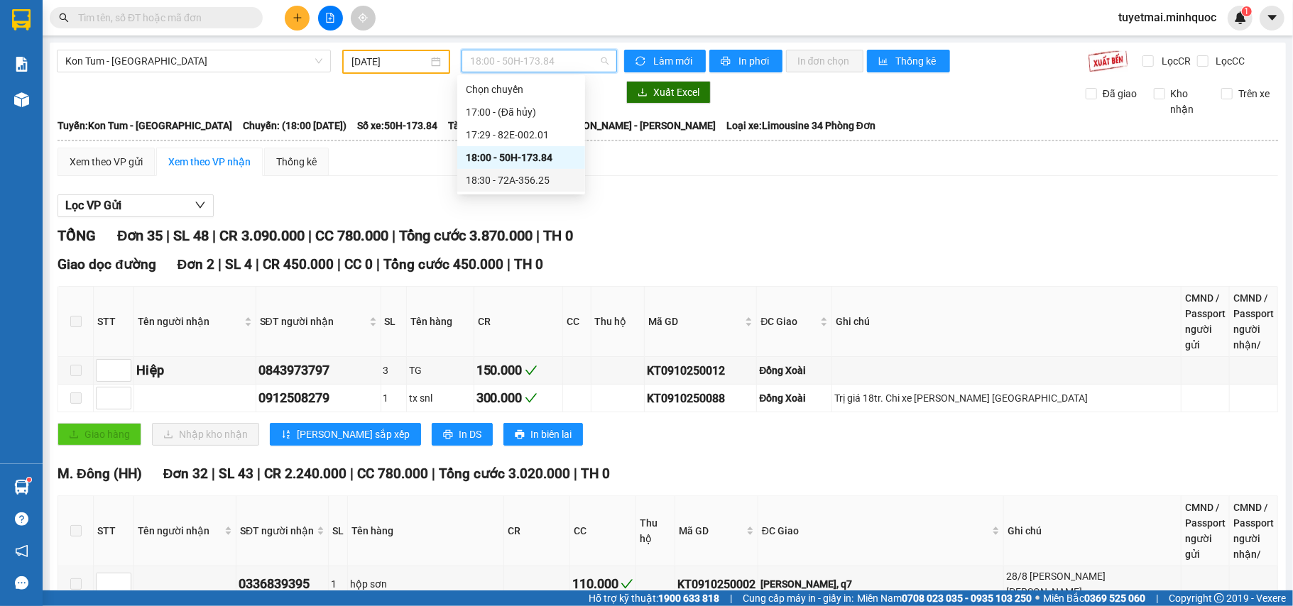
click at [531, 185] on div "18:30 - 72A-356.25" at bounding box center [521, 181] width 111 height 16
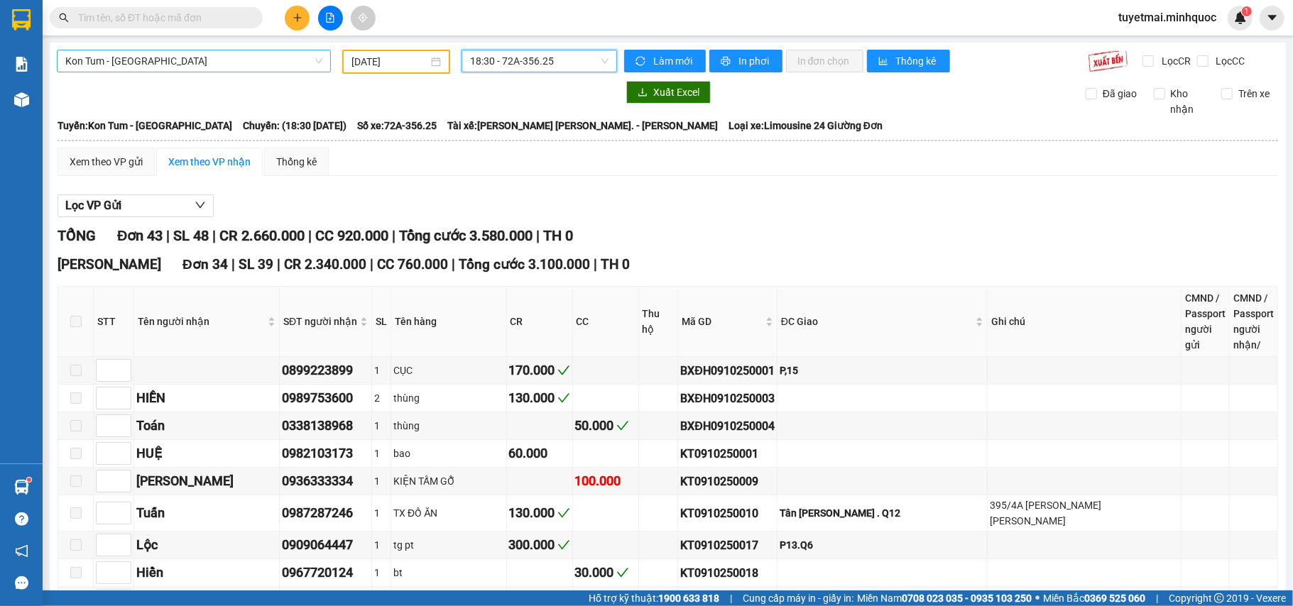
click at [242, 62] on span "Kon Tum - Sài Gòn" at bounding box center [193, 60] width 257 height 21
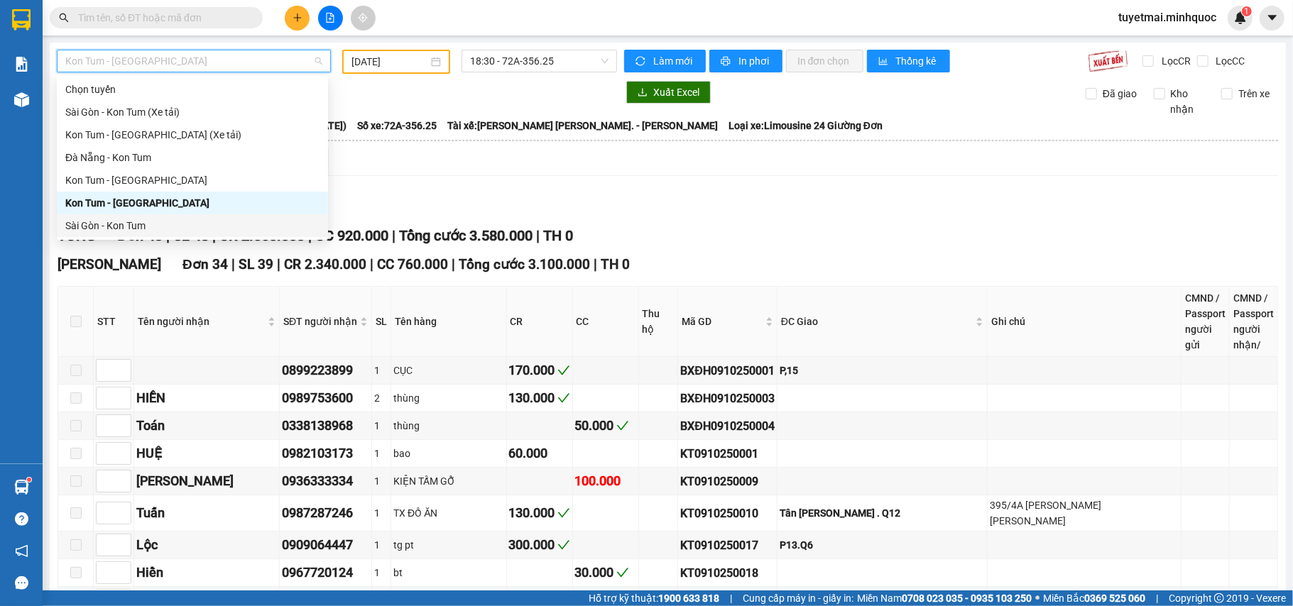
click at [137, 223] on div "Sài Gòn - Kon Tum" at bounding box center [192, 226] width 254 height 16
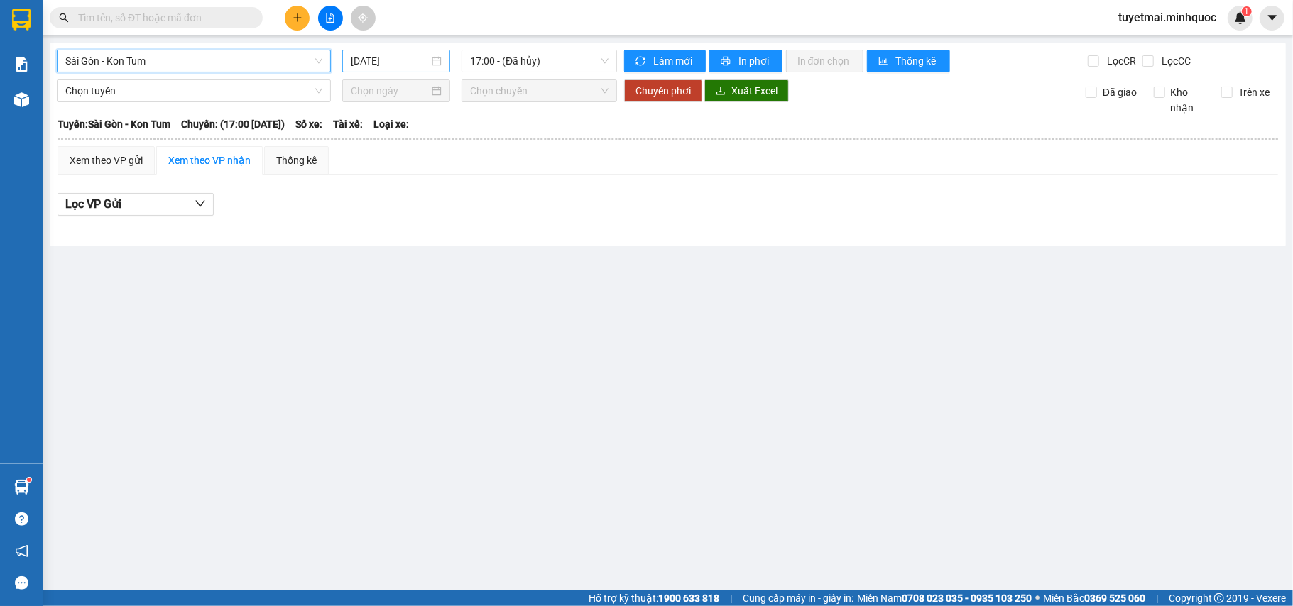
click at [378, 57] on input "11/10/2025" at bounding box center [390, 61] width 78 height 16
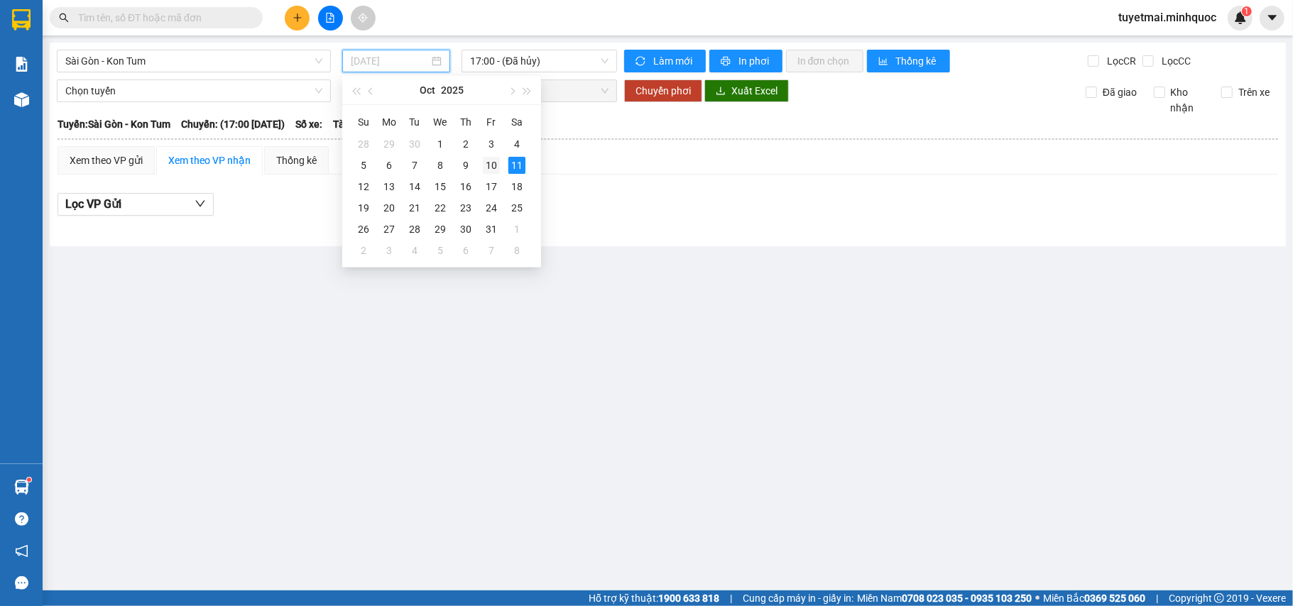
click at [486, 165] on div "10" at bounding box center [491, 165] width 17 height 17
type input "[DATE]"
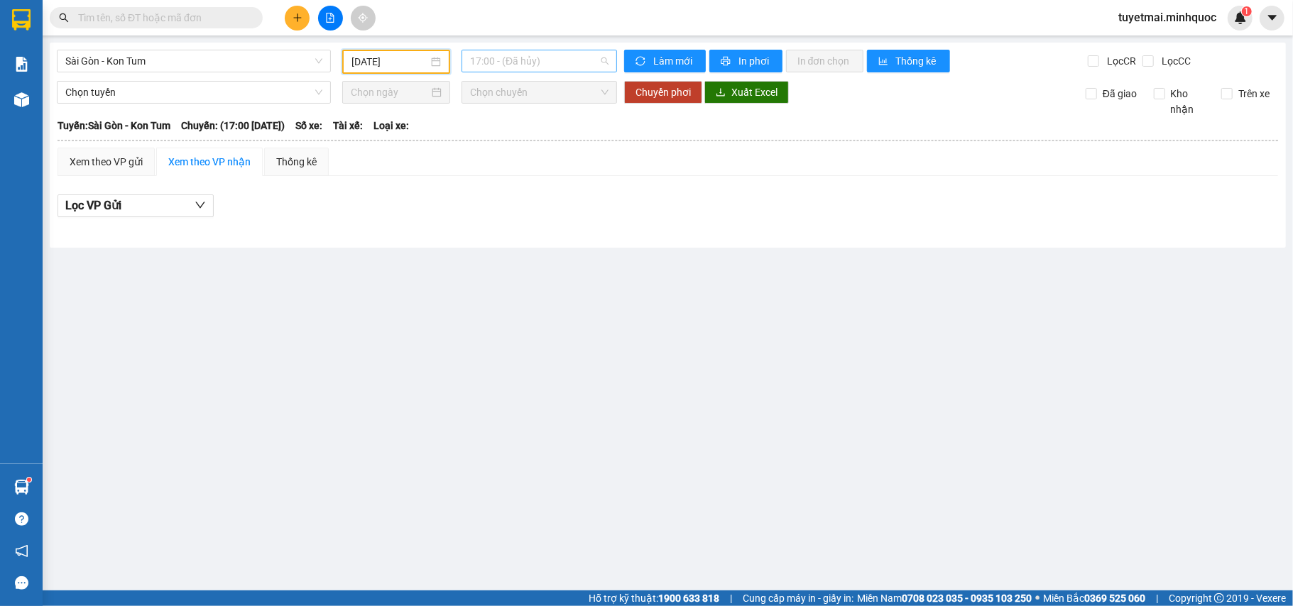
click at [520, 68] on span "17:00 - (Đã hủy)" at bounding box center [539, 60] width 138 height 21
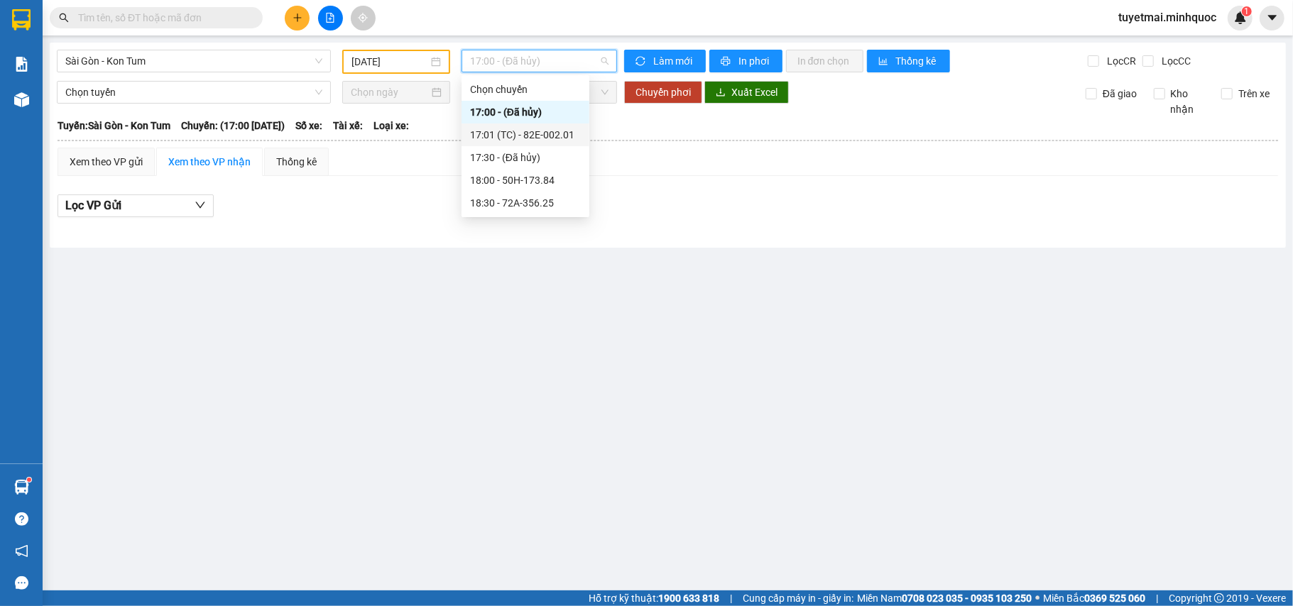
click at [540, 131] on div "17:01 (TC) - 82E-002.01" at bounding box center [525, 135] width 111 height 16
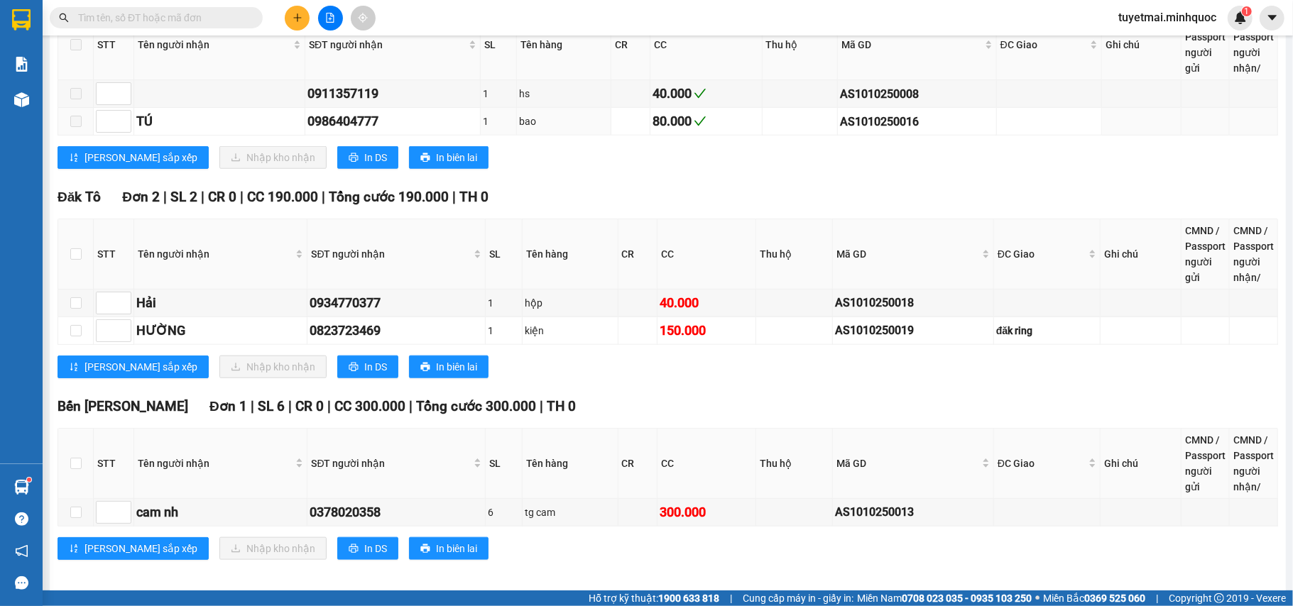
scroll to position [927, 0]
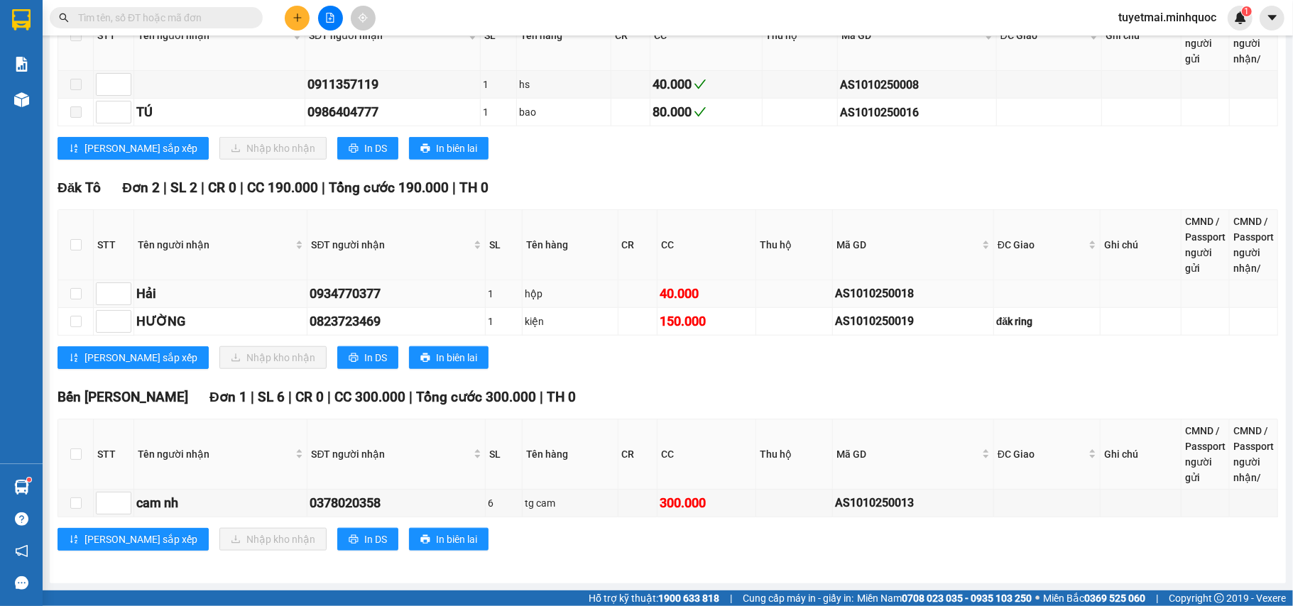
click at [960, 288] on div "AS1010250018" at bounding box center [913, 294] width 156 height 18
drag, startPoint x: 931, startPoint y: 288, endPoint x: 823, endPoint y: 288, distance: 107.9
click at [835, 288] on div "AS1010250018" at bounding box center [913, 294] width 156 height 18
copy div "AS1010250018"
drag, startPoint x: 915, startPoint y: 314, endPoint x: 790, endPoint y: 314, distance: 124.9
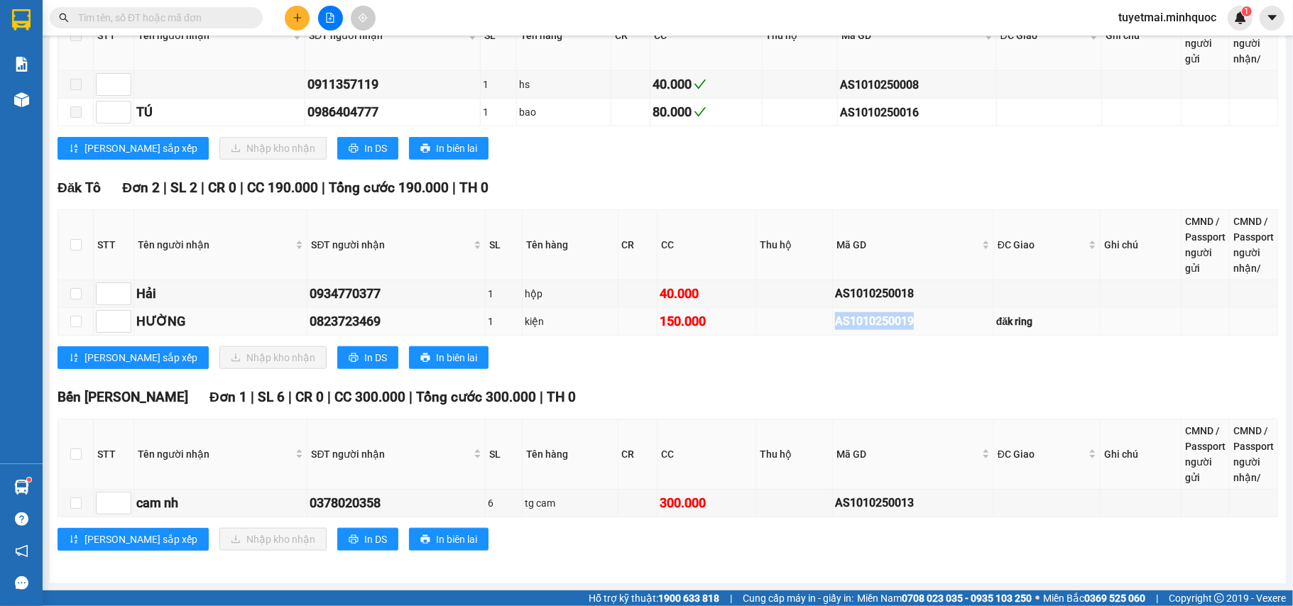
click at [790, 314] on tr "HƯỜNG 0823723469 1 kiện 150.000 AS1010250019 đăk ring" at bounding box center [668, 322] width 1220 height 28
copy div "AS1010250019"
drag, startPoint x: 938, startPoint y: 507, endPoint x: 777, endPoint y: 505, distance: 161.9
click at [777, 505] on tr "cam nh 0378020358 6 tg cam 300.000 AS1010250013" at bounding box center [668, 504] width 1220 height 28
copy div "AS1010250013"
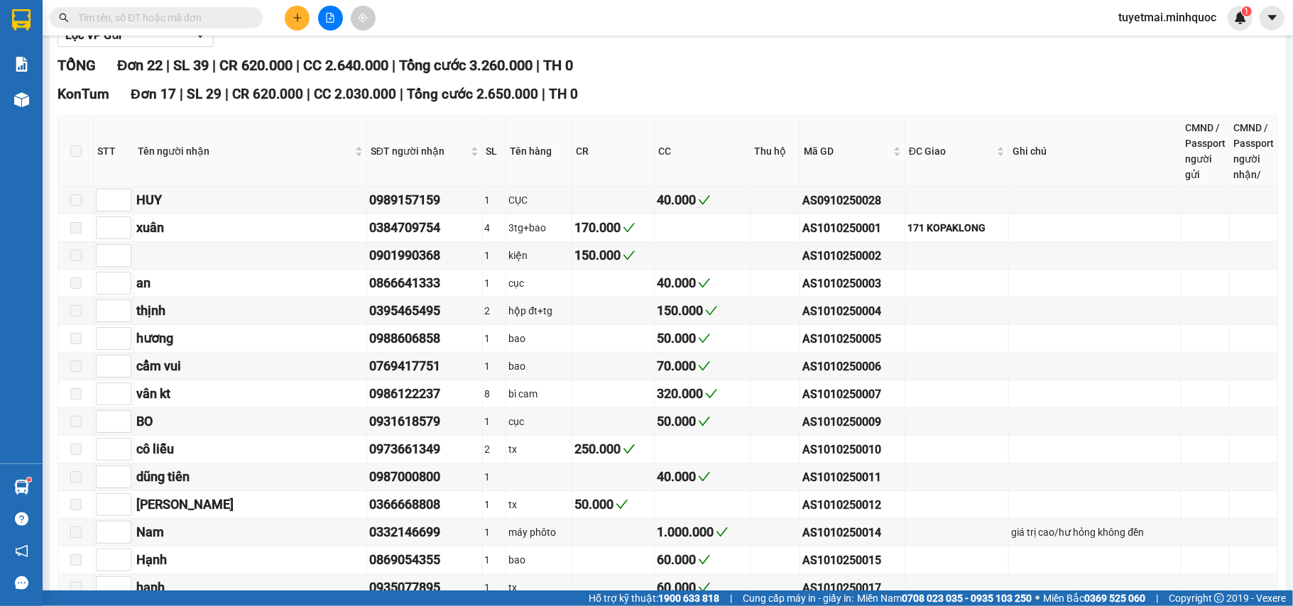
scroll to position [0, 0]
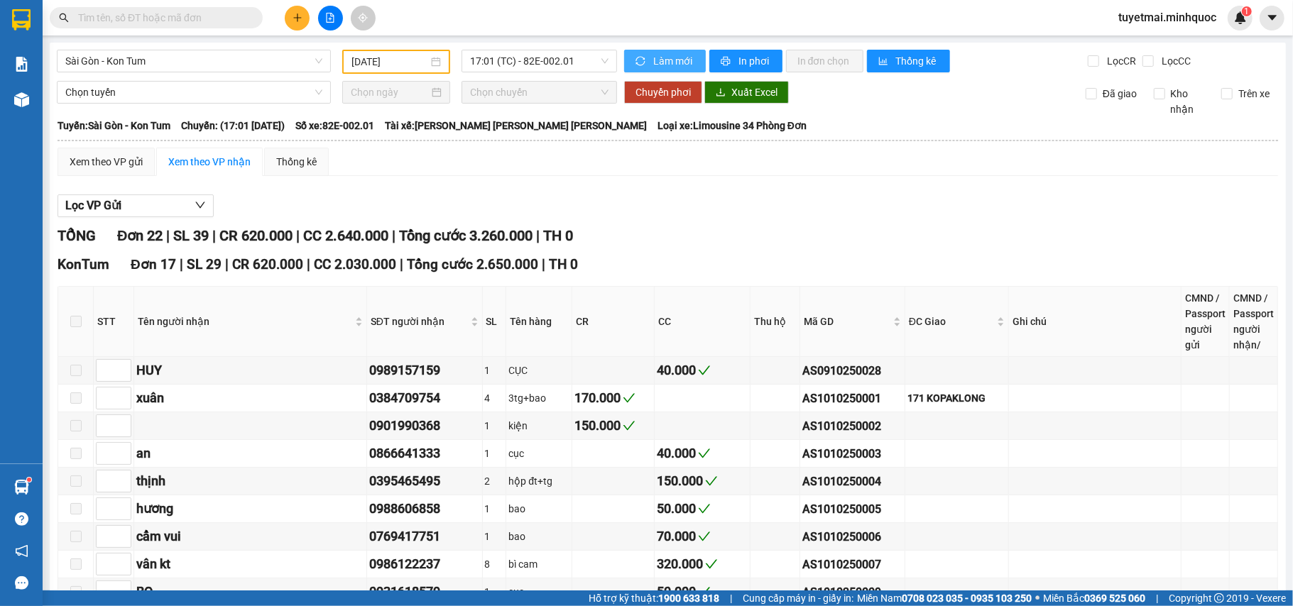
click at [647, 69] on button "Làm mới" at bounding box center [665, 61] width 82 height 23
click at [543, 67] on span "17:01 (TC) - 82E-002.01" at bounding box center [539, 60] width 138 height 21
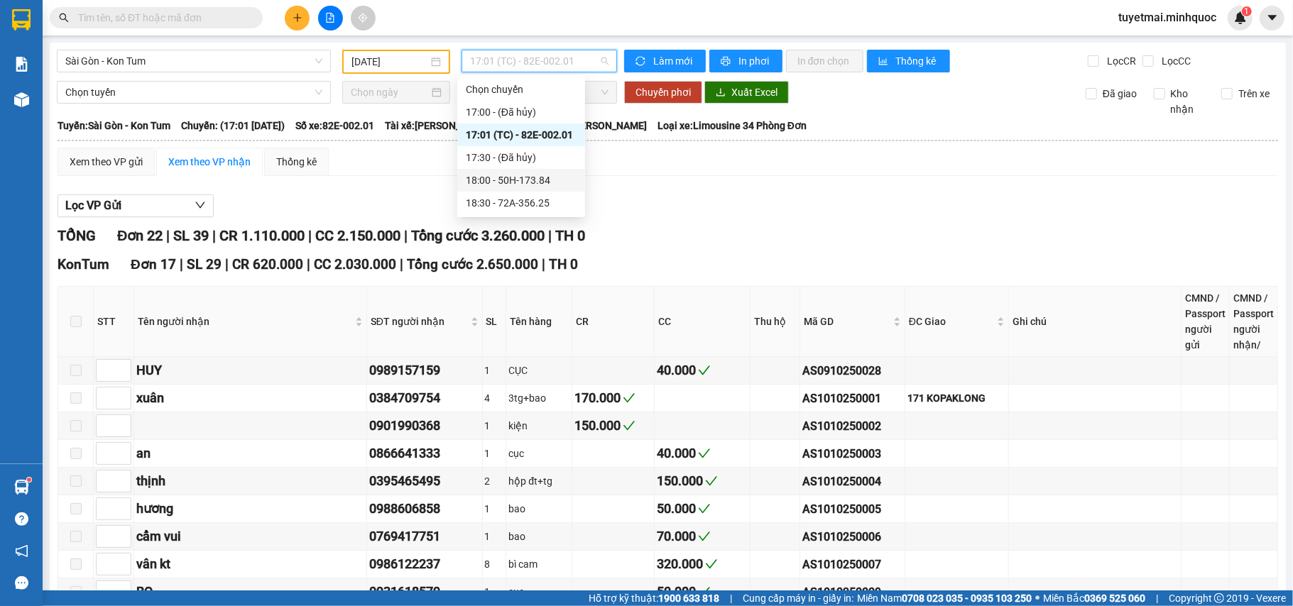
click at [542, 175] on div "18:00 - 50H-173.84" at bounding box center [521, 181] width 111 height 16
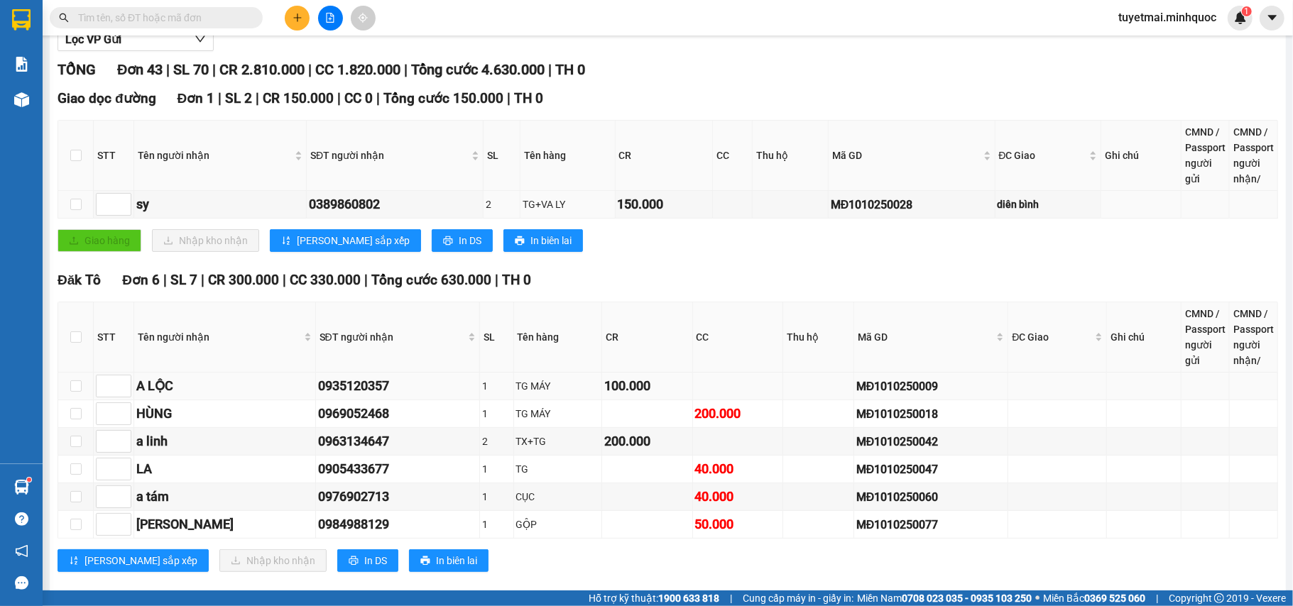
scroll to position [258, 0]
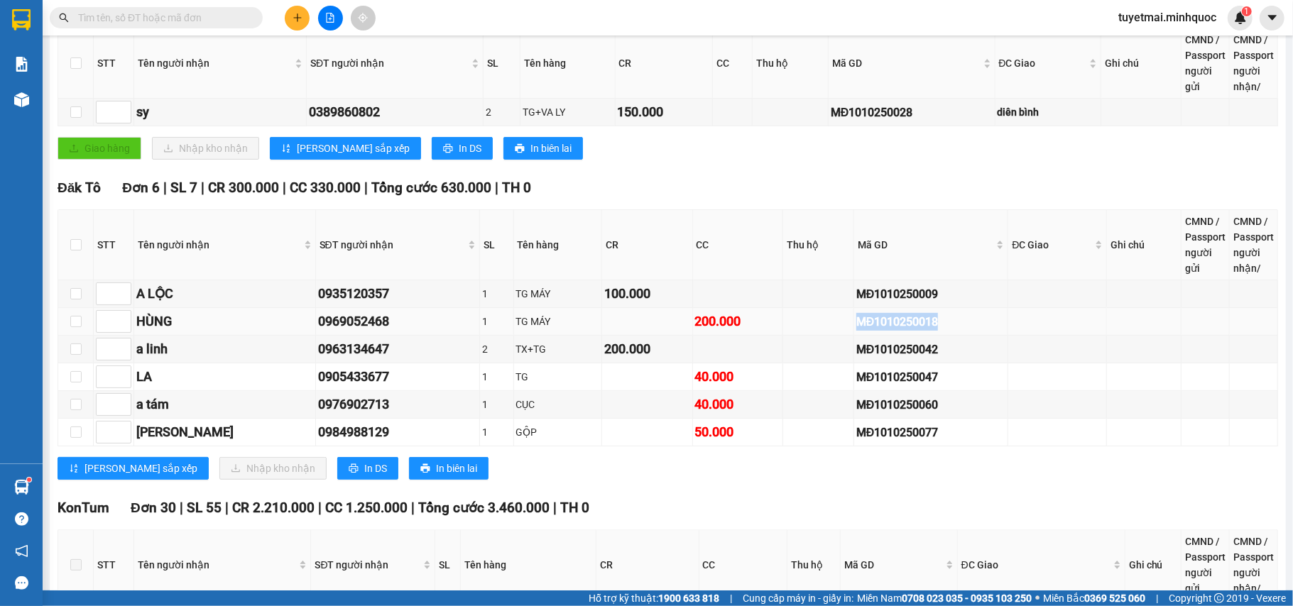
drag, startPoint x: 960, startPoint y: 315, endPoint x: 816, endPoint y: 327, distance: 144.6
click at [816, 327] on tr "HÙNG 0969052468 1 TG MÁY 200.000 MĐ1010250018" at bounding box center [668, 322] width 1220 height 28
copy div "MĐ1010250018"
drag, startPoint x: 943, startPoint y: 387, endPoint x: 801, endPoint y: 371, distance: 142.2
click at [801, 371] on tr "LA 0905433677 1 TG 40.000 MĐ1010250047" at bounding box center [668, 377] width 1220 height 28
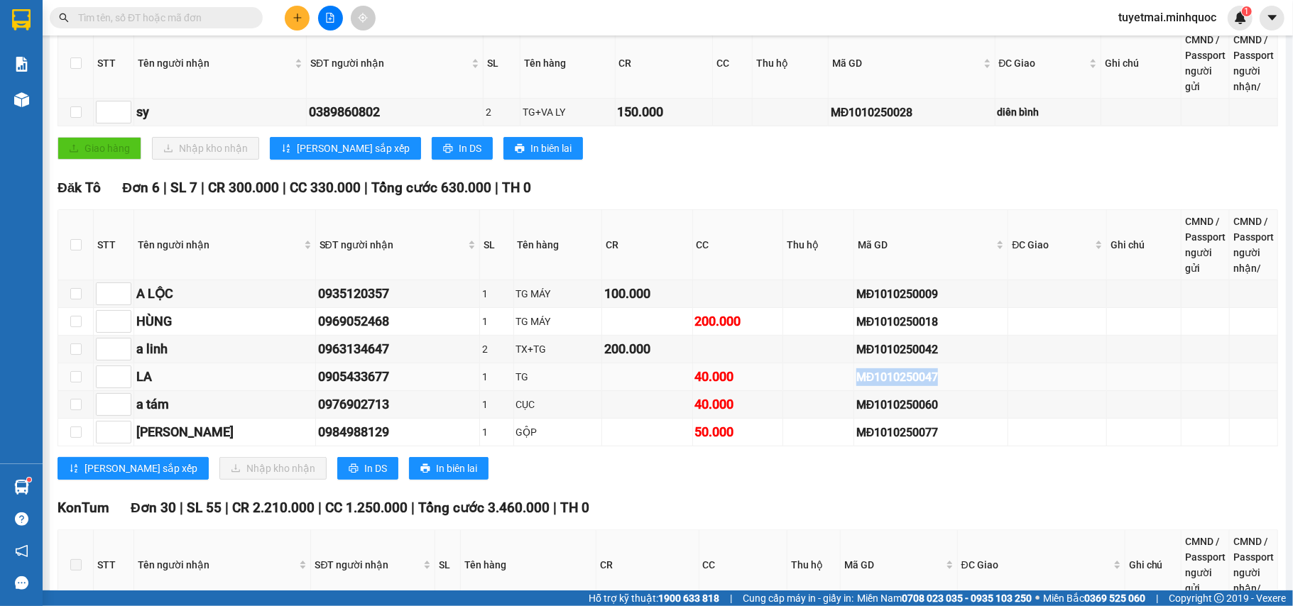
copy div "MĐ1010250047"
drag, startPoint x: 952, startPoint y: 402, endPoint x: 777, endPoint y: 405, distance: 175.4
click at [777, 405] on tr "a tám 0976902713 1 CỤC 40.000 MĐ1010250060" at bounding box center [668, 405] width 1220 height 28
copy div "MĐ1010250060"
drag, startPoint x: 879, startPoint y: 439, endPoint x: 789, endPoint y: 441, distance: 89.5
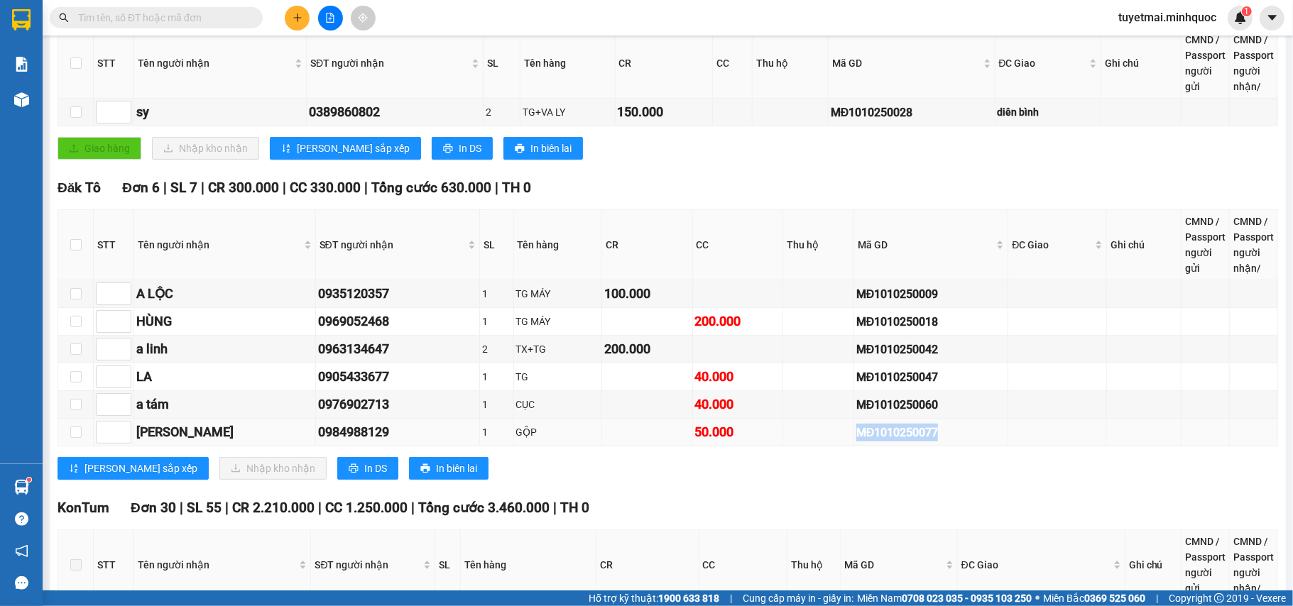
click at [789, 441] on tr "huy lam 0984988129 1 GỘP 50.000 MĐ1010250077" at bounding box center [668, 433] width 1220 height 28
copy div "MĐ1010250077"
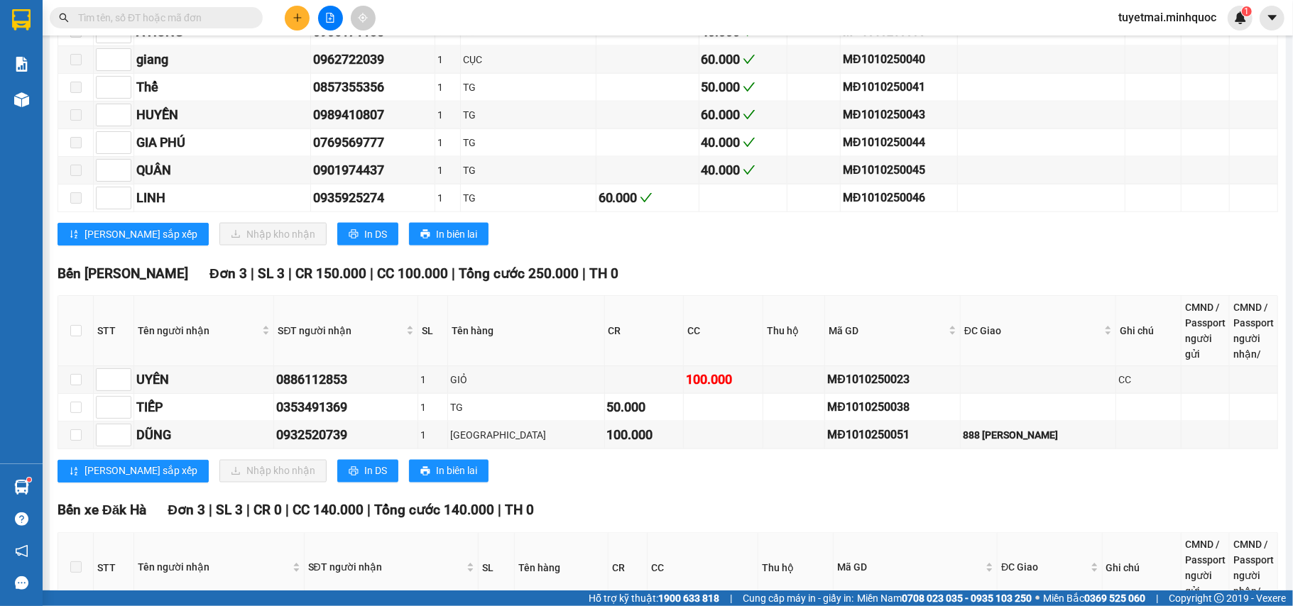
scroll to position [1678, 0]
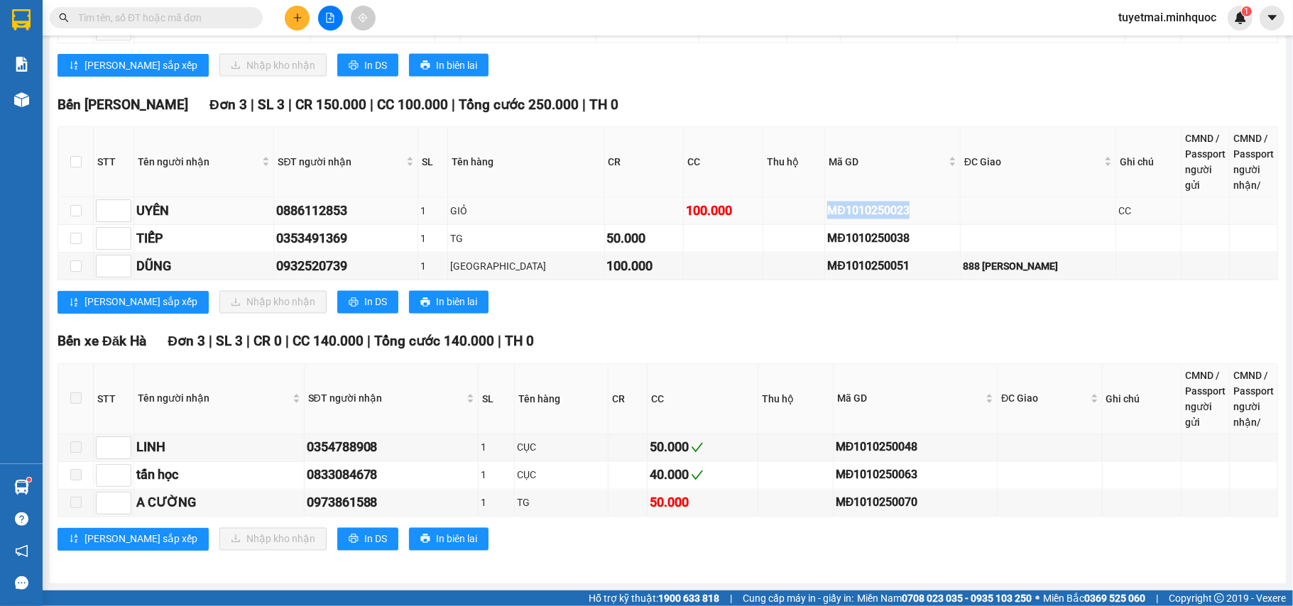
drag, startPoint x: 912, startPoint y: 202, endPoint x: 771, endPoint y: 202, distance: 140.6
click at [771, 202] on tr "UYÊN 0886112853 1 GIỎ 100.000 MĐ1010250023 CC" at bounding box center [668, 211] width 1220 height 28
copy div "MĐ1010250023"
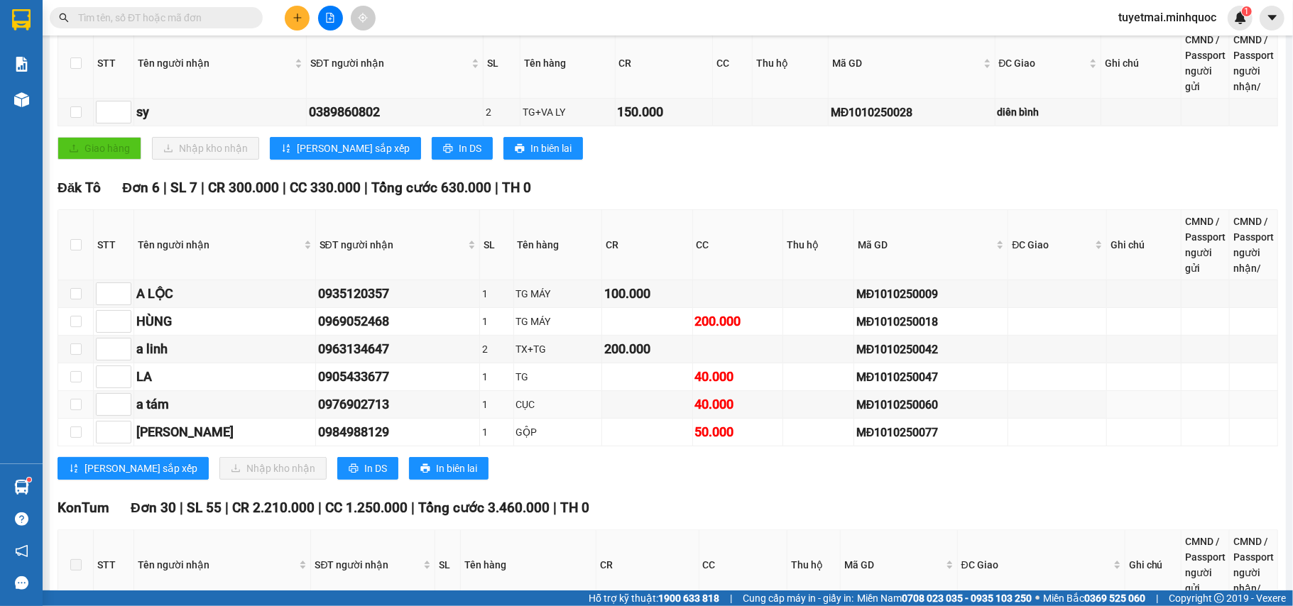
scroll to position [0, 0]
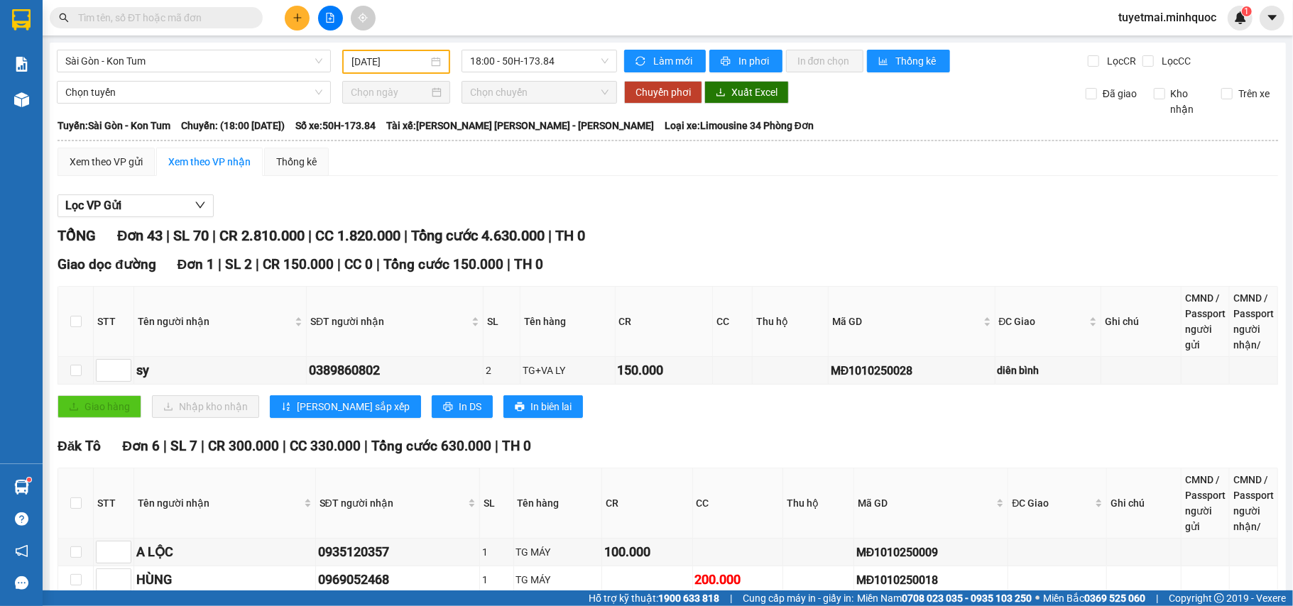
click at [659, 62] on span "Làm mới" at bounding box center [673, 61] width 41 height 16
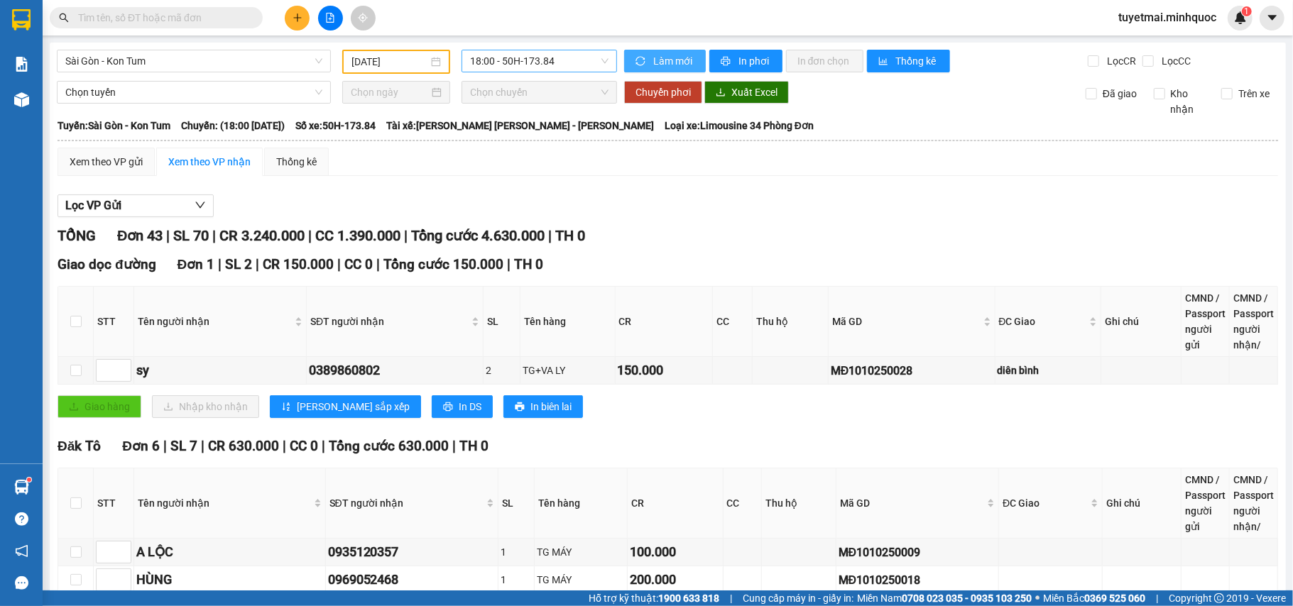
click at [523, 67] on span "18:00 - 50H-173.84" at bounding box center [539, 60] width 138 height 21
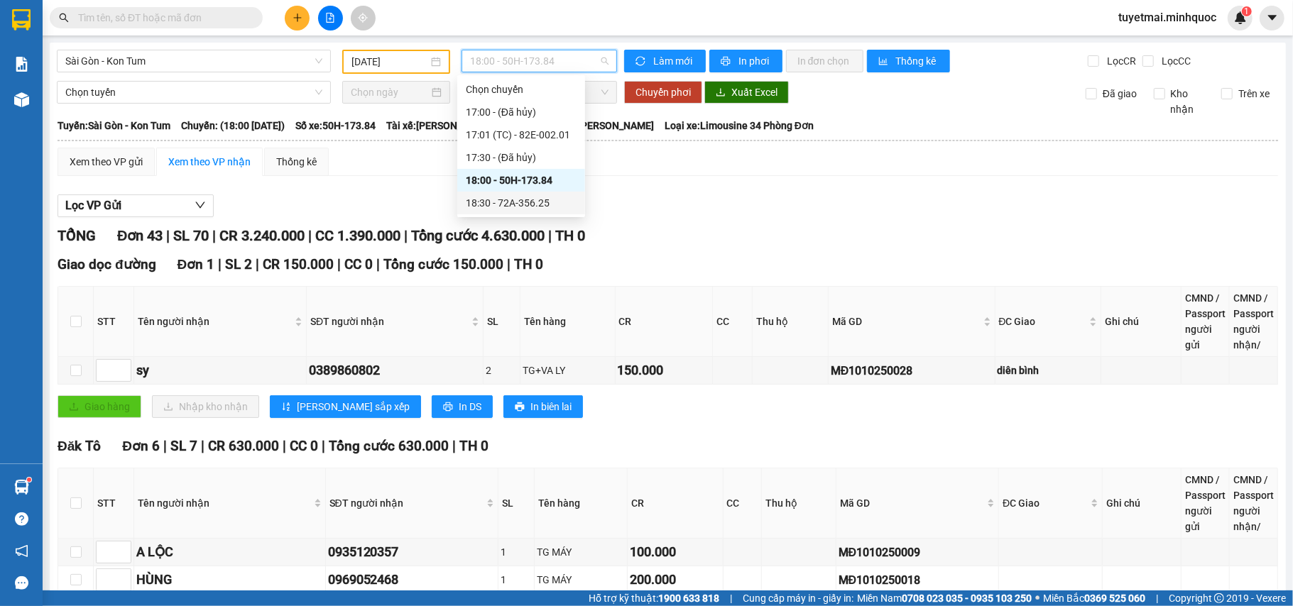
click at [545, 200] on div "18:30 - 72A-356.25" at bounding box center [521, 203] width 111 height 16
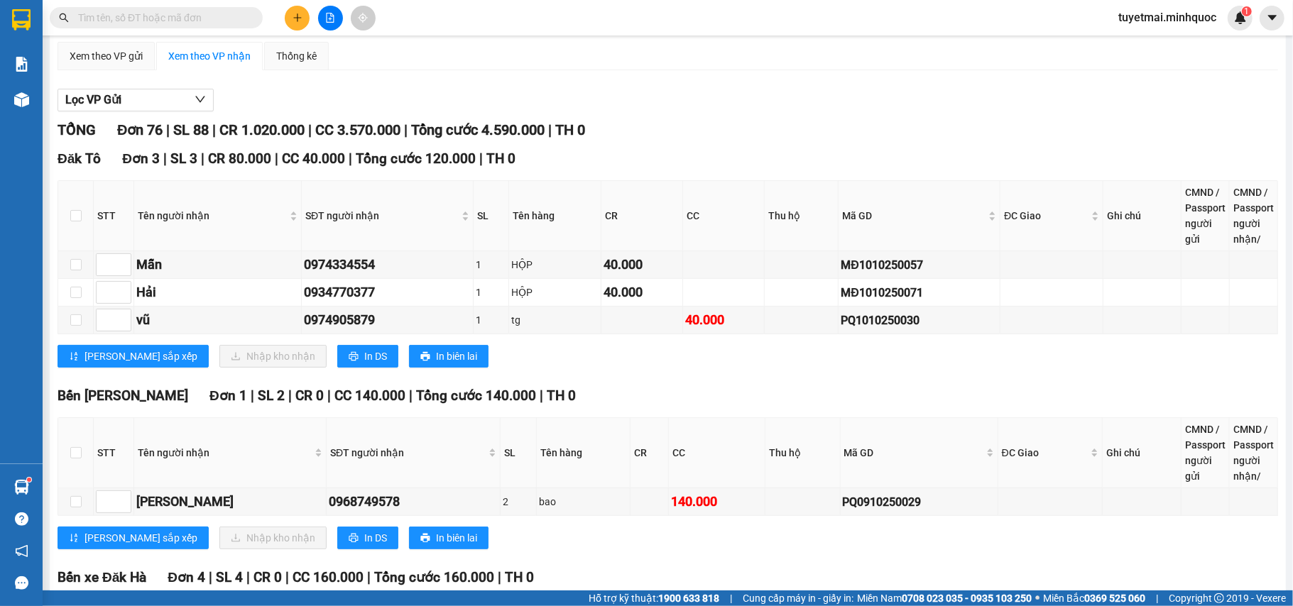
scroll to position [189, 0]
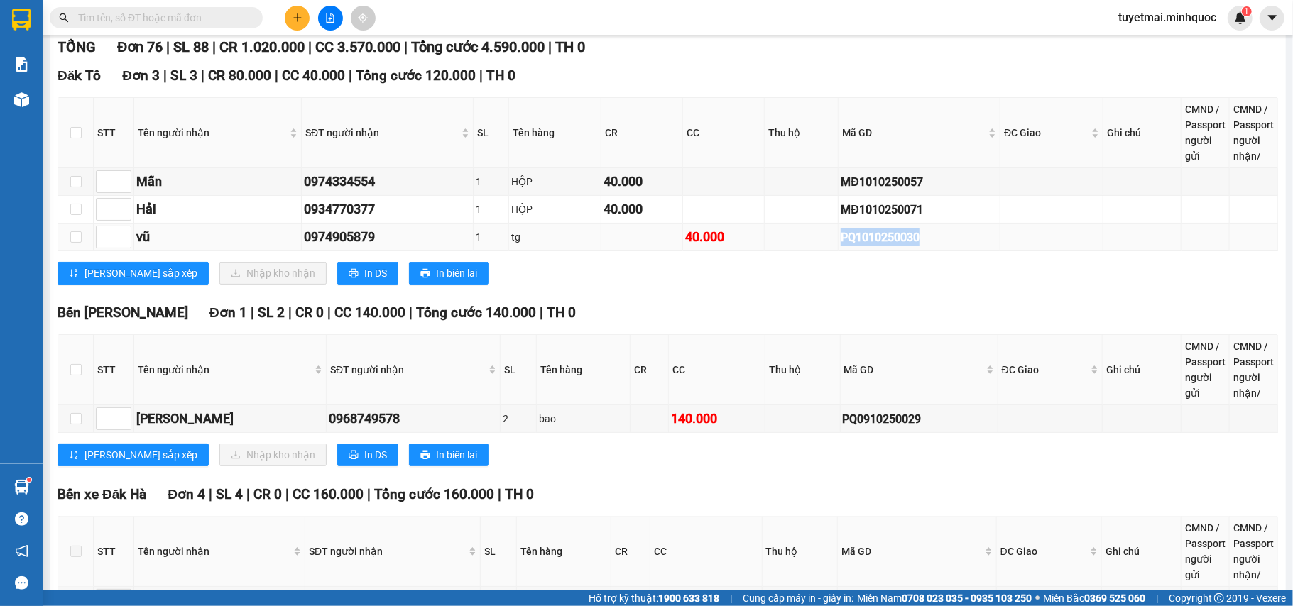
drag, startPoint x: 960, startPoint y: 244, endPoint x: 812, endPoint y: 237, distance: 147.8
click at [812, 237] on tr "vũ 0974905879 1 tg 40.000 PQ1010250030" at bounding box center [668, 238] width 1220 height 28
copy div "PQ1010250030"
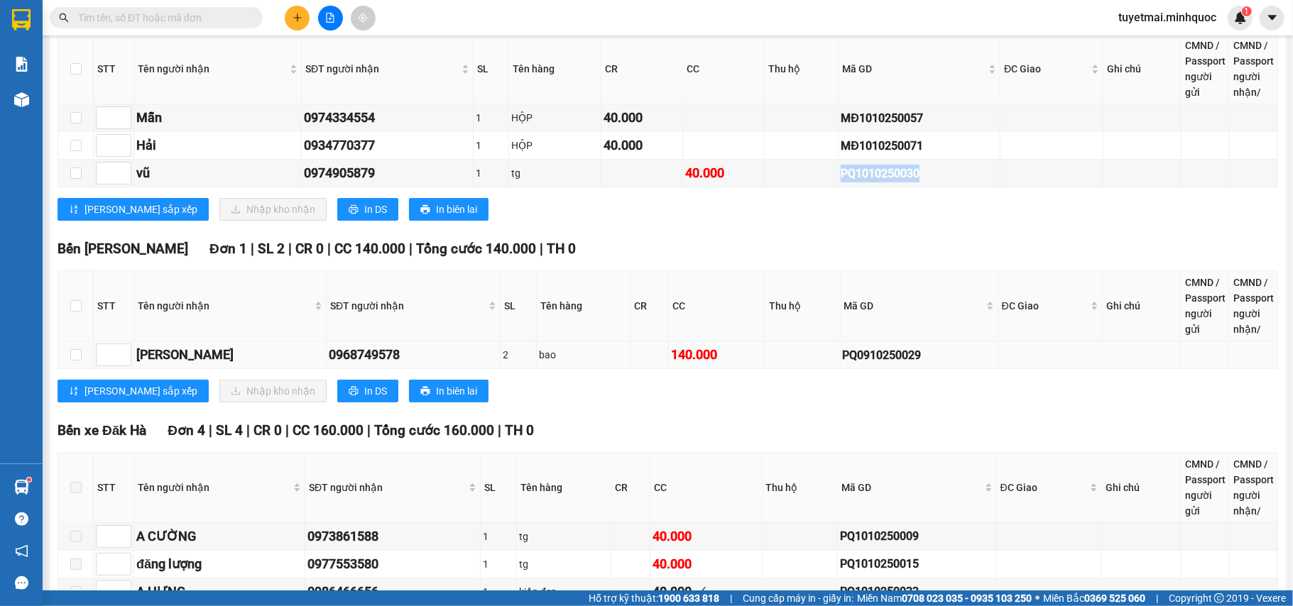
scroll to position [284, 0]
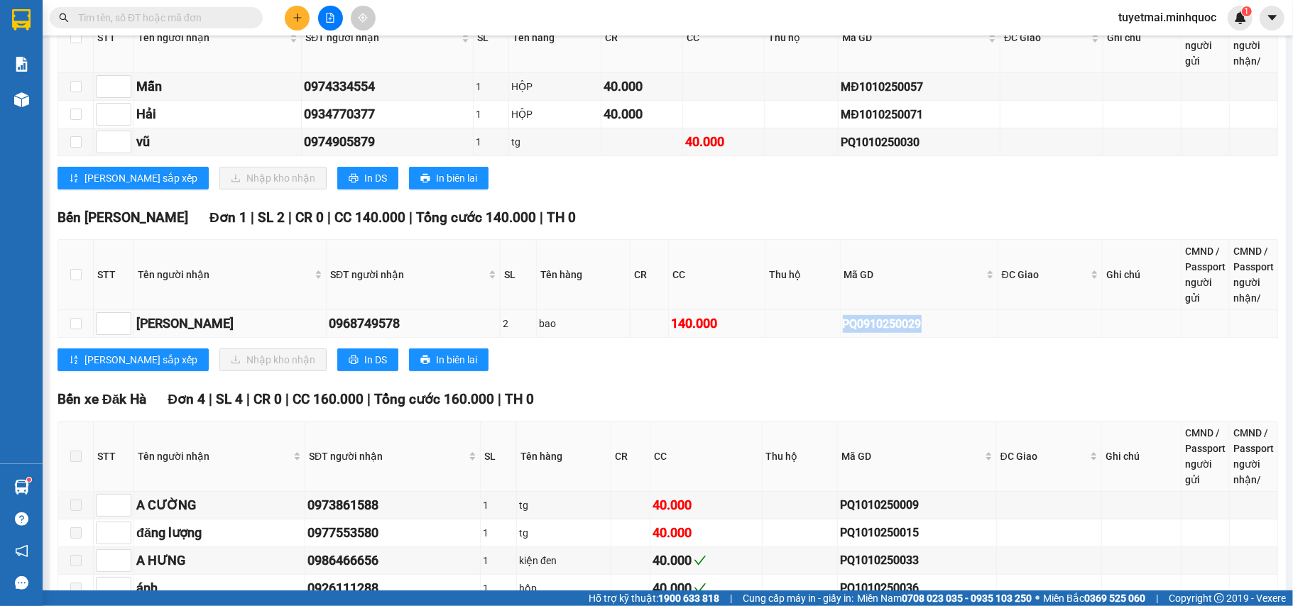
drag, startPoint x: 949, startPoint y: 325, endPoint x: 811, endPoint y: 331, distance: 138.5
click at [811, 331] on tr "anh dũng 0968749578 2 bao 140.000 PQ0910250029" at bounding box center [668, 324] width 1220 height 28
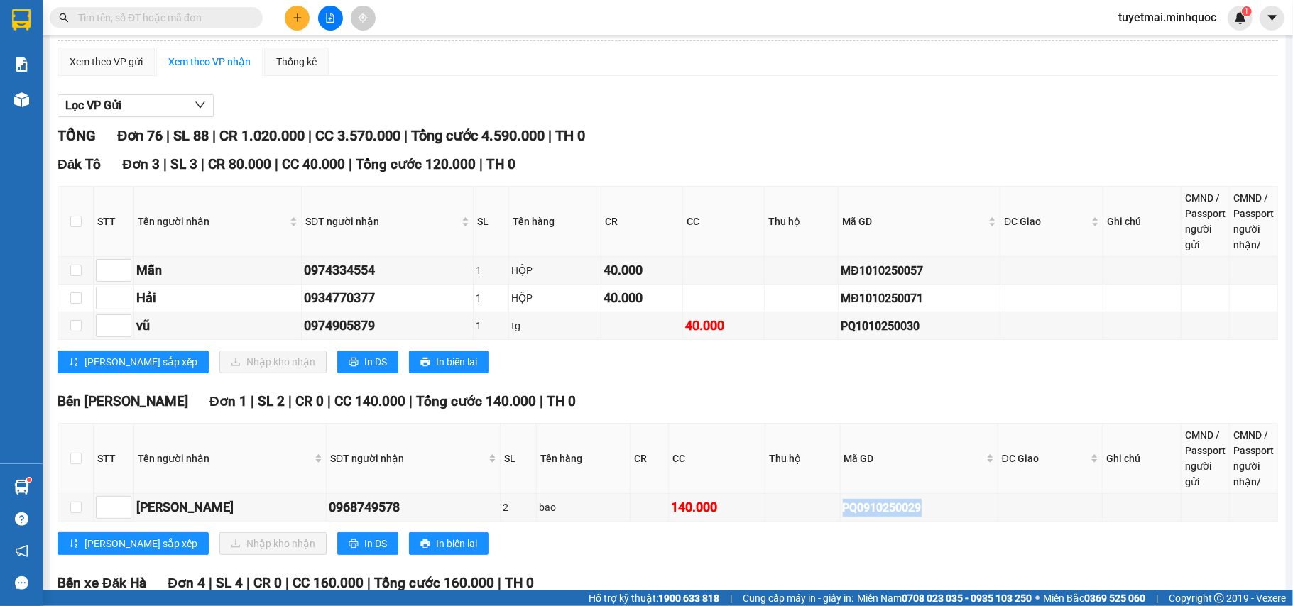
scroll to position [0, 0]
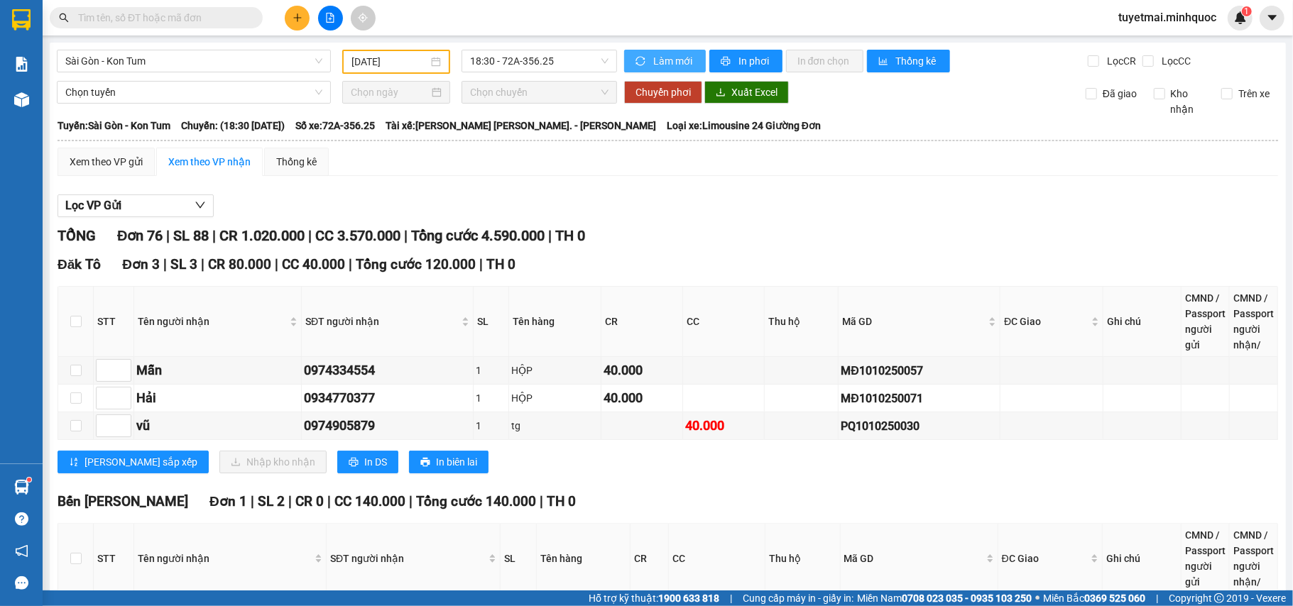
click at [630, 54] on button "Làm mới" at bounding box center [665, 61] width 82 height 23
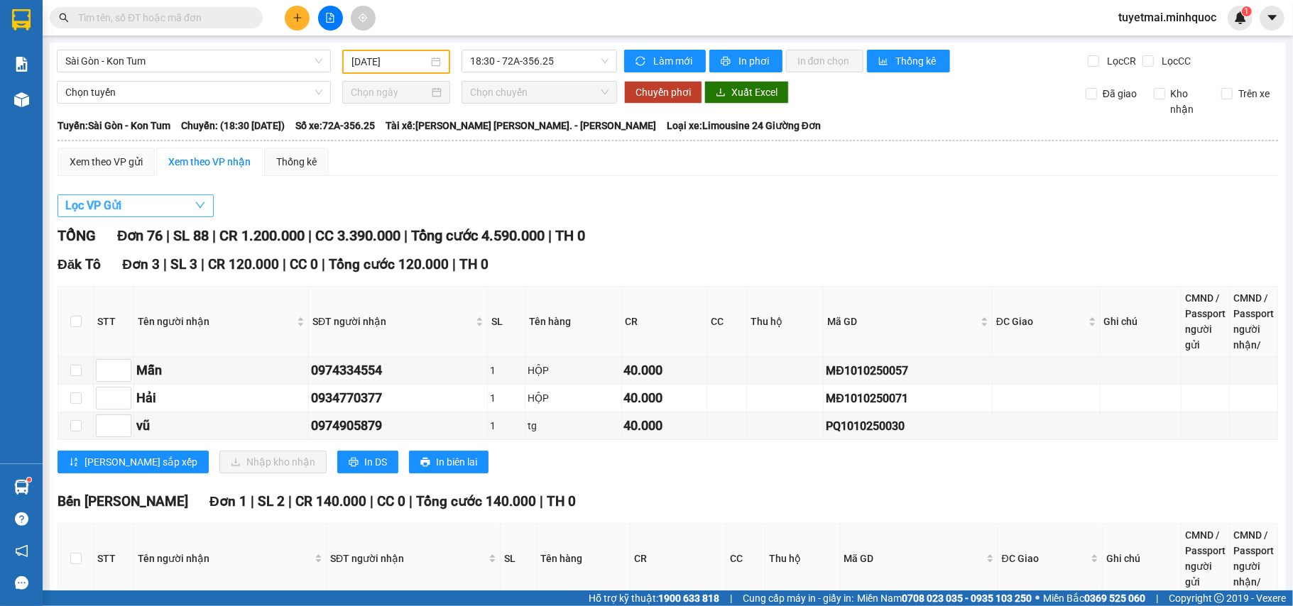
click at [131, 202] on button "Lọc VP Gửi" at bounding box center [136, 206] width 156 height 23
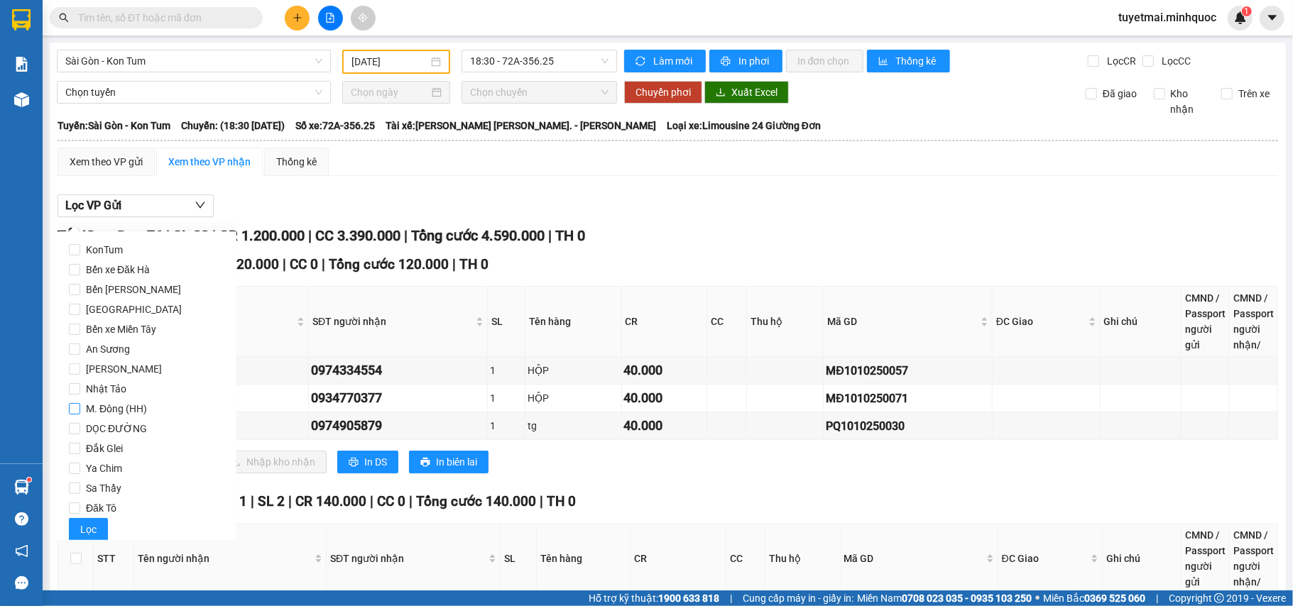
click at [122, 415] on span "M. Đông (HH)" at bounding box center [116, 409] width 72 height 20
click at [80, 415] on input "M. Đông (HH)" at bounding box center [74, 408] width 11 height 11
checkbox input "true"
click at [94, 527] on span "Lọc" at bounding box center [88, 530] width 16 height 16
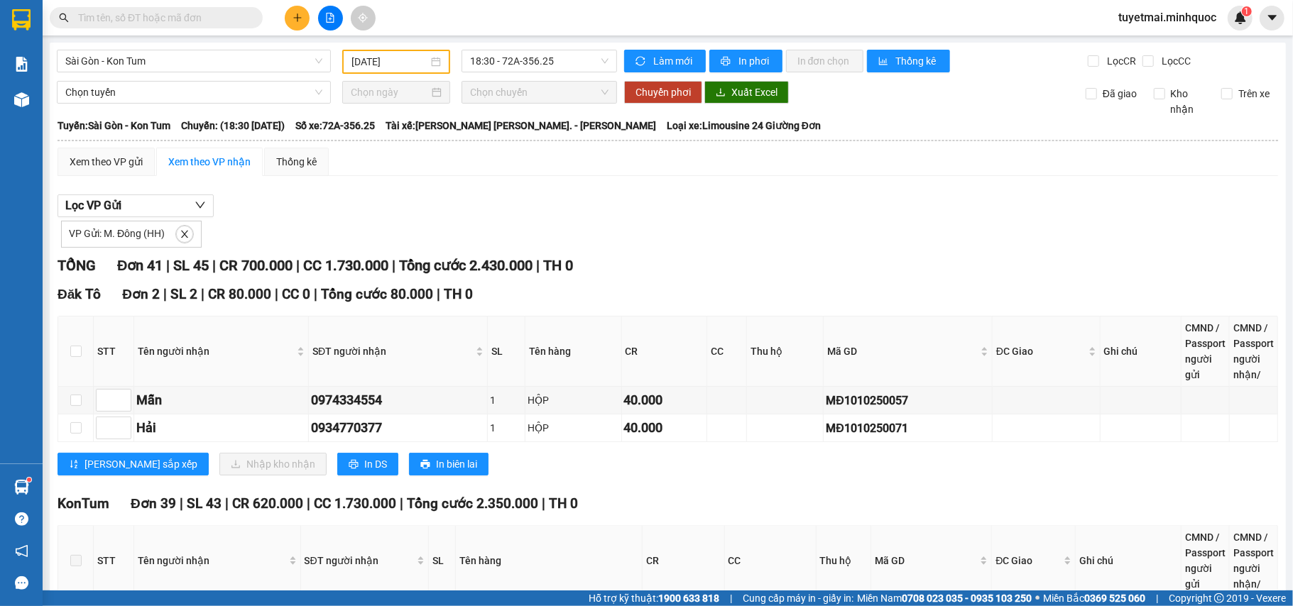
click at [191, 241] on span at bounding box center [184, 234] width 18 height 18
click at [185, 236] on icon "close" at bounding box center [184, 234] width 7 height 7
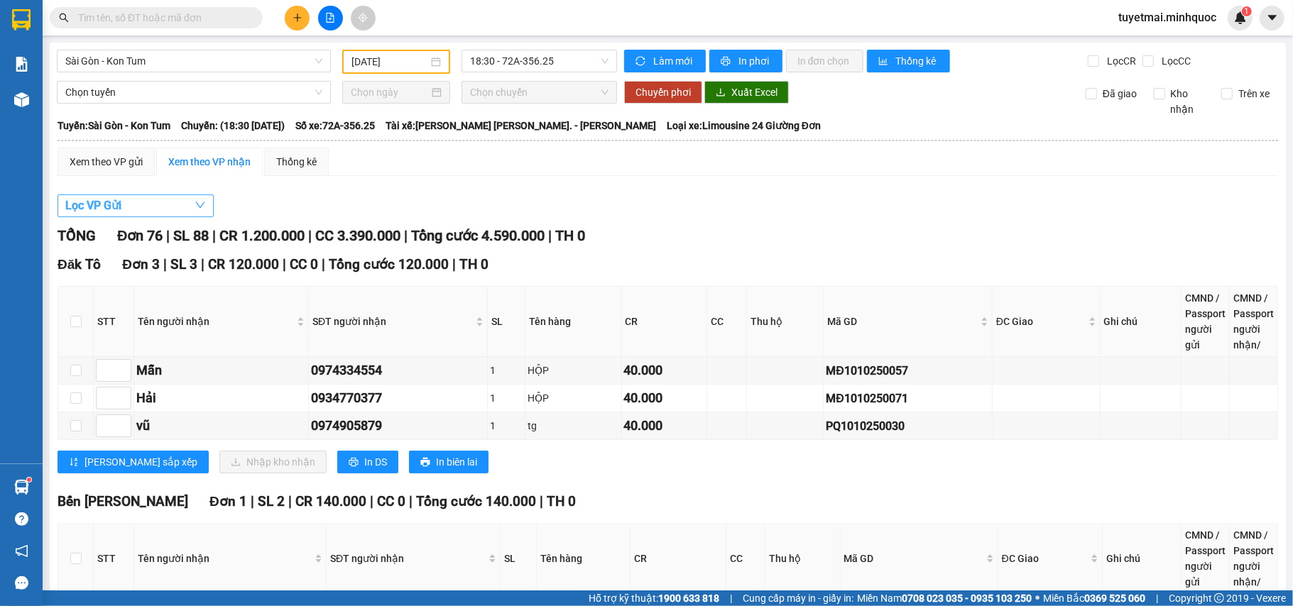
click at [137, 210] on button "Lọc VP Gửi" at bounding box center [136, 206] width 156 height 23
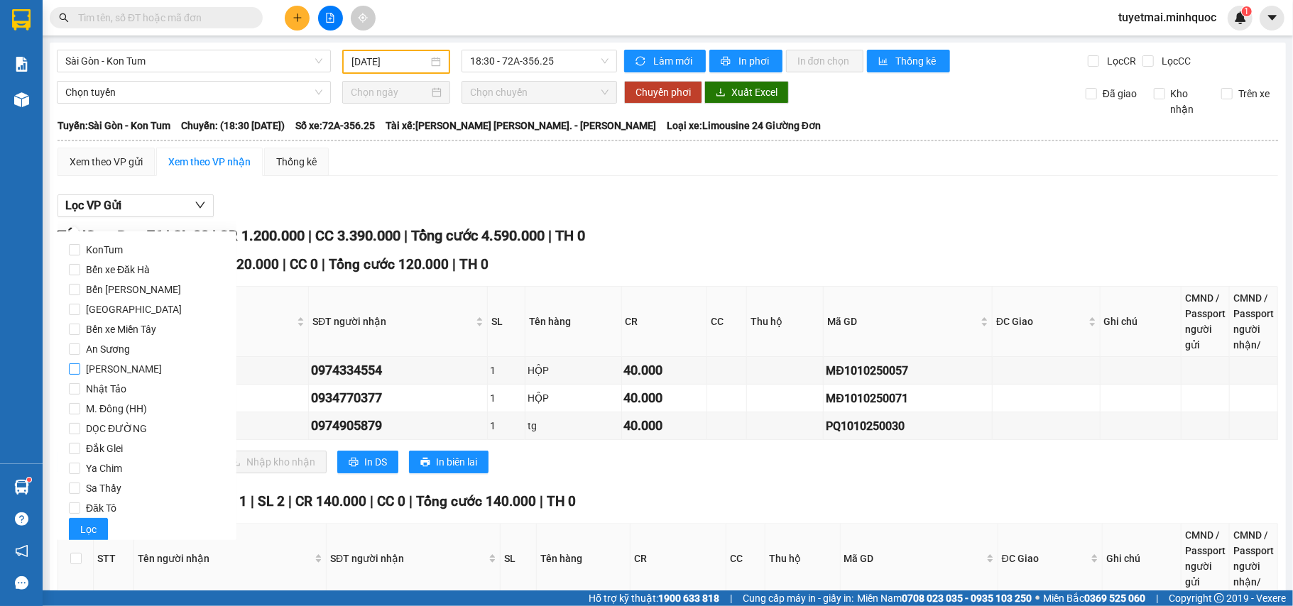
click at [111, 370] on span "Phổ Quang" at bounding box center [123, 369] width 87 height 20
click at [80, 370] on input "Phổ Quang" at bounding box center [74, 368] width 11 height 11
checkbox input "true"
click at [89, 528] on span "Lọc" at bounding box center [88, 530] width 16 height 16
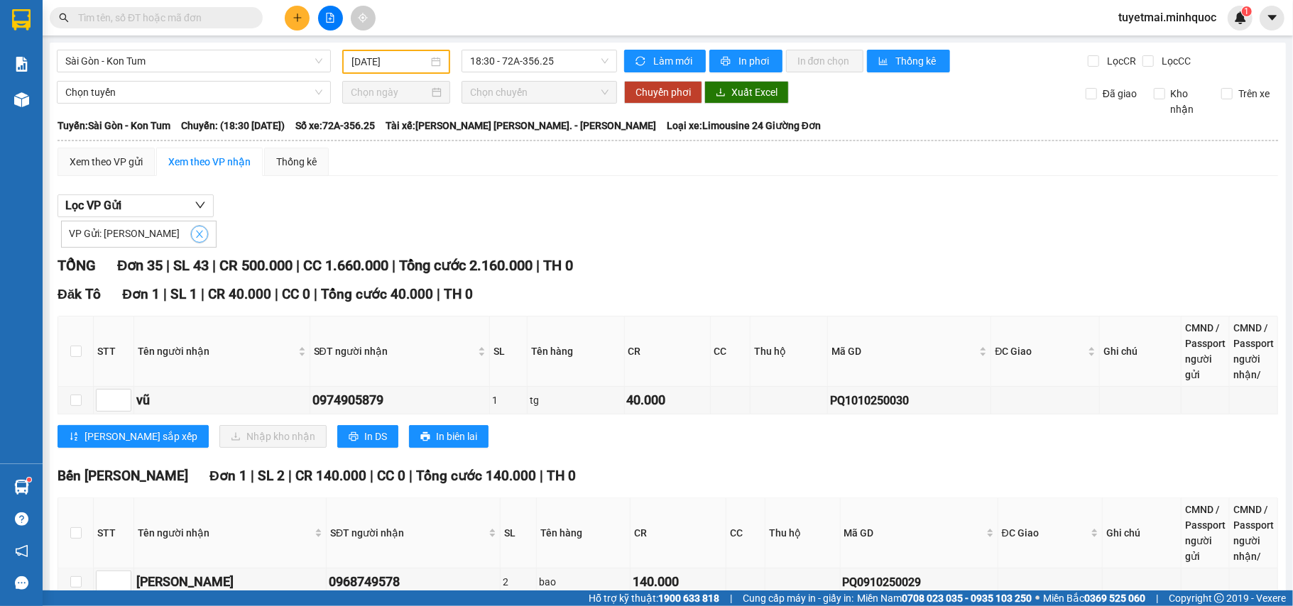
click at [195, 234] on icon "close" at bounding box center [200, 234] width 10 height 10
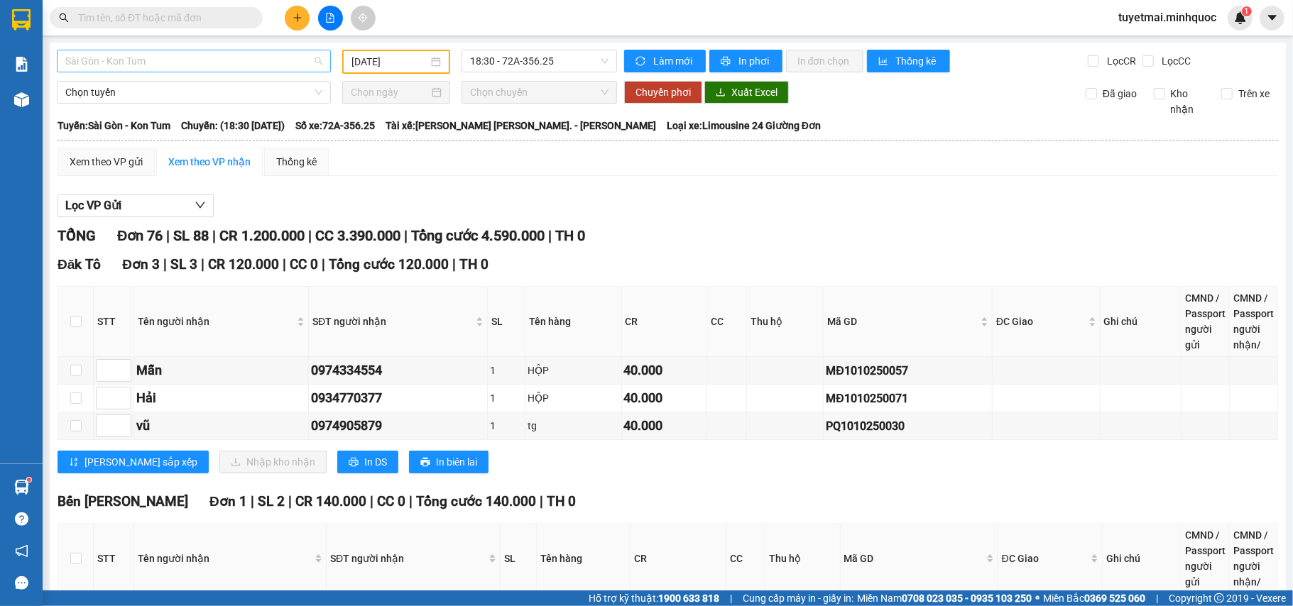
click at [189, 62] on span "Sài Gòn - Kon Tum" at bounding box center [193, 60] width 257 height 21
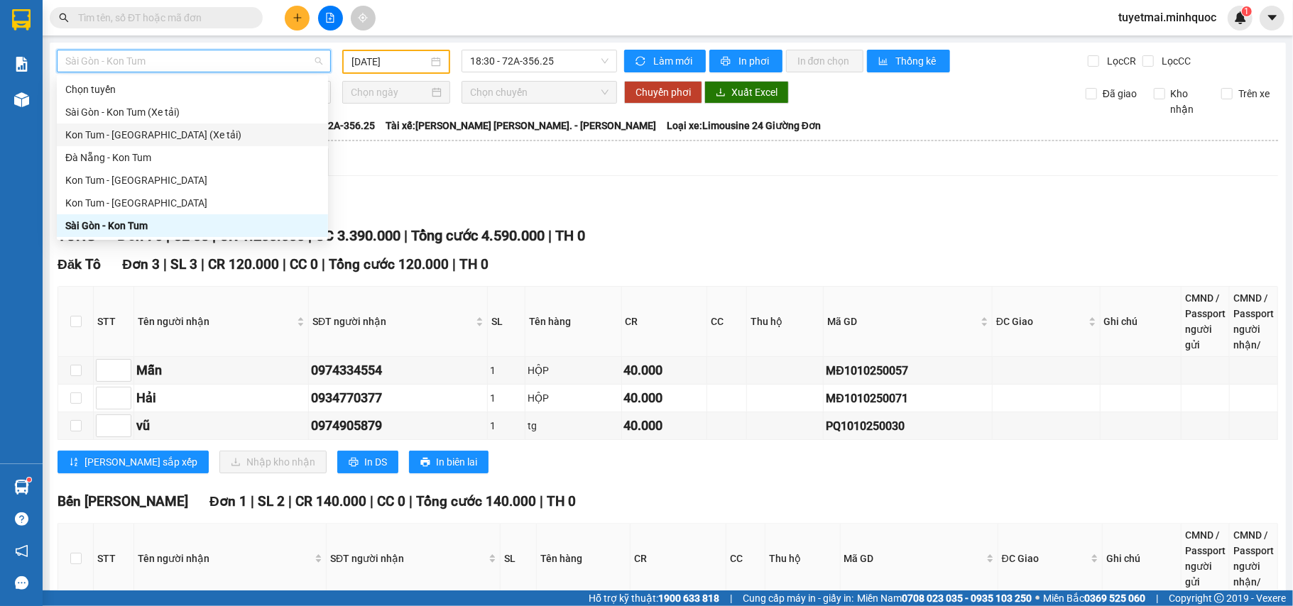
click at [484, 169] on div "Xem theo VP gửi Xem theo VP nhận Thống kê" at bounding box center [668, 162] width 1220 height 28
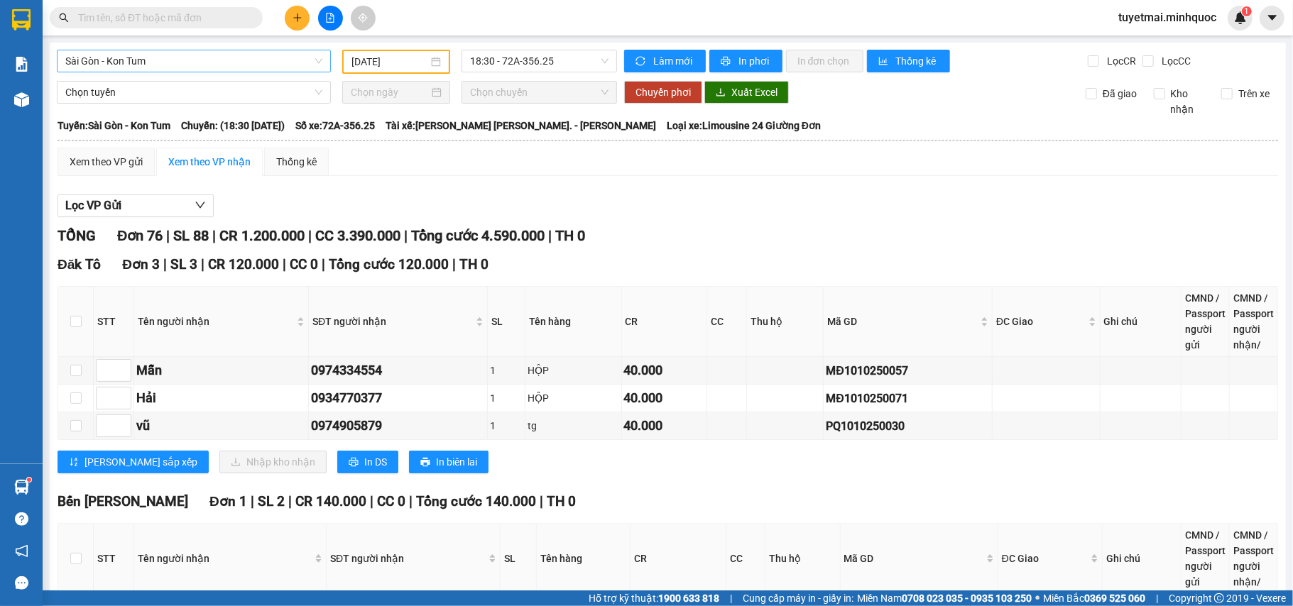
click at [165, 57] on span "Sài Gòn - Kon Tum" at bounding box center [193, 60] width 257 height 21
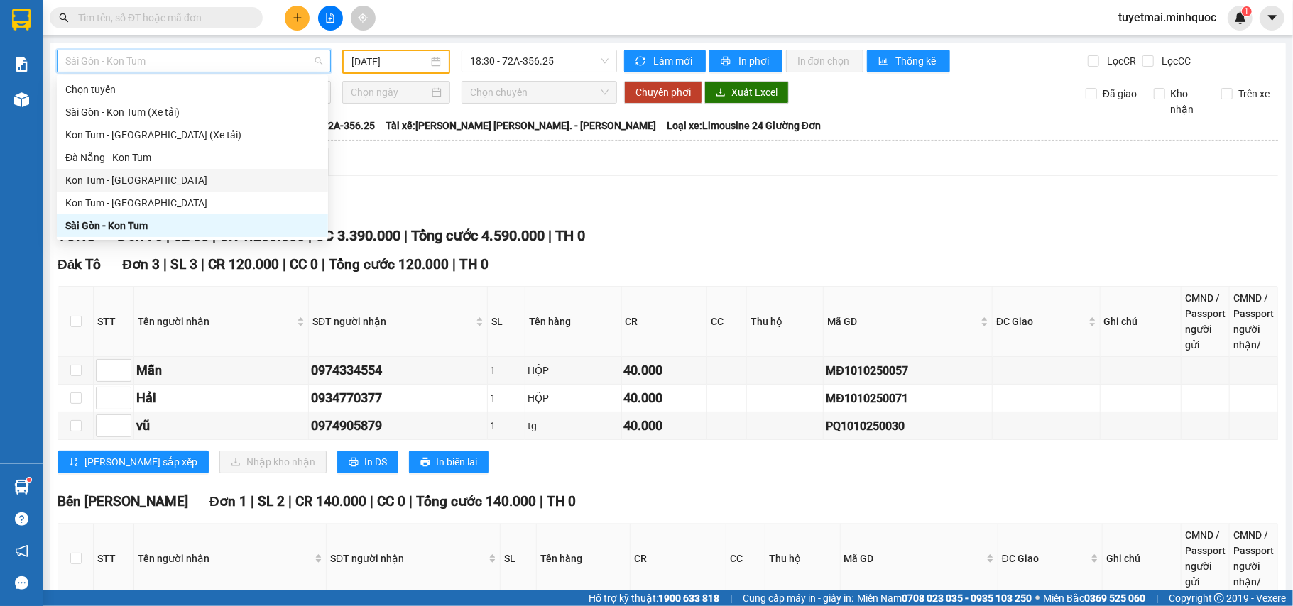
click at [148, 175] on div "Kon Tum - Đà Nẵng" at bounding box center [192, 181] width 254 height 16
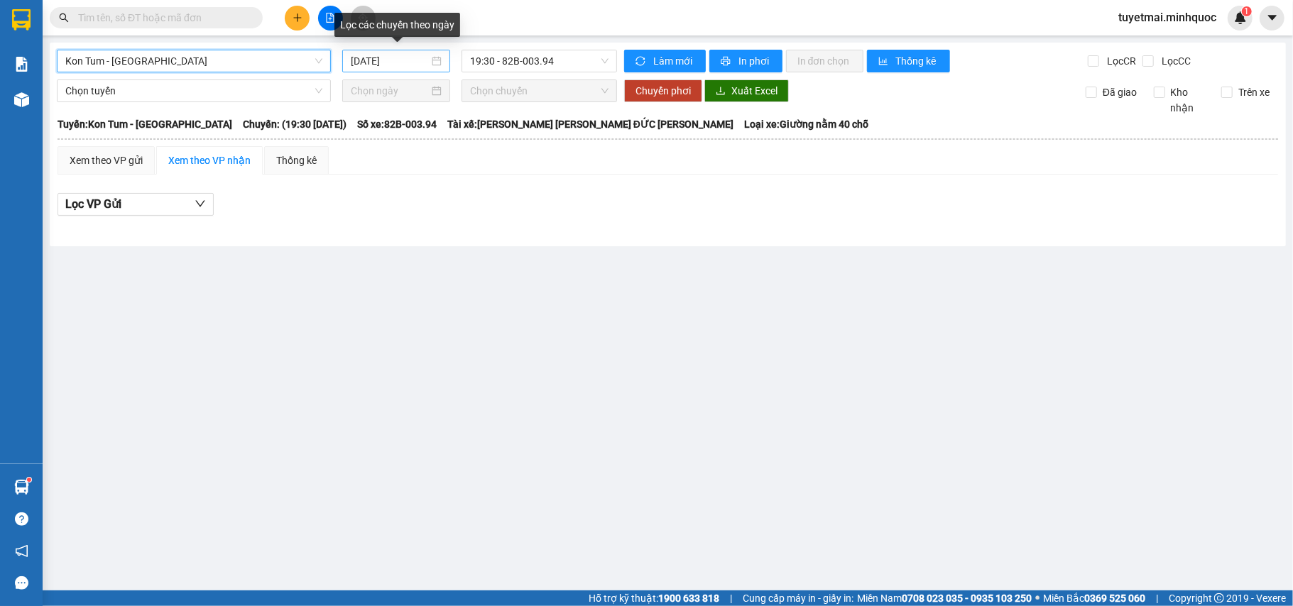
click at [400, 62] on input "11/10/2025" at bounding box center [390, 61] width 78 height 16
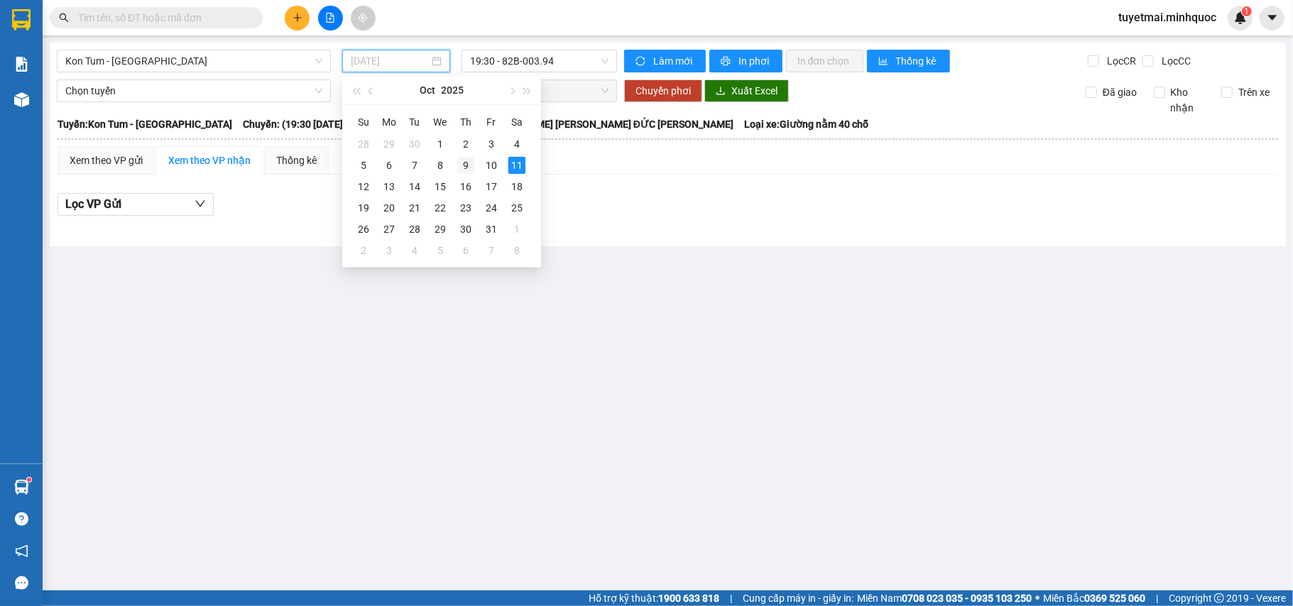
click at [467, 160] on div "9" at bounding box center [465, 165] width 17 height 17
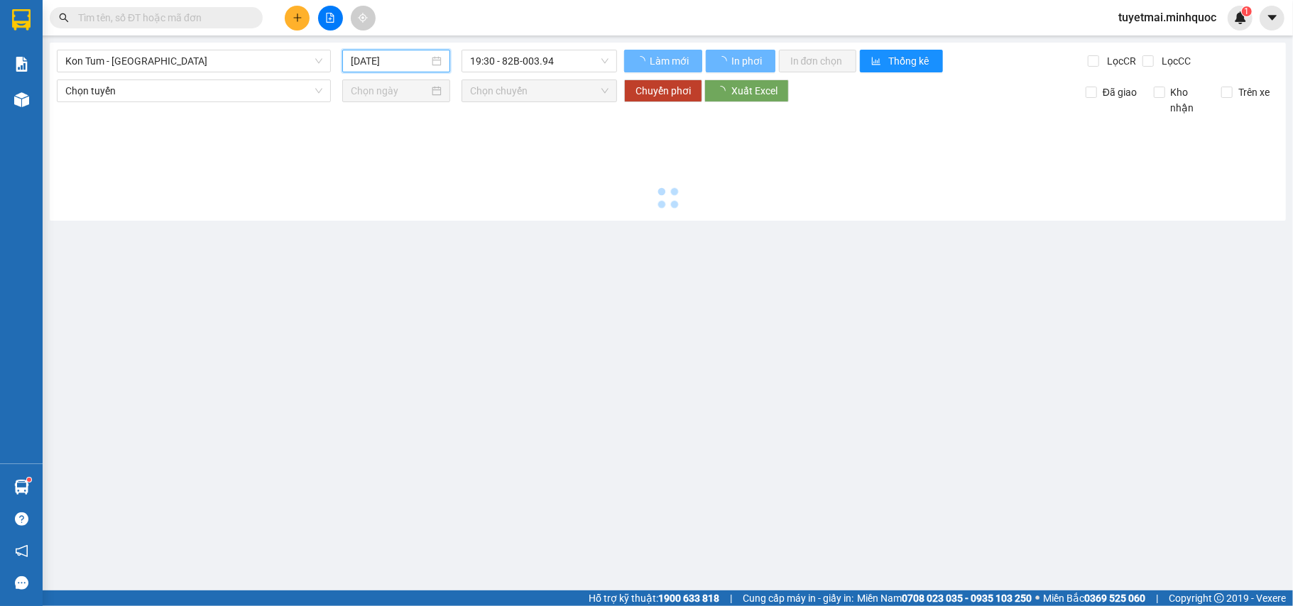
type input "09/10/2025"
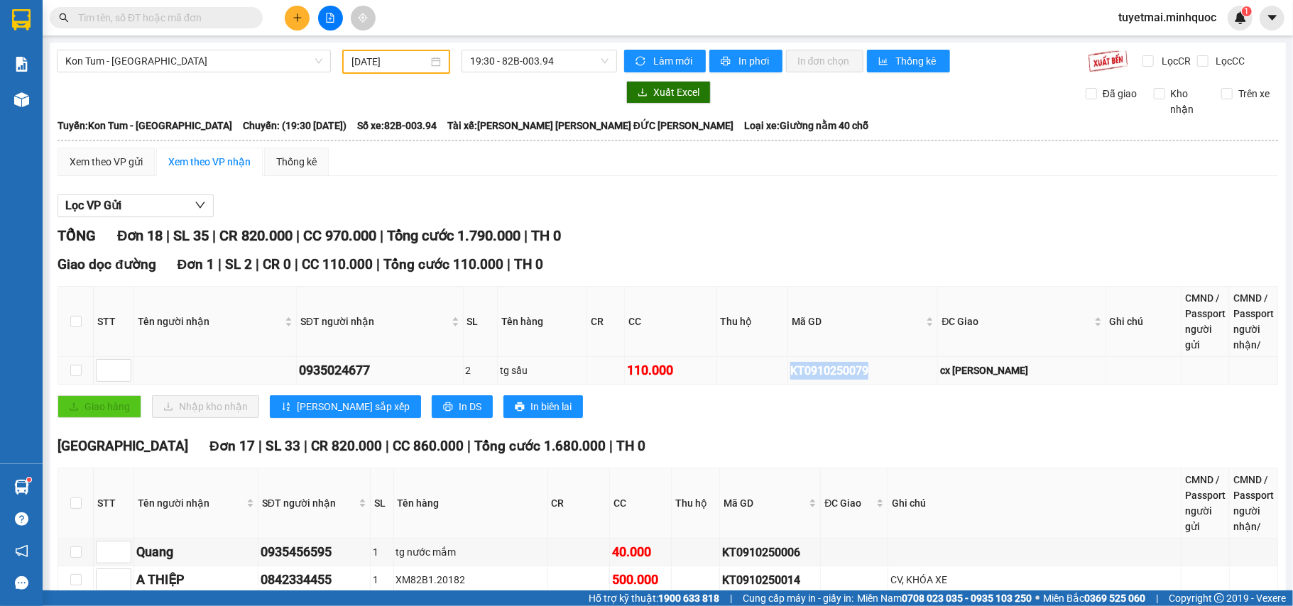
drag, startPoint x: 936, startPoint y: 369, endPoint x: 810, endPoint y: 376, distance: 125.8
click at [810, 376] on tr "0935024677 2 tg sầu 110.000 KT0910250079 cx hà lam" at bounding box center [668, 371] width 1220 height 28
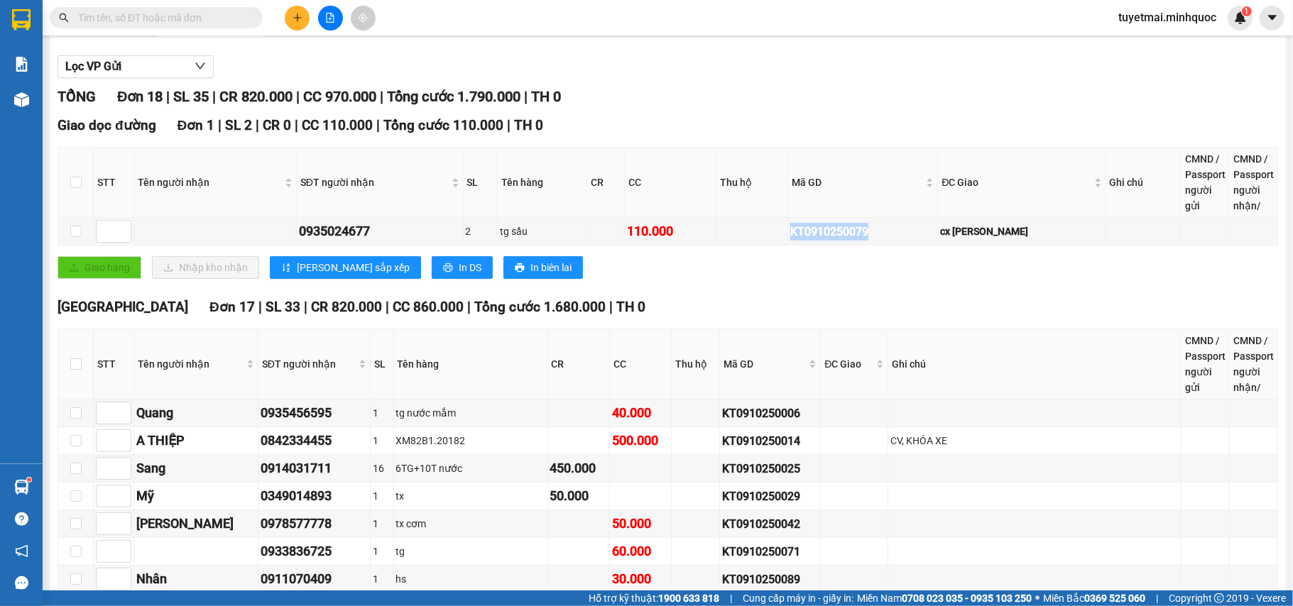
scroll to position [284, 0]
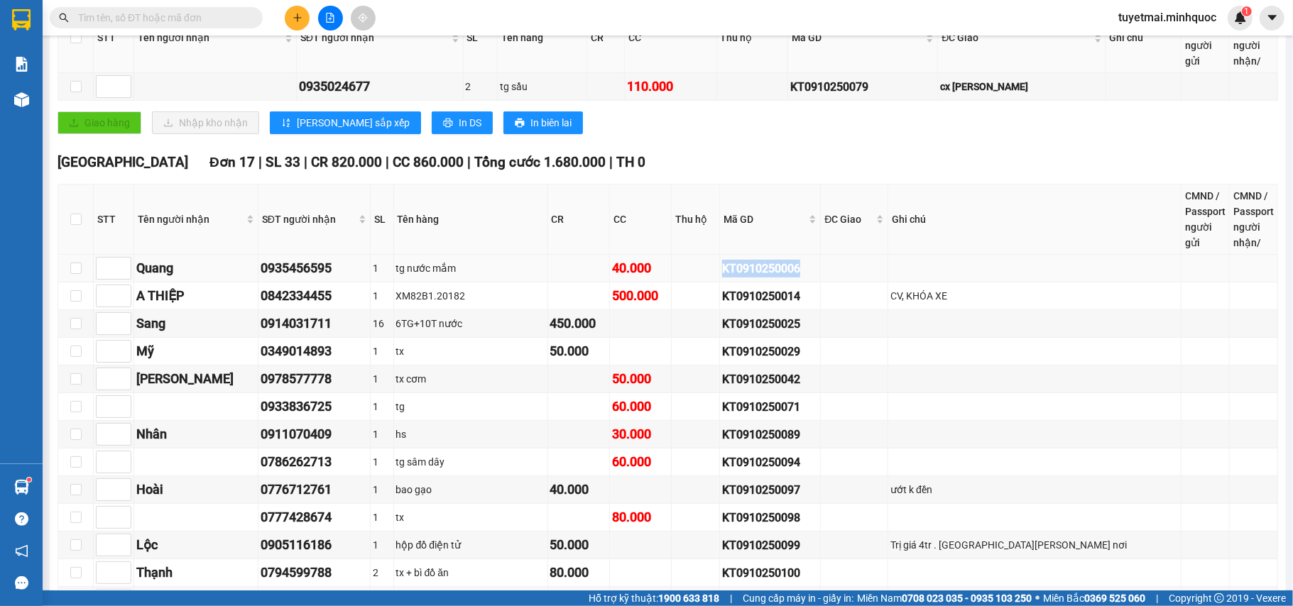
drag, startPoint x: 900, startPoint y: 273, endPoint x: 758, endPoint y: 270, distance: 142.0
click at [758, 270] on tr "Quang 0935456595 1 tg nước mắm 40.000 KT0910250006" at bounding box center [668, 269] width 1220 height 28
drag, startPoint x: 898, startPoint y: 298, endPoint x: 745, endPoint y: 292, distance: 152.7
click at [745, 292] on tr "A THIỆP 0842334455 1 XM82B1.20182 500.000 KT0910250014 CV, KHÓA XE" at bounding box center [668, 297] width 1220 height 28
drag, startPoint x: 915, startPoint y: 390, endPoint x: 741, endPoint y: 387, distance: 174.0
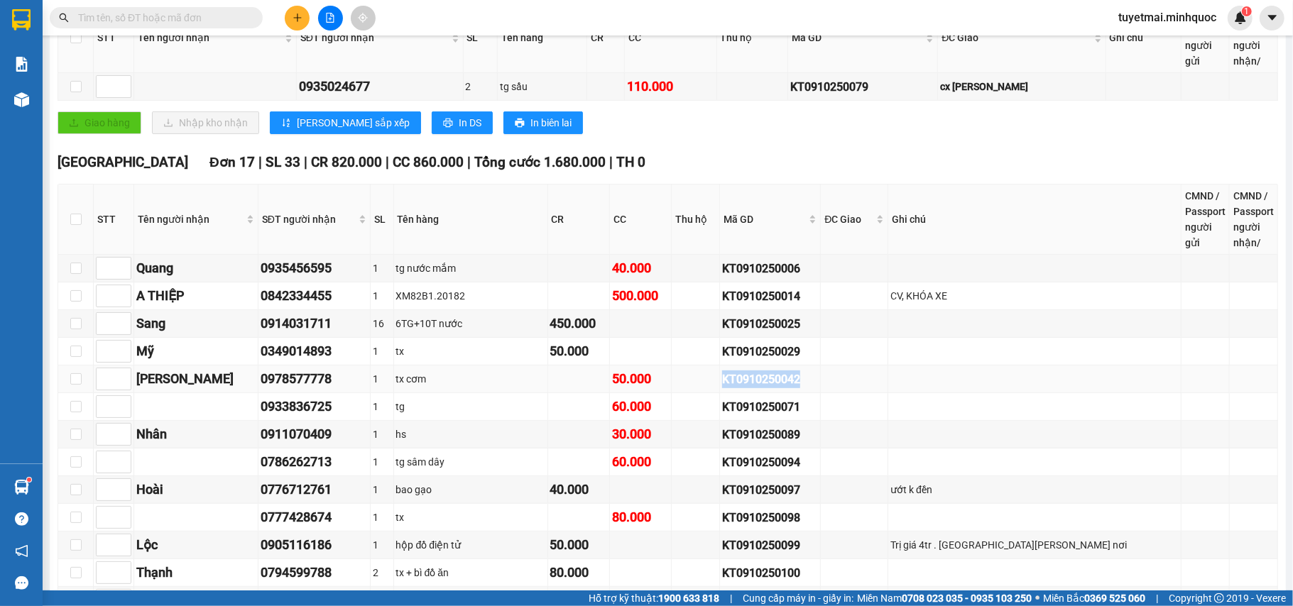
click at [741, 387] on tr "Vân Đàm 0978577778 1 tx cơm 50.000 KT0910250042" at bounding box center [668, 380] width 1220 height 28
drag, startPoint x: 797, startPoint y: 410, endPoint x: 762, endPoint y: 412, distance: 34.1
click at [762, 412] on tr "0933836725 1 tg 60.000 KT0910250071" at bounding box center [668, 407] width 1220 height 28
drag, startPoint x: 892, startPoint y: 437, endPoint x: 728, endPoint y: 436, distance: 164.7
click at [728, 436] on tr "Nhân 0911070409 1 hs 30.000 KT0910250089" at bounding box center [668, 435] width 1220 height 28
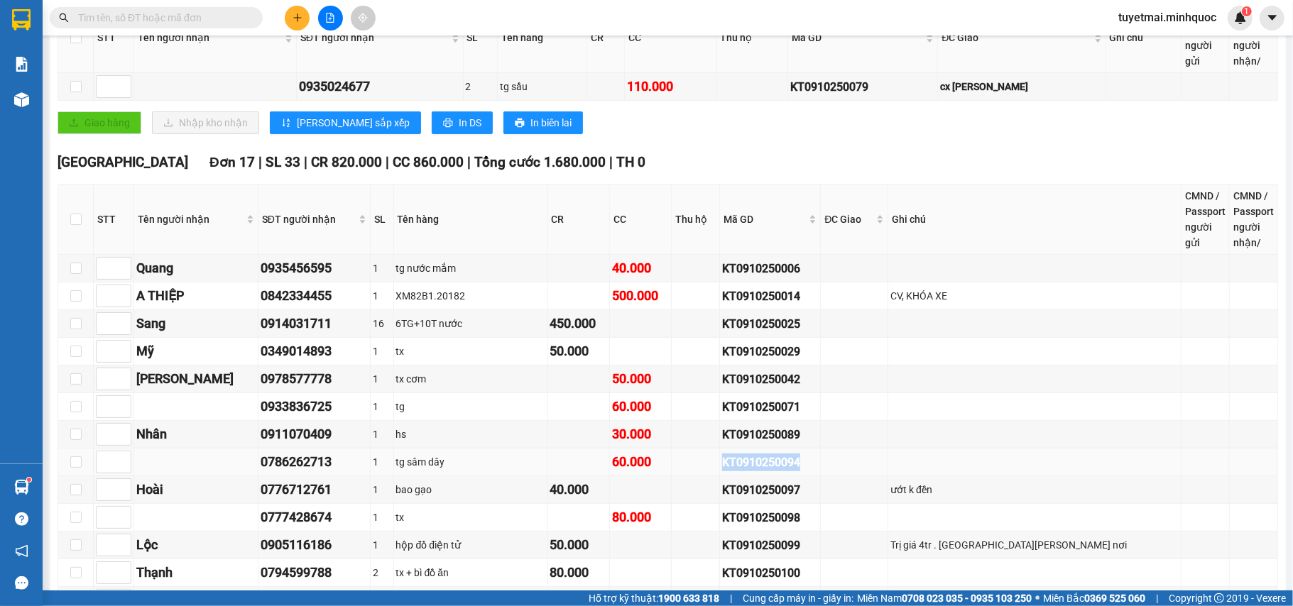
drag, startPoint x: 884, startPoint y: 475, endPoint x: 756, endPoint y: 480, distance: 127.9
click at [756, 476] on tr "0786262713 1 tg sâm dây 60.000 KT0910250094" at bounding box center [668, 463] width 1220 height 28
drag, startPoint x: 887, startPoint y: 500, endPoint x: 759, endPoint y: 497, distance: 127.8
click at [759, 497] on tr "Hoài 0776712761 1 bao gạo 40.000 KT0910250097 ướt k đền" at bounding box center [668, 490] width 1220 height 28
drag, startPoint x: 889, startPoint y: 520, endPoint x: 756, endPoint y: 528, distance: 133.0
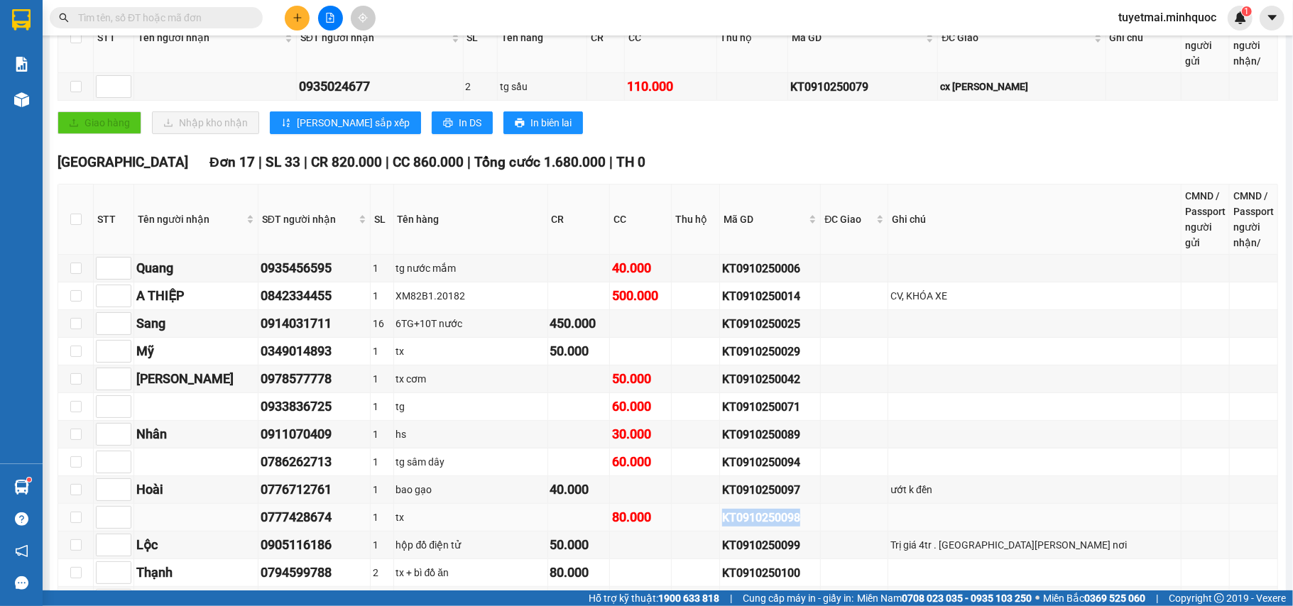
click at [756, 528] on tr "0777428674 1 tx 80.000 KT0910250098" at bounding box center [668, 518] width 1220 height 28
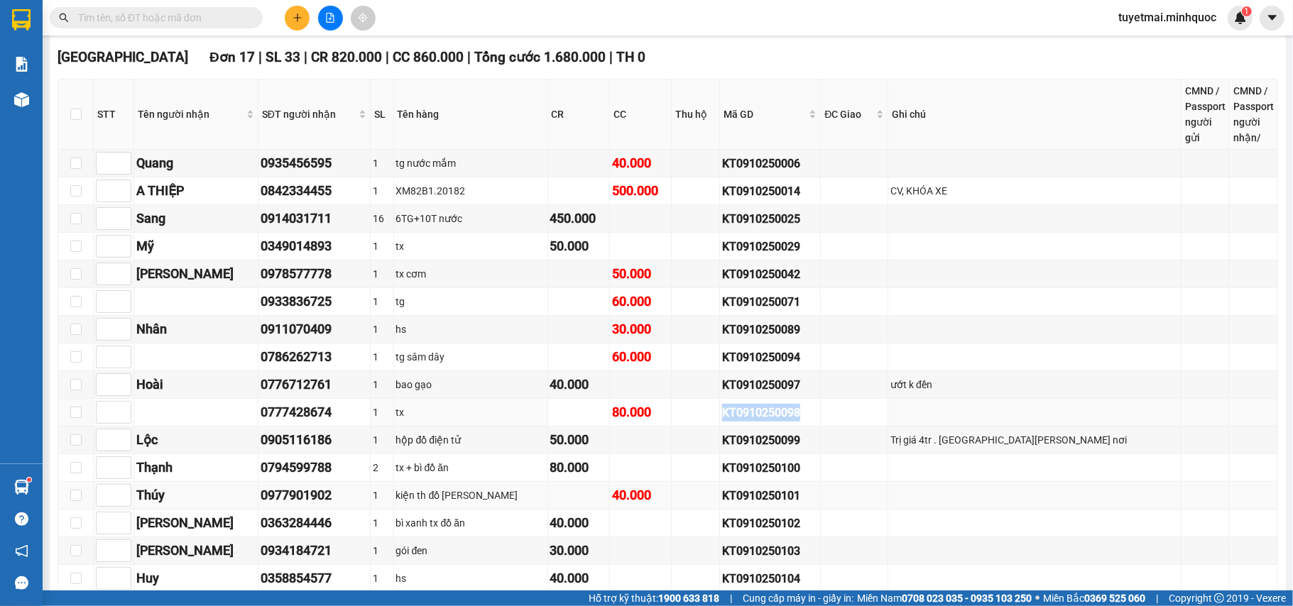
scroll to position [473, 0]
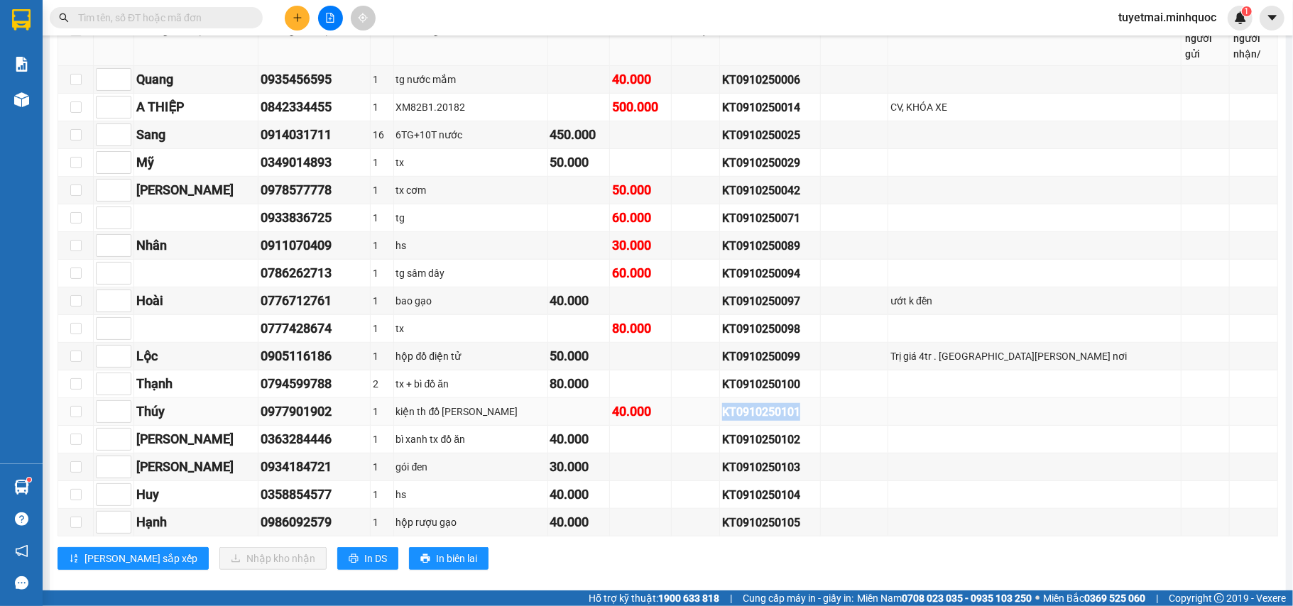
drag, startPoint x: 880, startPoint y: 421, endPoint x: 748, endPoint y: 412, distance: 133.1
click at [748, 412] on tr "Thúy 0977901902 1 kiện th đồ dùng 40.000 KT0910250101" at bounding box center [668, 412] width 1220 height 28
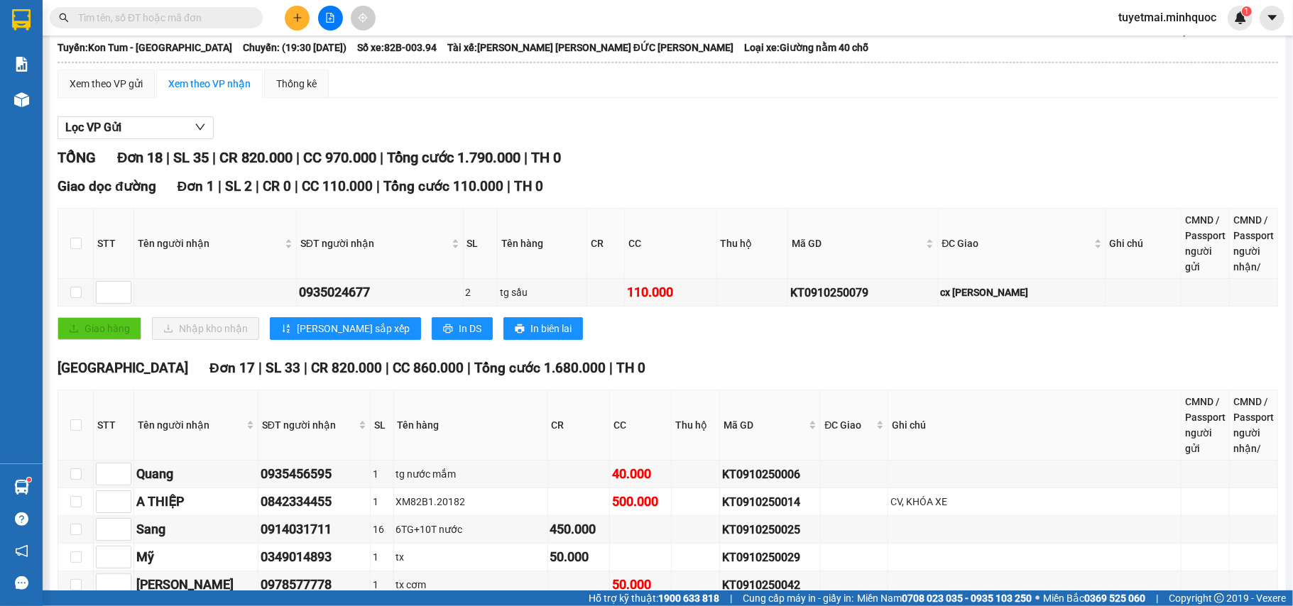
scroll to position [0, 0]
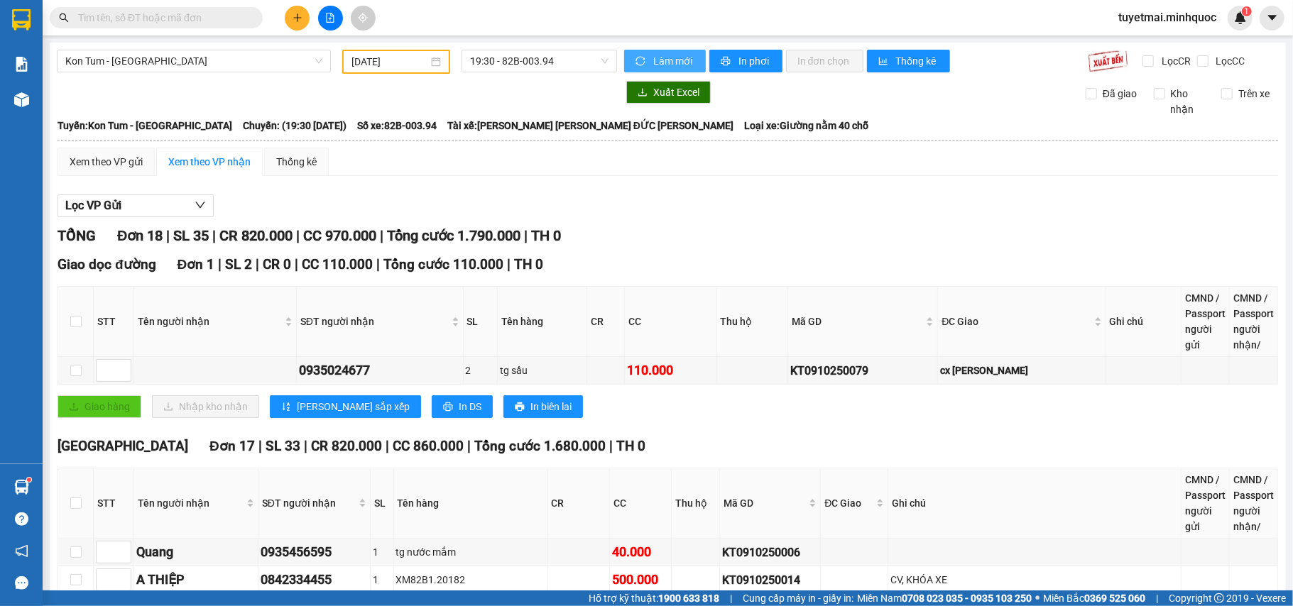
click at [662, 65] on span "Làm mới" at bounding box center [673, 61] width 41 height 16
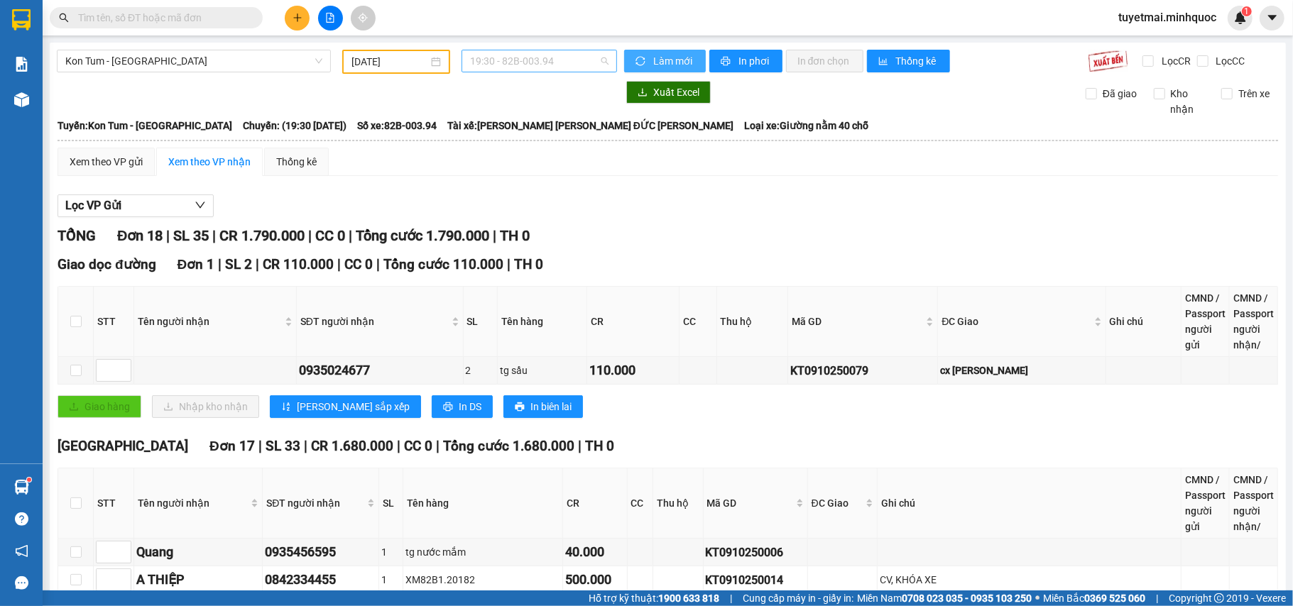
click at [525, 60] on span "19:30 - 82B-003.94" at bounding box center [539, 60] width 138 height 21
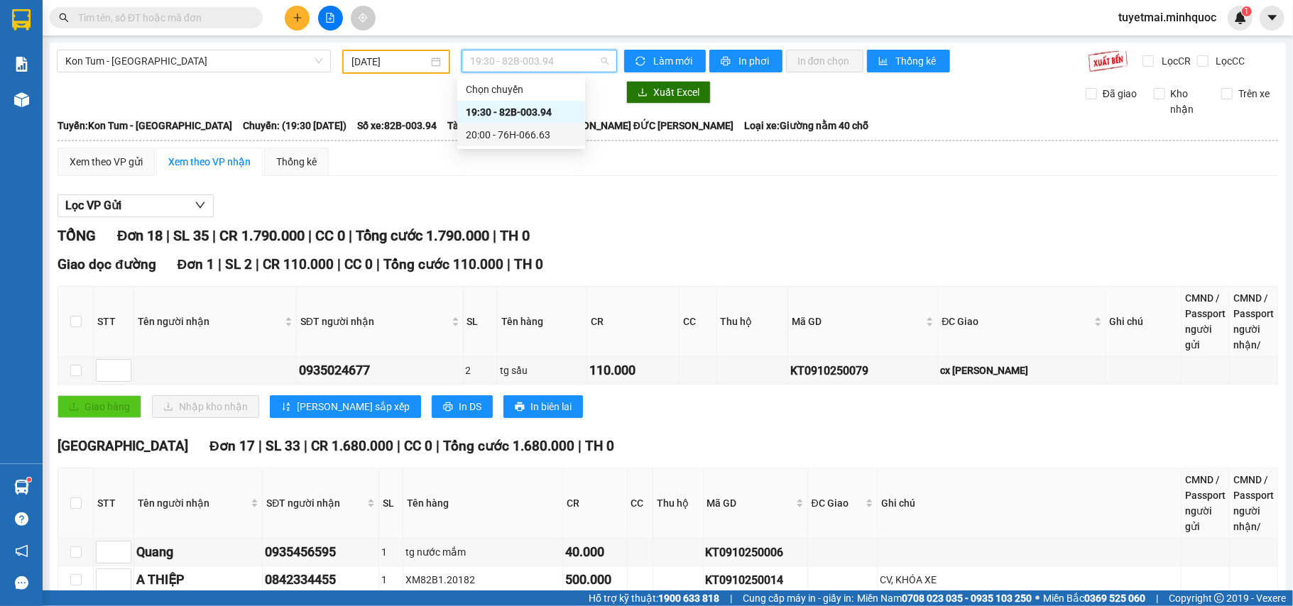
click at [541, 135] on div "20:00 - 76H-066.63" at bounding box center [521, 135] width 111 height 16
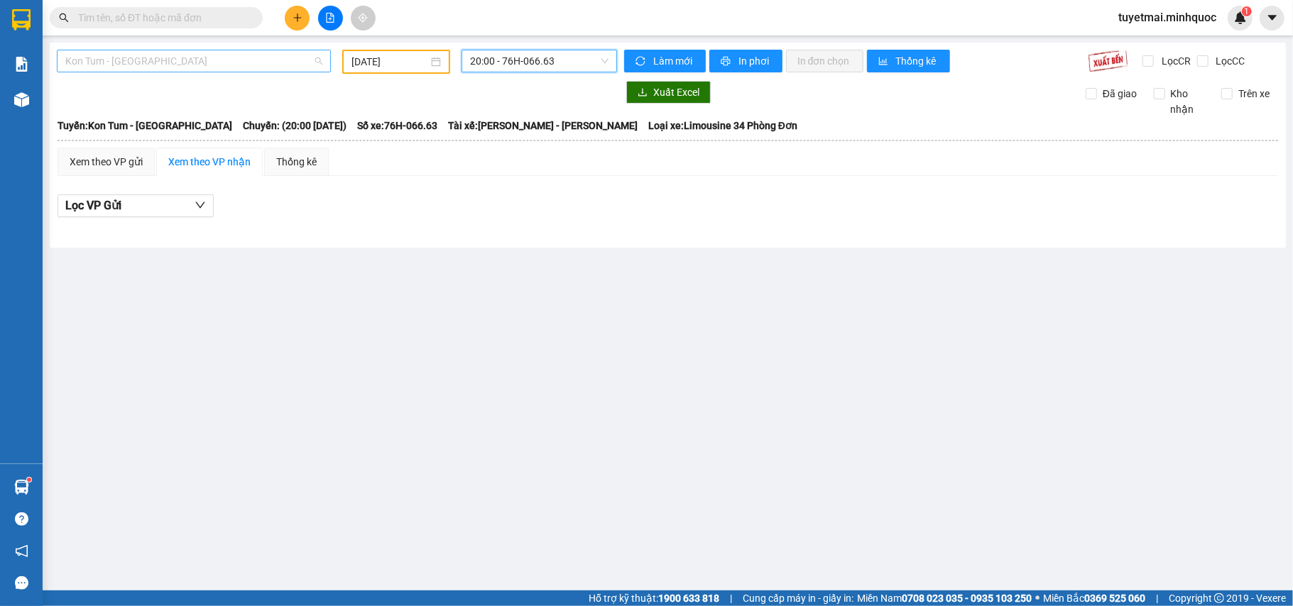
click at [274, 55] on span "Kon Tum - Đà Nẵng" at bounding box center [193, 60] width 257 height 21
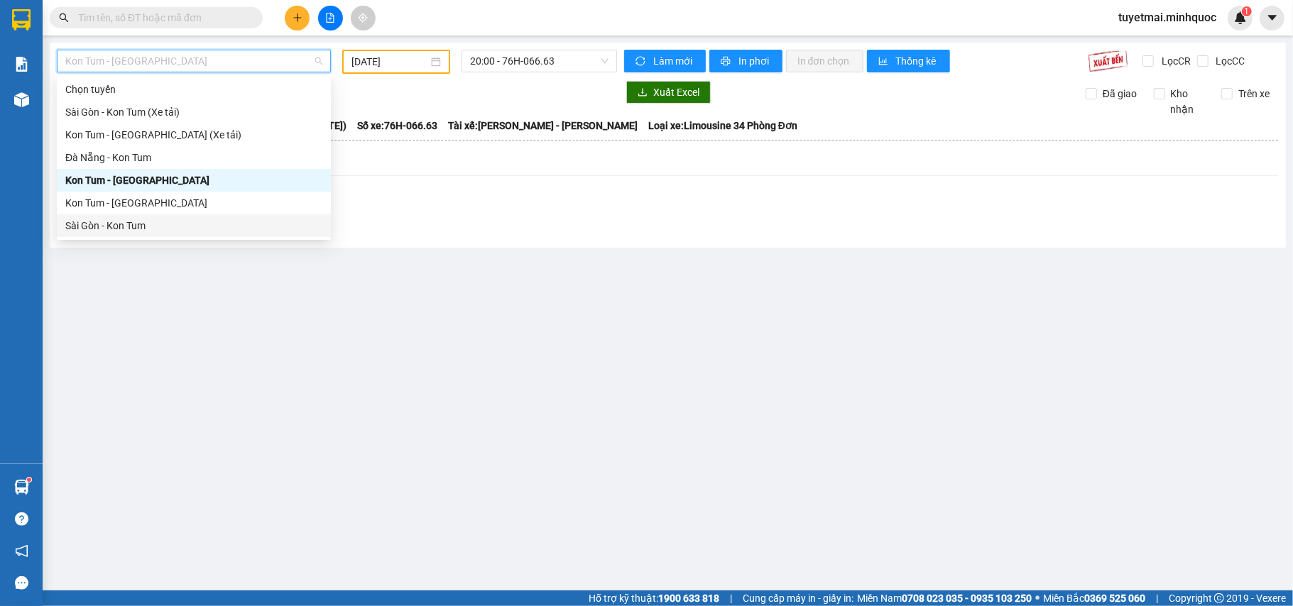
drag, startPoint x: 129, startPoint y: 223, endPoint x: 137, endPoint y: 216, distance: 10.6
click at [129, 225] on div "Sài Gòn - Kon Tum" at bounding box center [193, 226] width 257 height 16
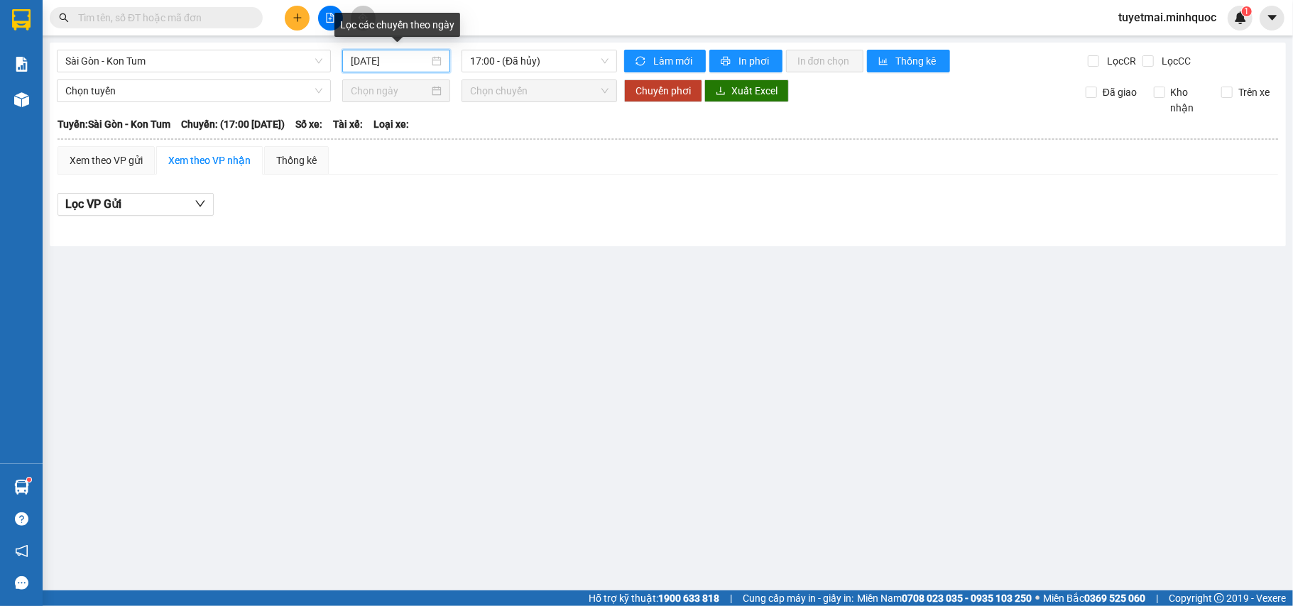
click at [395, 55] on input "11/10/2025" at bounding box center [390, 61] width 78 height 16
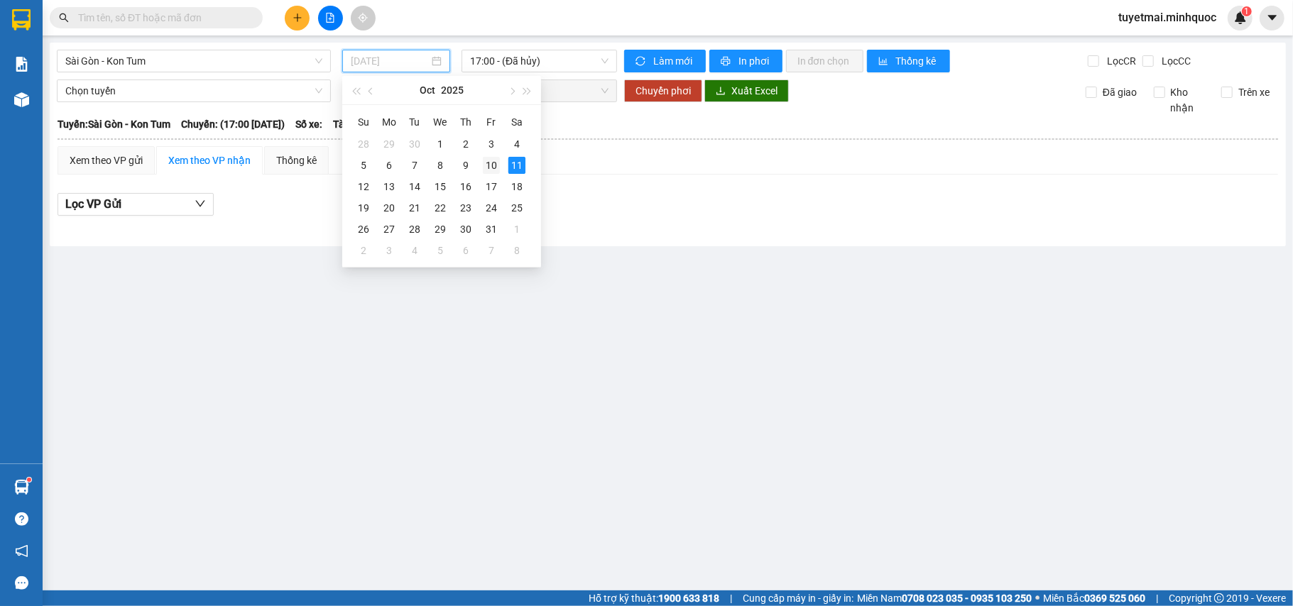
click at [486, 163] on div "10" at bounding box center [491, 165] width 17 height 17
type input "[DATE]"
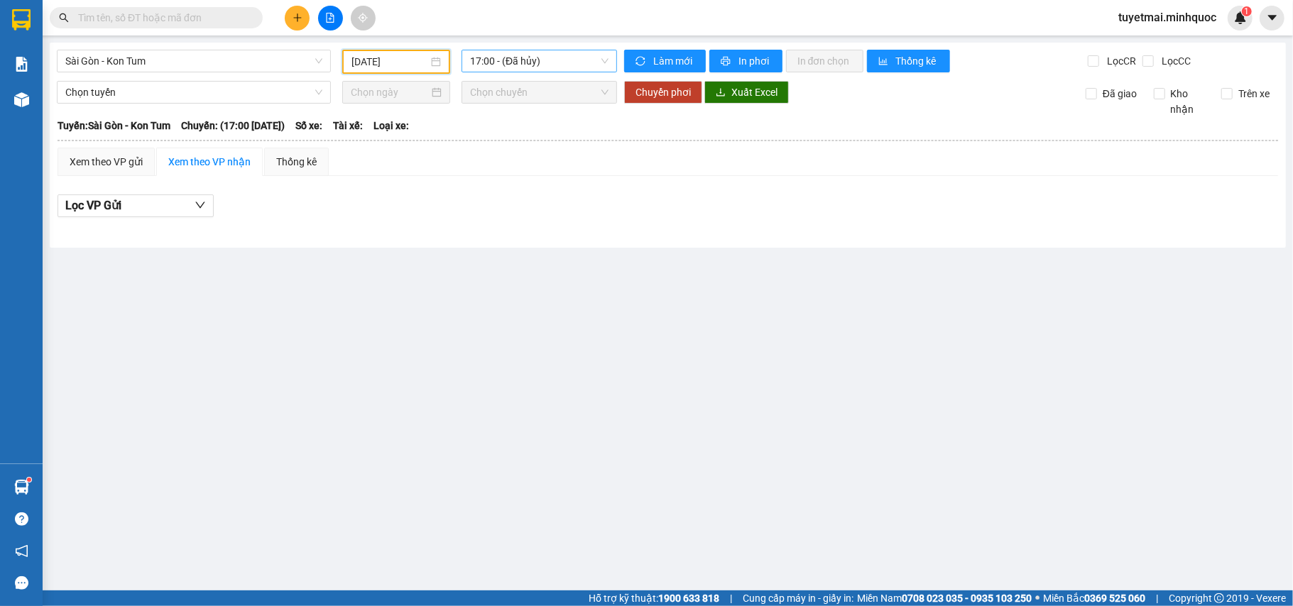
click at [528, 55] on span "17:00 - (Đã hủy)" at bounding box center [539, 60] width 138 height 21
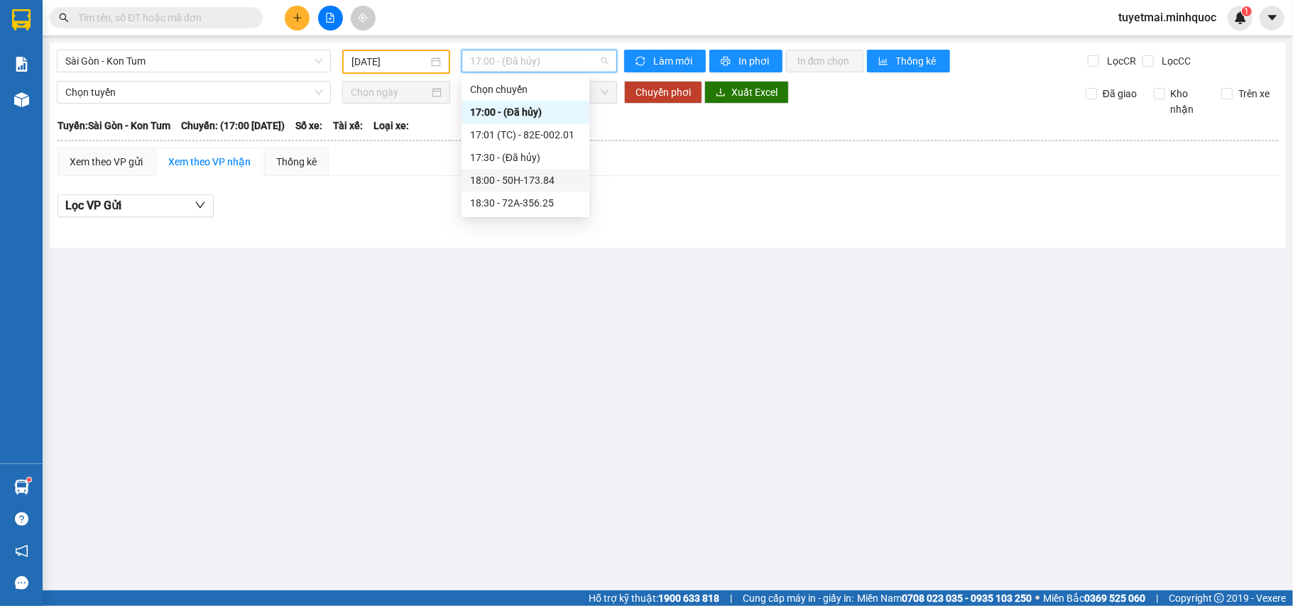
click at [538, 177] on div "18:00 - 50H-173.84" at bounding box center [525, 181] width 111 height 16
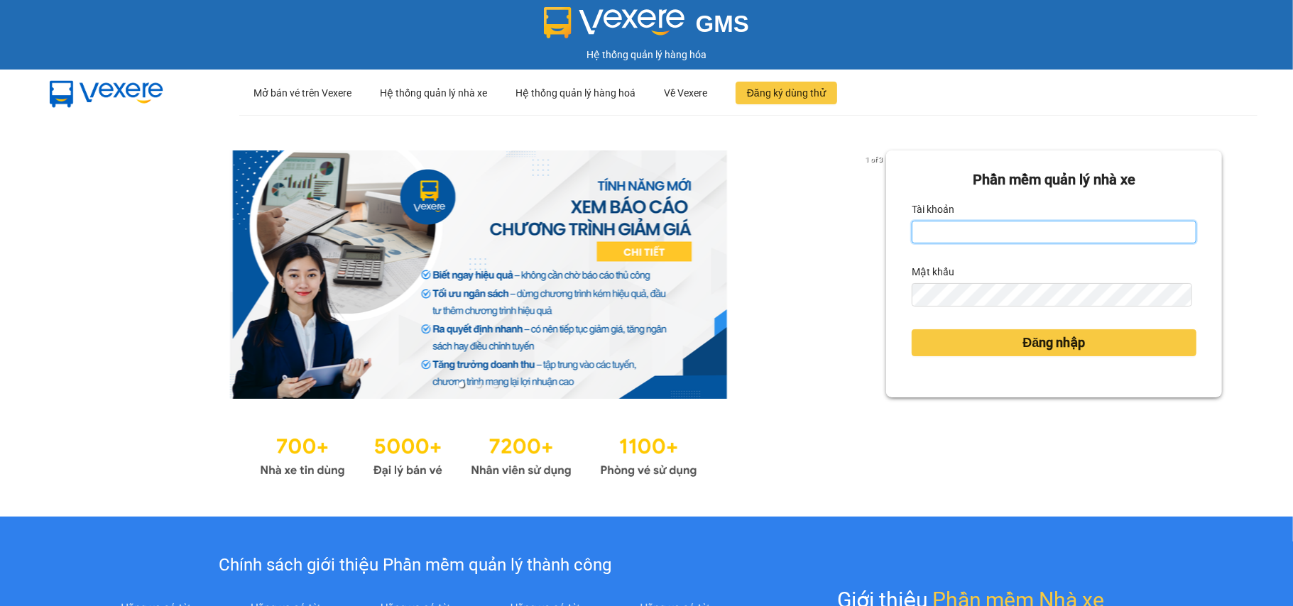
click at [981, 237] on input "Tài khoản" at bounding box center [1054, 232] width 285 height 23
type input "tuyetmai.minhquoc"
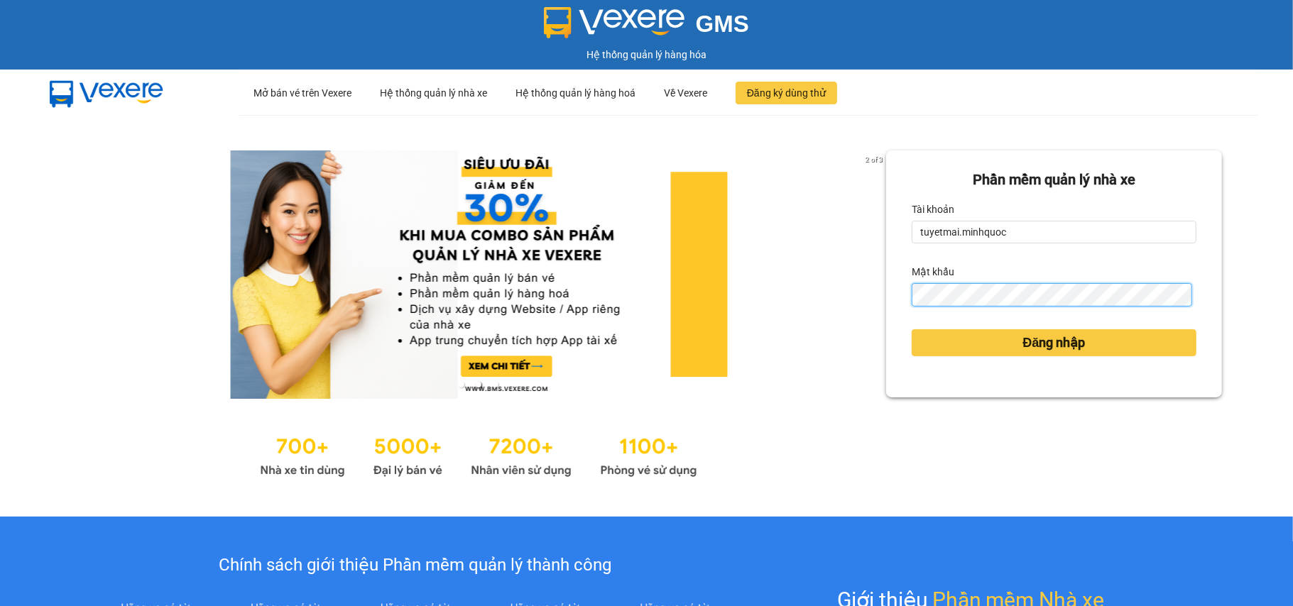
click at [912, 329] on button "Đăng nhập" at bounding box center [1054, 342] width 285 height 27
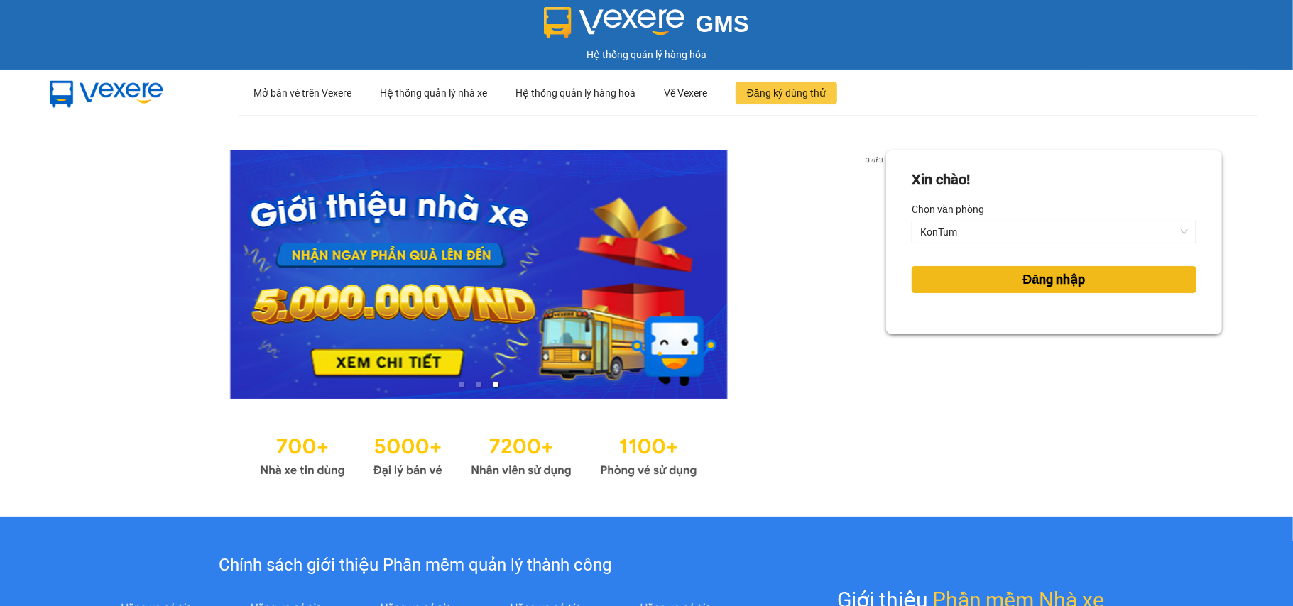
click at [1037, 285] on span "Đăng nhập" at bounding box center [1054, 280] width 62 height 20
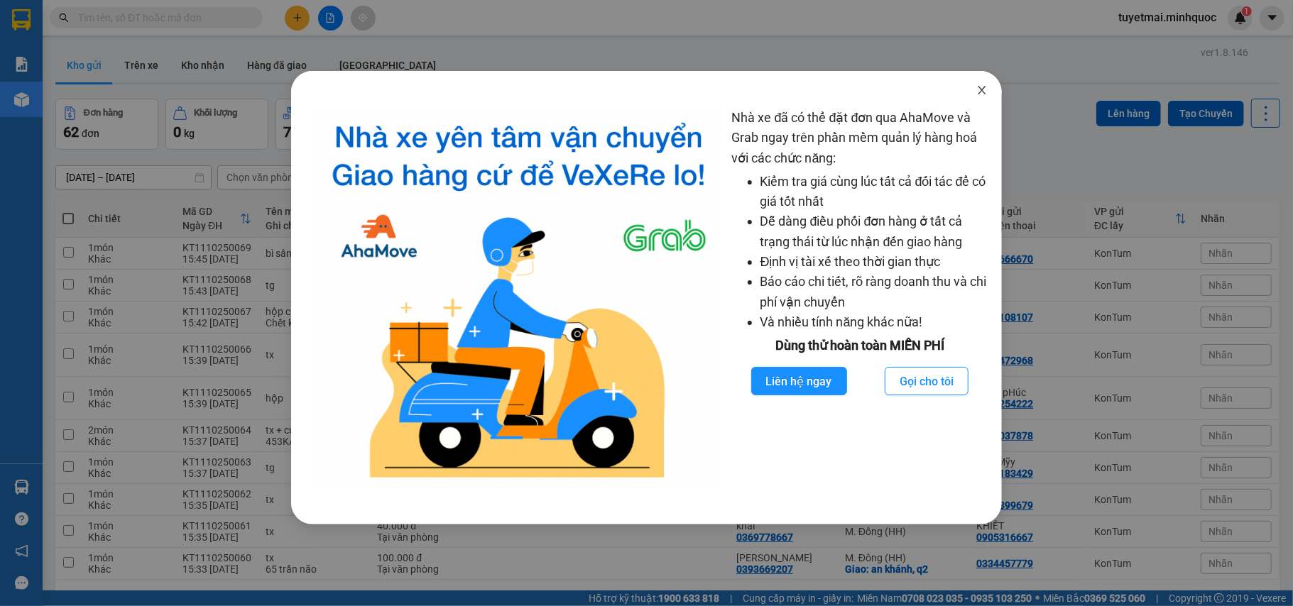
click at [980, 97] on span "Close" at bounding box center [982, 91] width 40 height 40
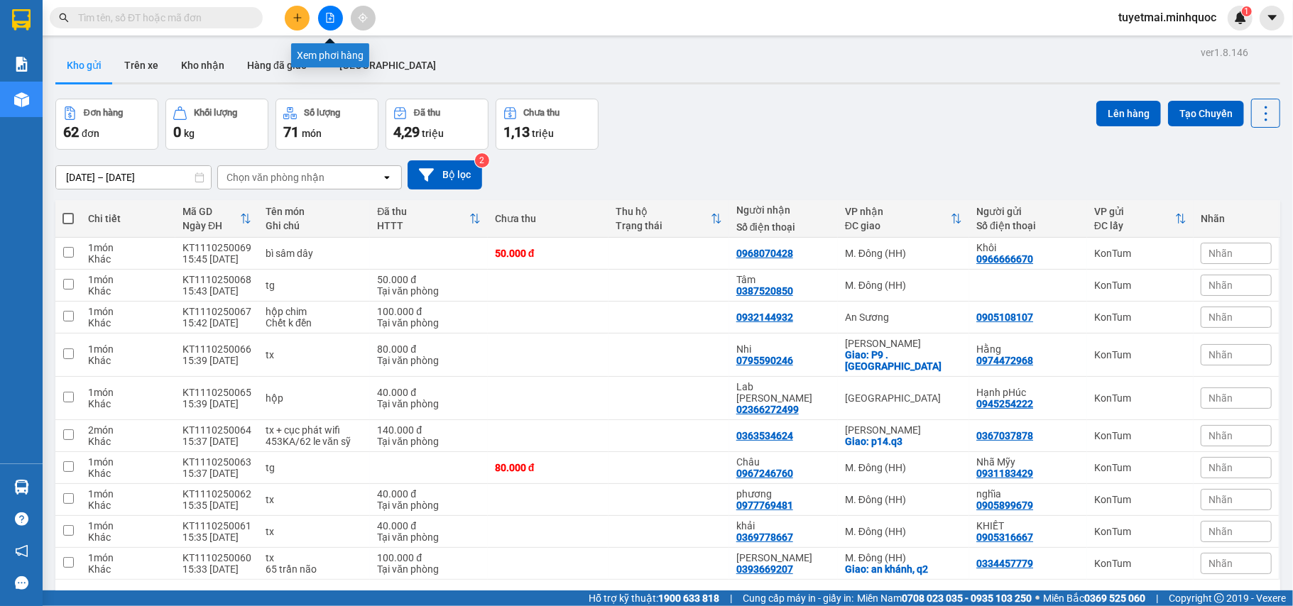
click at [330, 23] on button at bounding box center [330, 18] width 25 height 25
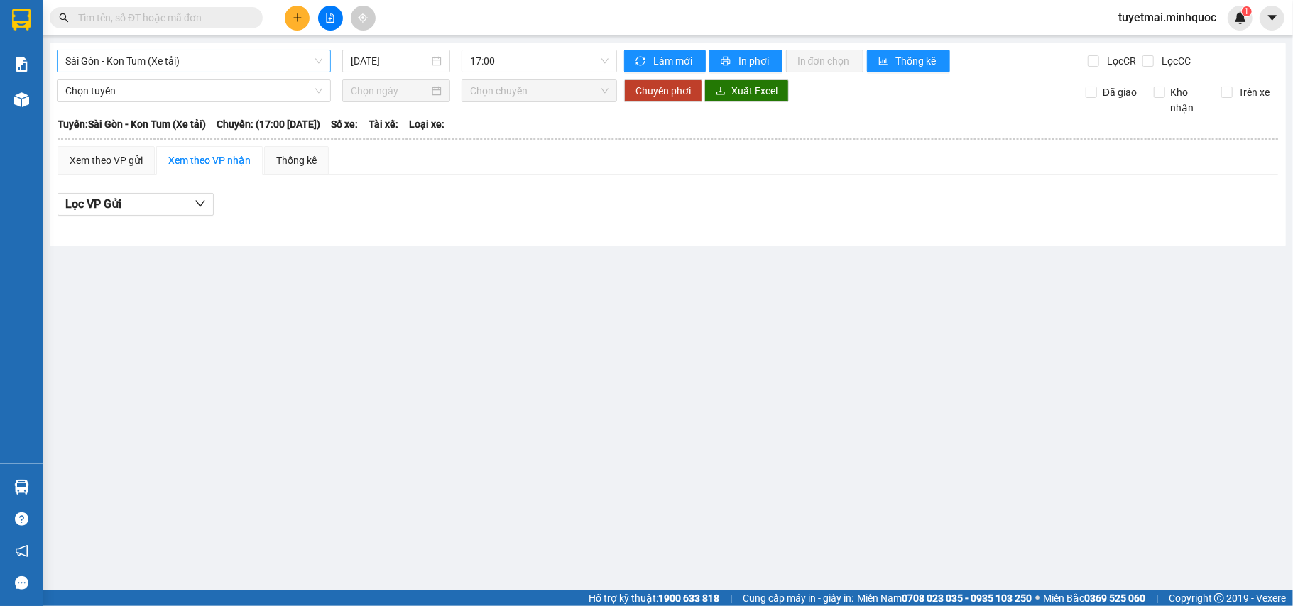
click at [160, 62] on span "Sài Gòn - Kon Tum (Xe tải)" at bounding box center [193, 60] width 257 height 21
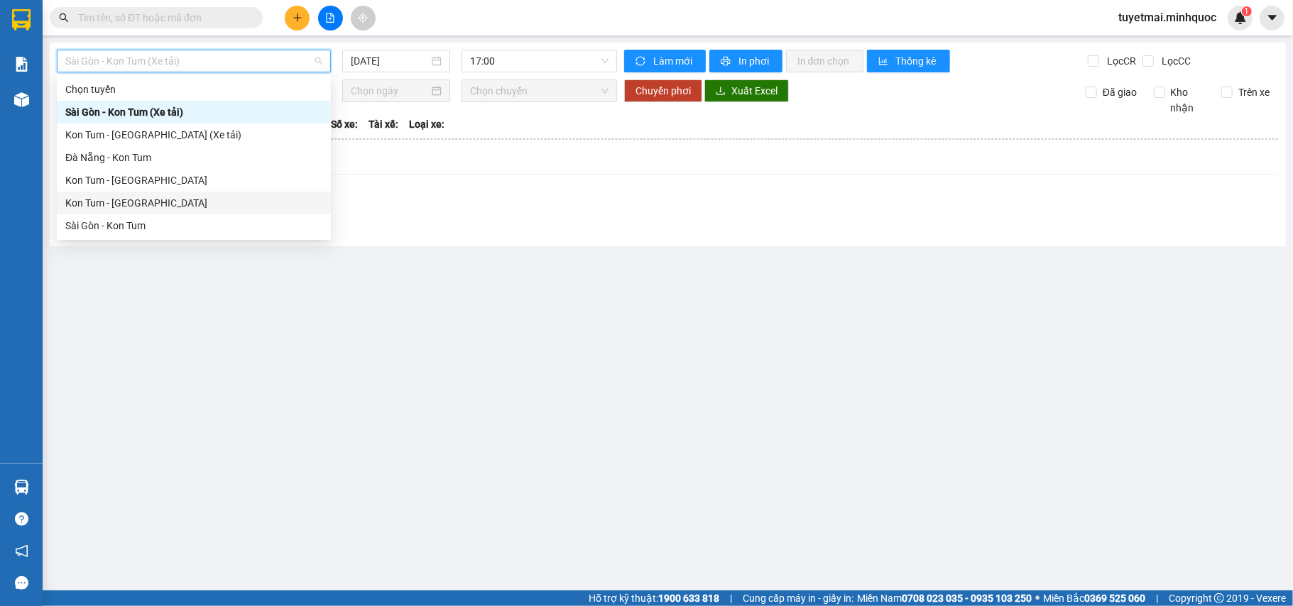
click at [143, 206] on div "Kon Tum - Sài Gòn" at bounding box center [193, 203] width 257 height 16
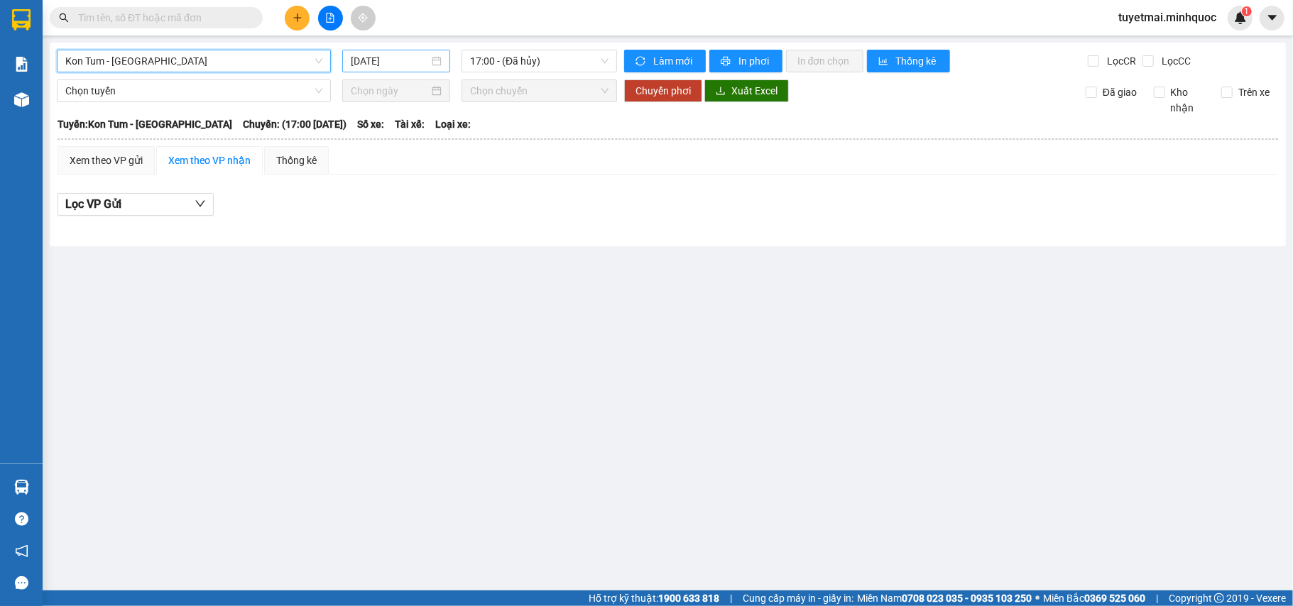
click at [399, 57] on input "11/10/2025" at bounding box center [390, 61] width 78 height 16
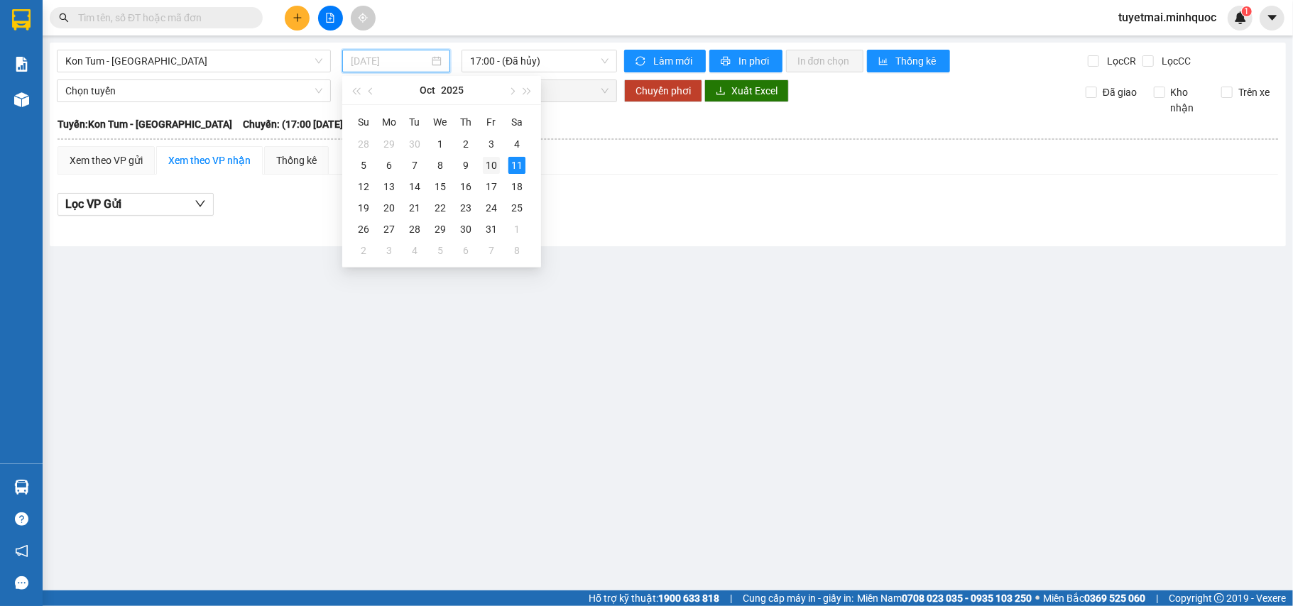
click at [494, 171] on div "10" at bounding box center [491, 165] width 17 height 17
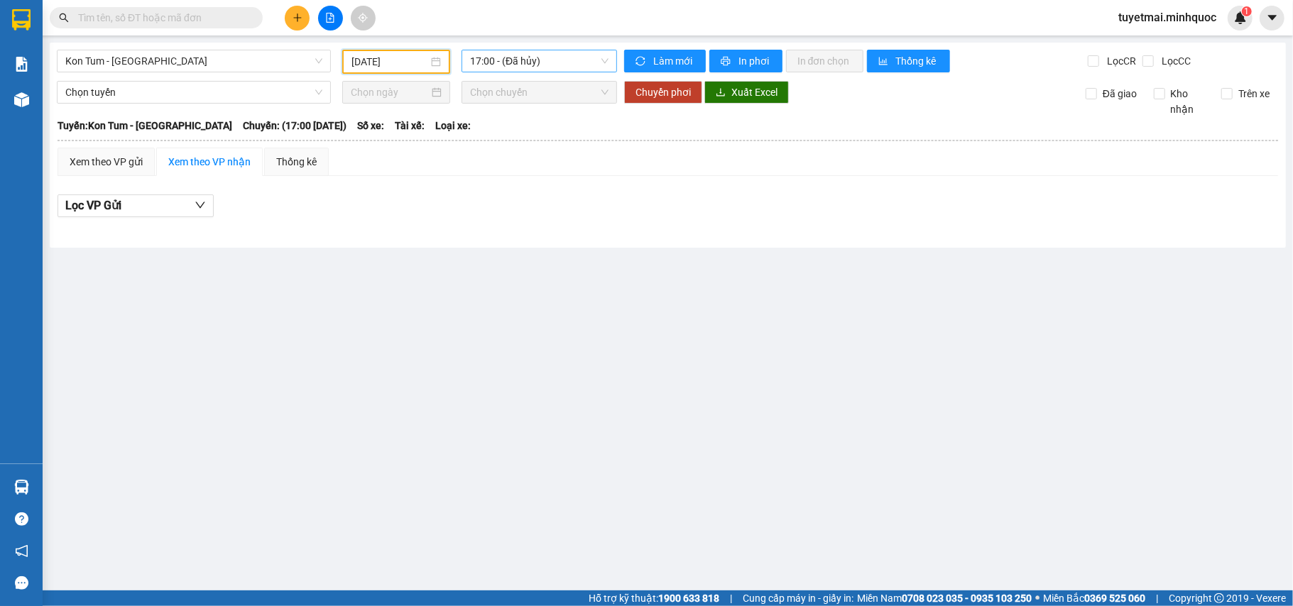
click at [540, 55] on span "17:00 - (Đã hủy)" at bounding box center [539, 60] width 138 height 21
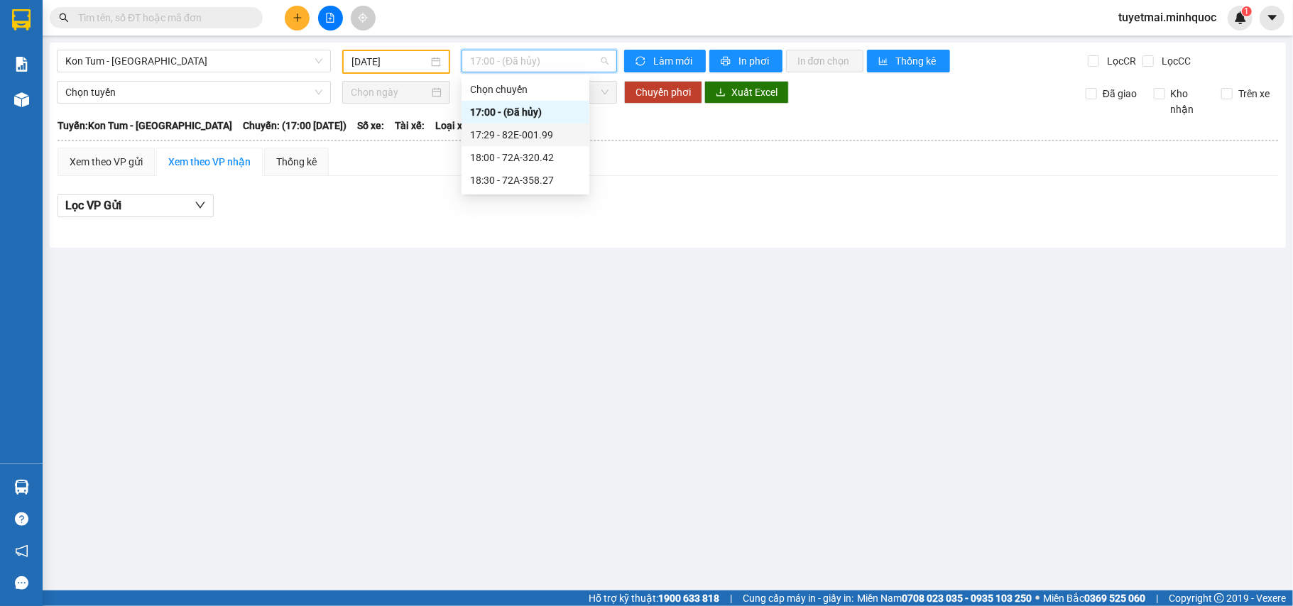
click at [562, 143] on div "17:29 - 82E-001.99" at bounding box center [525, 135] width 128 height 23
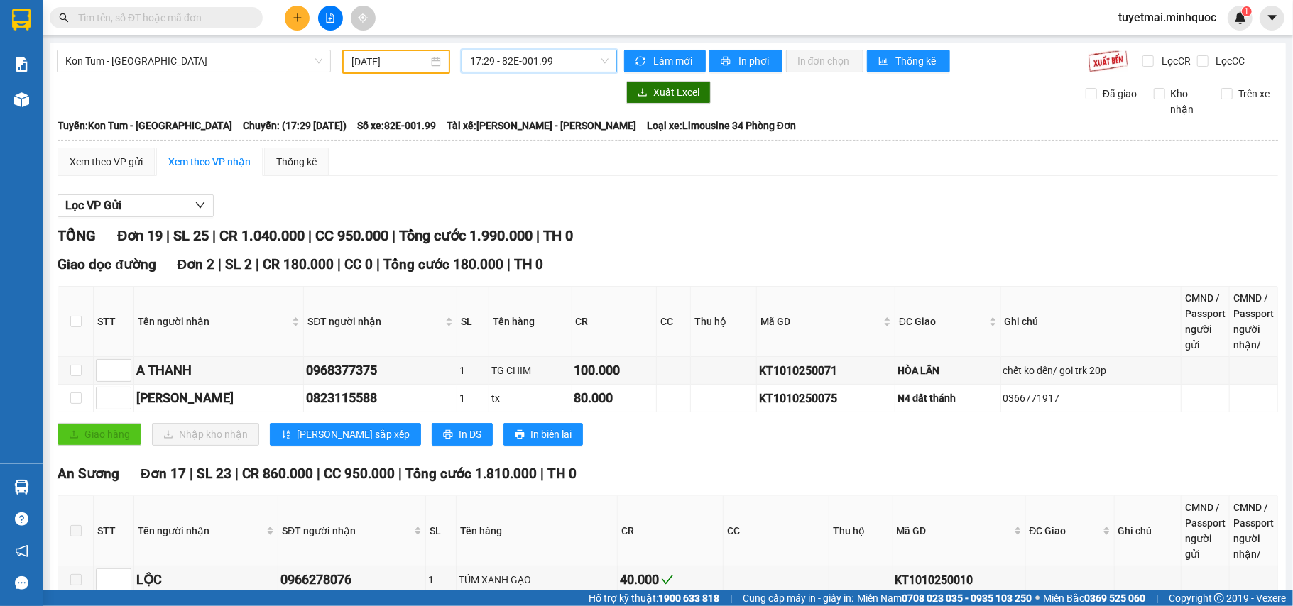
drag, startPoint x: 545, startPoint y: 60, endPoint x: 549, endPoint y: 94, distance: 35.0
click at [546, 58] on span "17:29 - 82E-001.99" at bounding box center [539, 60] width 138 height 21
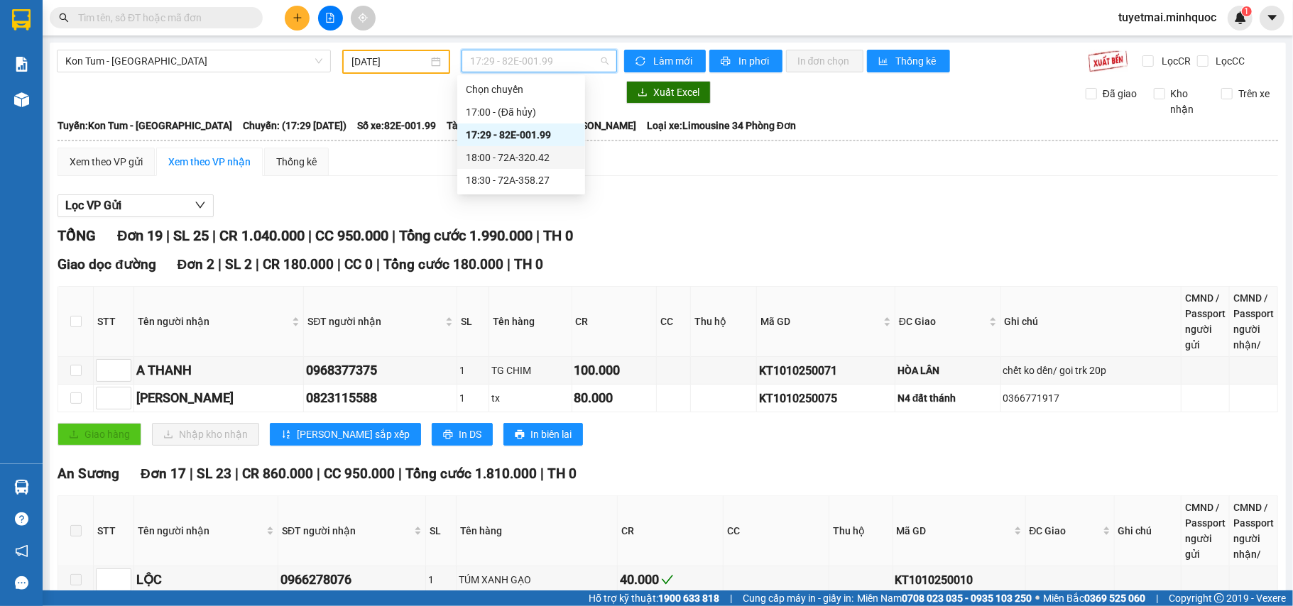
click at [552, 160] on div "18:00 - 72A-320.42" at bounding box center [521, 158] width 111 height 16
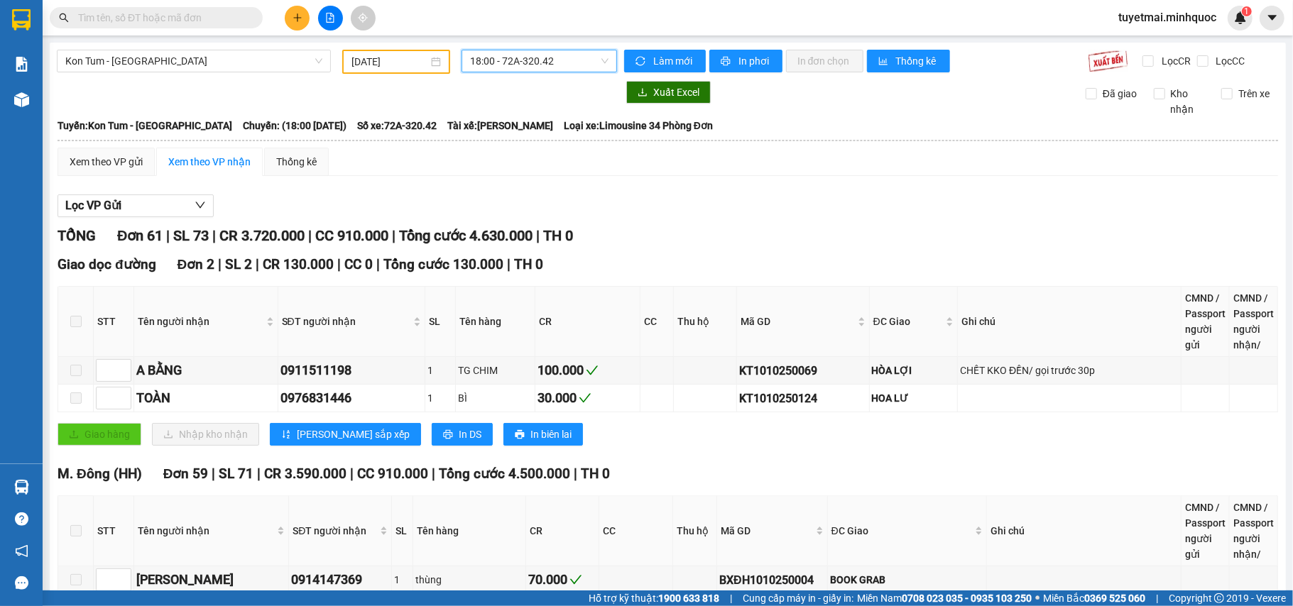
click at [378, 55] on input "[DATE]" at bounding box center [389, 62] width 77 height 16
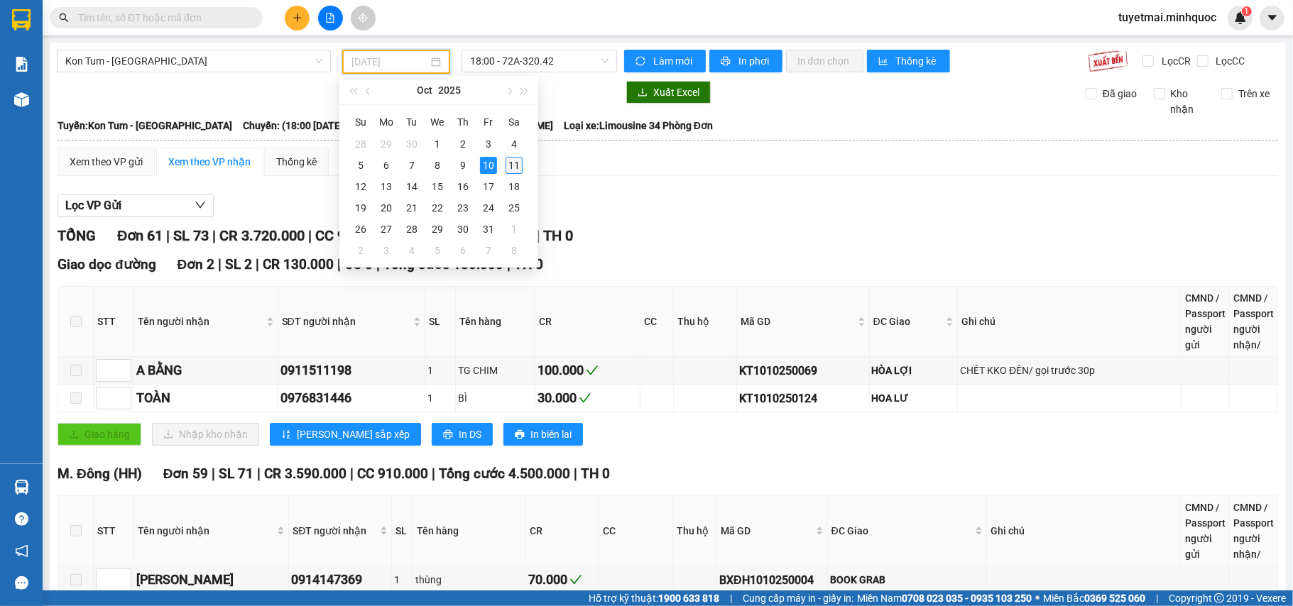
click at [510, 169] on div "11" at bounding box center [513, 165] width 17 height 17
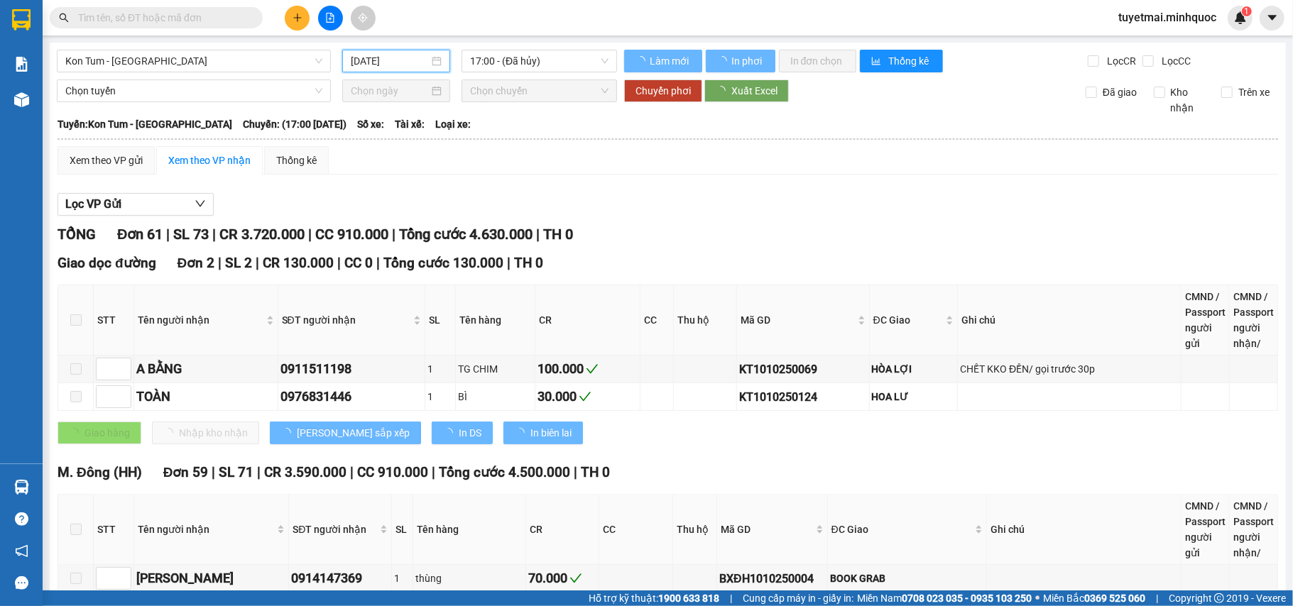
type input "11/10/2025"
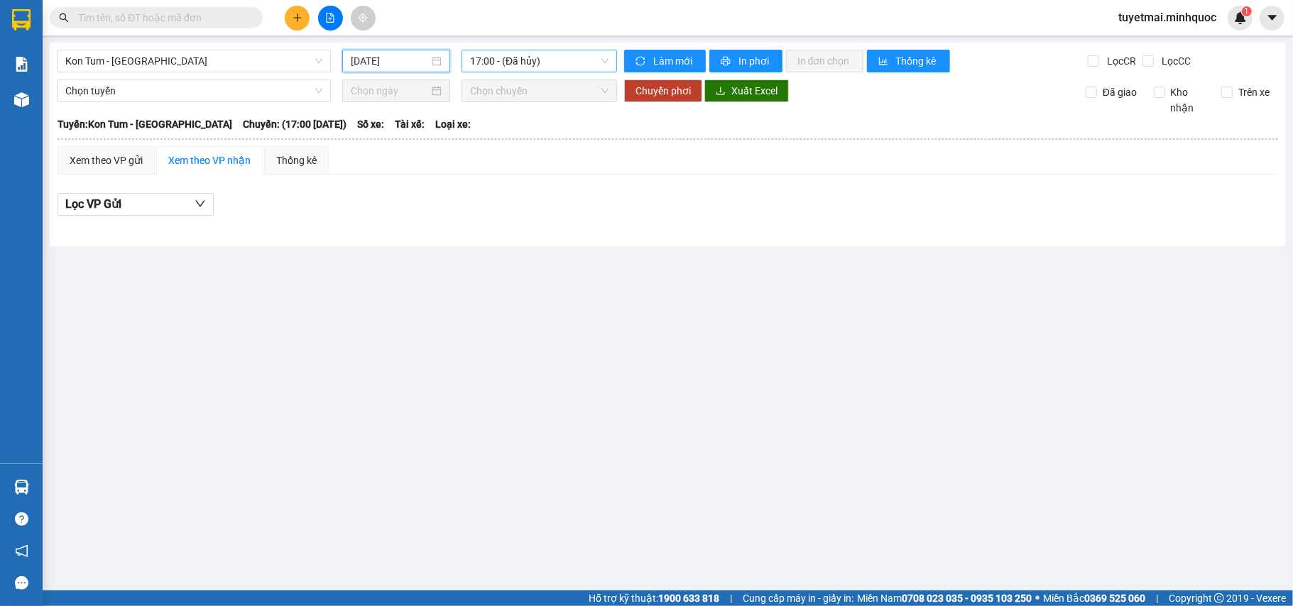
click at [532, 60] on span "17:00 - (Đã hủy)" at bounding box center [539, 60] width 138 height 21
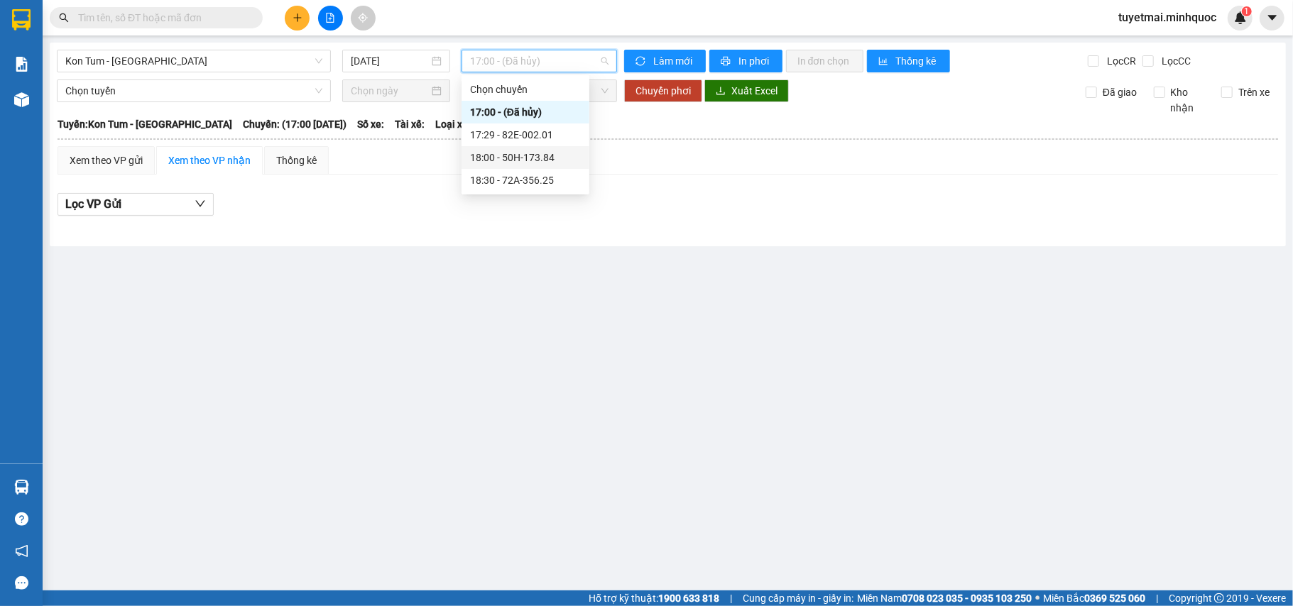
click at [543, 153] on div "18:00 - 50H-173.84" at bounding box center [525, 158] width 111 height 16
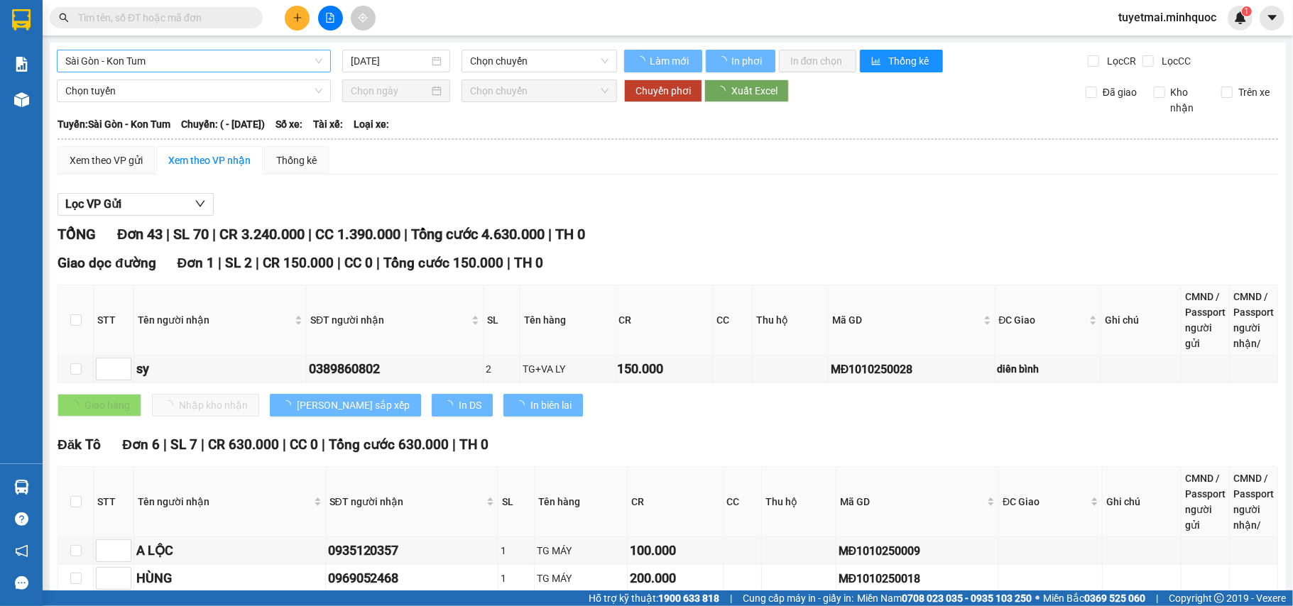
type input "[DATE]"
